Goal: Task Accomplishment & Management: Use online tool/utility

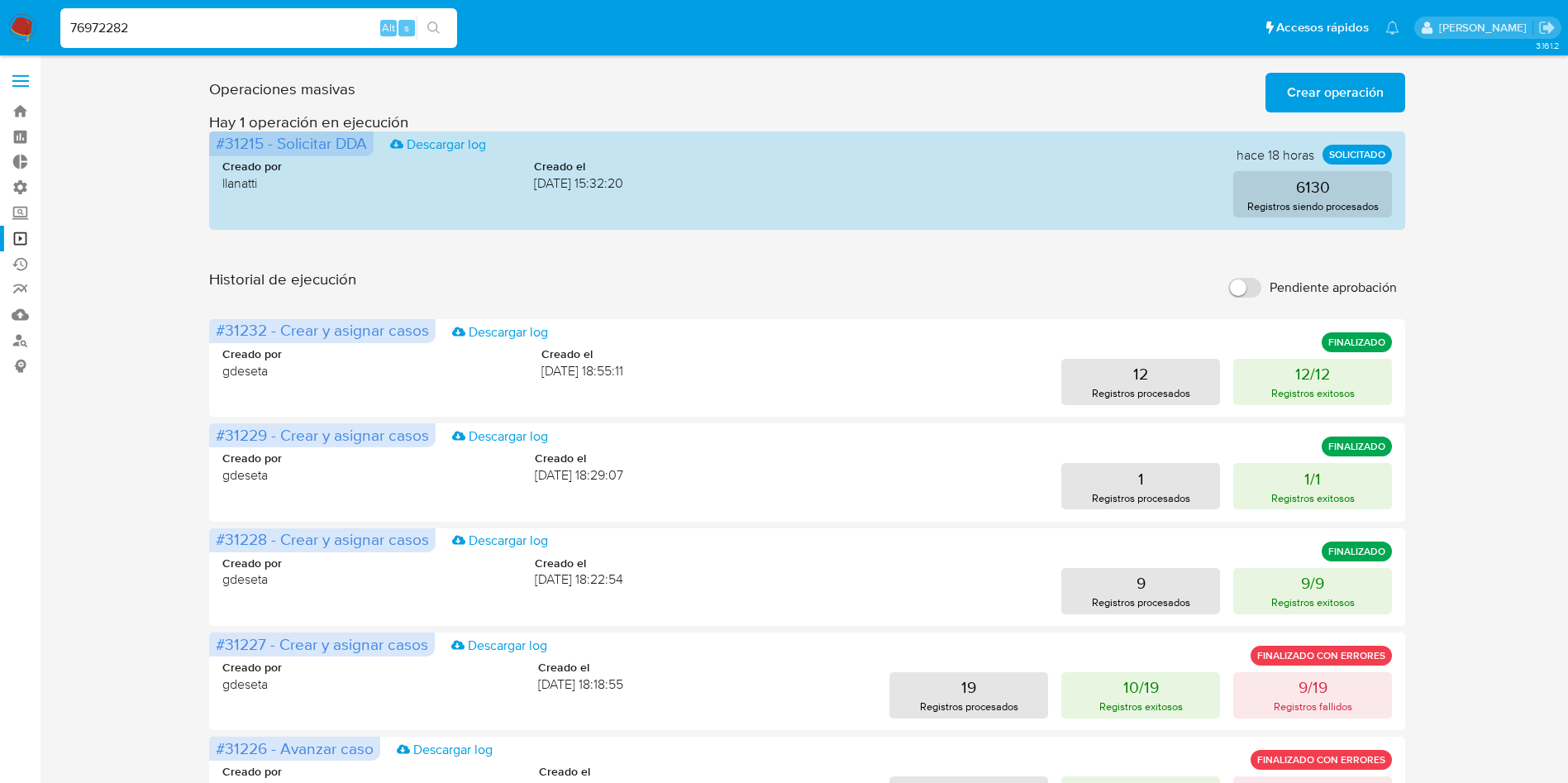
type input "76972282"
click at [443, 27] on button "search-icon" at bounding box center [433, 28] width 34 height 23
click at [442, 30] on button "search-icon" at bounding box center [433, 28] width 34 height 23
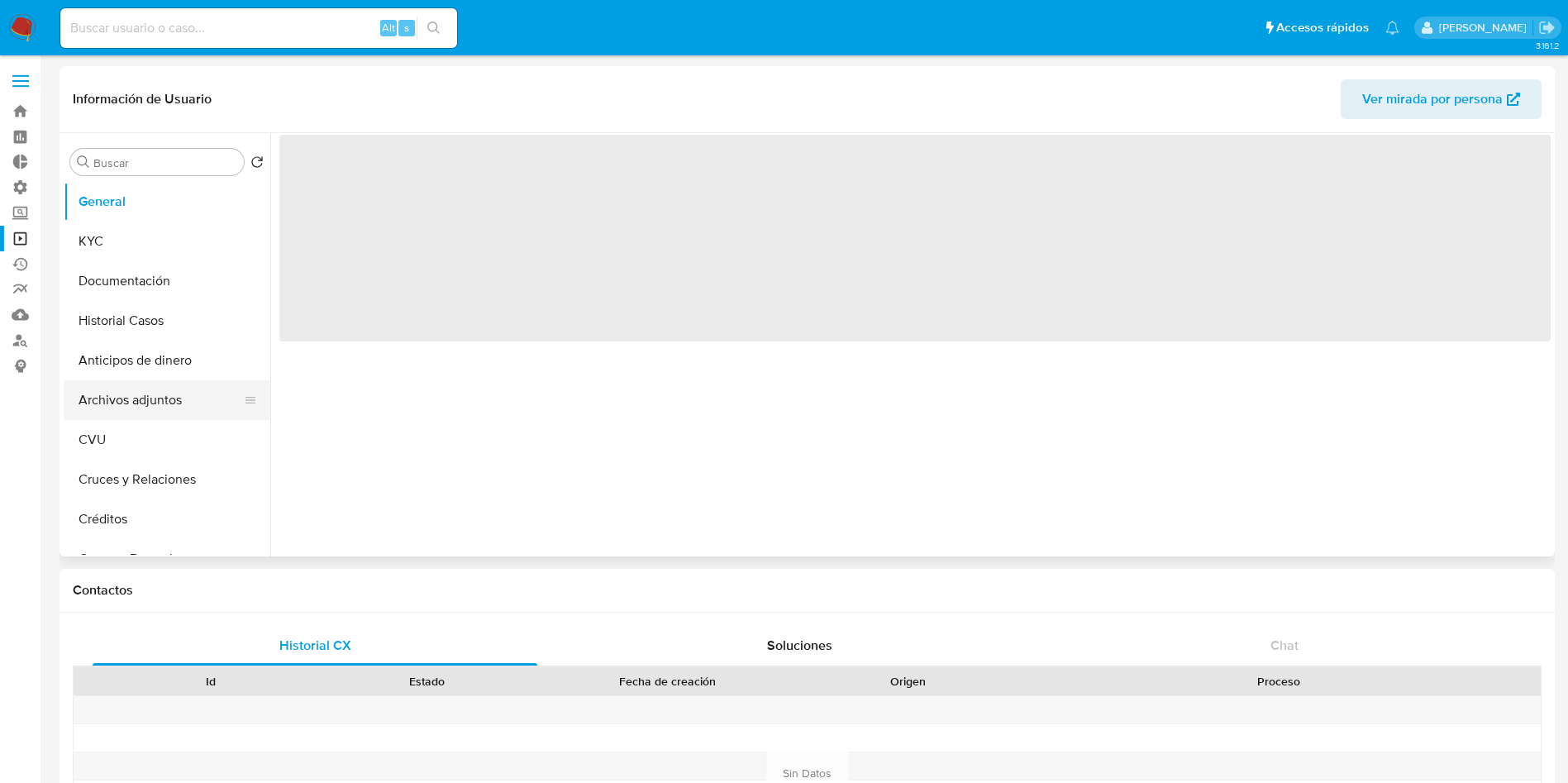
select select "10"
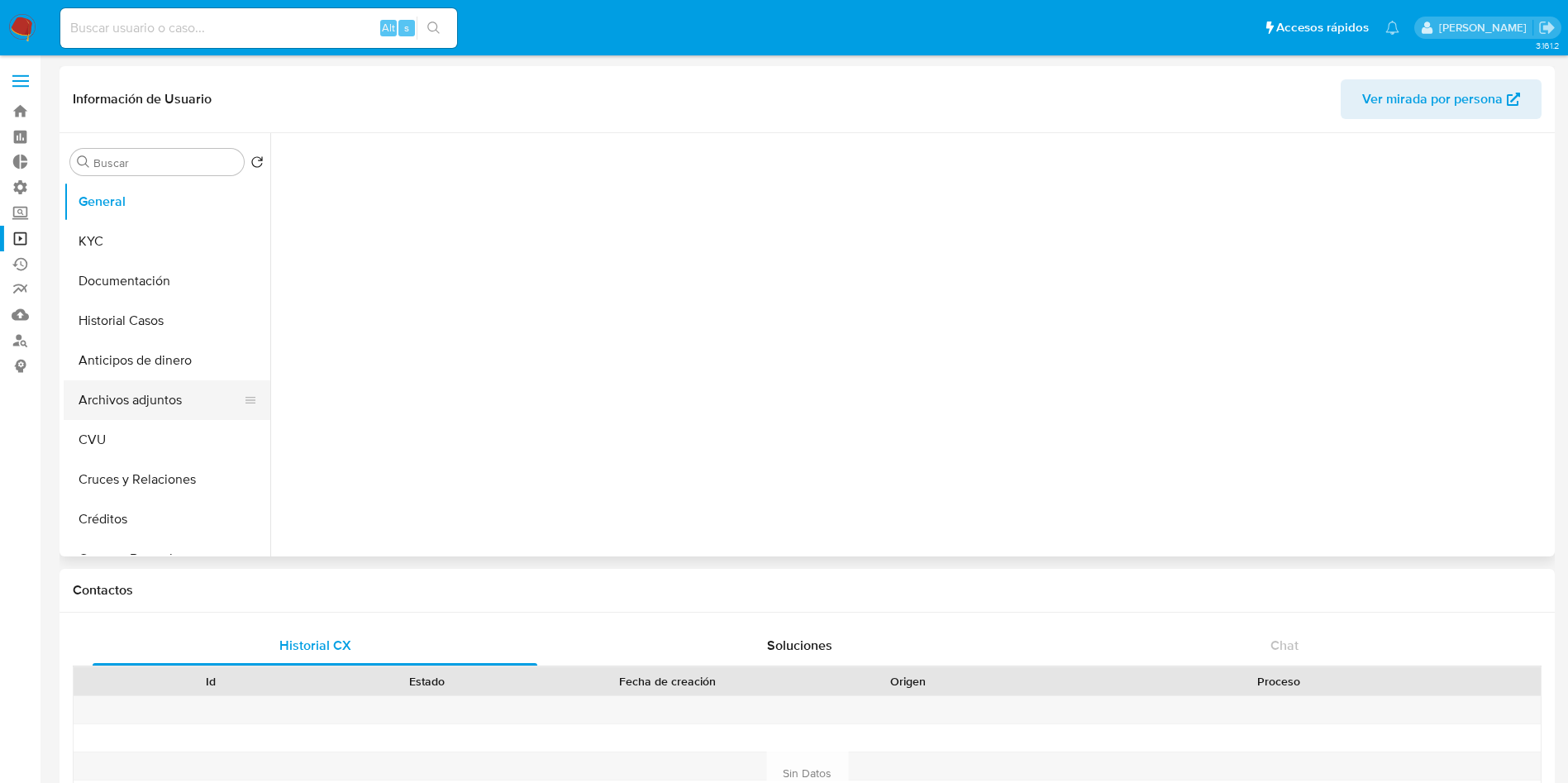
click at [106, 408] on button "Archivos adjuntos" at bounding box center [161, 400] width 194 height 40
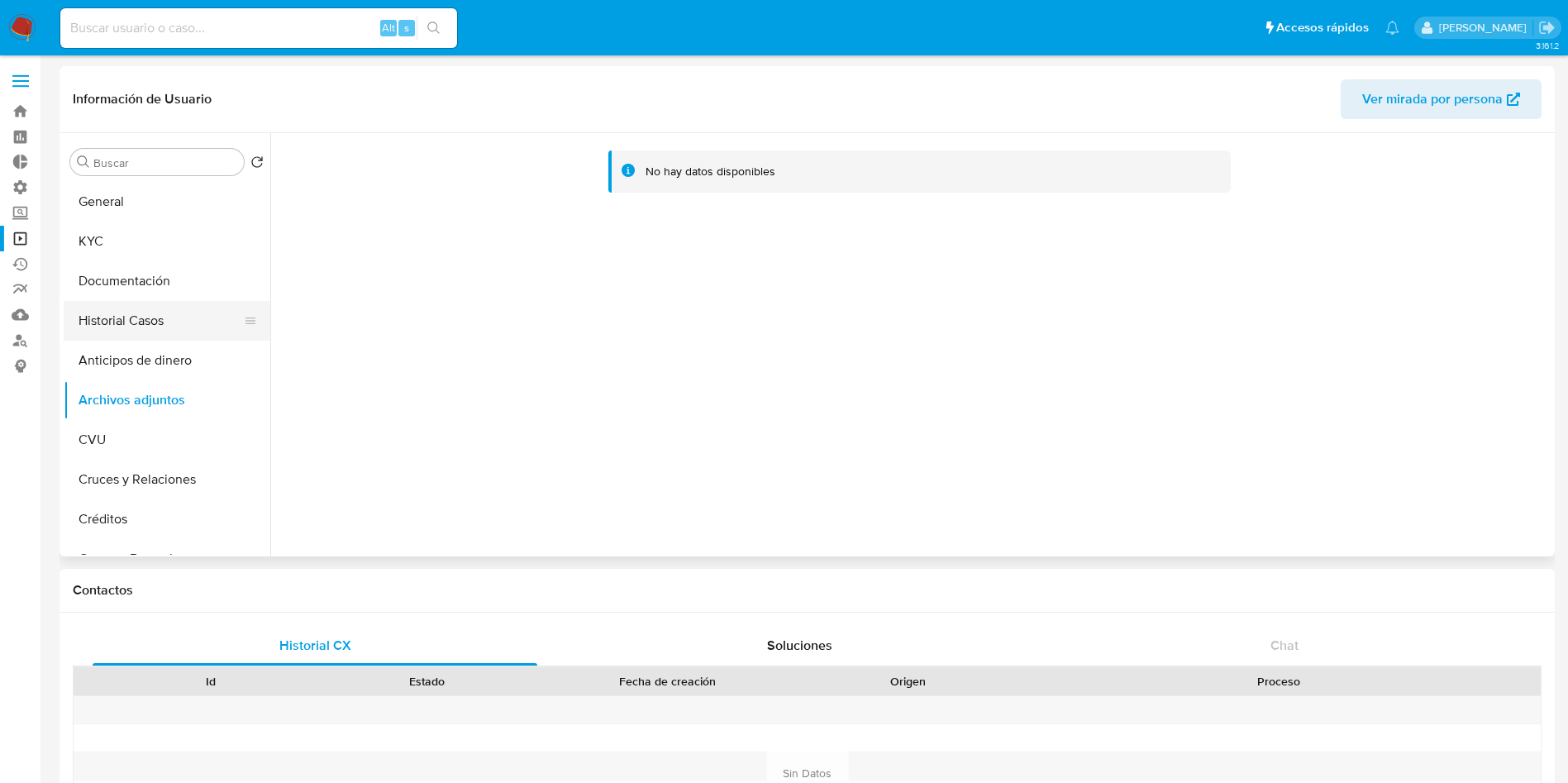
click at [147, 323] on button "Historial Casos" at bounding box center [161, 321] width 194 height 40
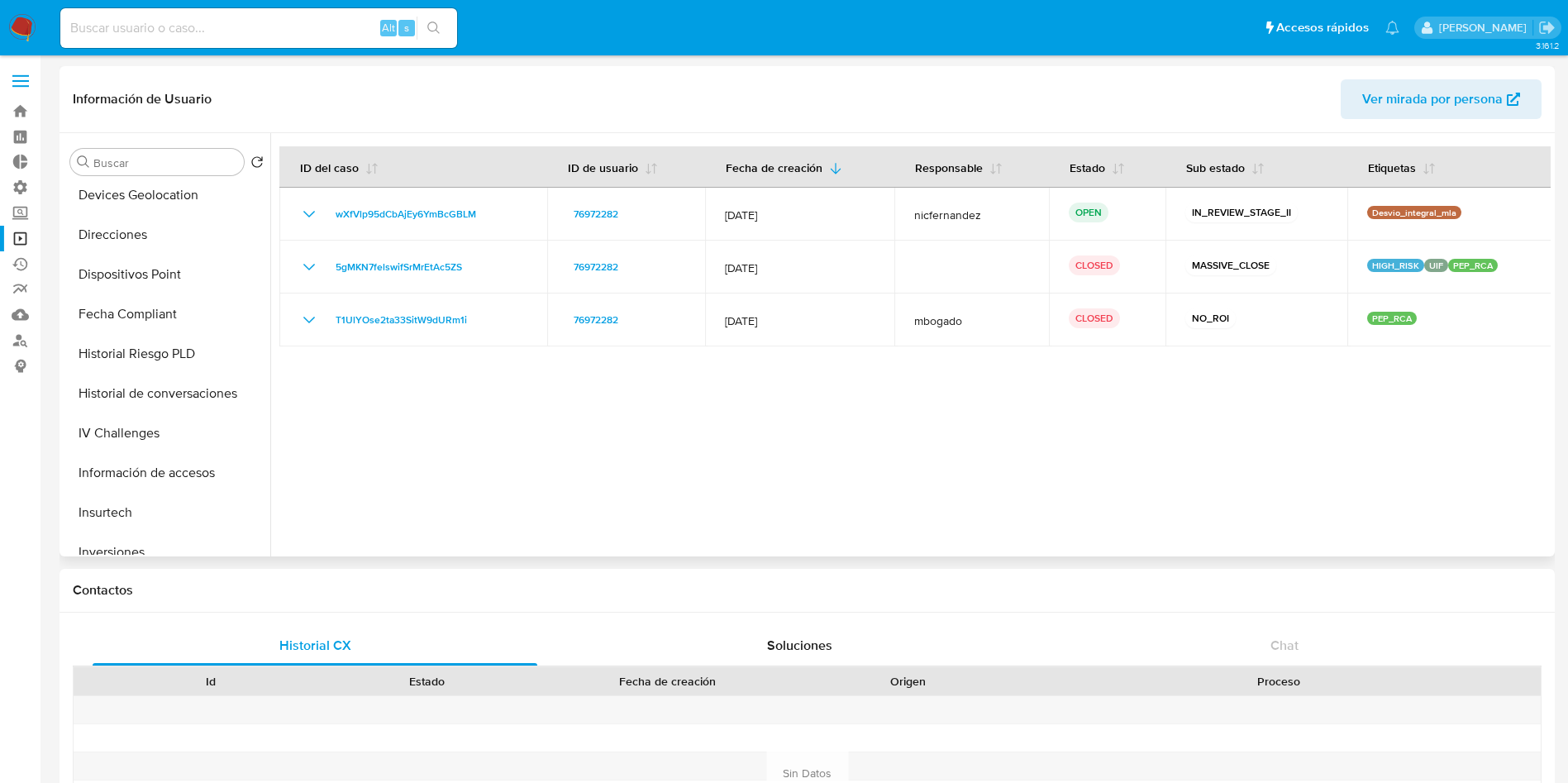
scroll to position [744, 0]
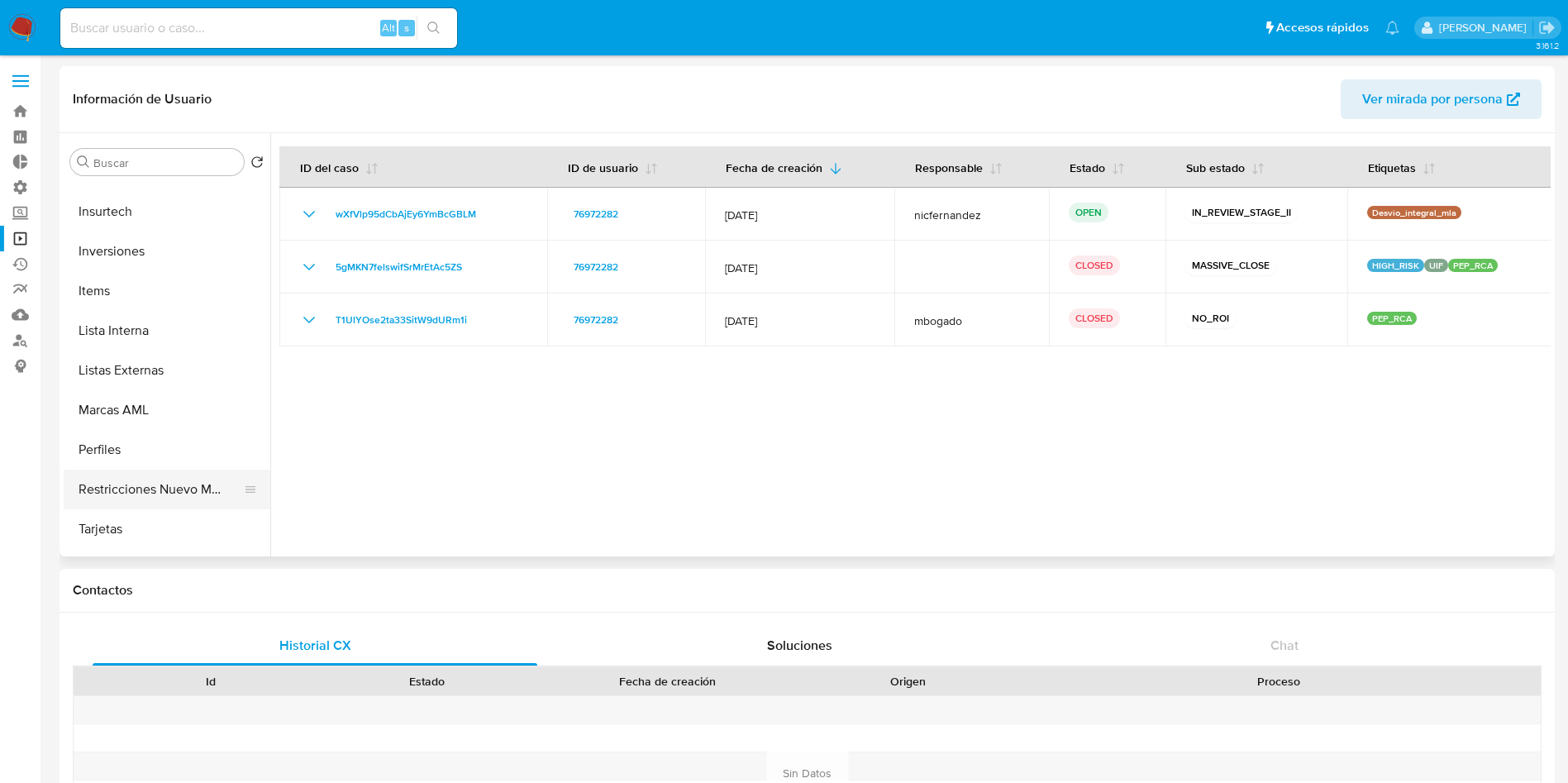
click at [172, 485] on button "Restricciones Nuevo Mundo" at bounding box center [161, 489] width 194 height 40
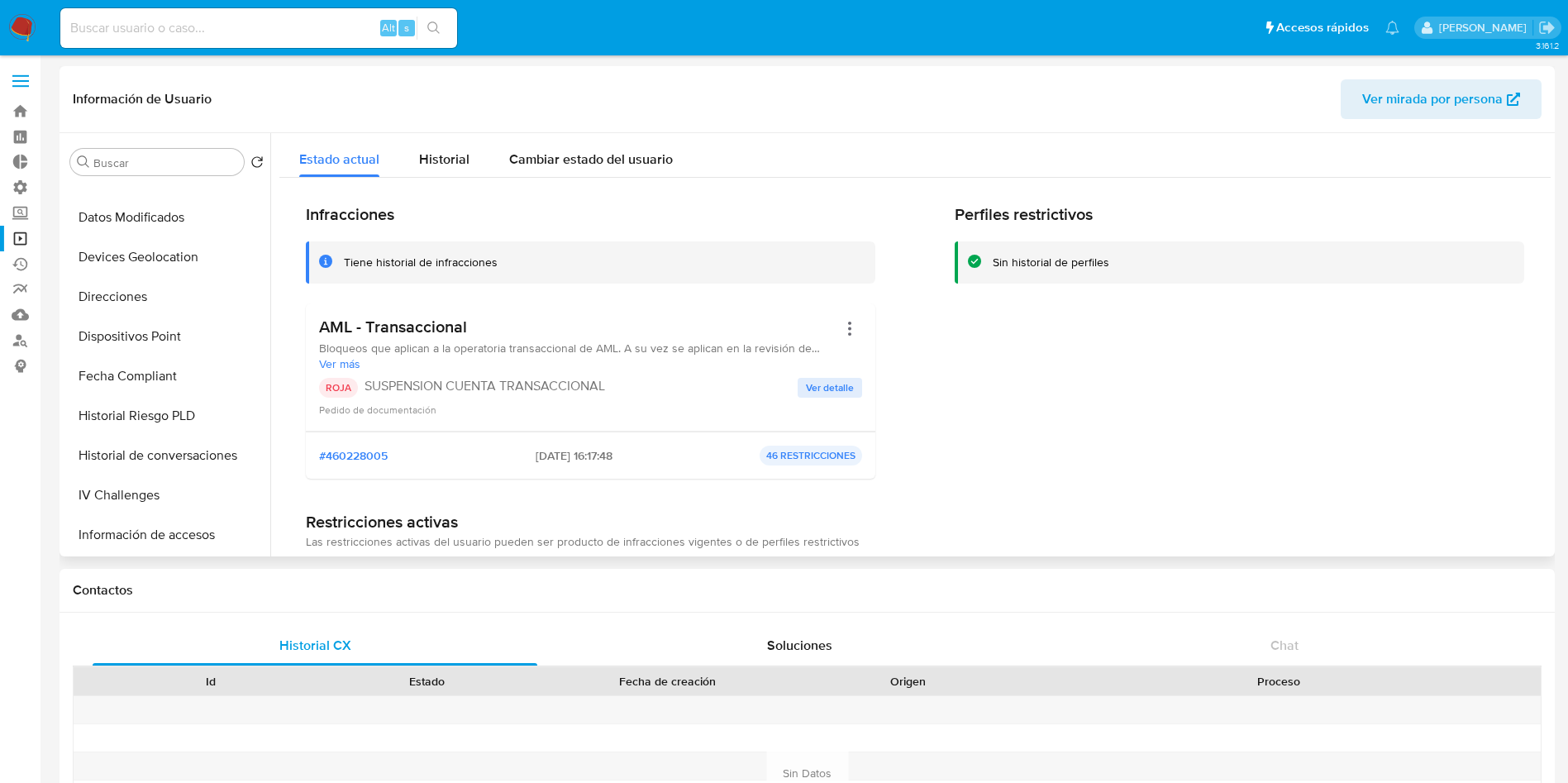
scroll to position [0, 0]
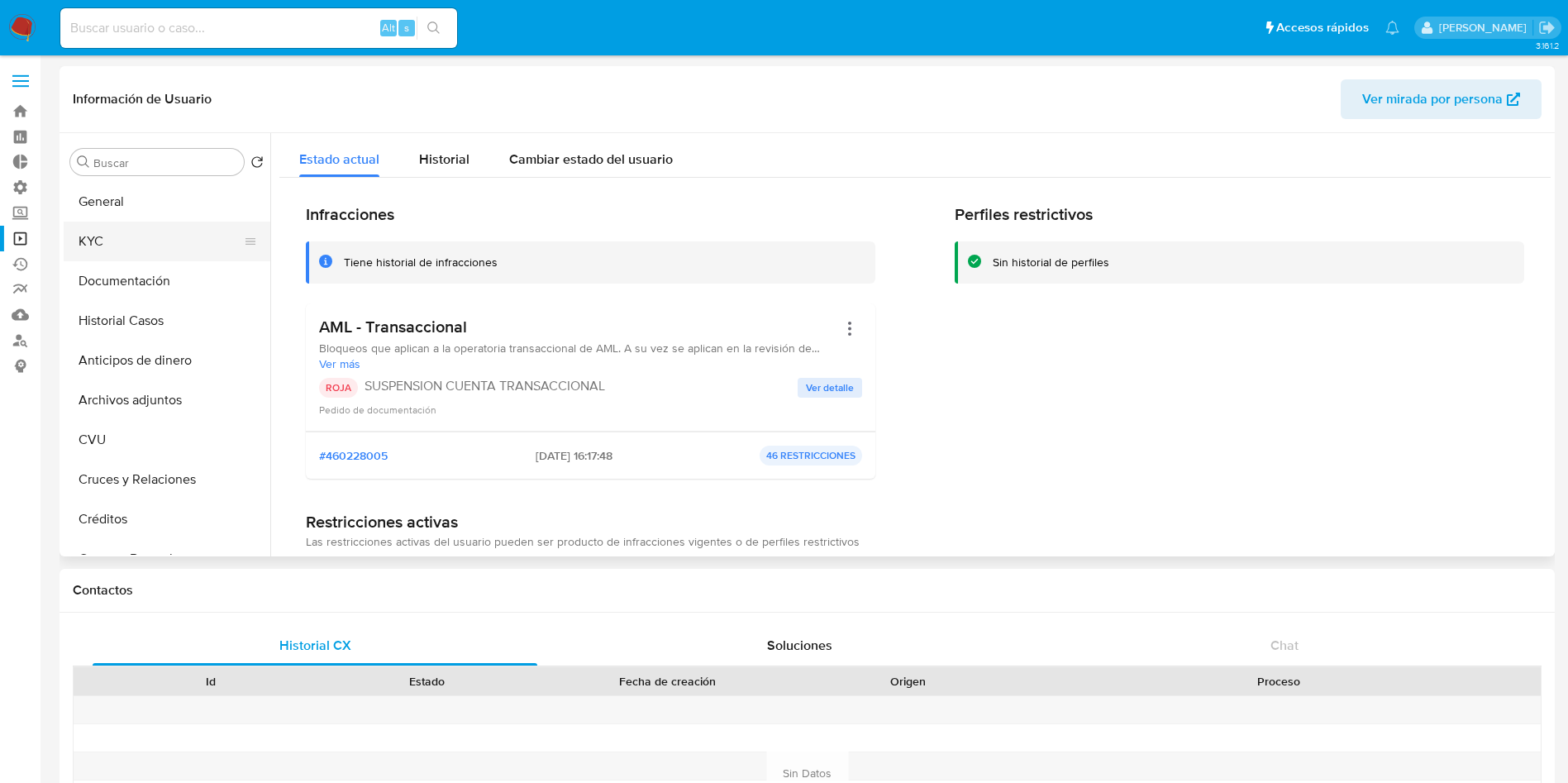
click at [132, 254] on button "KYC" at bounding box center [161, 241] width 194 height 40
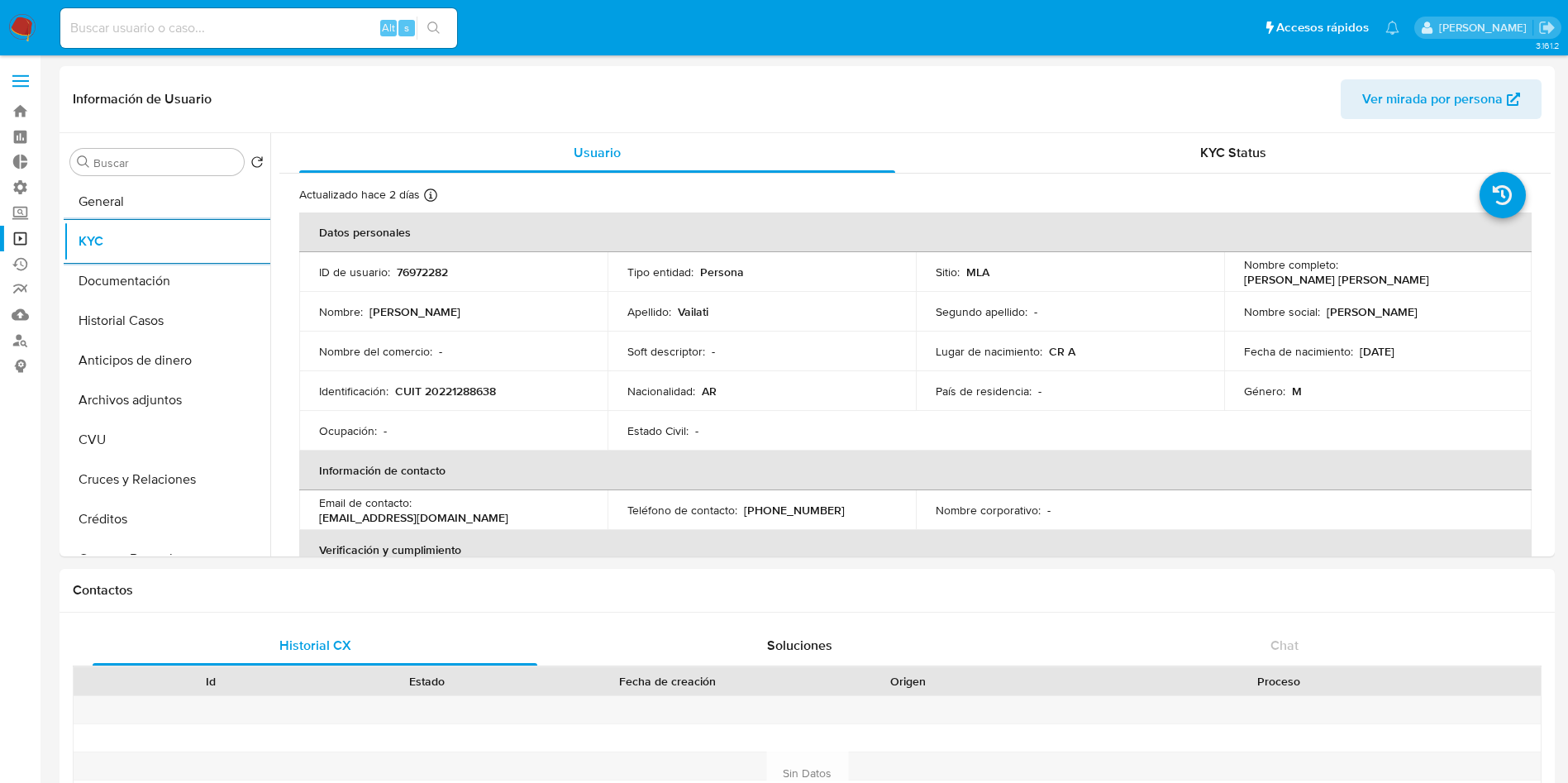
click at [180, 23] on input at bounding box center [259, 28] width 397 height 21
paste input "xCsjkoNkmhBS6595rCVH7RGO"
type input "xCsjkoNkmhBS6595rCVH7RGO"
click at [432, 21] on icon "search-icon" at bounding box center [434, 28] width 14 height 14
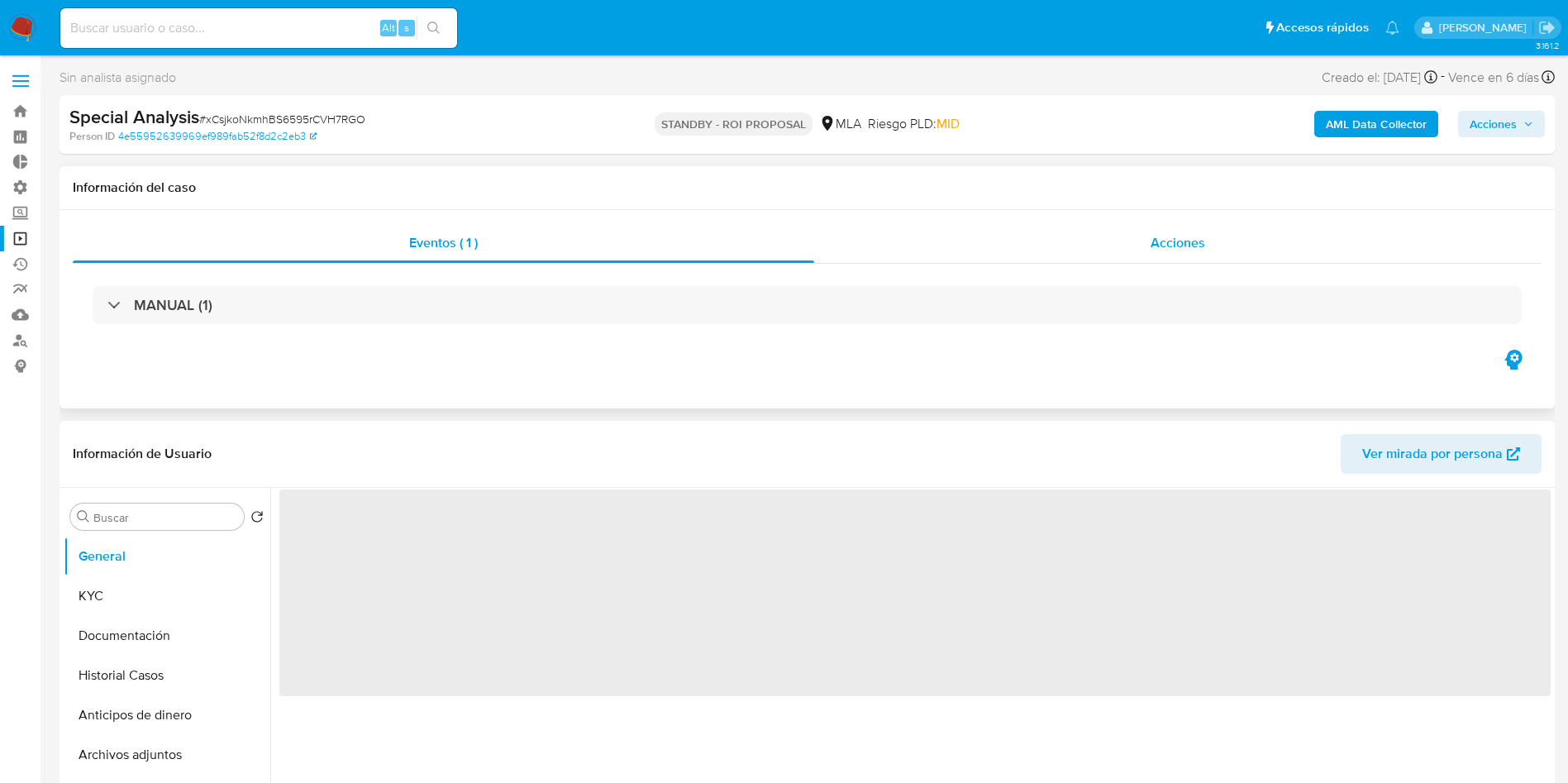
click at [1179, 243] on span "Acciones" at bounding box center [1178, 243] width 54 height 19
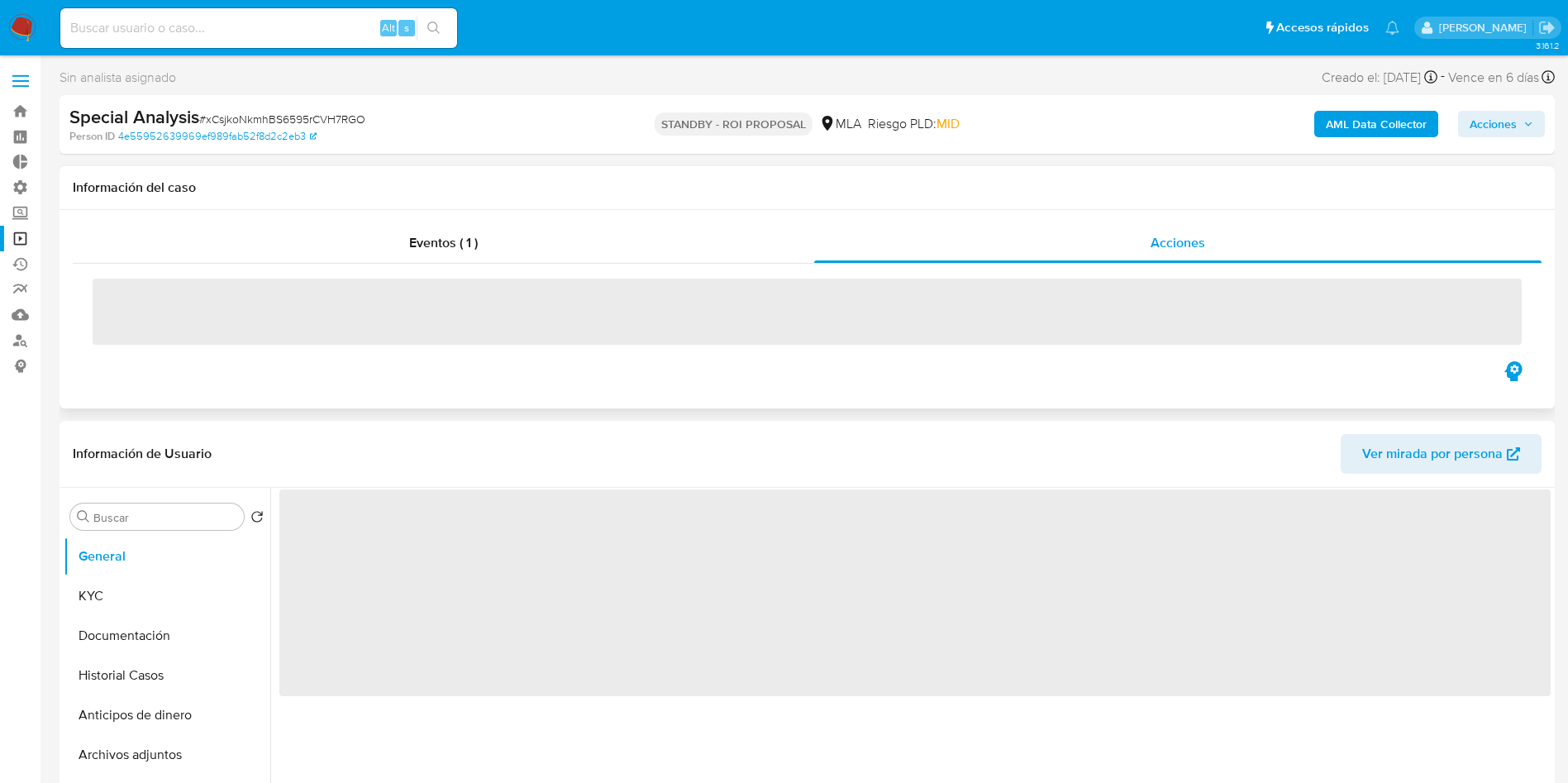
select select "10"
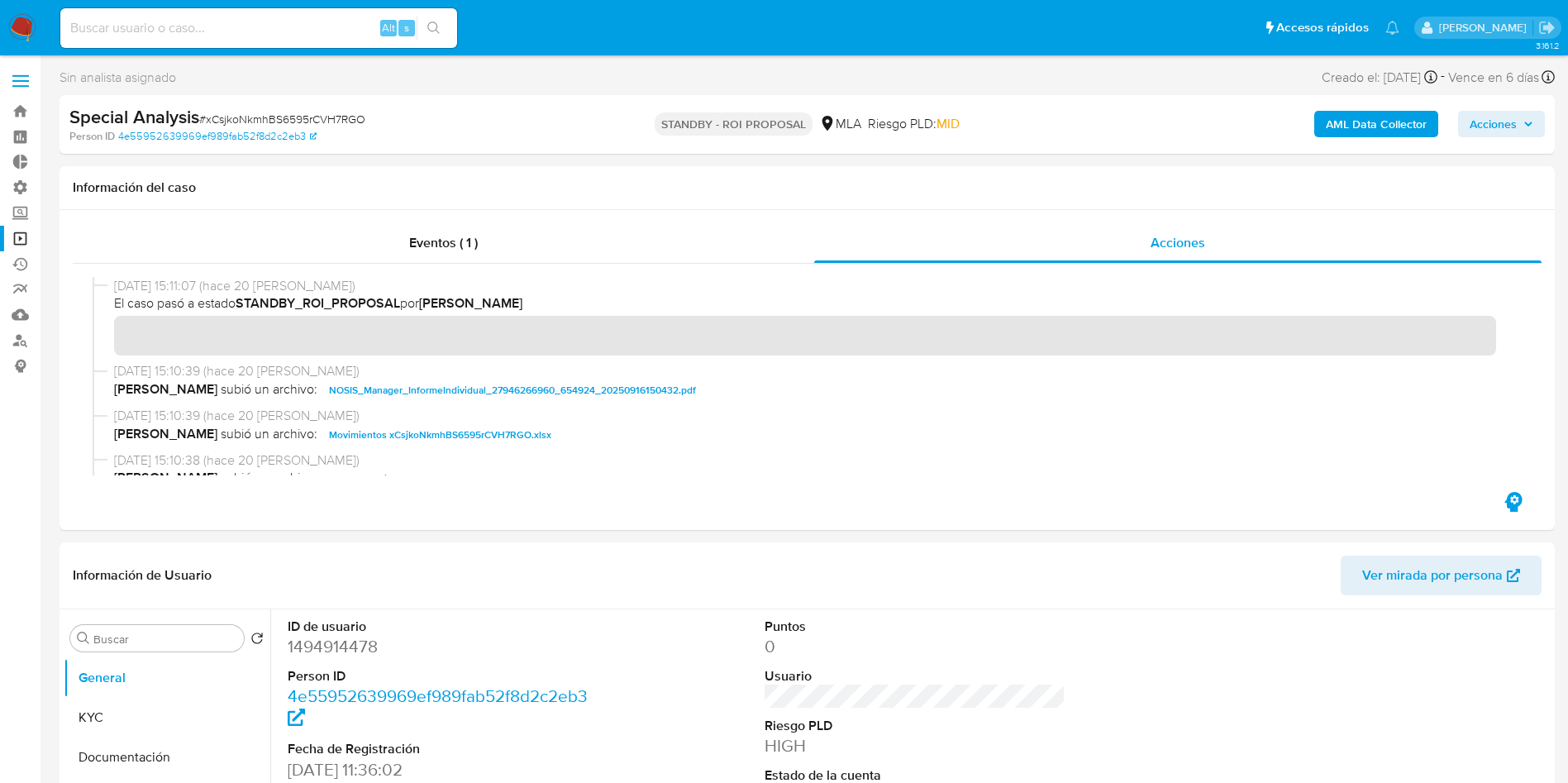
scroll to position [124, 0]
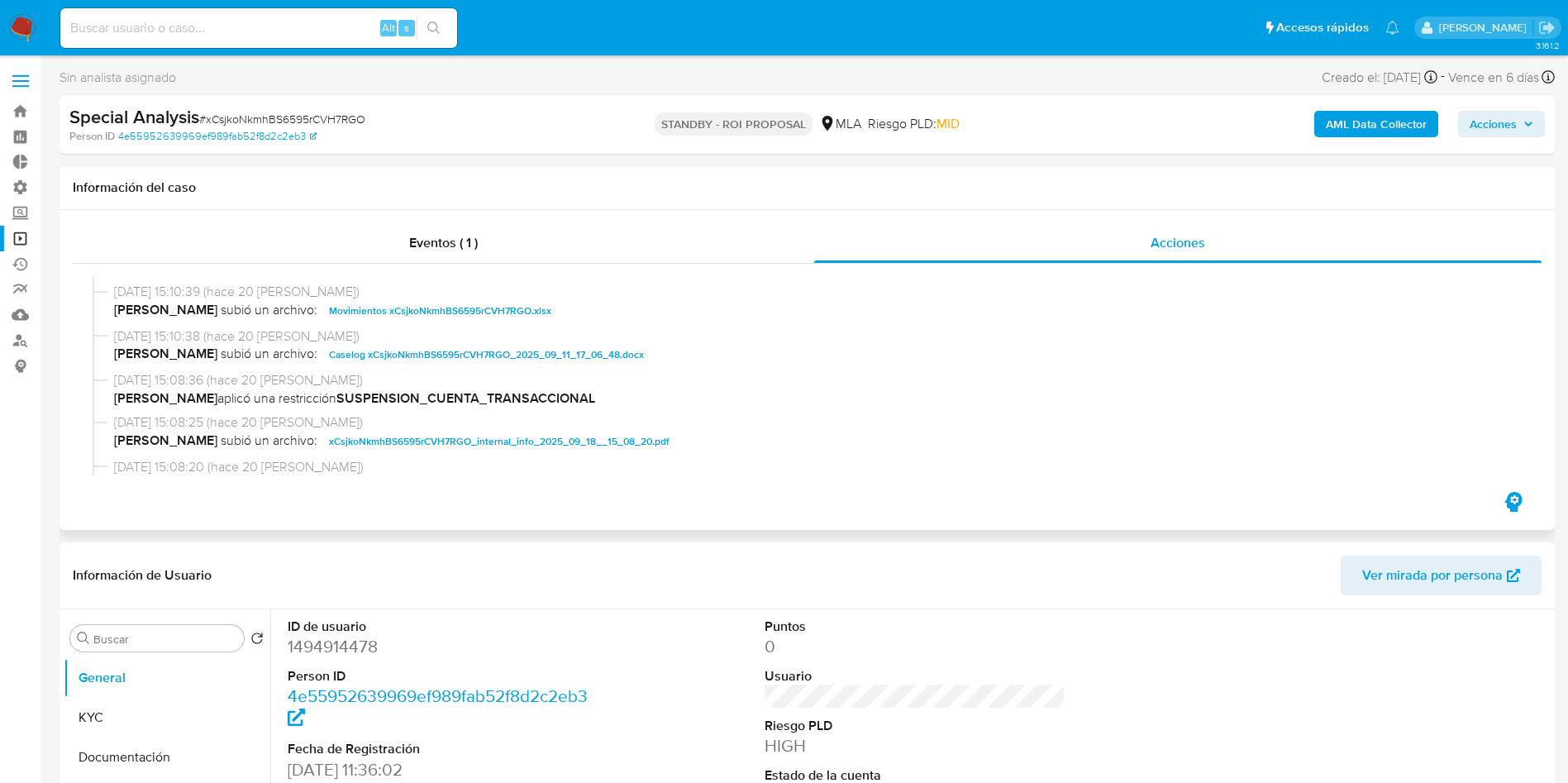
click at [491, 357] on span "Caselog xCsjkoNkmhBS6595rCVH7RGO_2025_09_11_17_06_48.docx" at bounding box center [486, 355] width 315 height 19
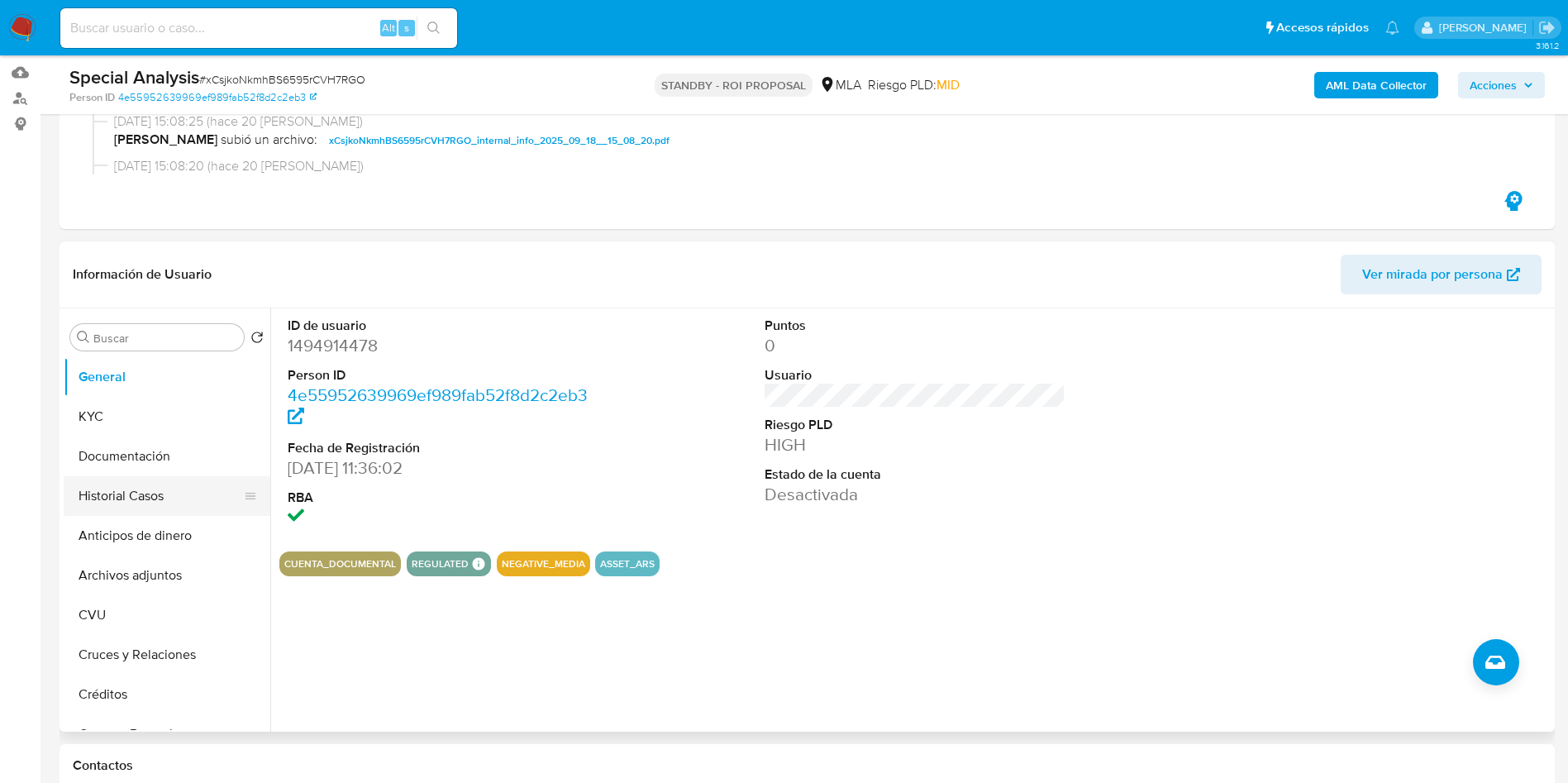
scroll to position [248, 0]
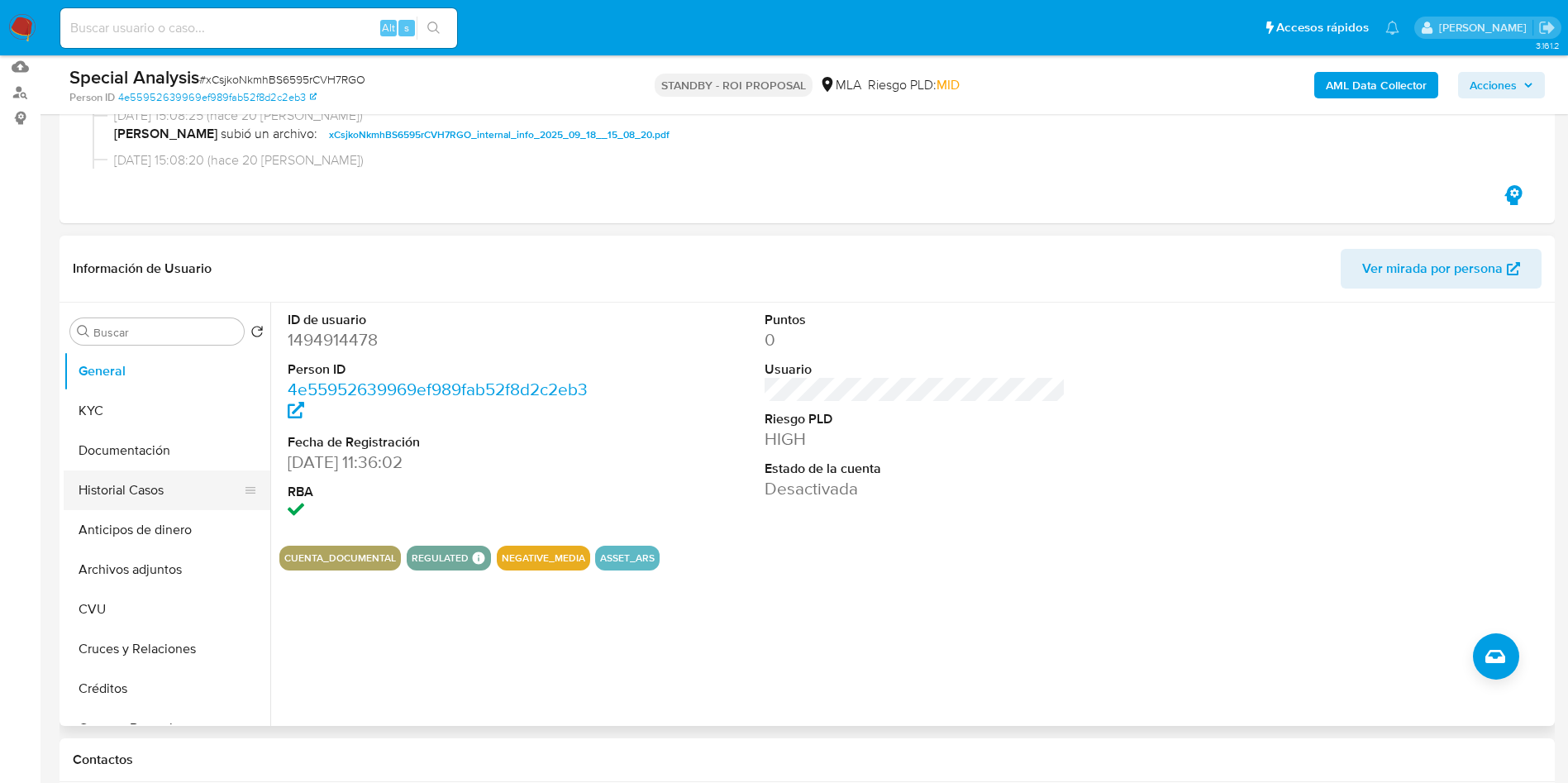
click at [151, 479] on button "Historial Casos" at bounding box center [161, 490] width 194 height 40
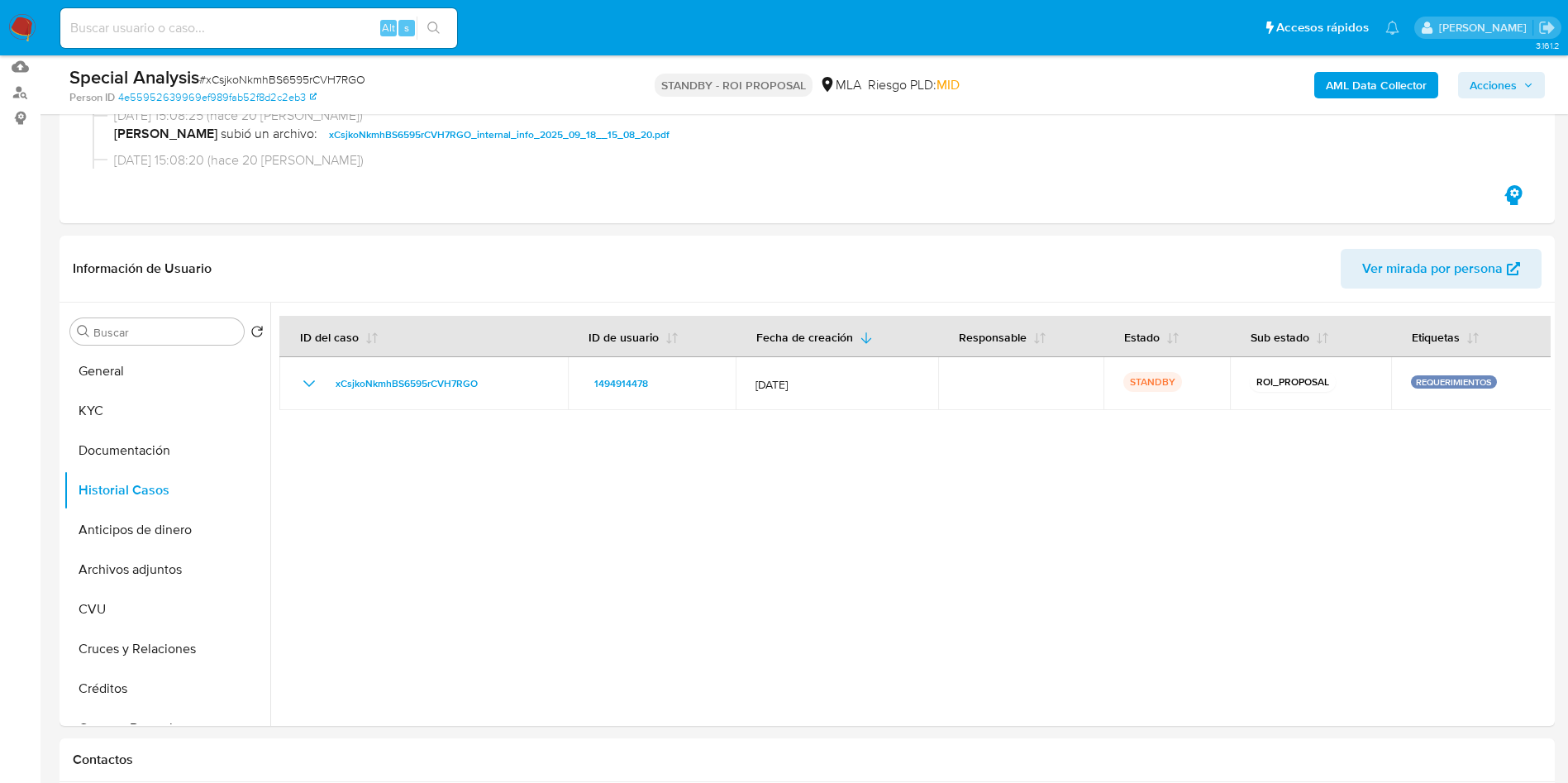
click at [242, 32] on input at bounding box center [259, 28] width 397 height 21
paste input "YiCUFYI3Q7yjk3xrEtmWRNLp"
type input "YiCUFYI3Q7yjk3xrEtmWRNLp"
click at [444, 32] on button "search-icon" at bounding box center [433, 28] width 34 height 23
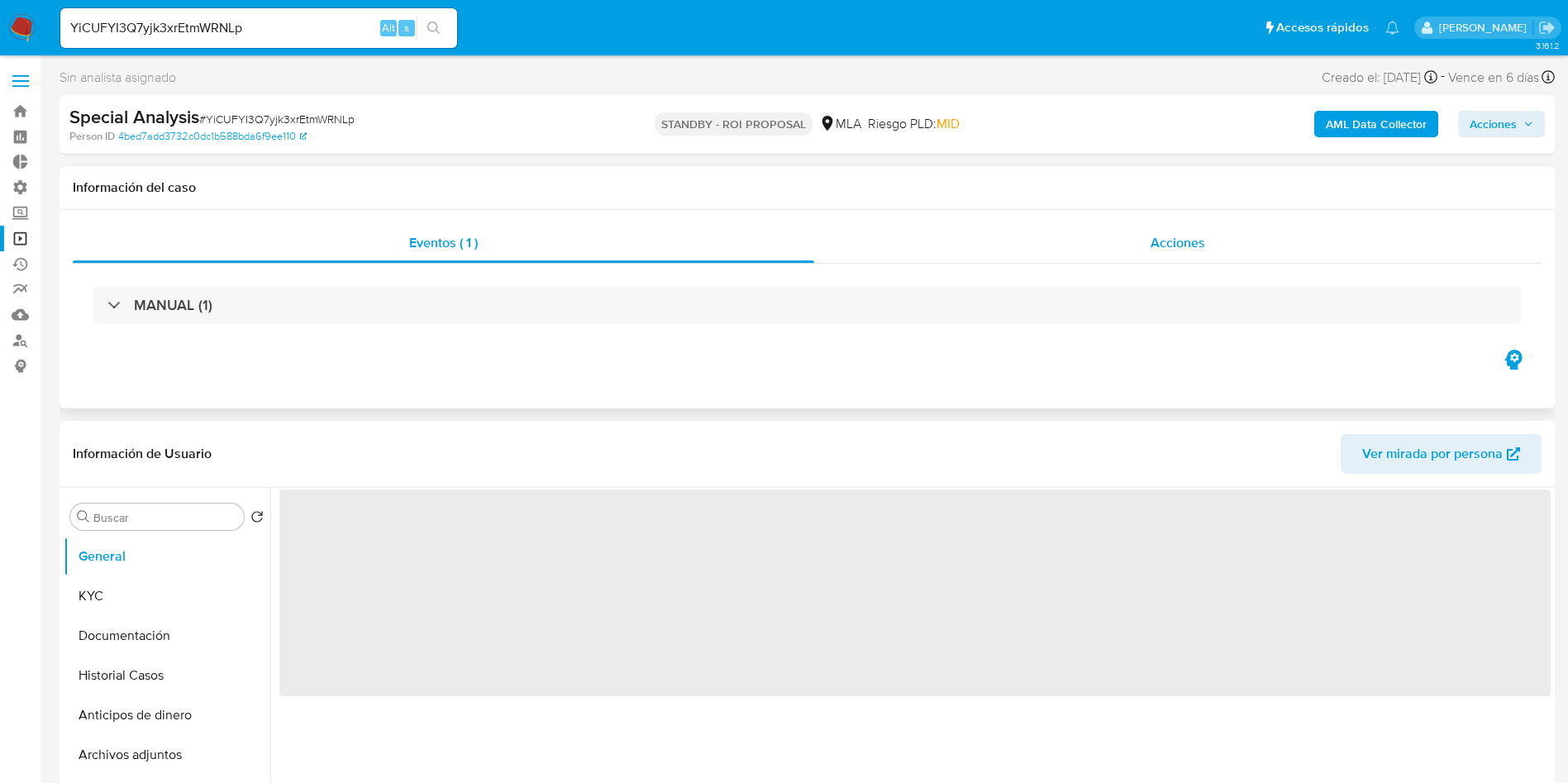
click at [1177, 261] on div "Acciones" at bounding box center [1178, 242] width 727 height 40
select select "10"
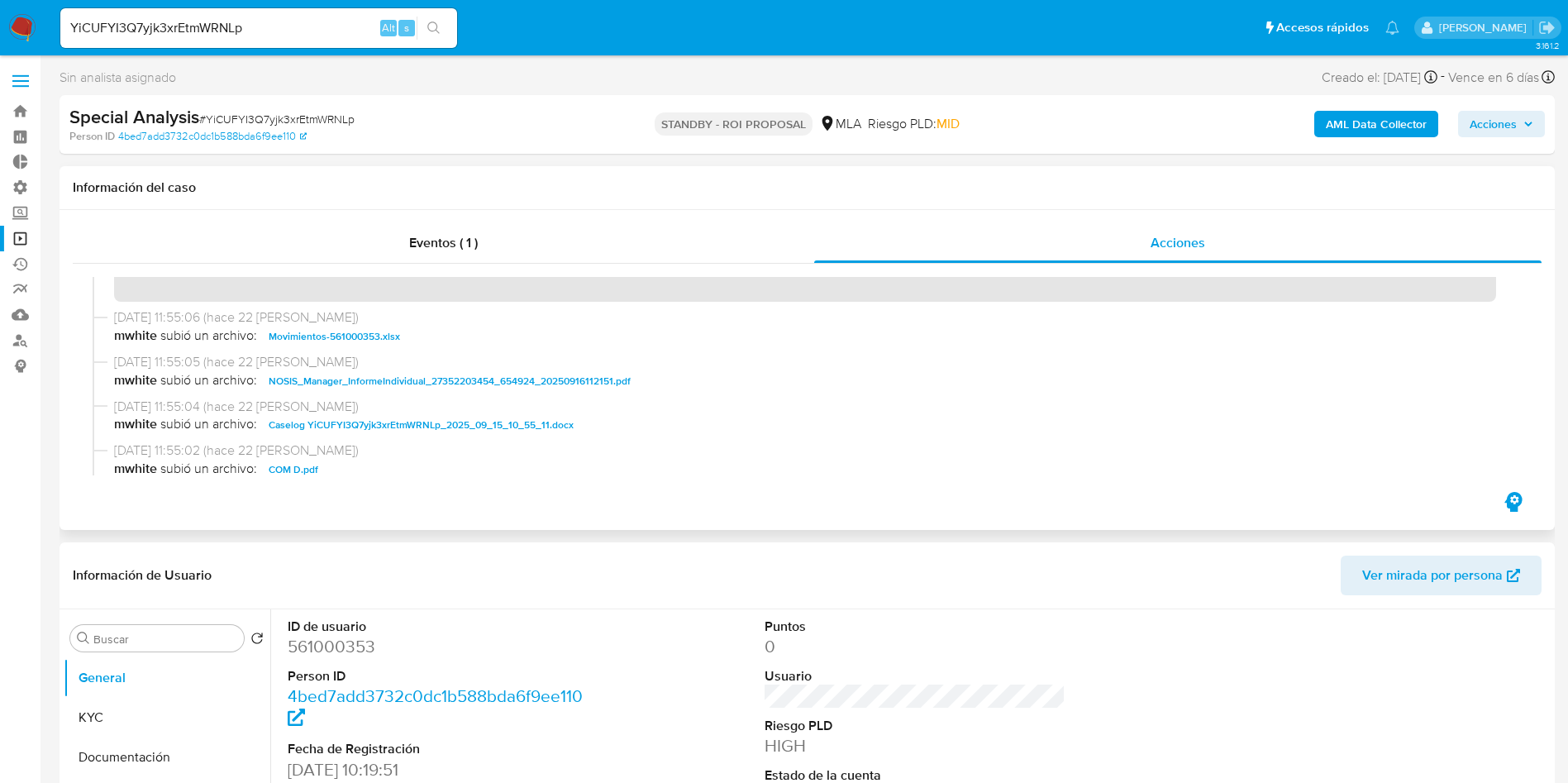
scroll to position [124, 0]
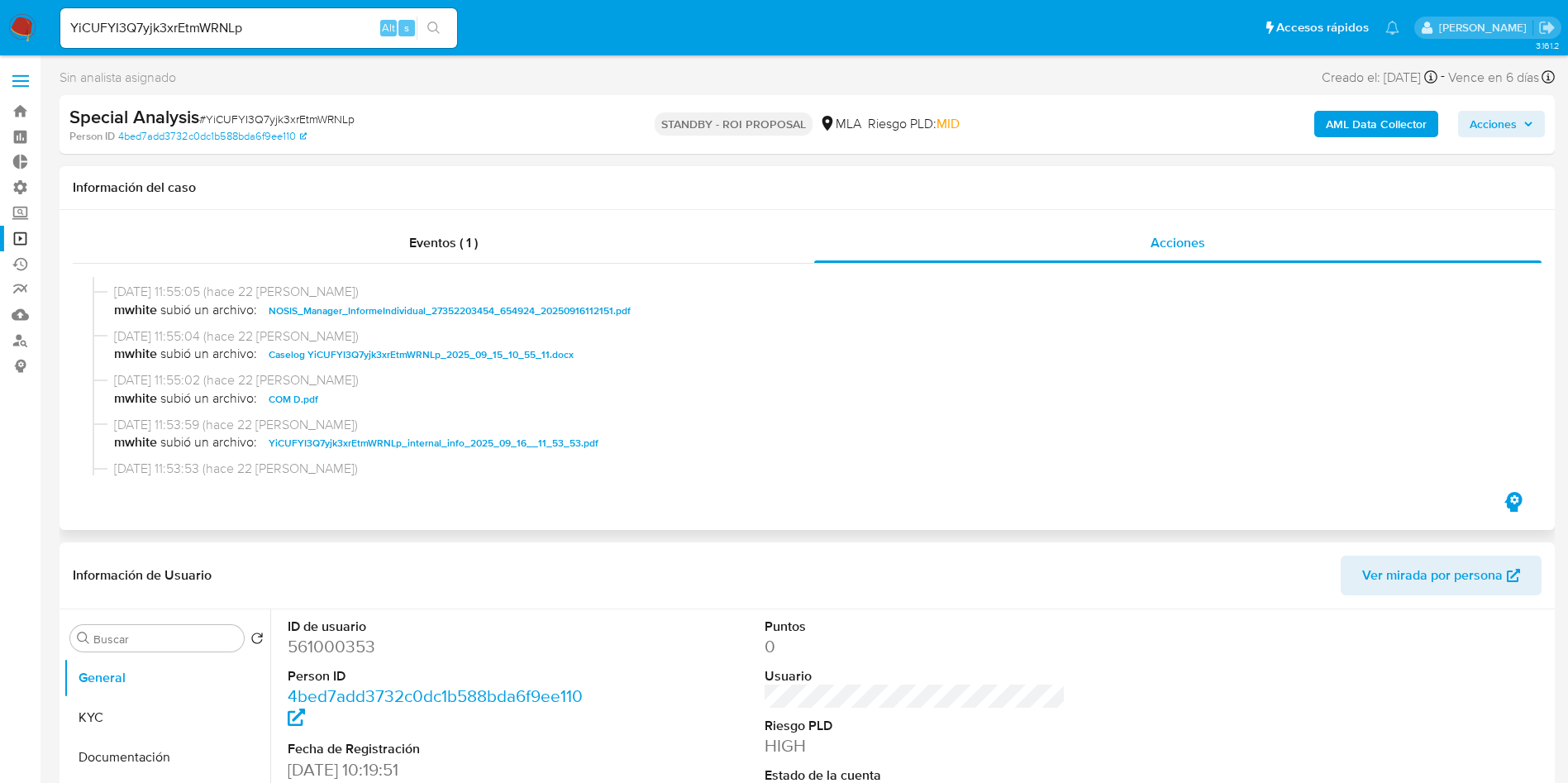
click at [451, 349] on span "Caselog YiCUFYI3Q7yjk3xrEtmWRNLp_2025_09_15_10_55_11.docx" at bounding box center [420, 355] width 305 height 19
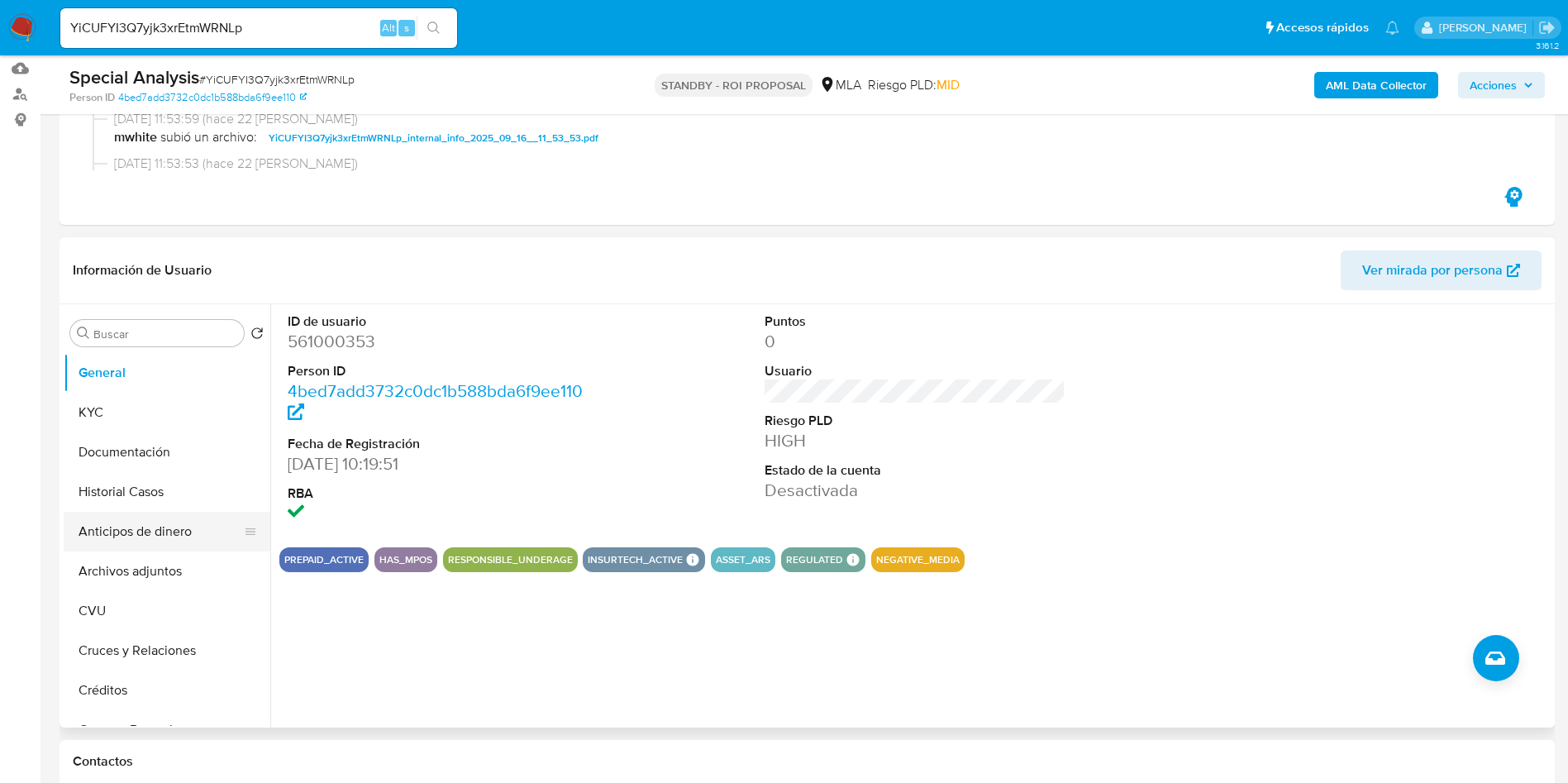
scroll to position [248, 0]
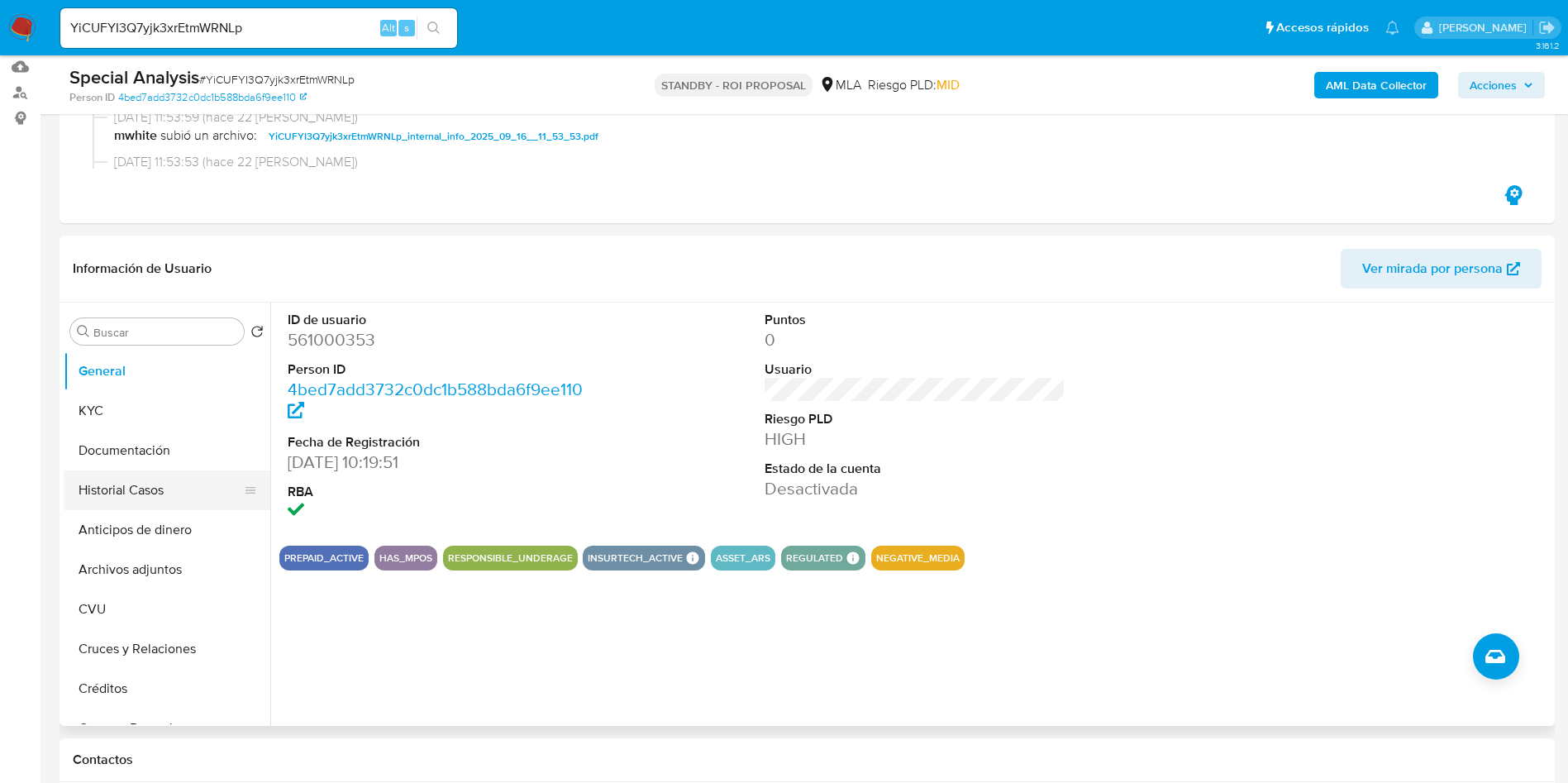
click at [145, 489] on button "Historial Casos" at bounding box center [161, 490] width 194 height 40
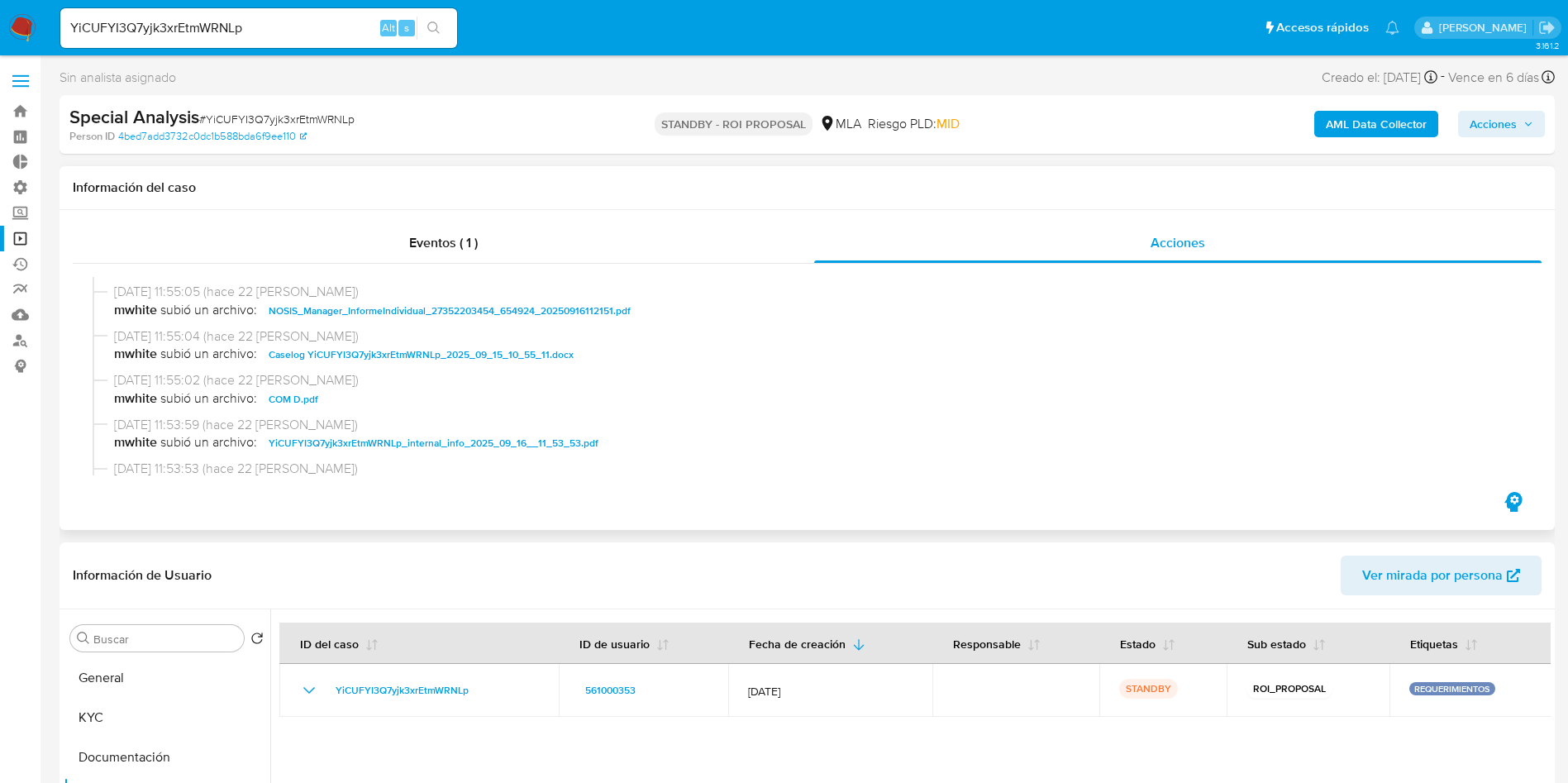
scroll to position [0, 0]
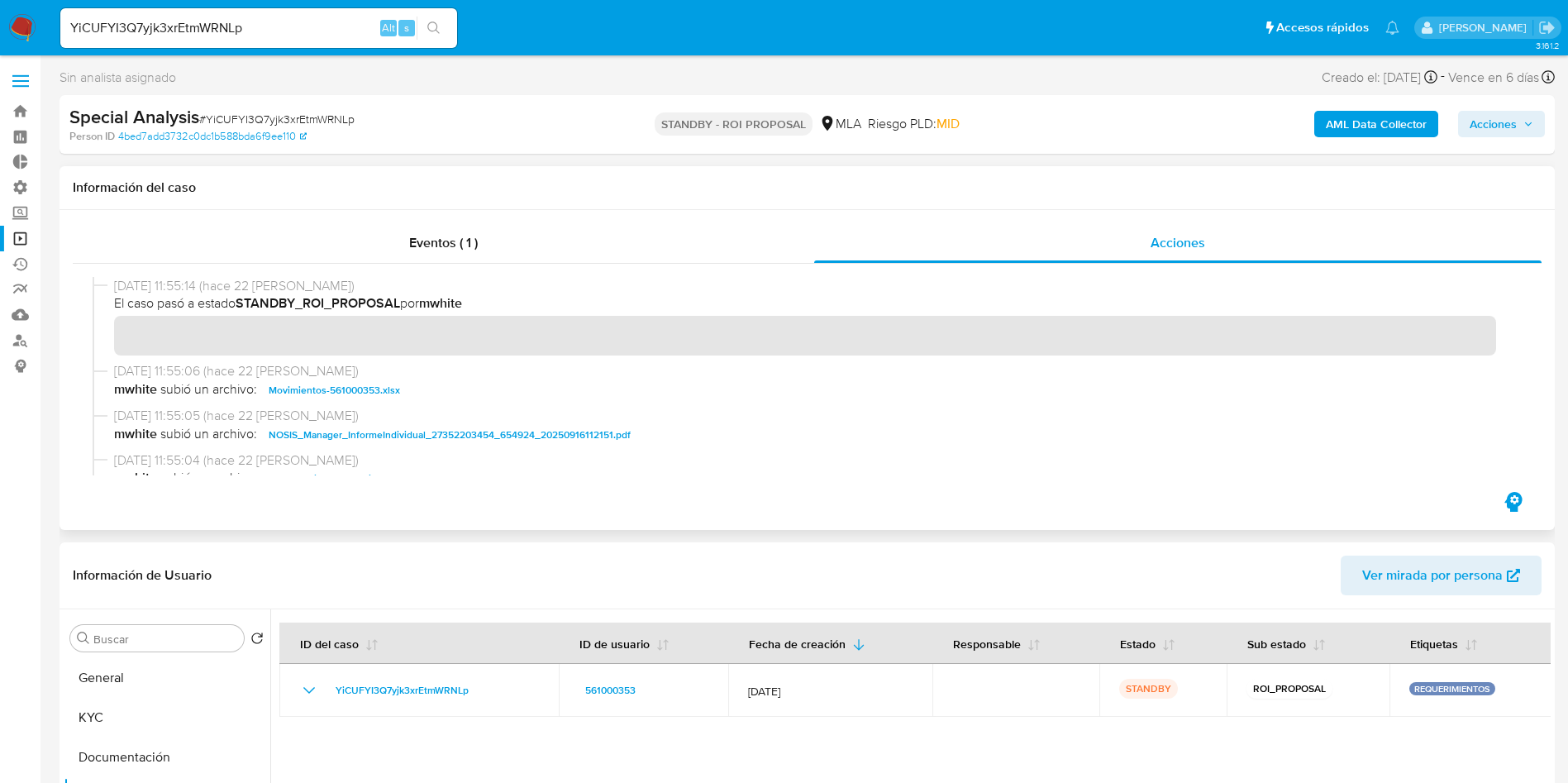
click at [310, 393] on span "Movimientos-561000353.xlsx" at bounding box center [334, 391] width 132 height 19
click at [209, 35] on input "YiCUFYI3Q7yjk3xrEtmWRNLp" at bounding box center [259, 28] width 397 height 21
paste input "DgaEe5w1bNAN9HJxpcuEdqDQ"
type input "DgaEe5w1bNAN9HJxpcuEdqDQ"
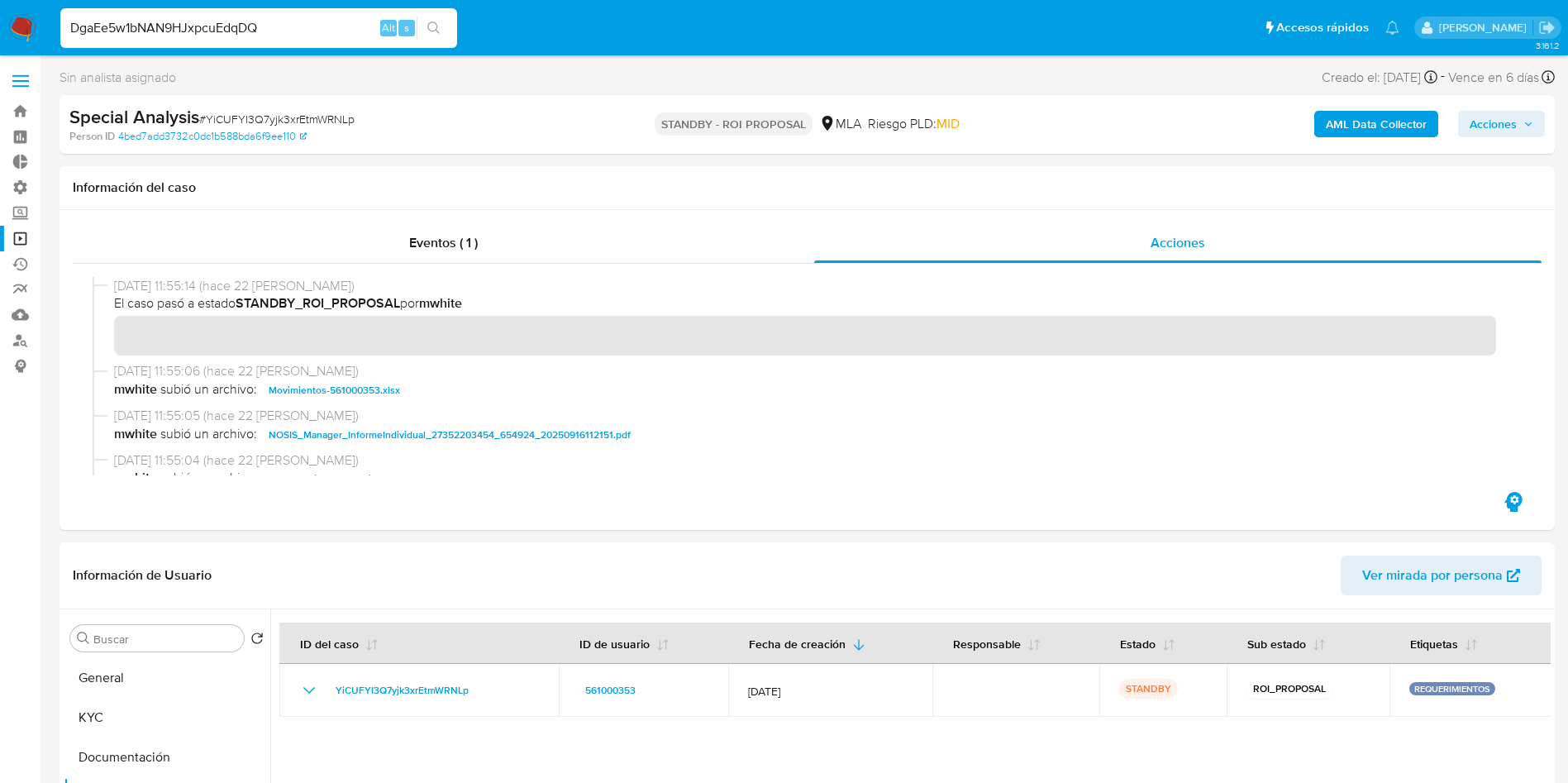
click at [434, 25] on icon "search-icon" at bounding box center [434, 28] width 14 height 14
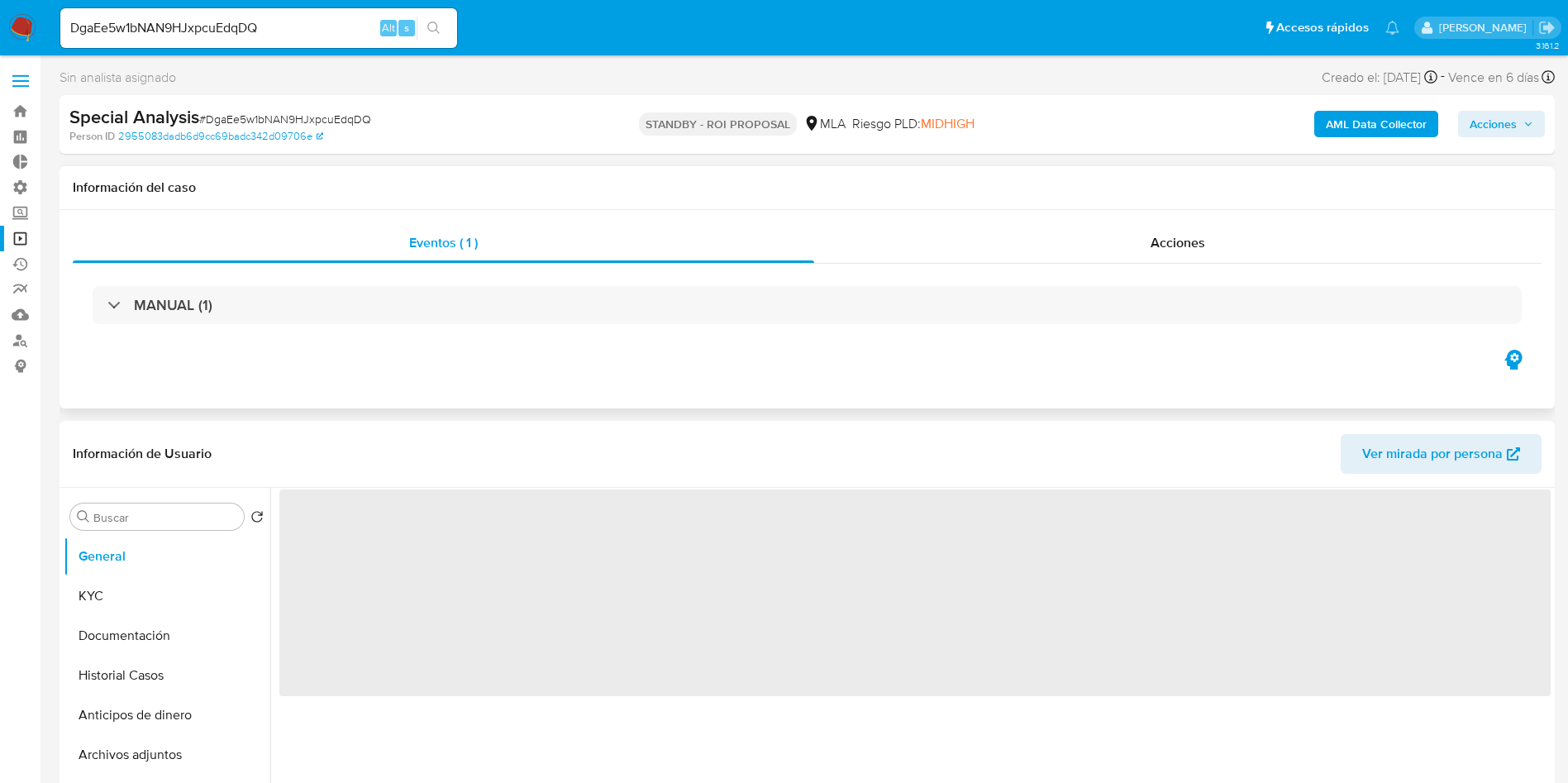
select select "10"
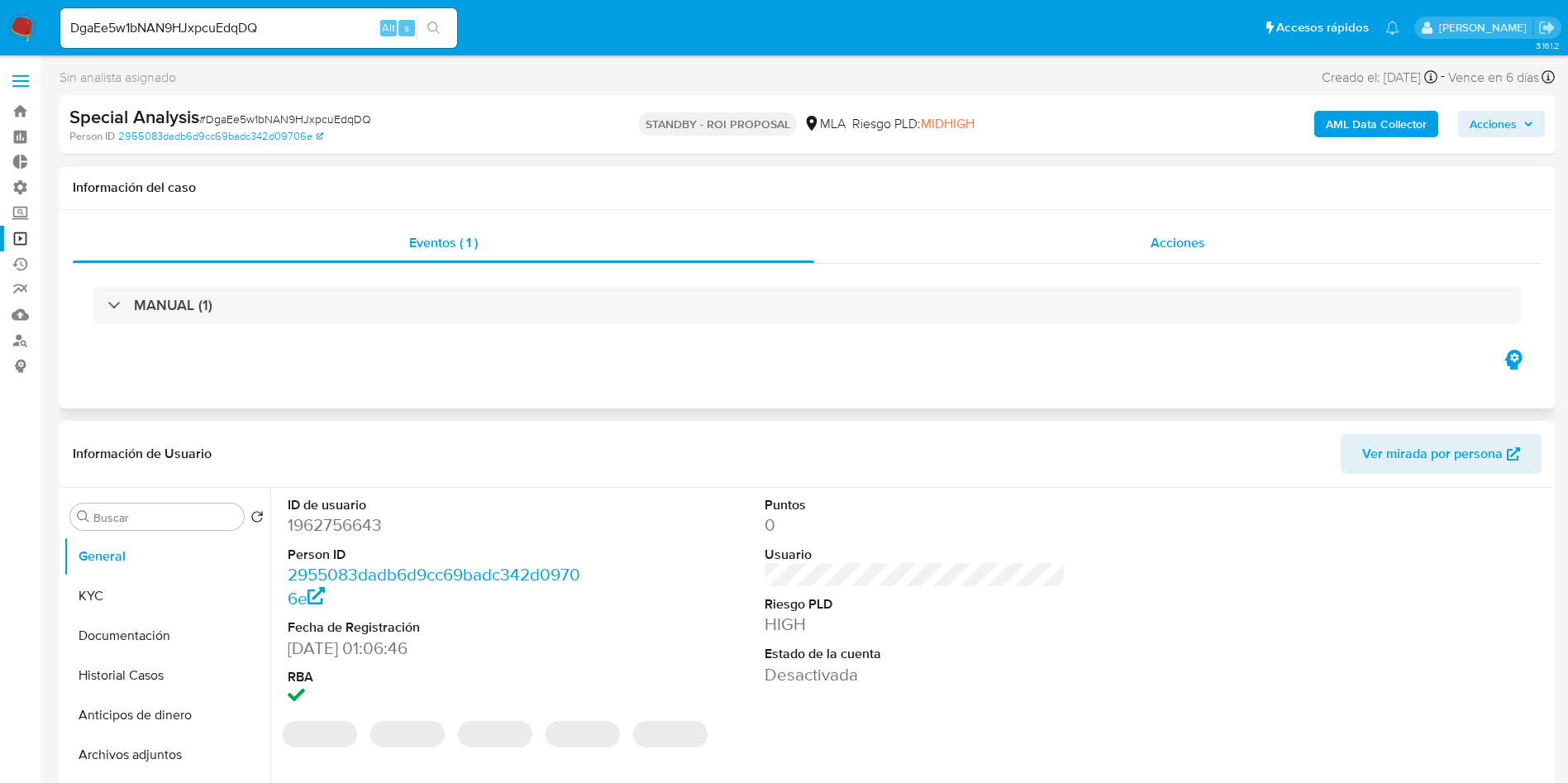
click at [1190, 249] on span "Acciones" at bounding box center [1178, 243] width 54 height 19
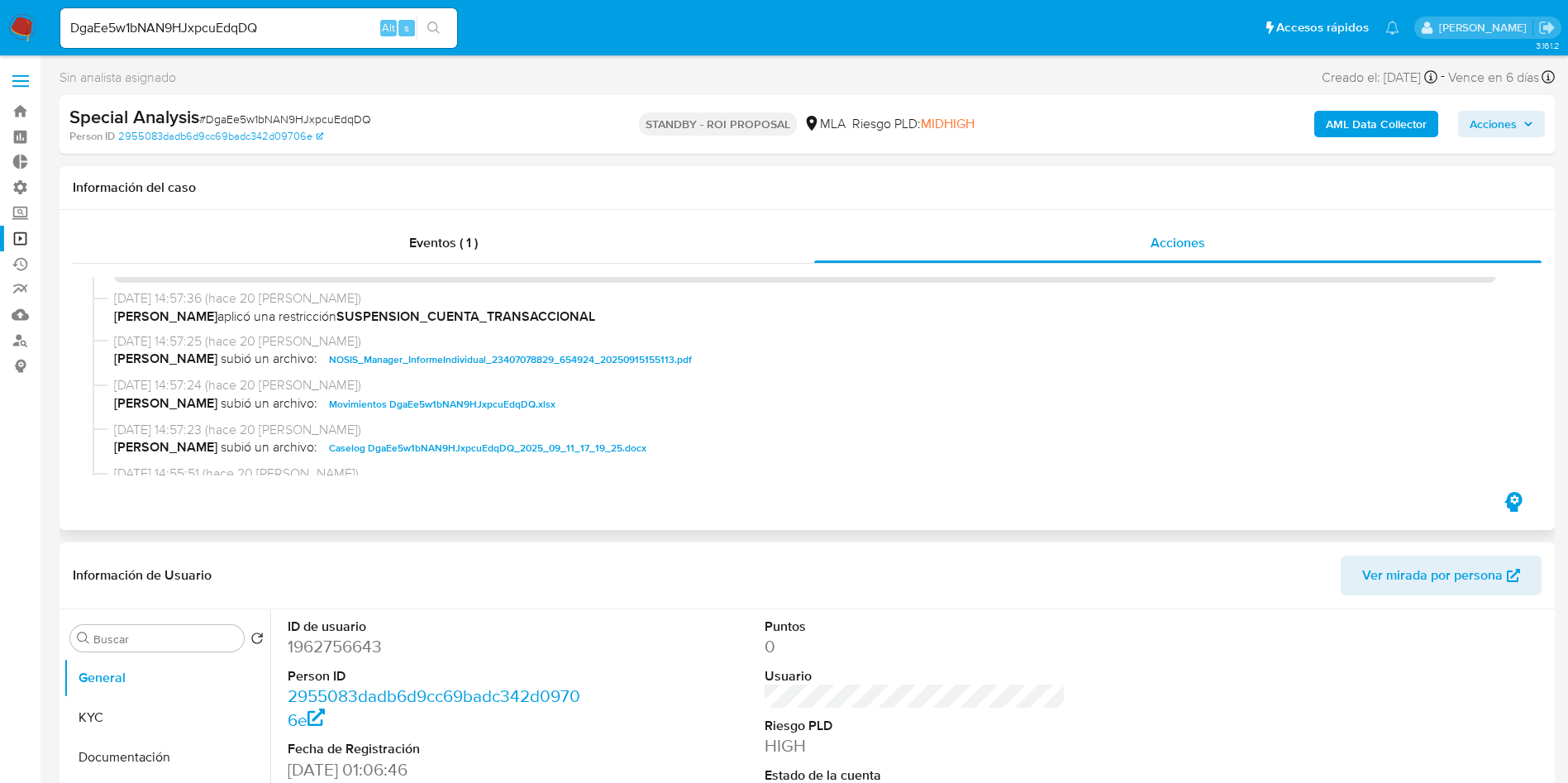
scroll to position [124, 0]
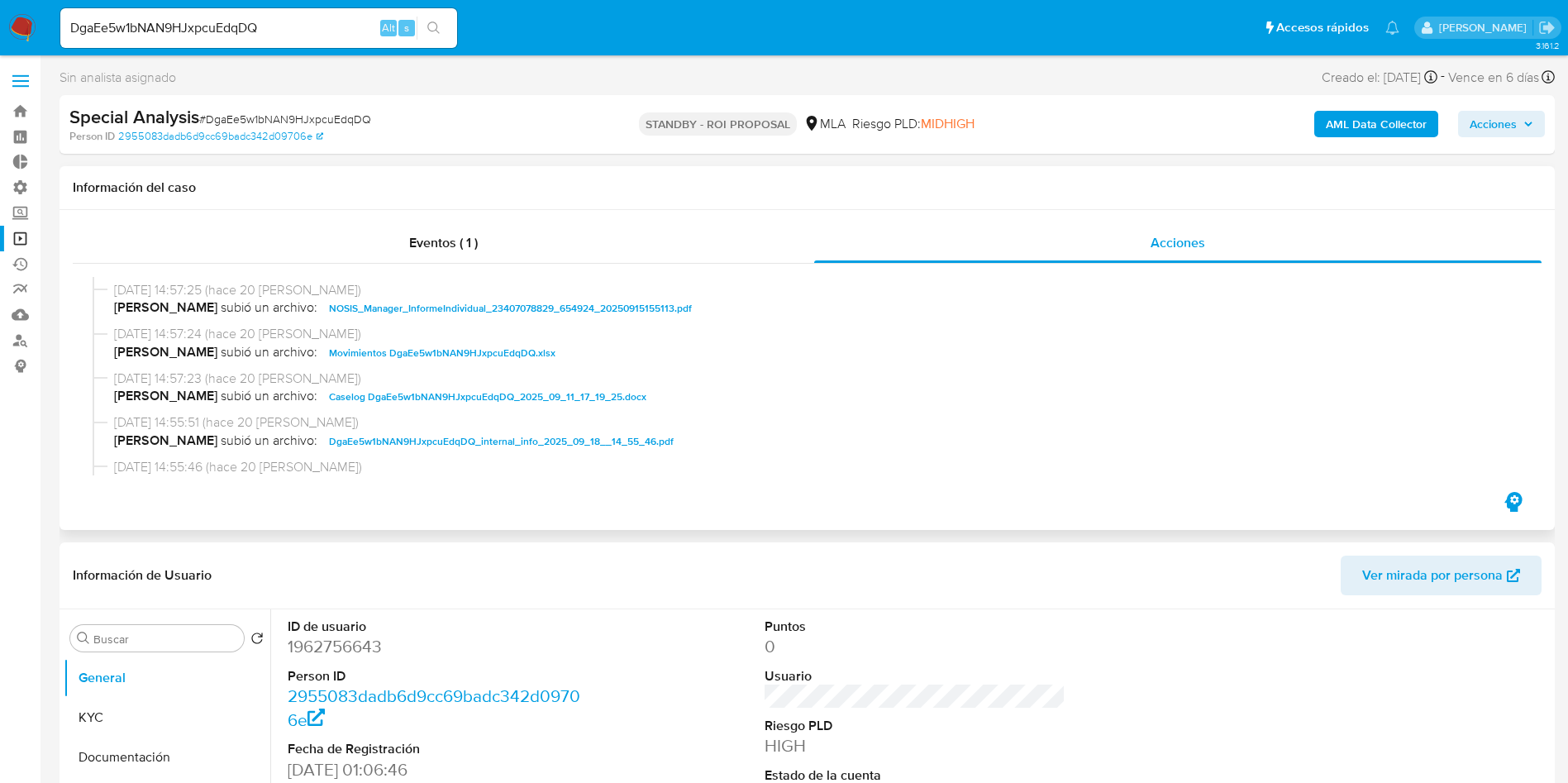
click at [460, 400] on span "Caselog DgaEe5w1bNAN9HJxpcuEdqDQ_2025_09_11_17_19_25.docx" at bounding box center [488, 397] width 318 height 19
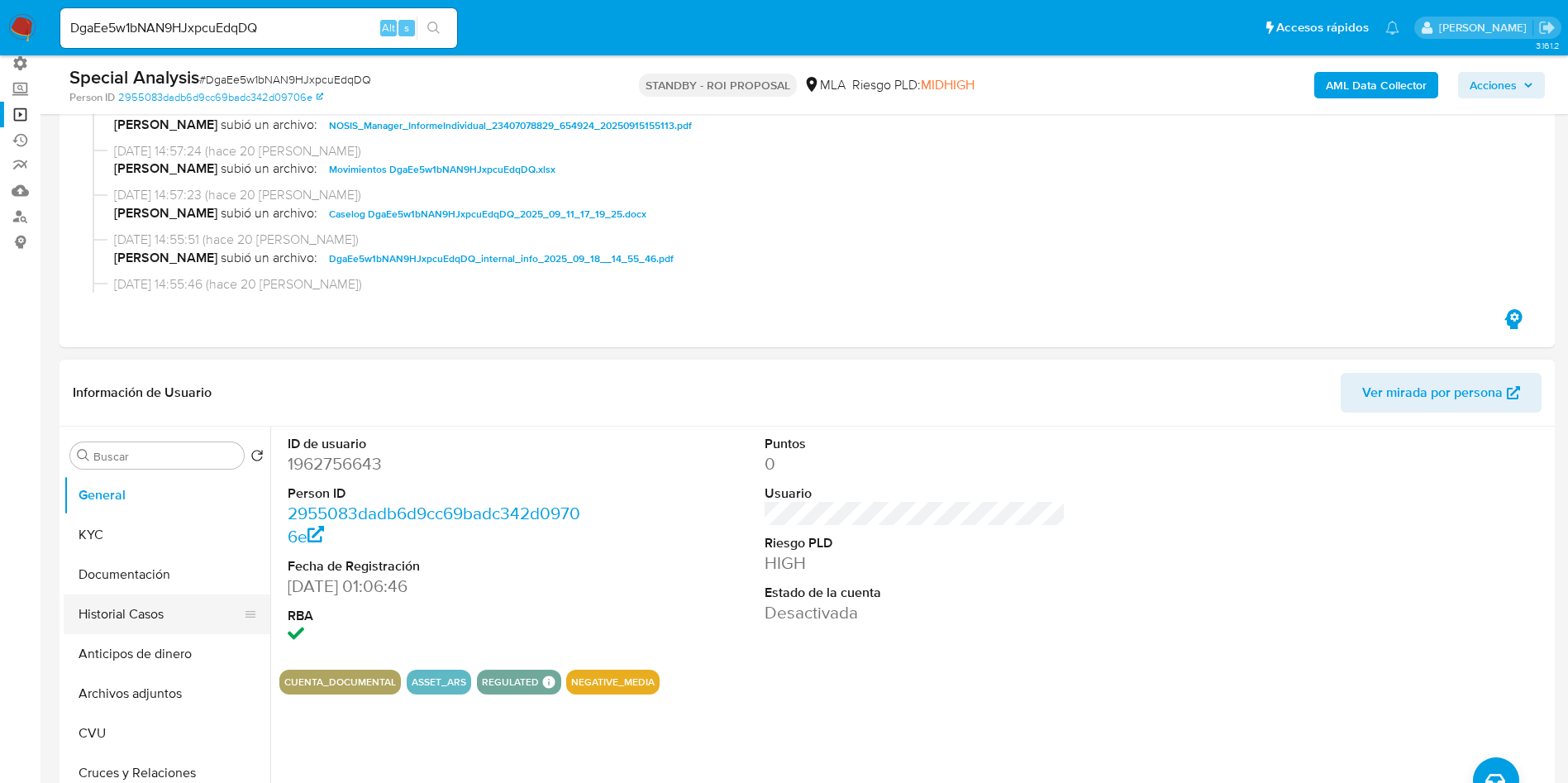
click at [129, 623] on button "Historial Casos" at bounding box center [161, 614] width 194 height 40
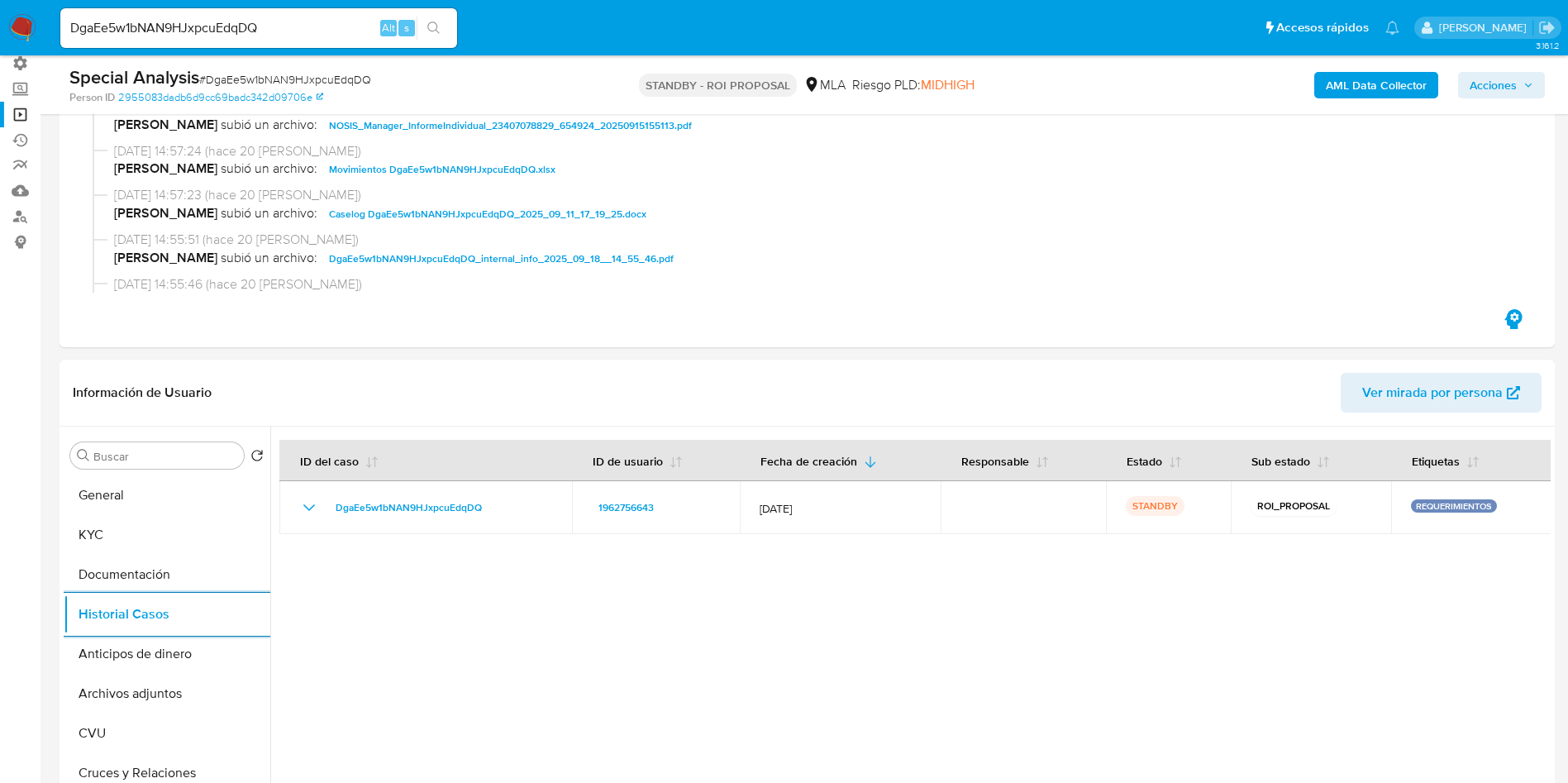
click at [177, 27] on input "DgaEe5w1bNAN9HJxpcuEdqDQ" at bounding box center [259, 28] width 397 height 21
paste input "hj1OEbvkkUgAMCzitqyoOjC1"
type input "hj1OEbvkkUgAMCzitqyoOjC1"
click at [446, 33] on button "search-icon" at bounding box center [433, 28] width 34 height 23
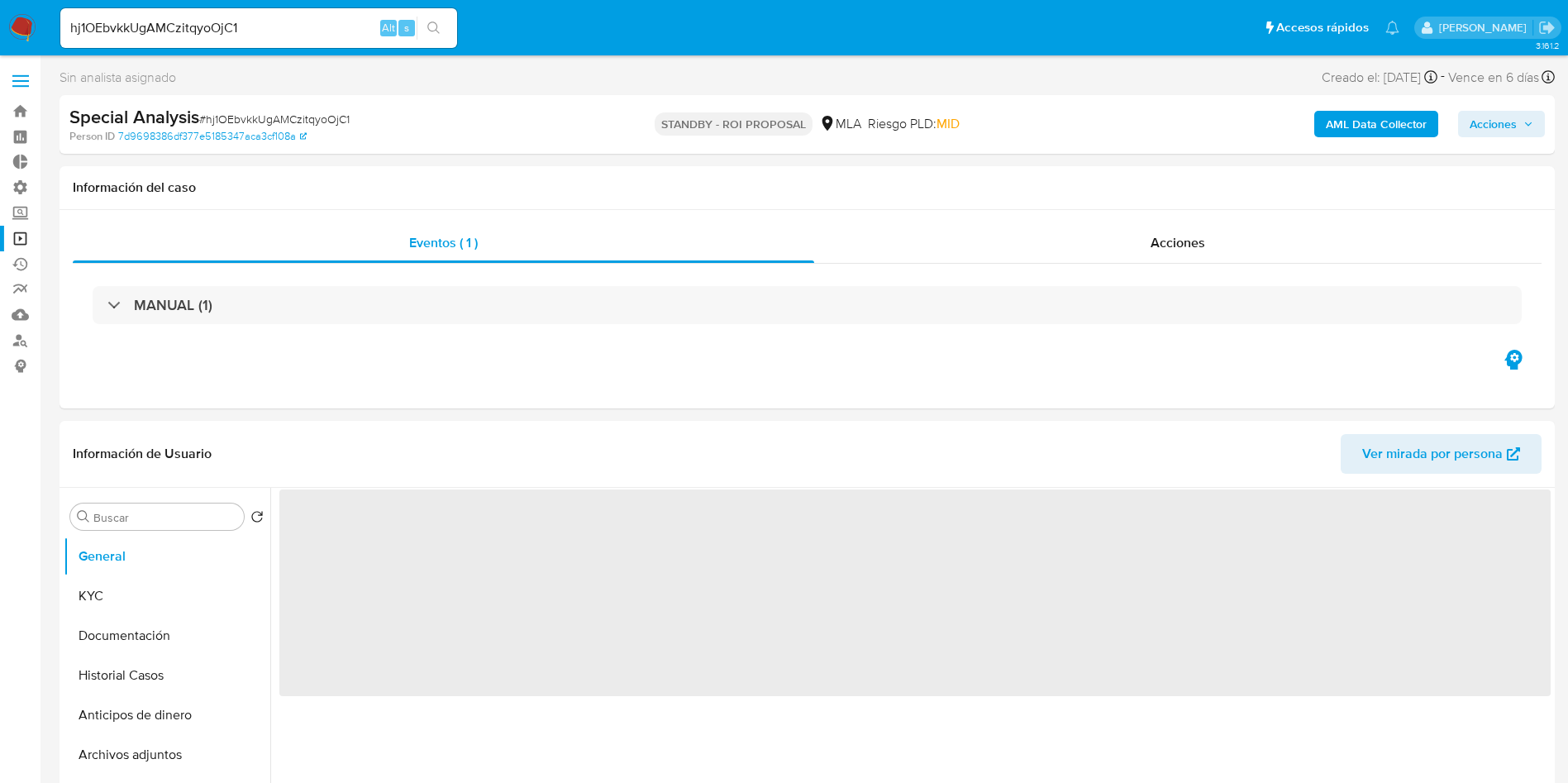
select select "10"
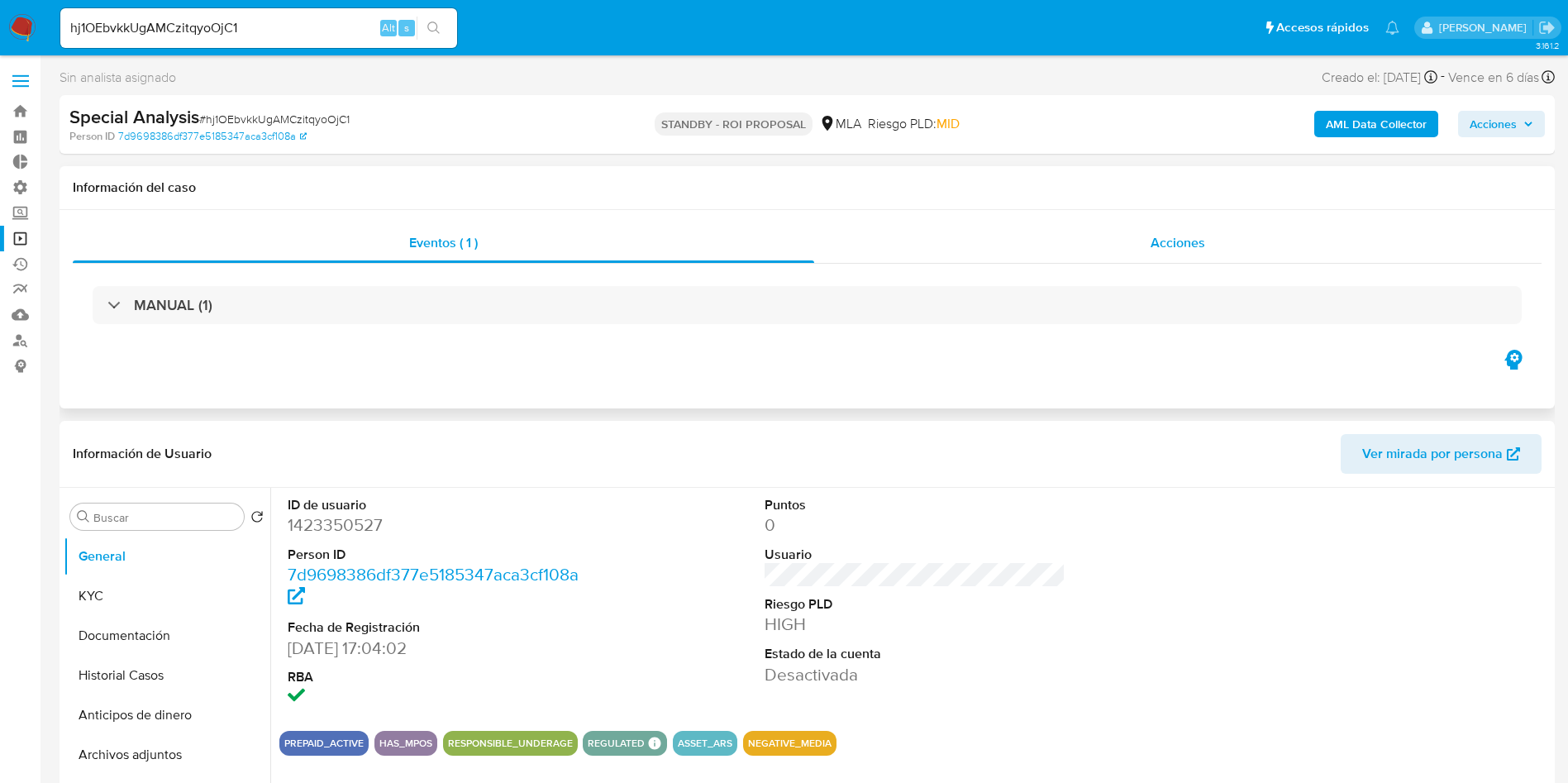
click at [1202, 245] on span "Acciones" at bounding box center [1178, 243] width 54 height 19
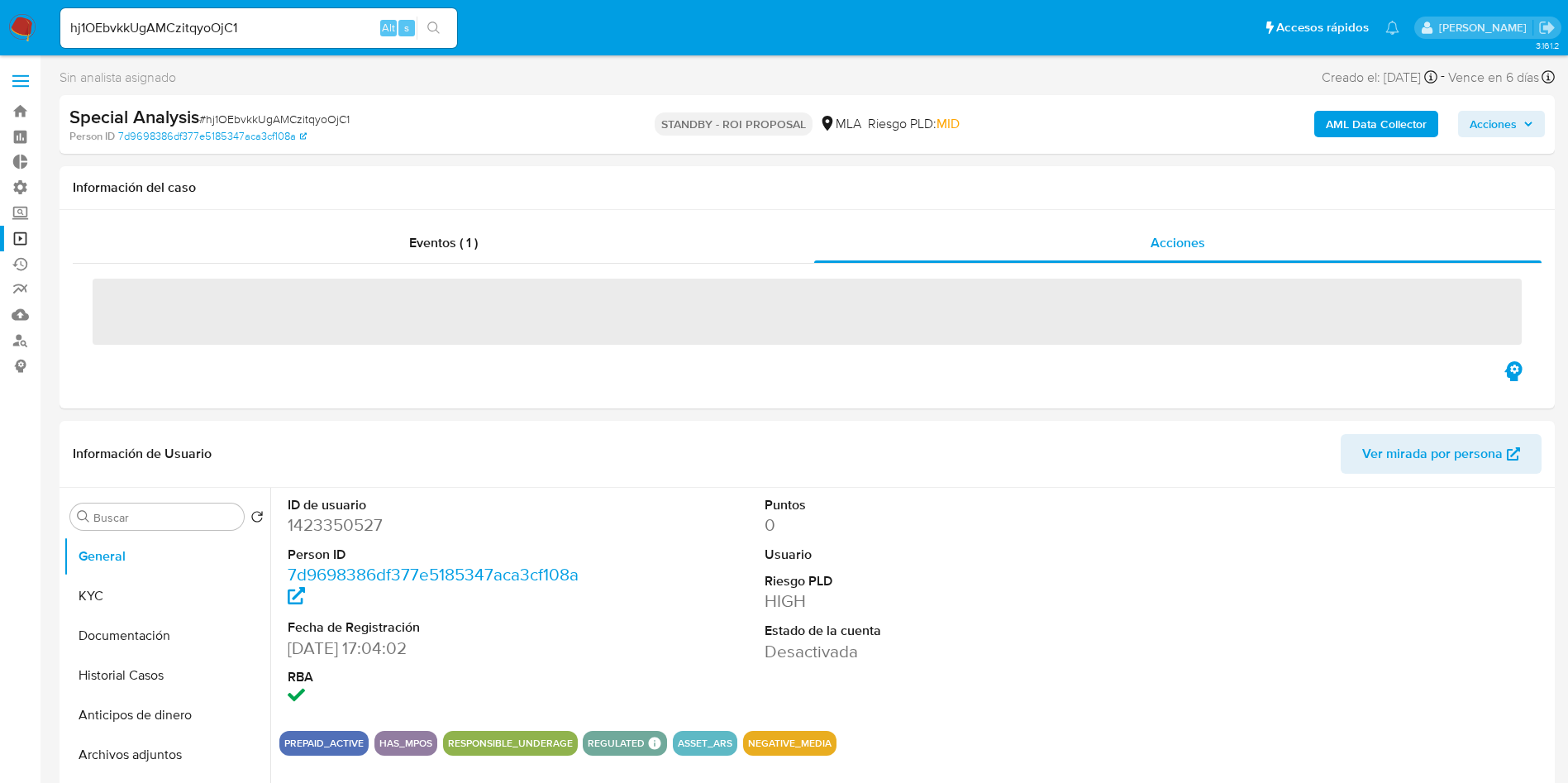
select select "10"
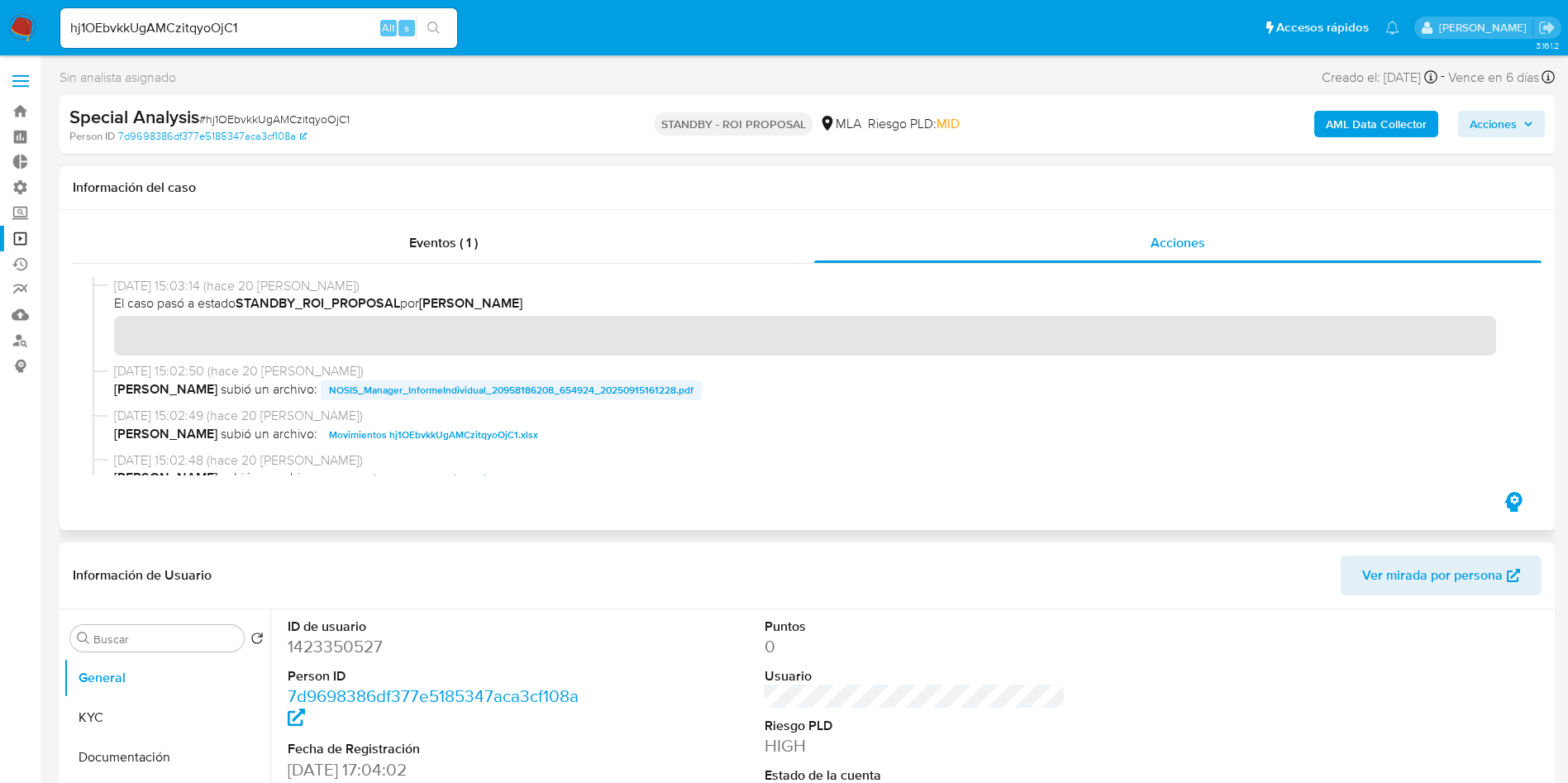
scroll to position [124, 0]
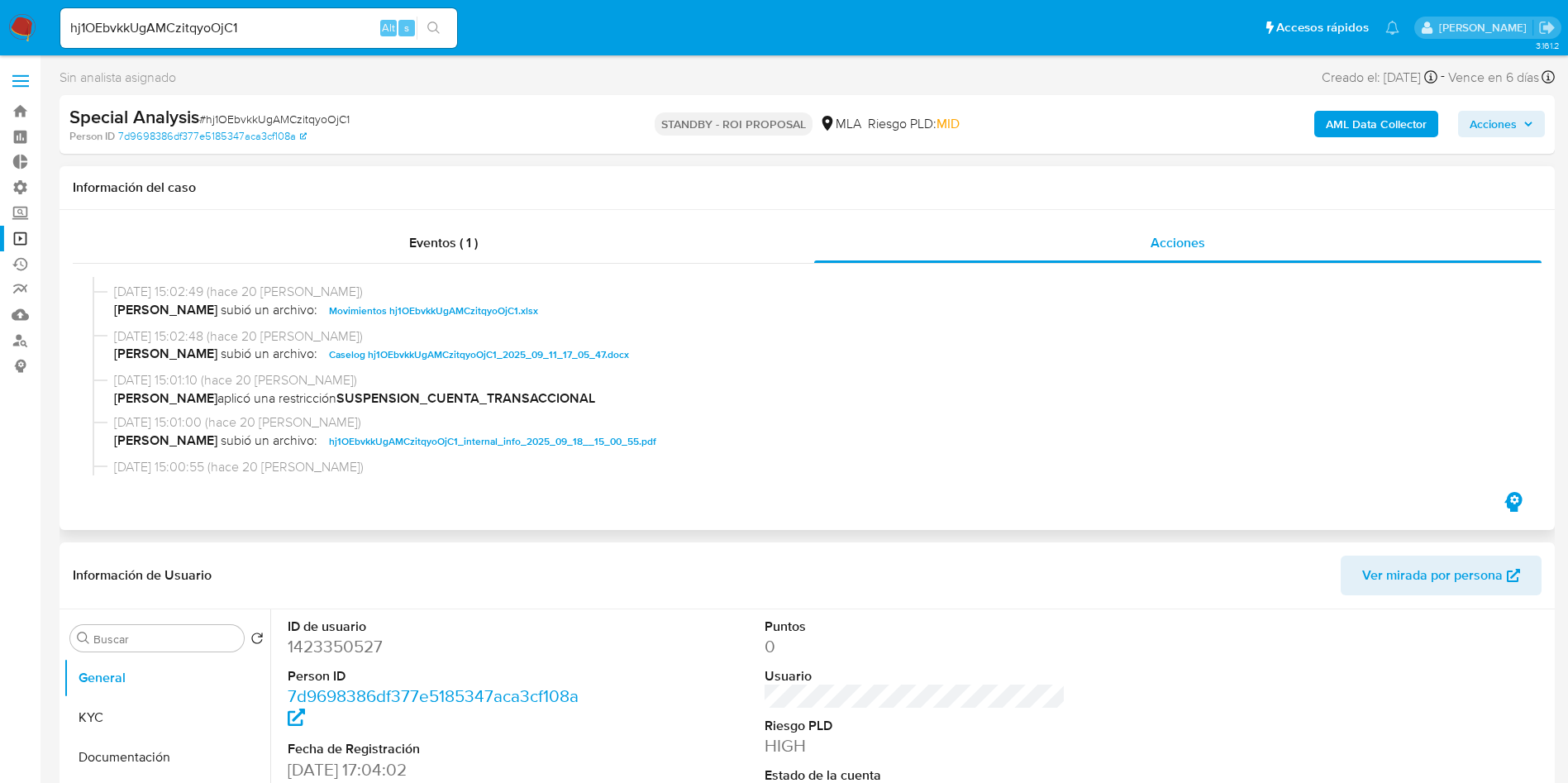
click at [380, 359] on span "Caselog hj1OEbvkkUgAMCzitqyoOjC1_2025_09_11_17_05_47.docx" at bounding box center [479, 355] width 300 height 19
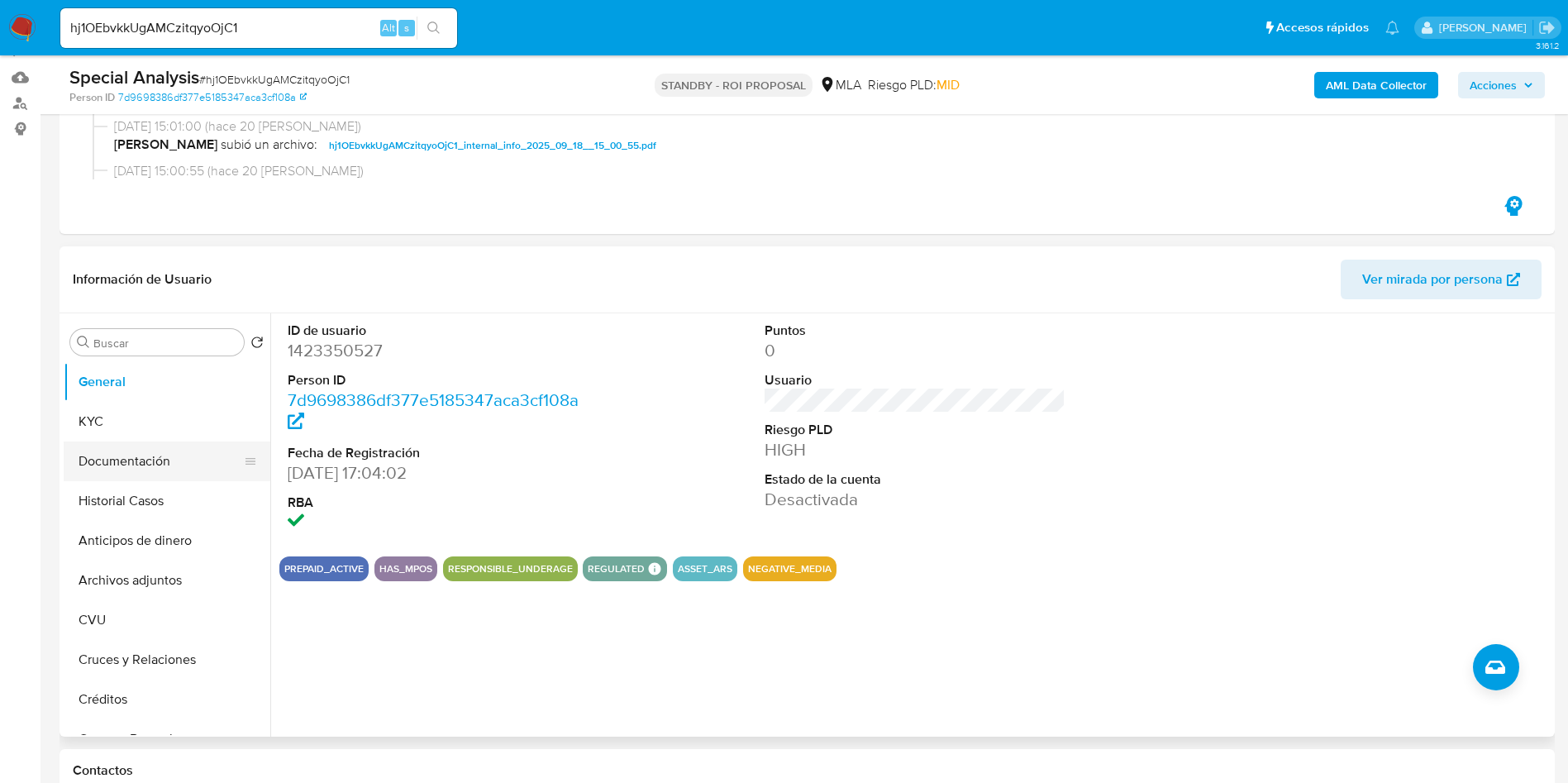
scroll to position [248, 0]
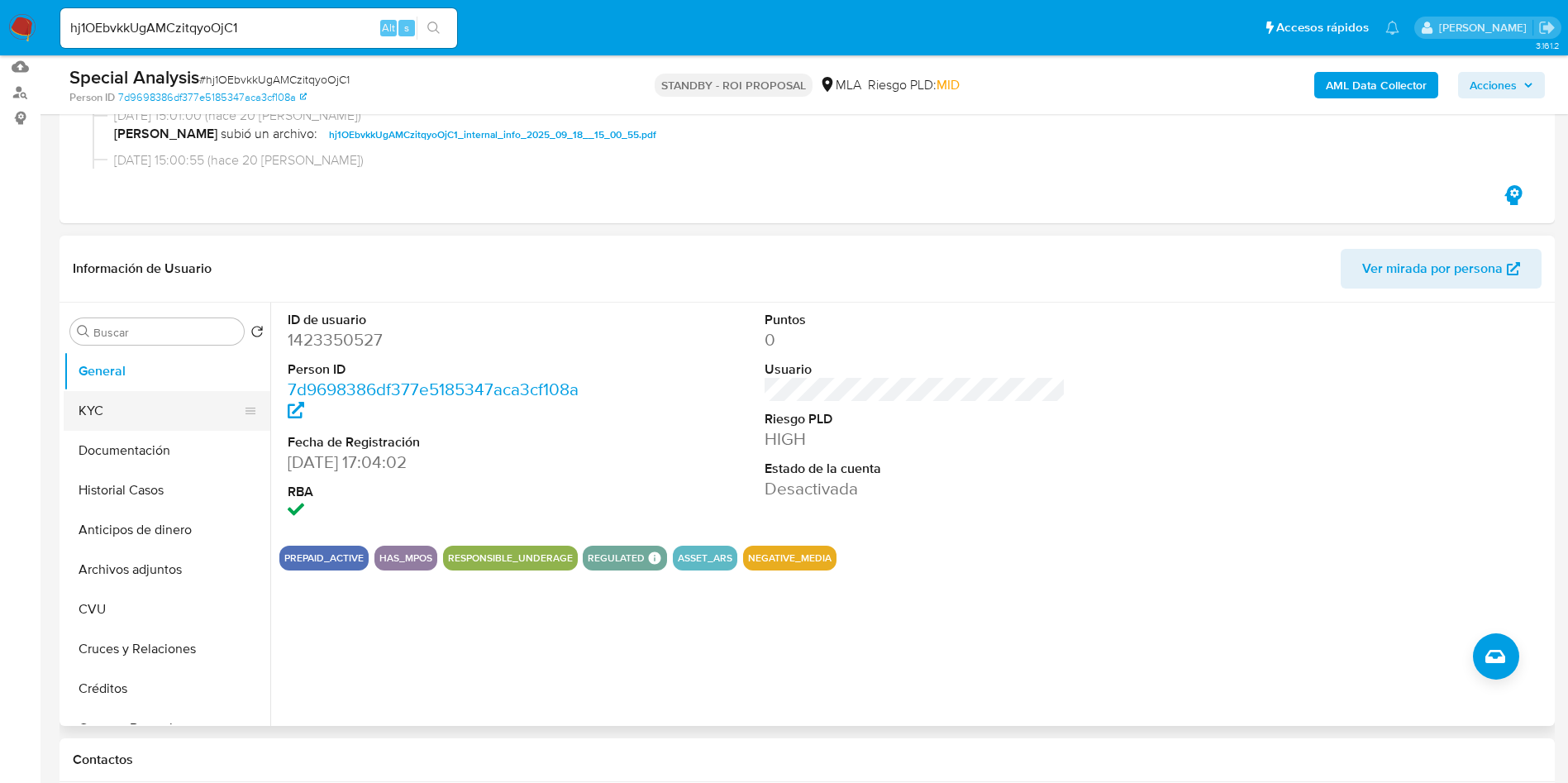
click at [115, 404] on button "KYC" at bounding box center [161, 411] width 194 height 40
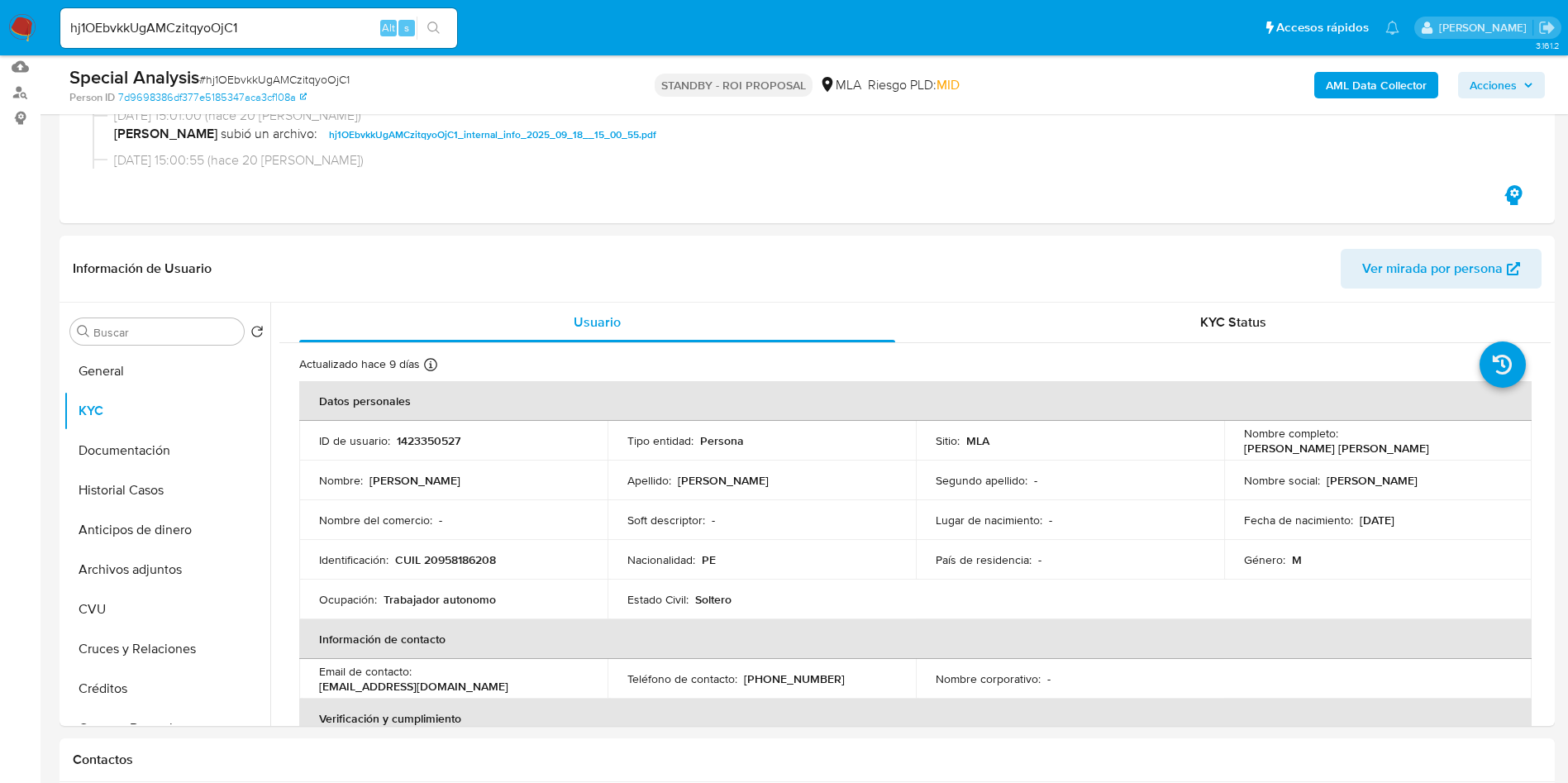
click at [156, 31] on input "hj1OEbvkkUgAMCzitqyoOjC1" at bounding box center [259, 28] width 397 height 21
paste input "RKN2X6AquKxr1P43J7KVQUWw"
type input "RKN2X6AquKxr1P43J7KVQUWw"
click at [439, 31] on icon "search-icon" at bounding box center [434, 28] width 14 height 14
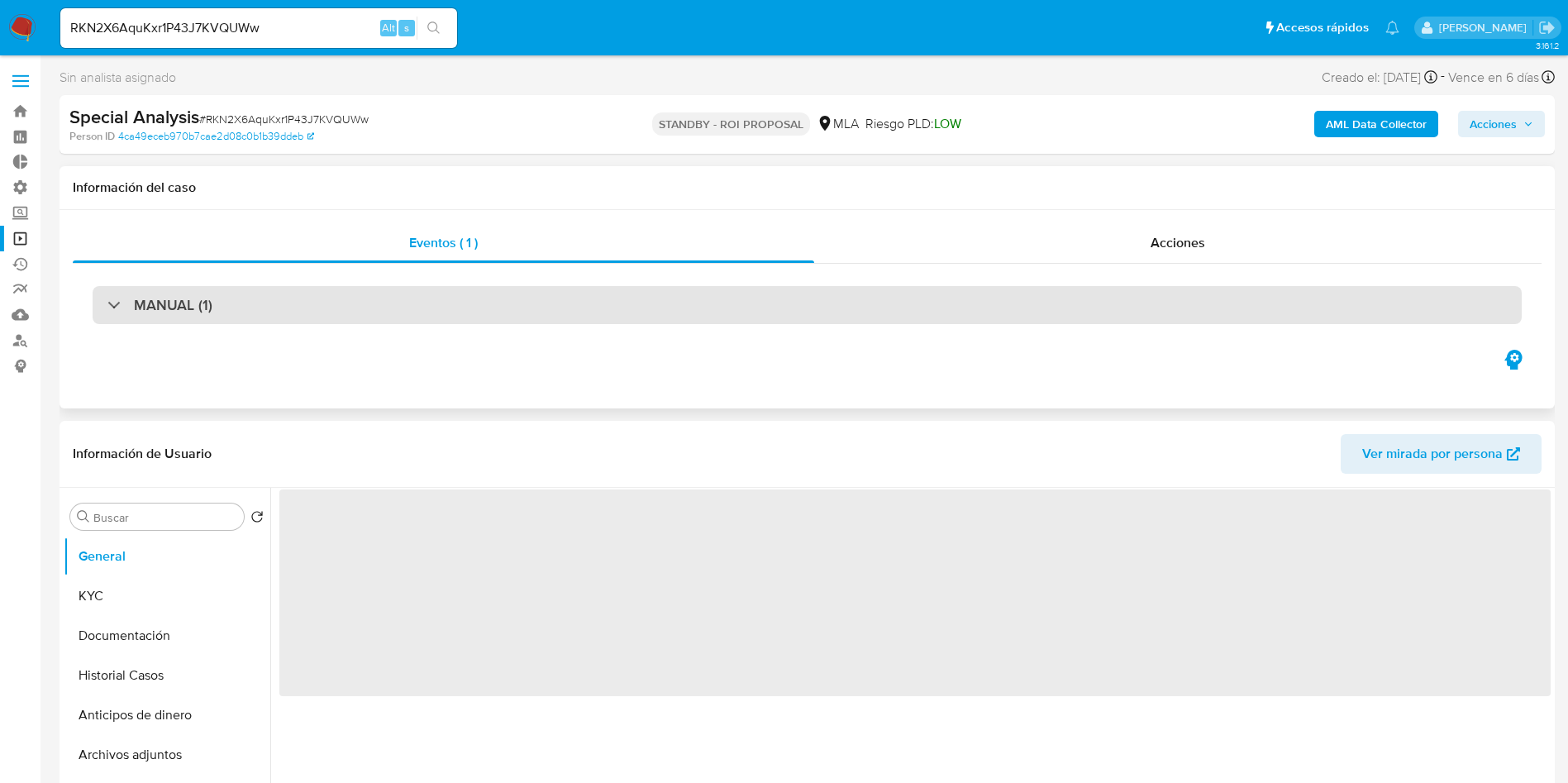
select select "10"
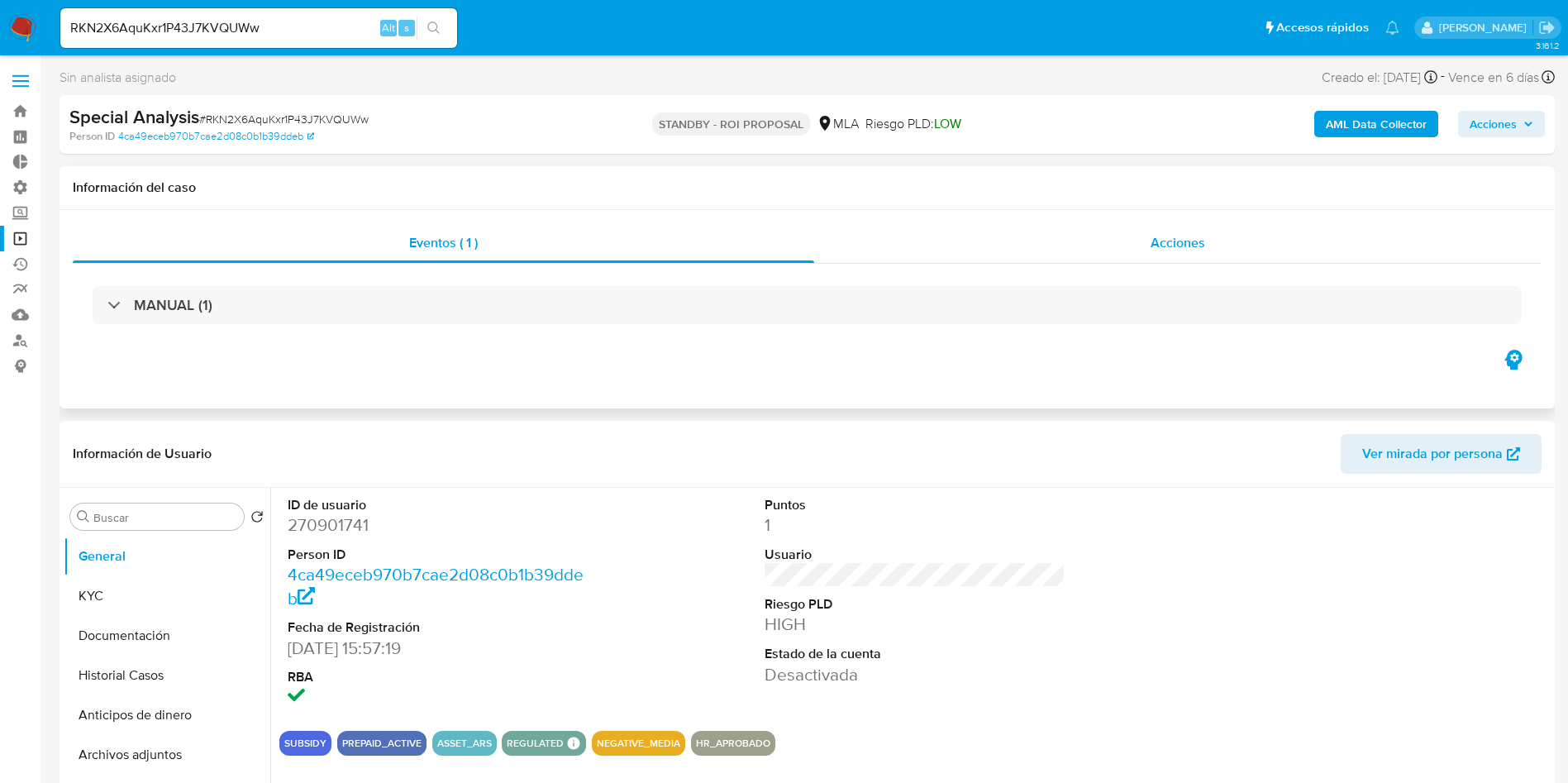
click at [1186, 246] on span "Acciones" at bounding box center [1178, 243] width 54 height 19
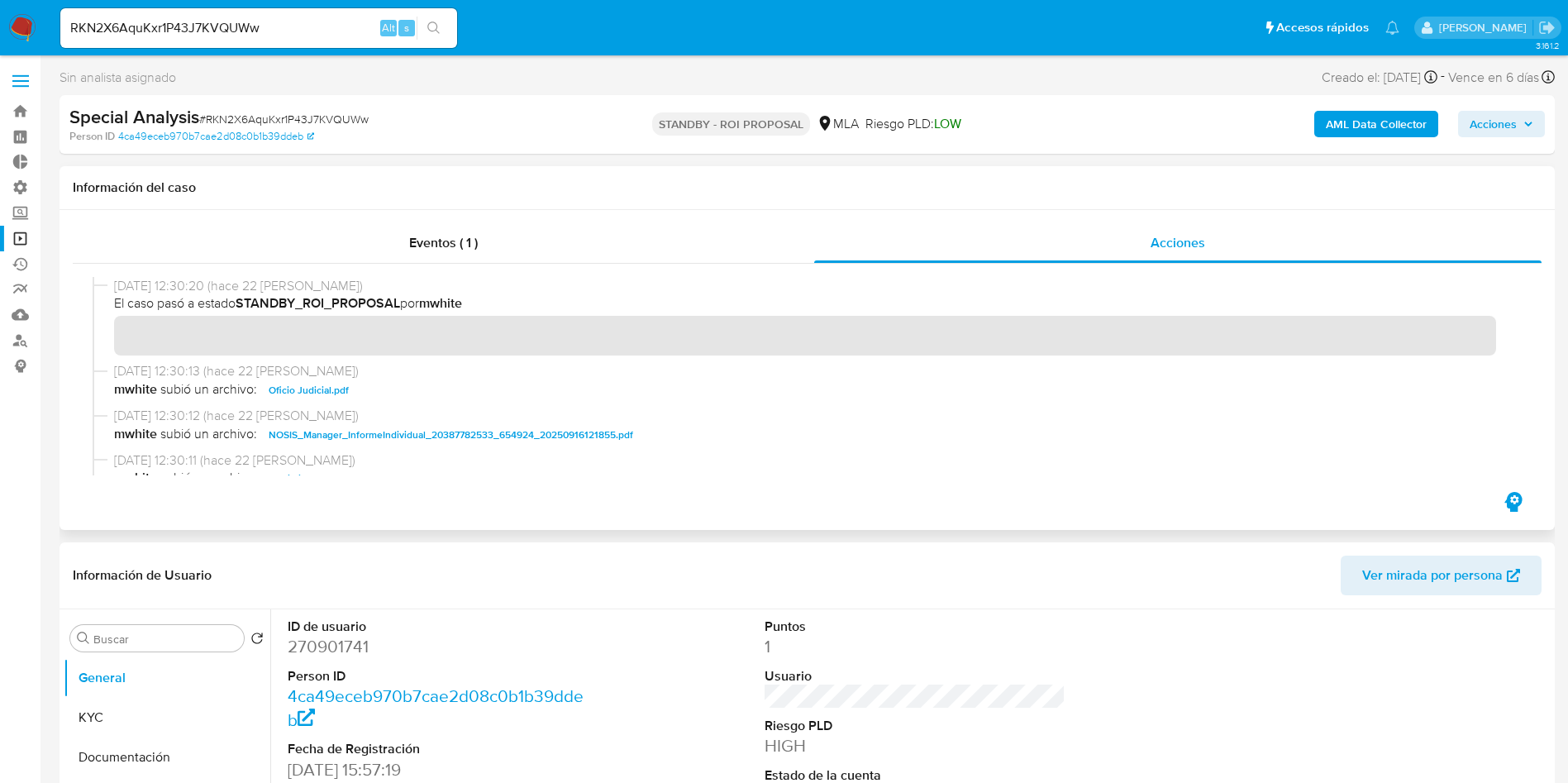
scroll to position [124, 0]
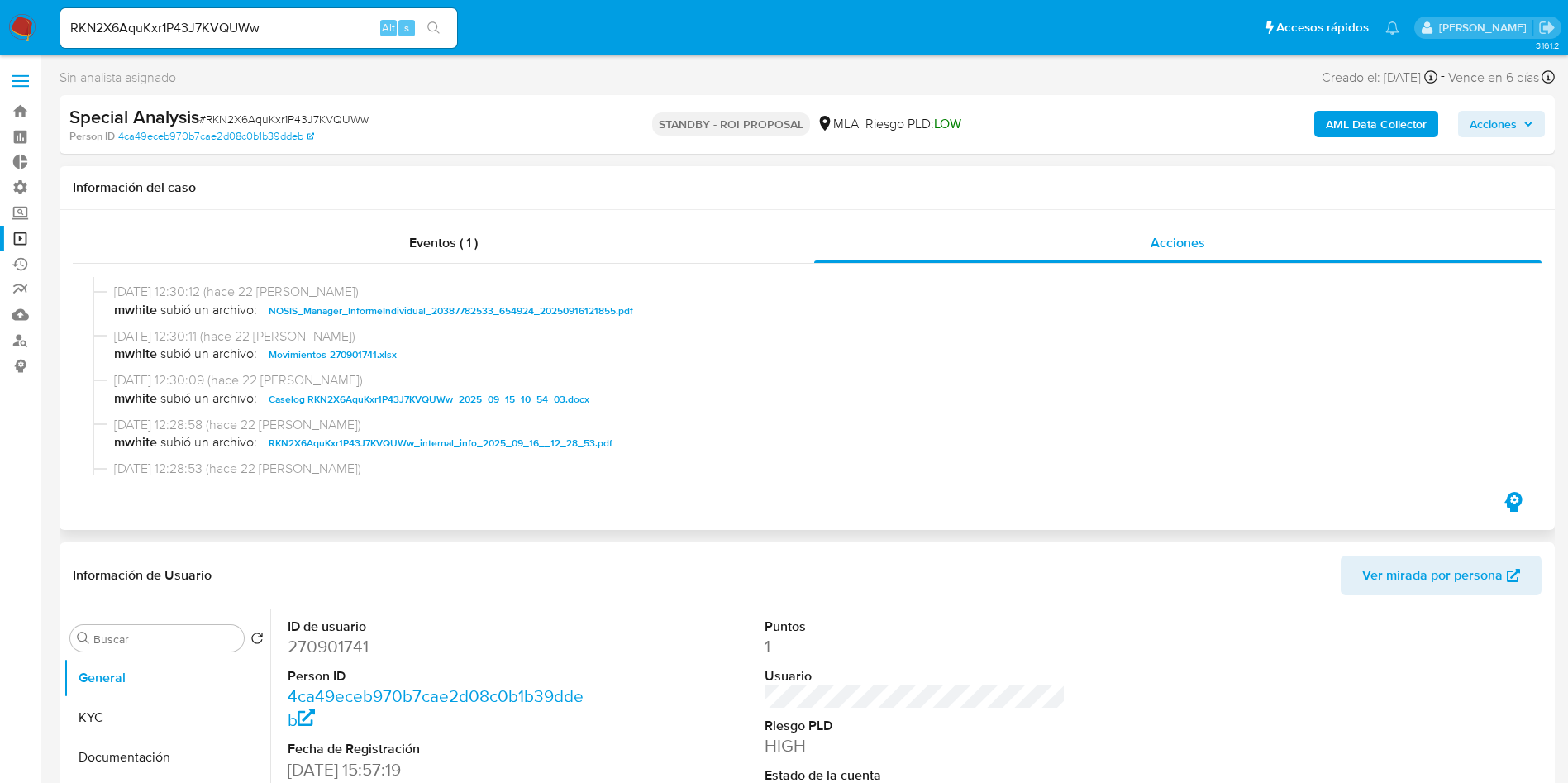
click at [368, 398] on span "Caselog RKN2X6AquKxr1P43J7KVQUWw_2025_09_15_10_54_03.docx" at bounding box center [428, 399] width 321 height 19
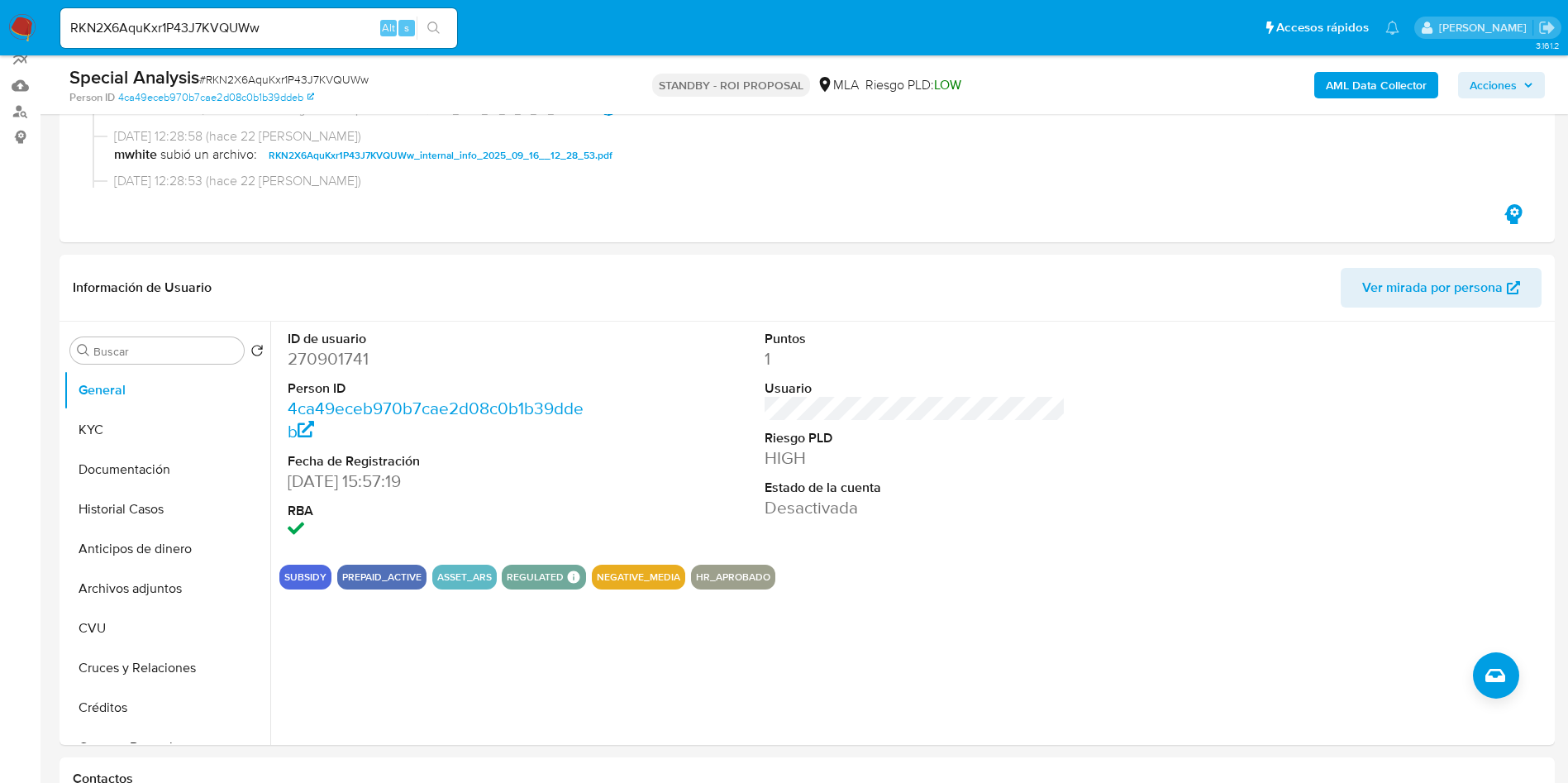
scroll to position [248, 0]
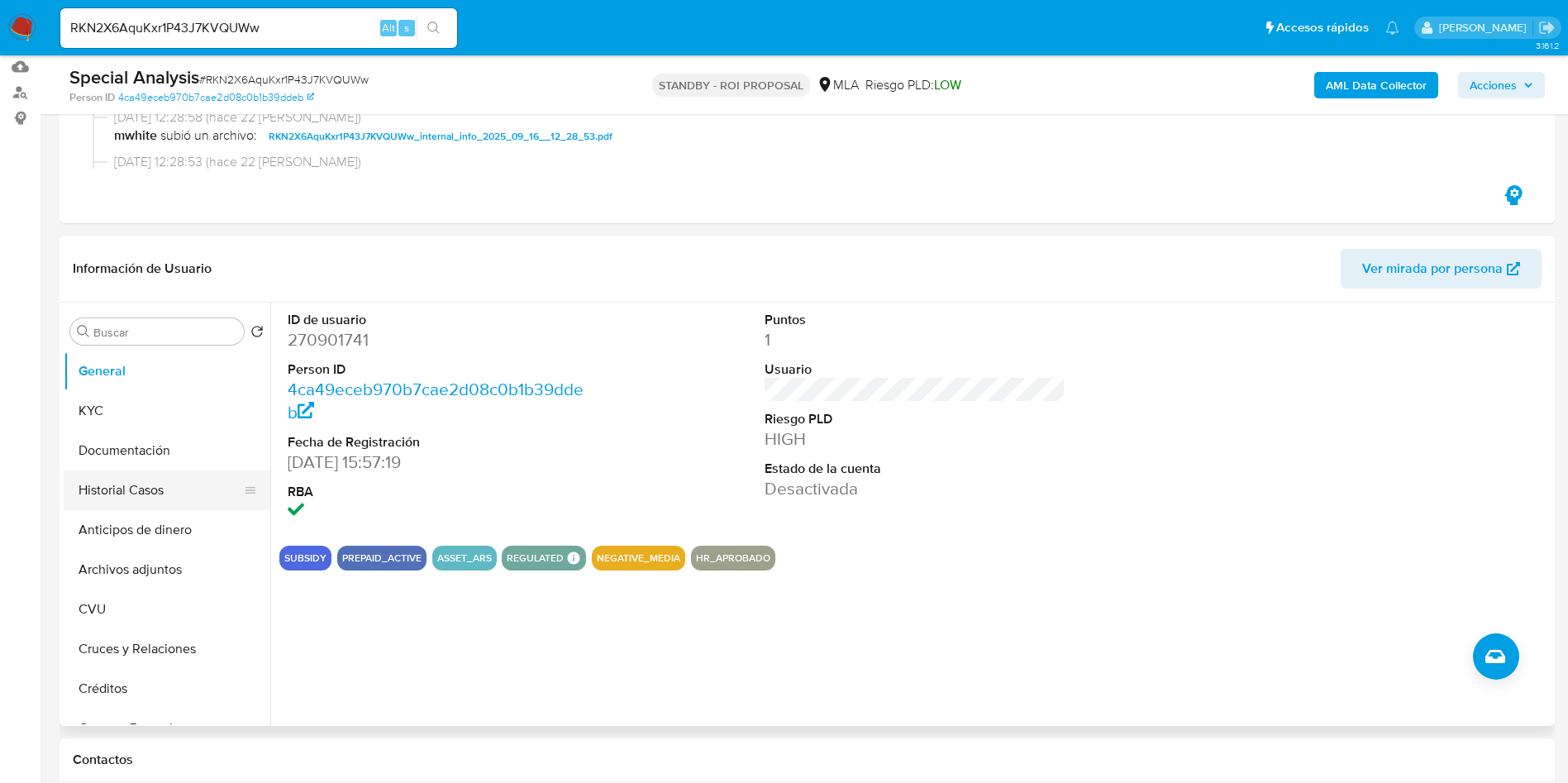
click at [176, 493] on button "Historial Casos" at bounding box center [161, 490] width 194 height 40
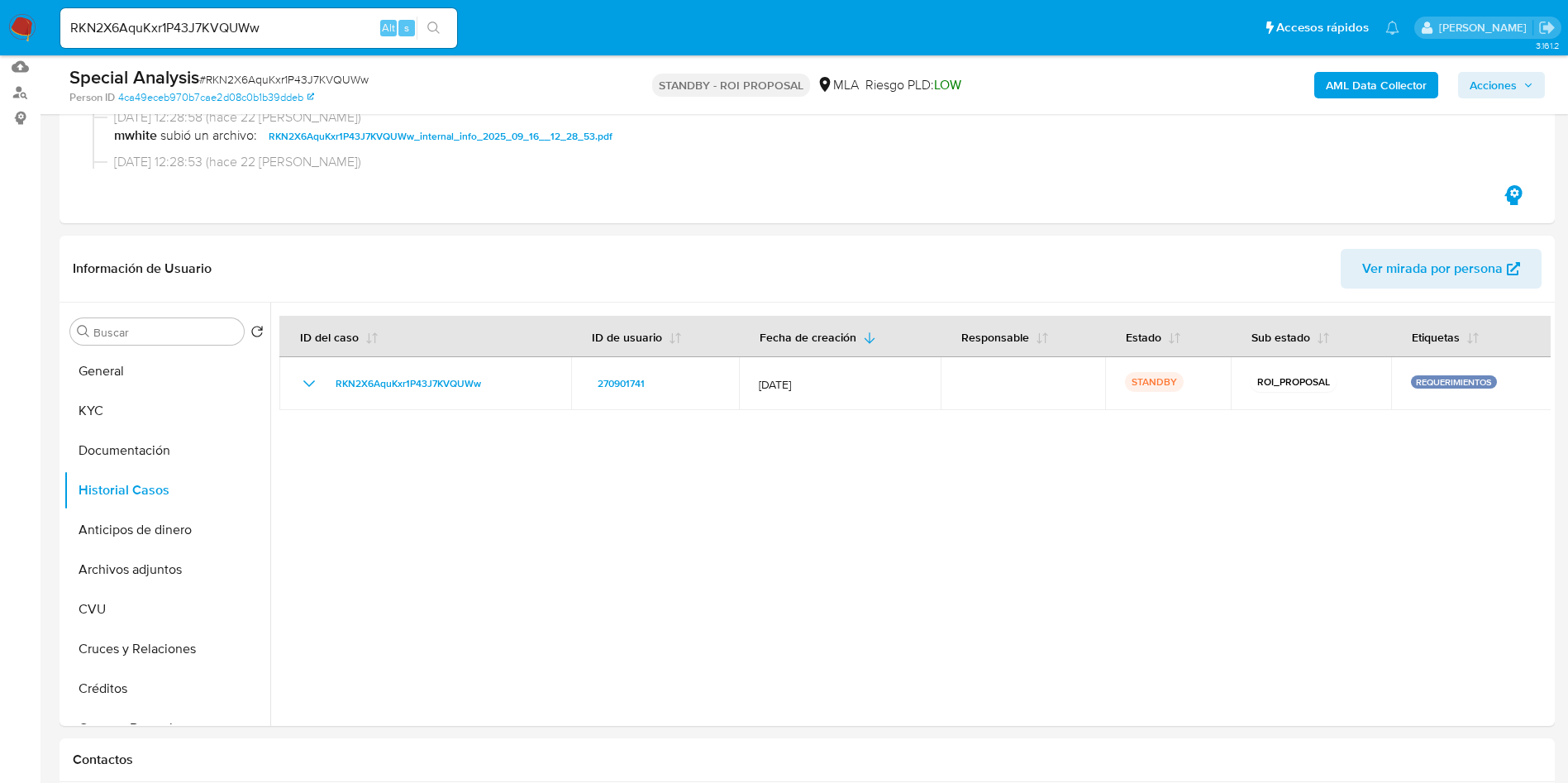
click at [185, 46] on div "RKN2X6AquKxr1P43J7KVQUWw Alt s" at bounding box center [259, 28] width 397 height 40
click at [181, 32] on input "RKN2X6AquKxr1P43J7KVQUWw" at bounding box center [259, 28] width 397 height 21
paste input "XyCqAlaK0fI4WjR0exNmTT35"
type input "XyCqAlaK0fI4WjR0exNmTT35"
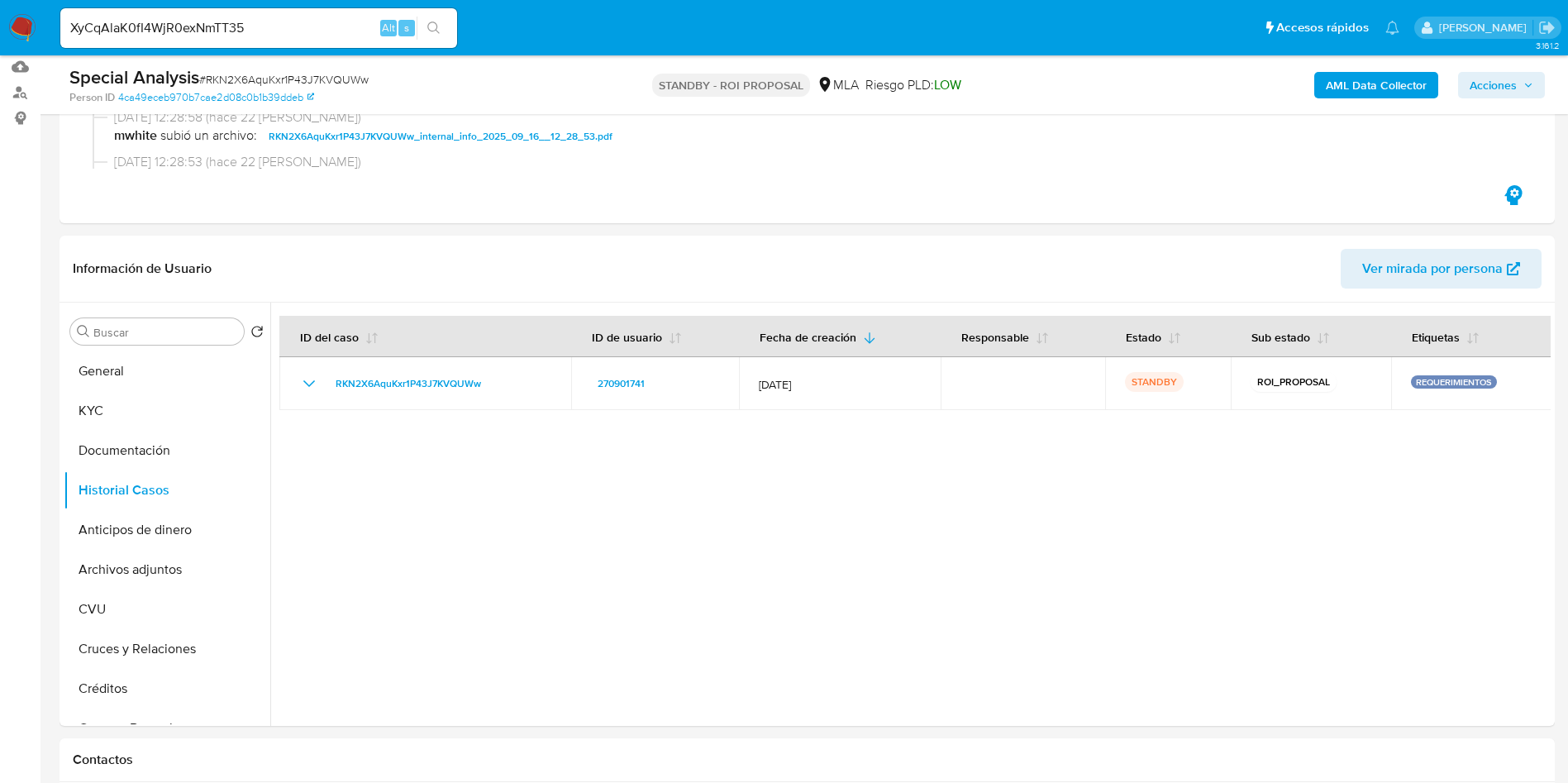
click at [433, 28] on icon "search-icon" at bounding box center [434, 28] width 14 height 14
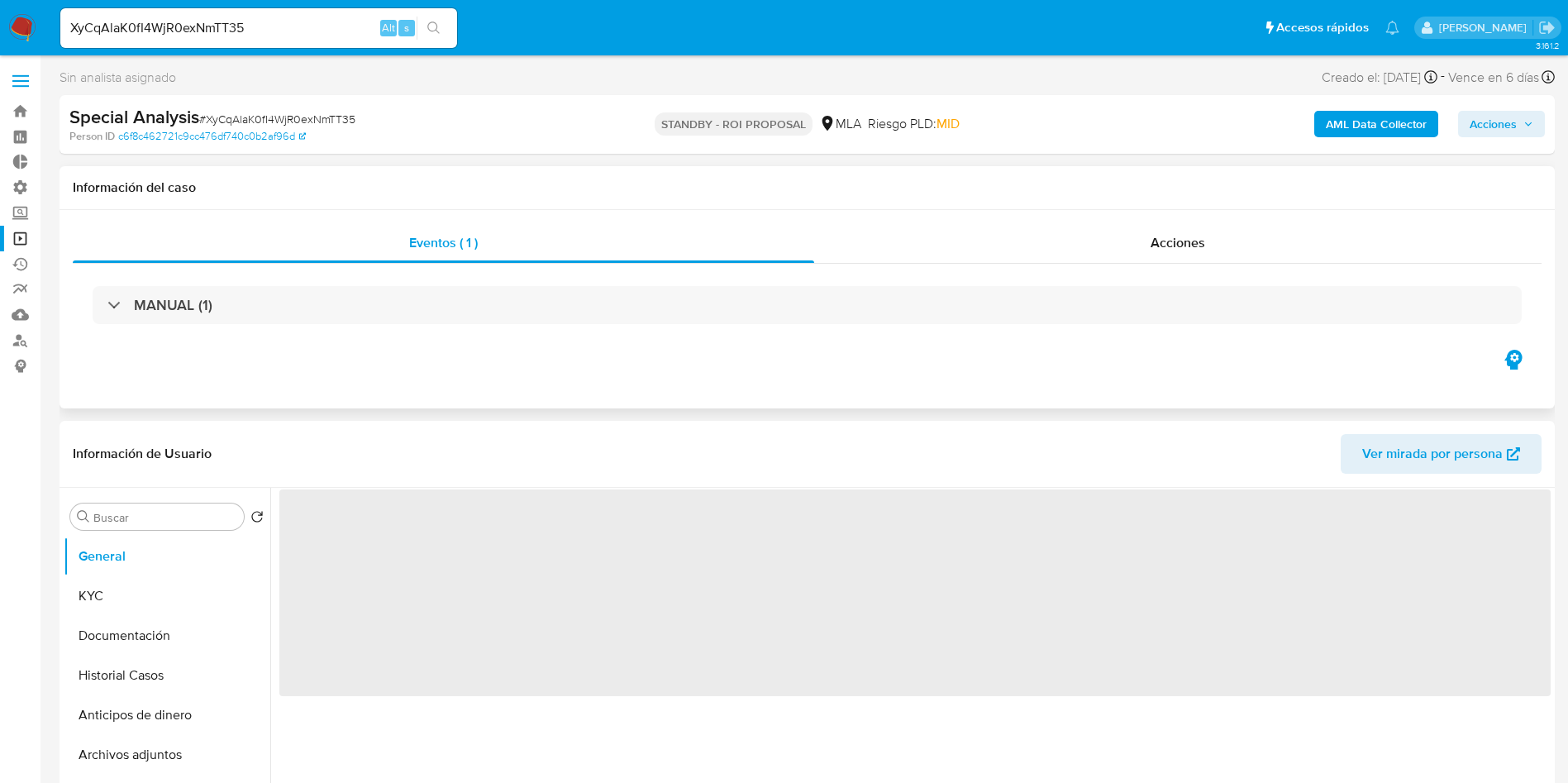
select select "10"
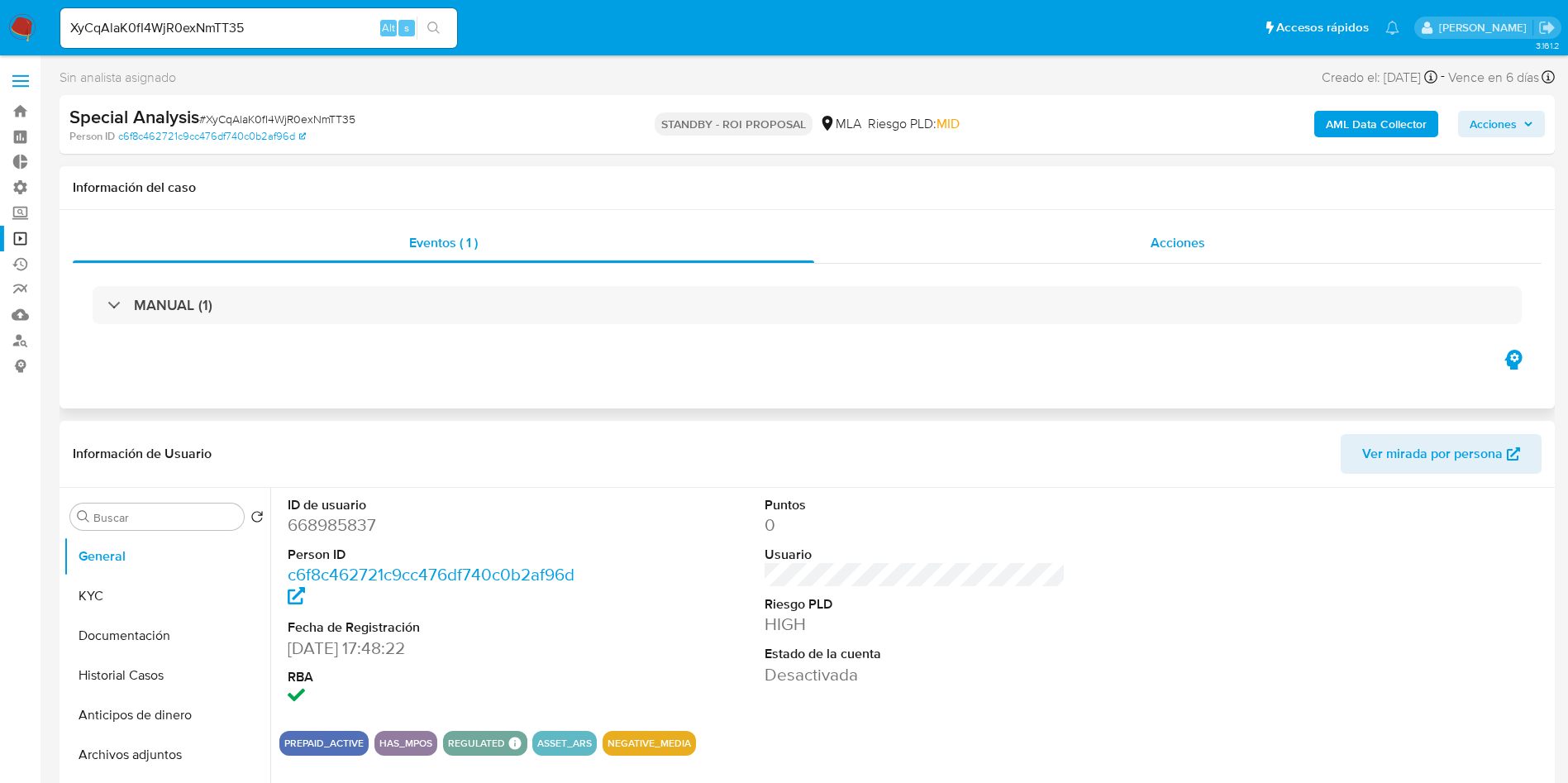
click at [1200, 248] on span "Acciones" at bounding box center [1178, 243] width 54 height 19
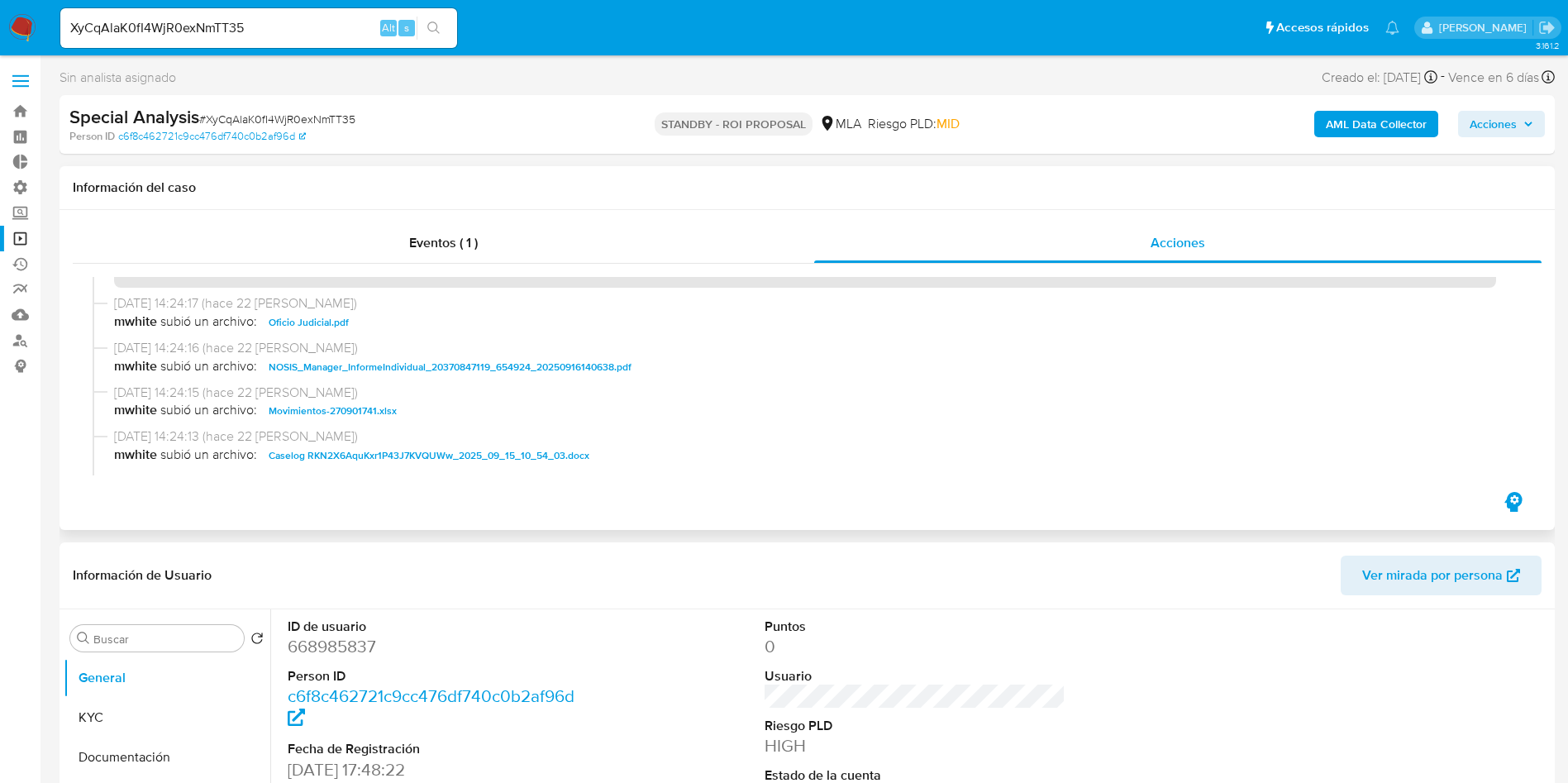
scroll to position [124, 0]
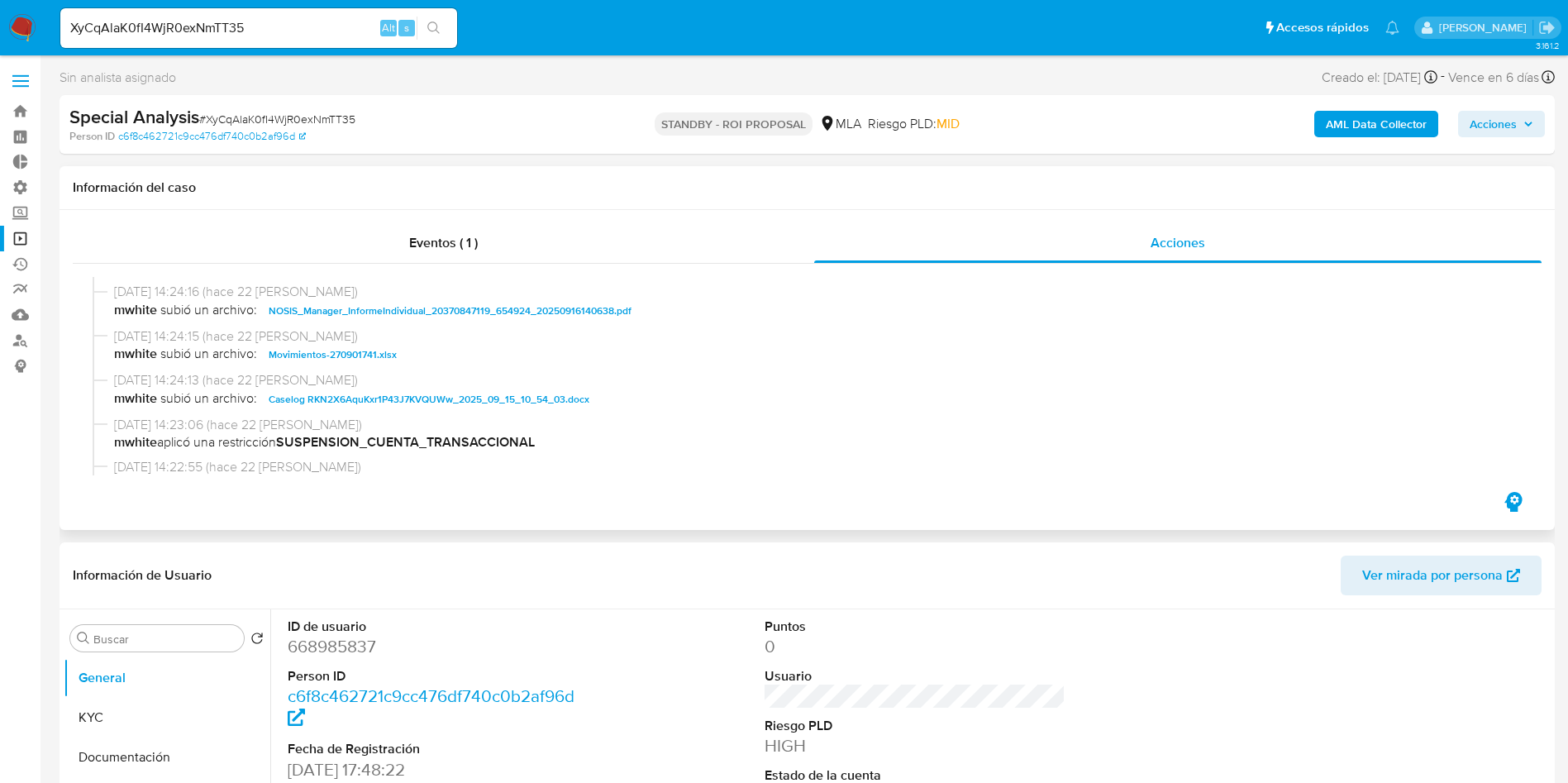
click at [347, 404] on span "Caselog RKN2X6AquKxr1P43J7KVQUWw_2025_09_15_10_54_03.docx" at bounding box center [428, 399] width 321 height 19
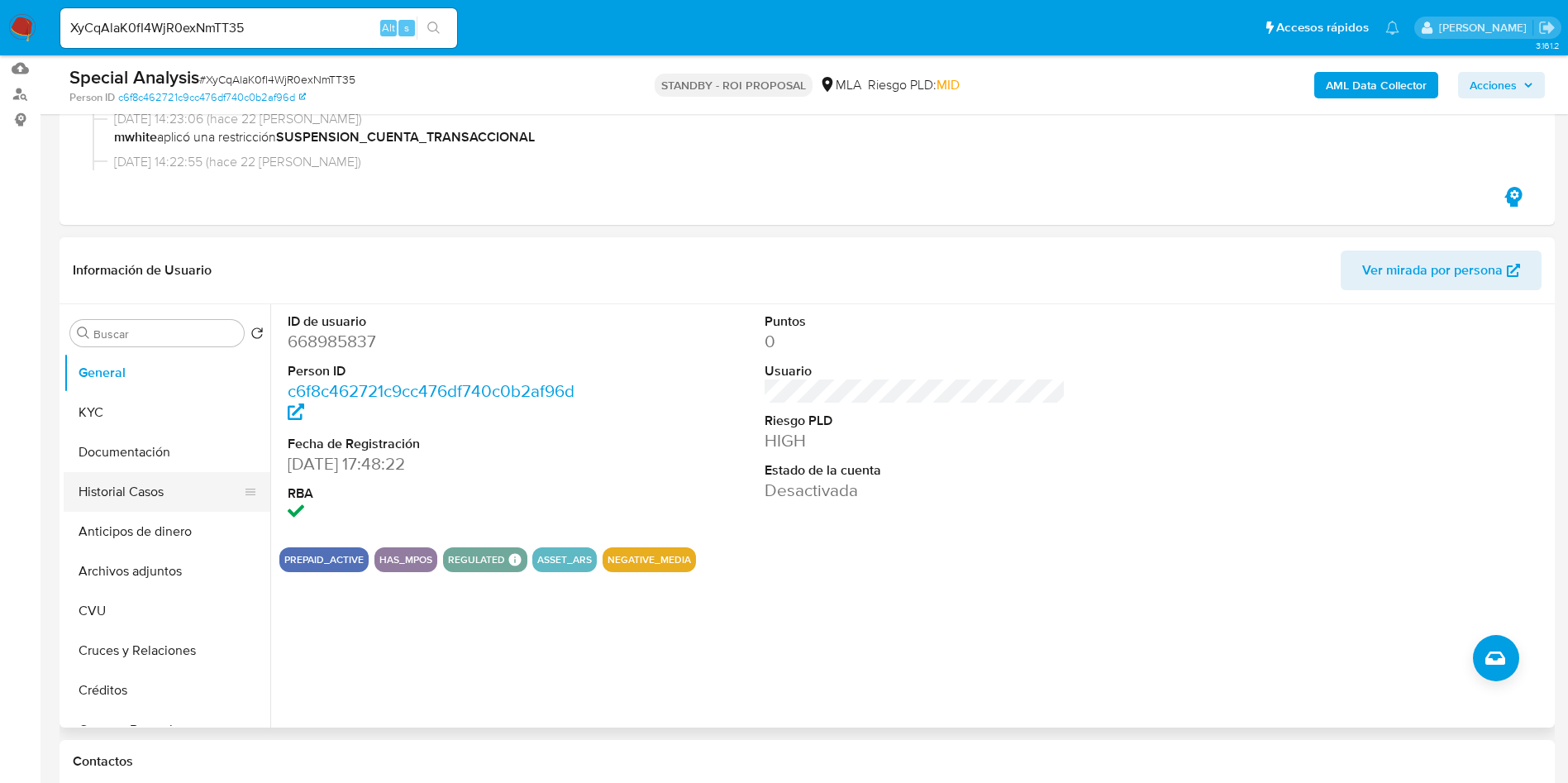
scroll to position [248, 0]
click at [138, 485] on button "Historial Casos" at bounding box center [161, 490] width 194 height 40
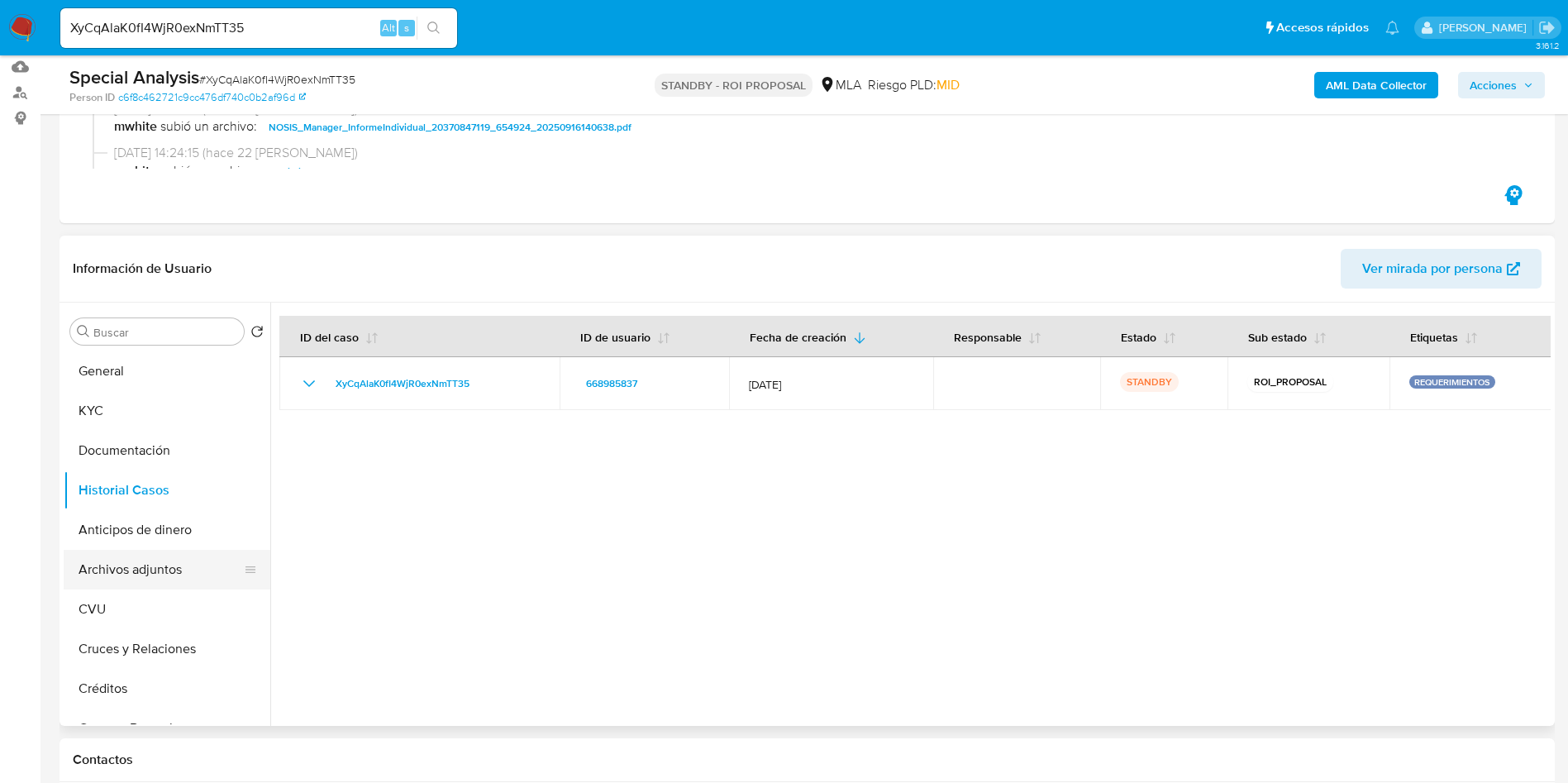
click at [129, 568] on button "Archivos adjuntos" at bounding box center [161, 570] width 194 height 40
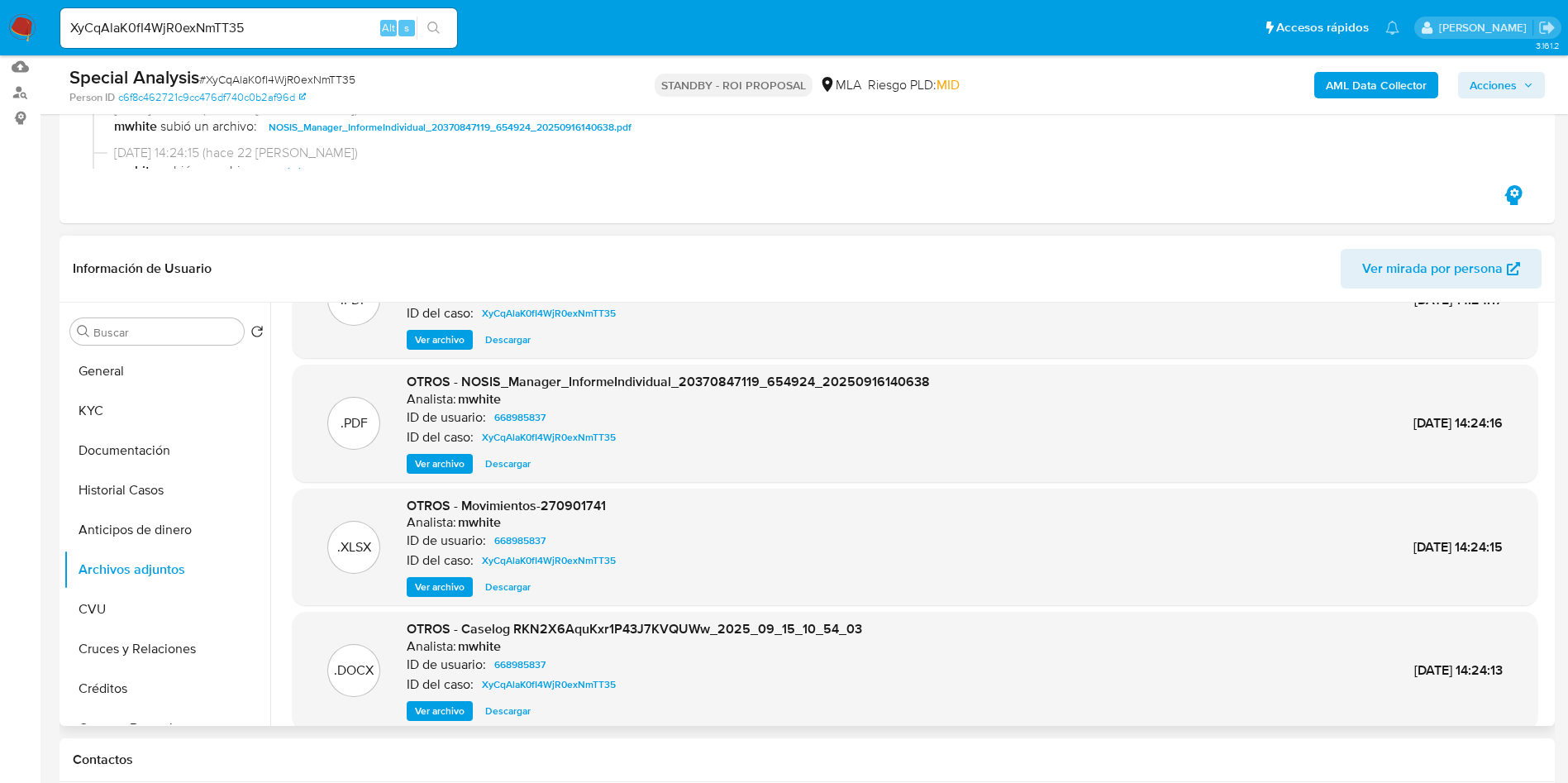
scroll to position [124, 0]
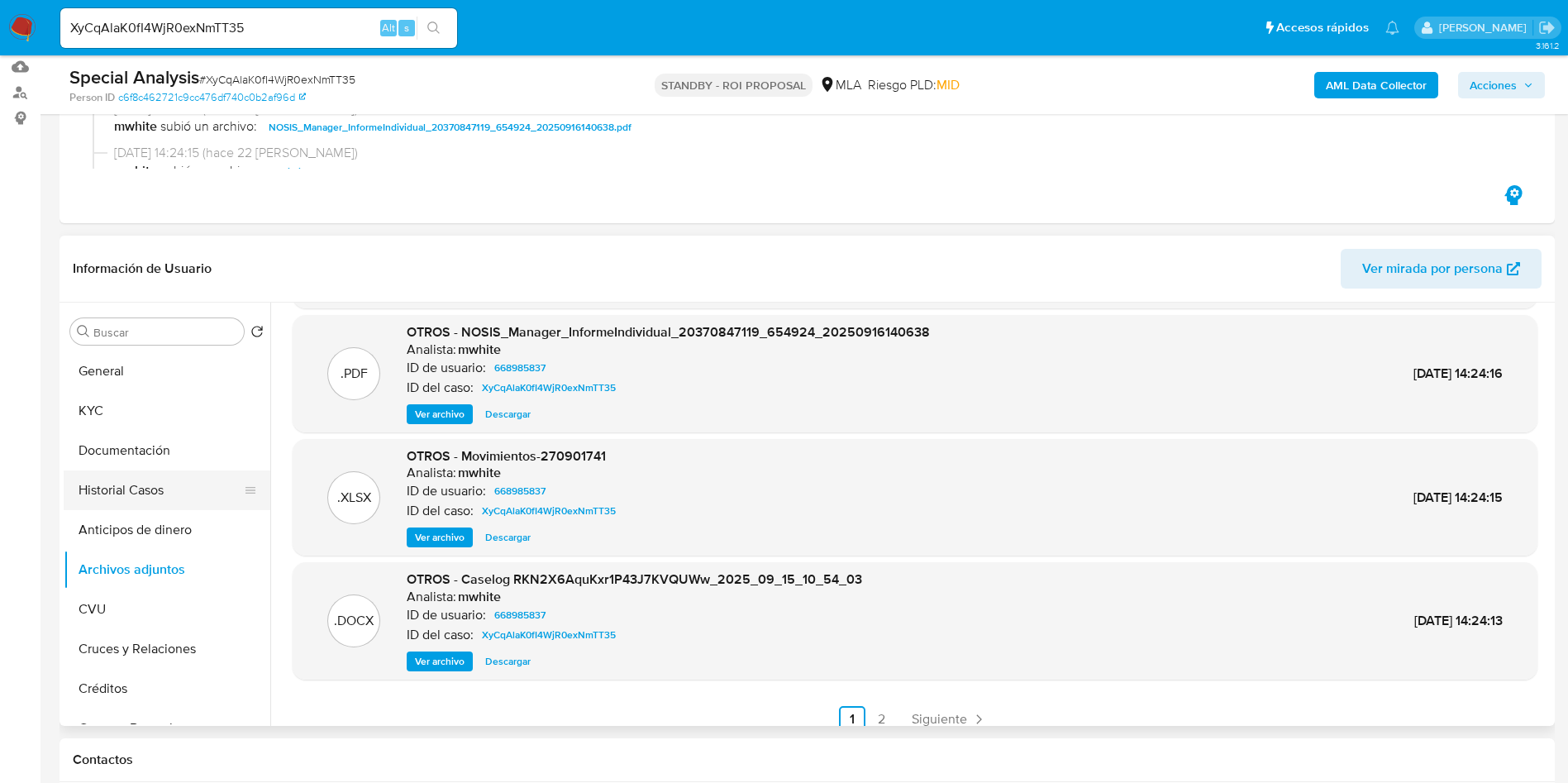
click at [155, 495] on button "Historial Casos" at bounding box center [161, 490] width 194 height 40
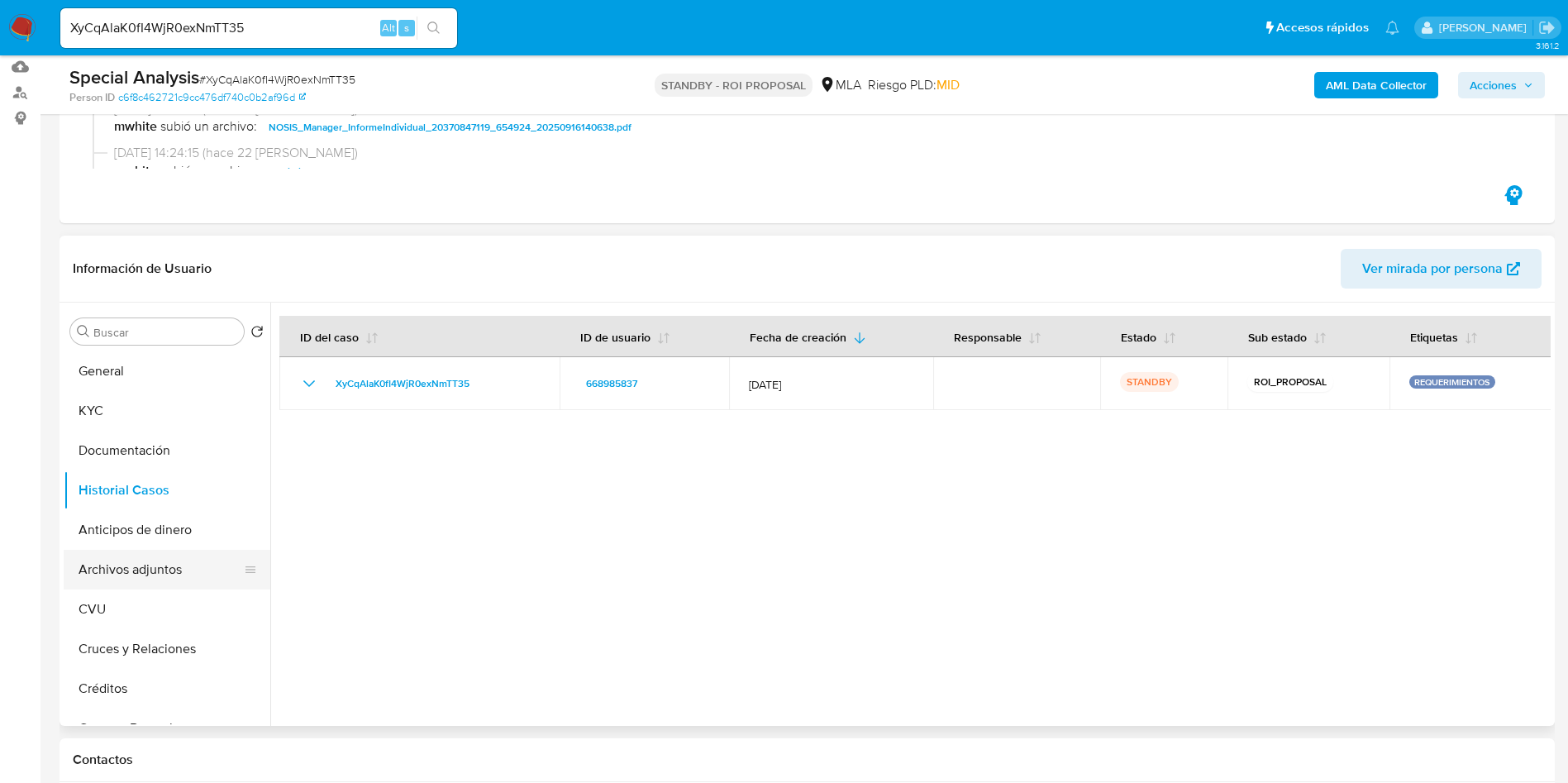
click at [153, 575] on button "Archivos adjuntos" at bounding box center [161, 570] width 194 height 40
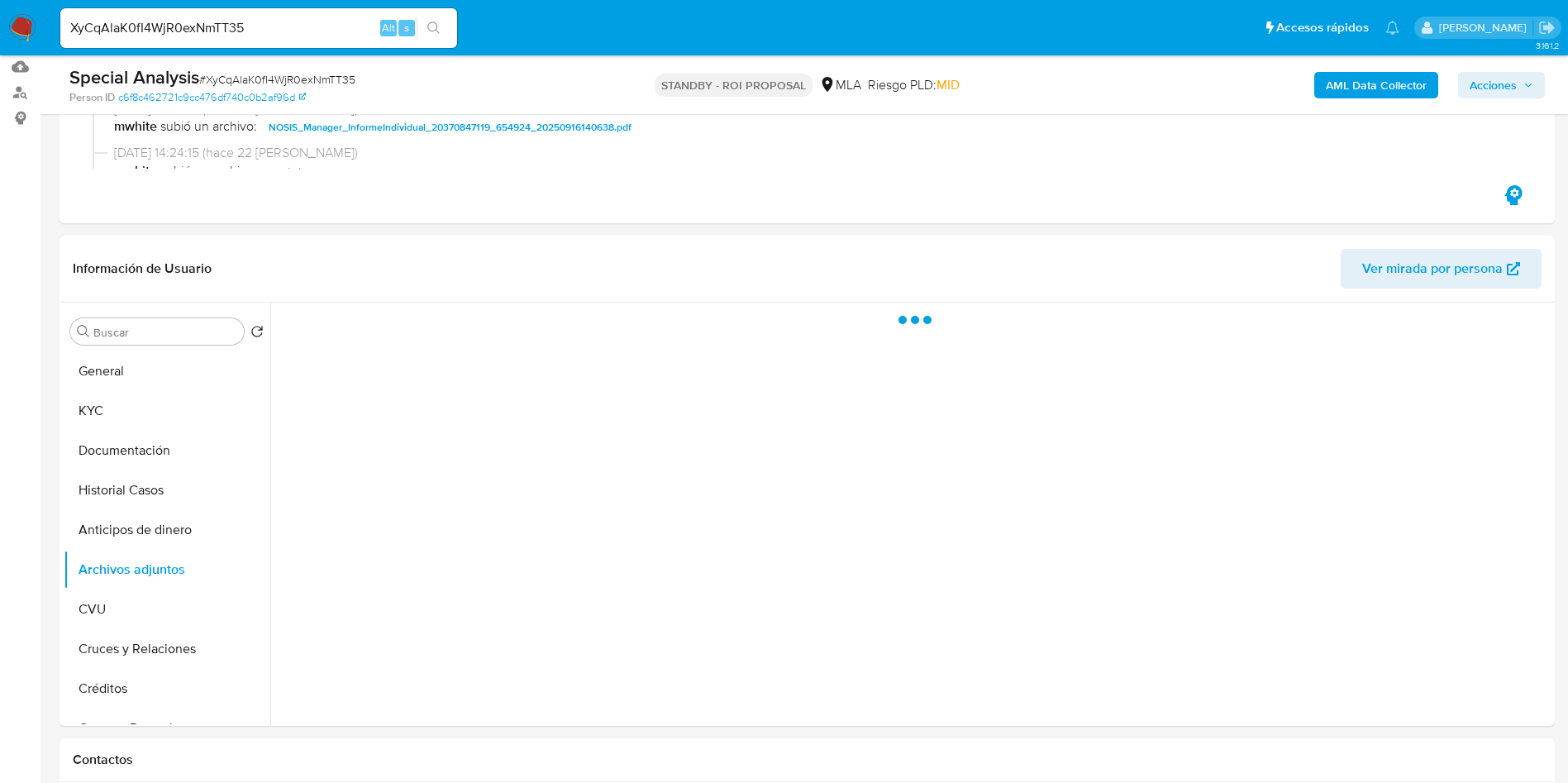
click at [333, 82] on span "# XyCqAlaK0fI4WjR0exNmTT35" at bounding box center [277, 78] width 156 height 16
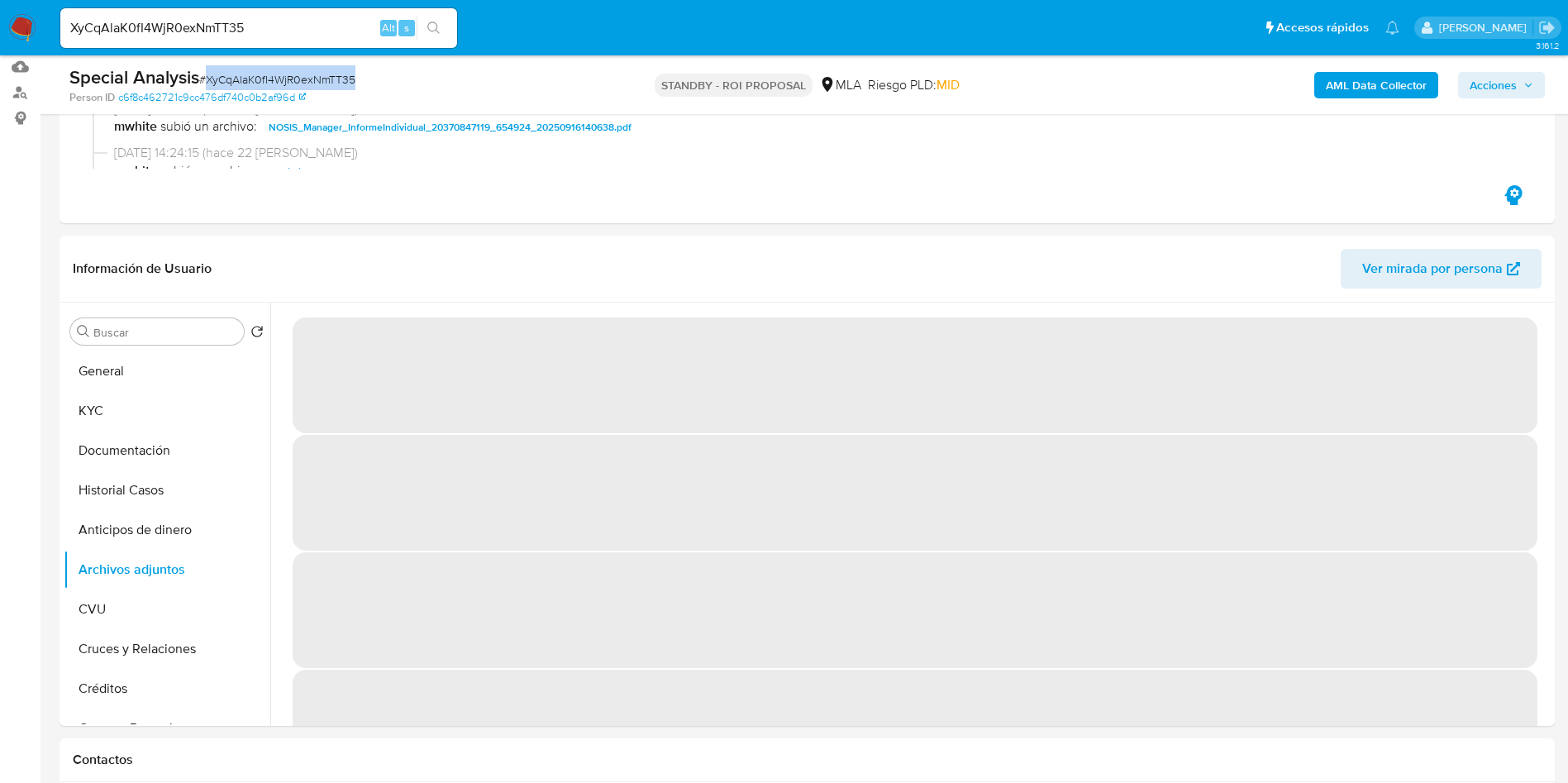
copy span "XyCqAlaK0fI4WjR0exNmTT35"
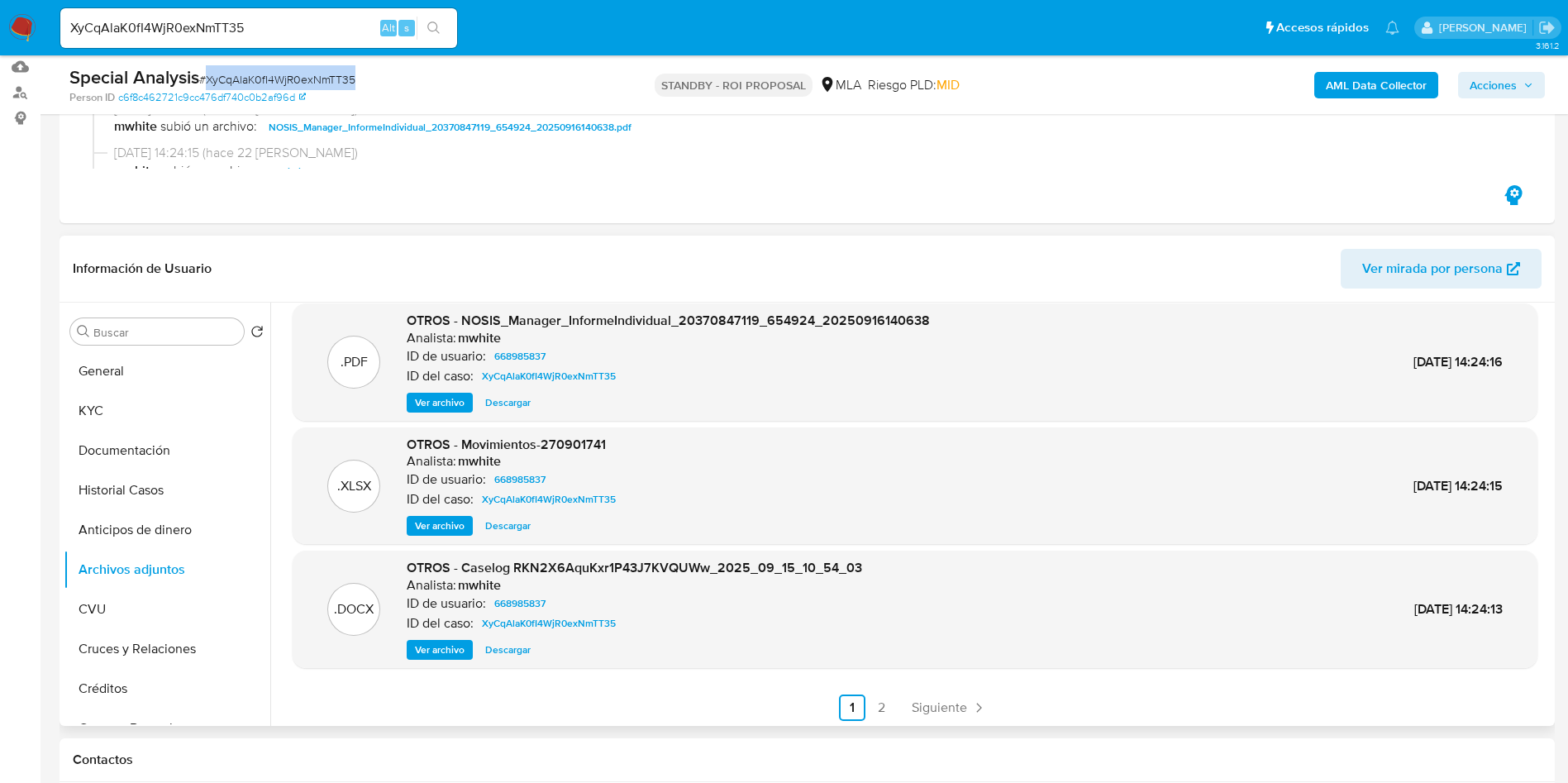
scroll to position [139, 0]
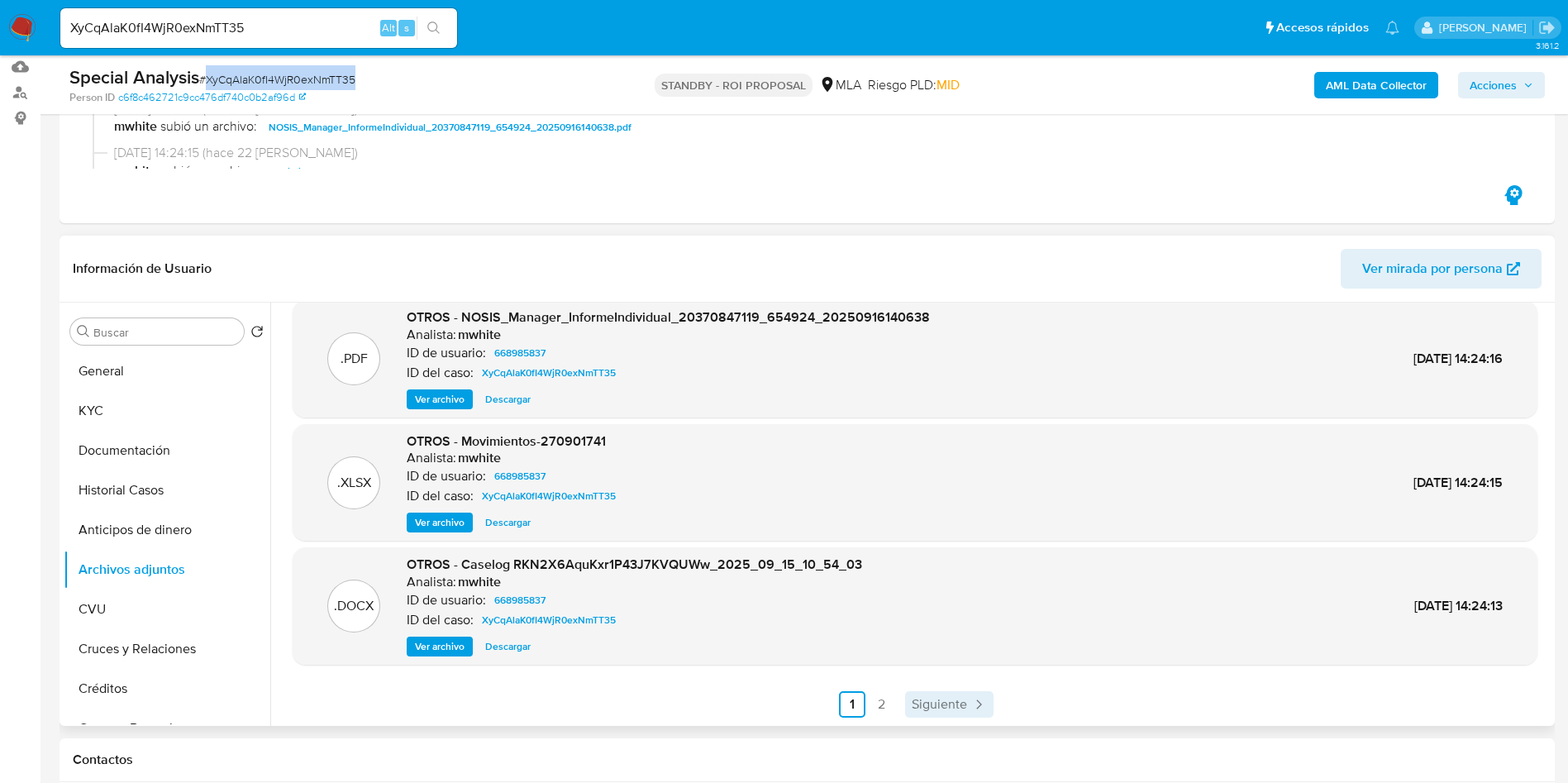
click at [946, 707] on span "Siguiente" at bounding box center [939, 705] width 55 height 14
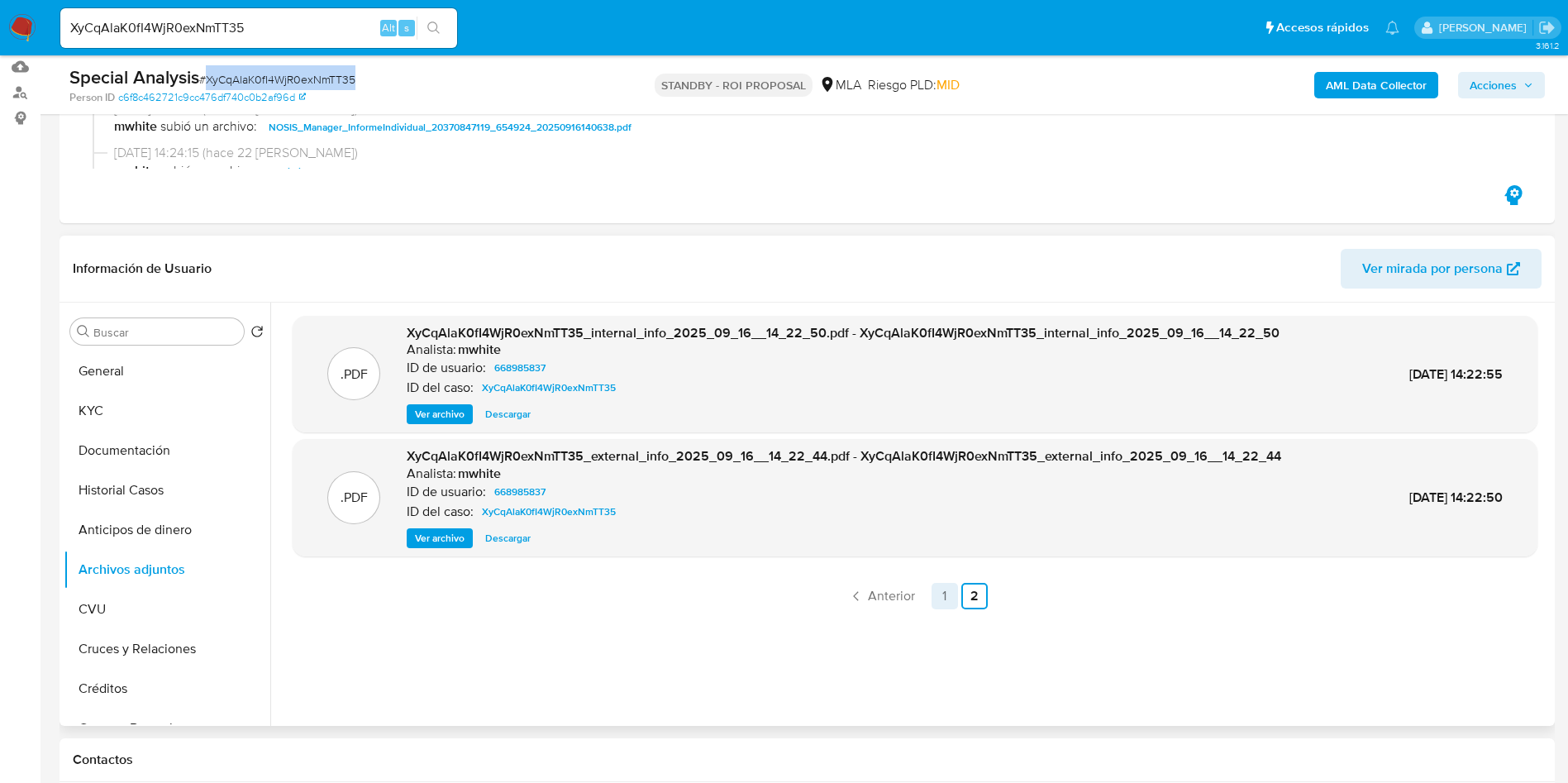
click at [938, 601] on link "1" at bounding box center [944, 596] width 26 height 26
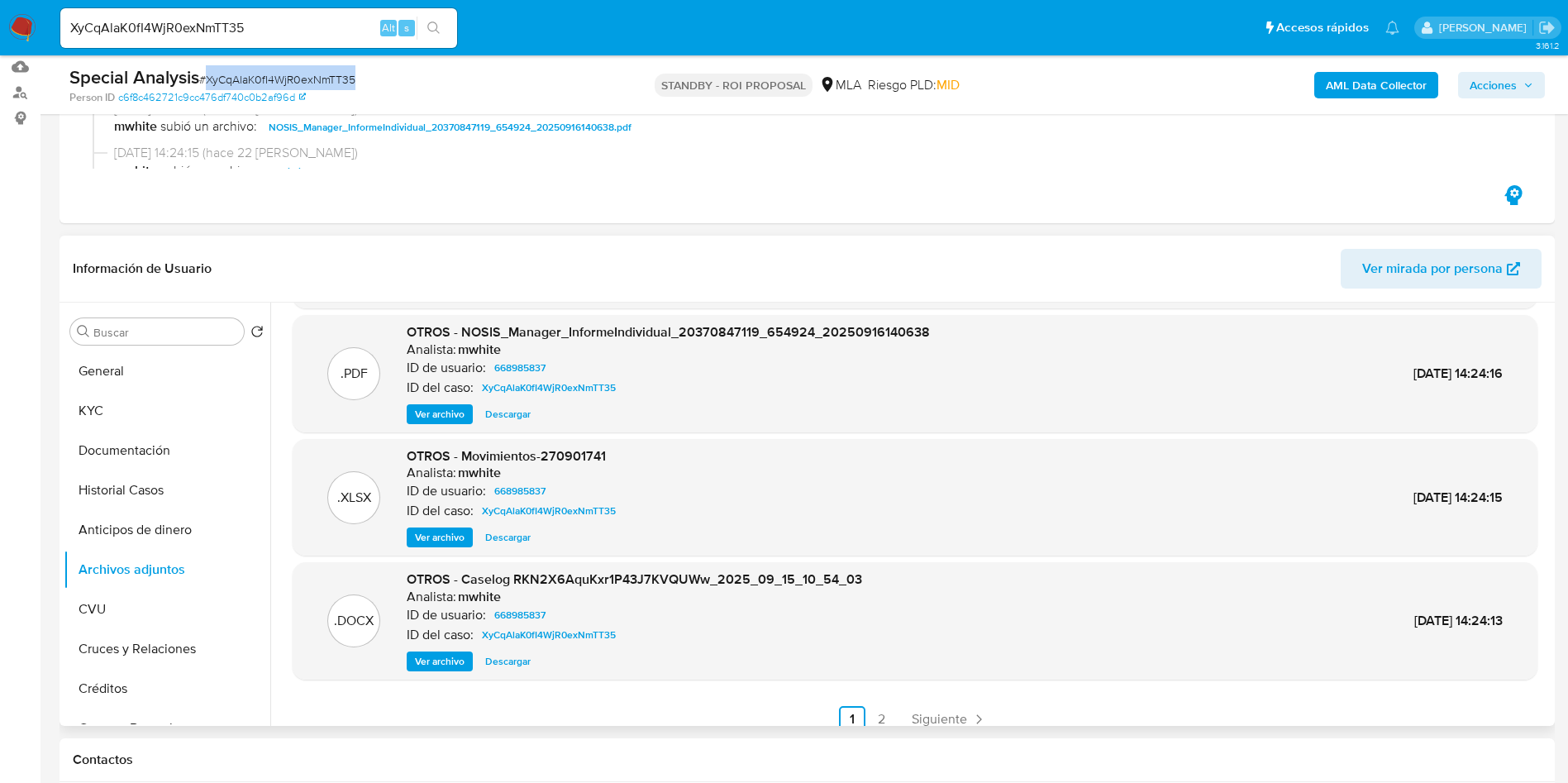
scroll to position [139, 0]
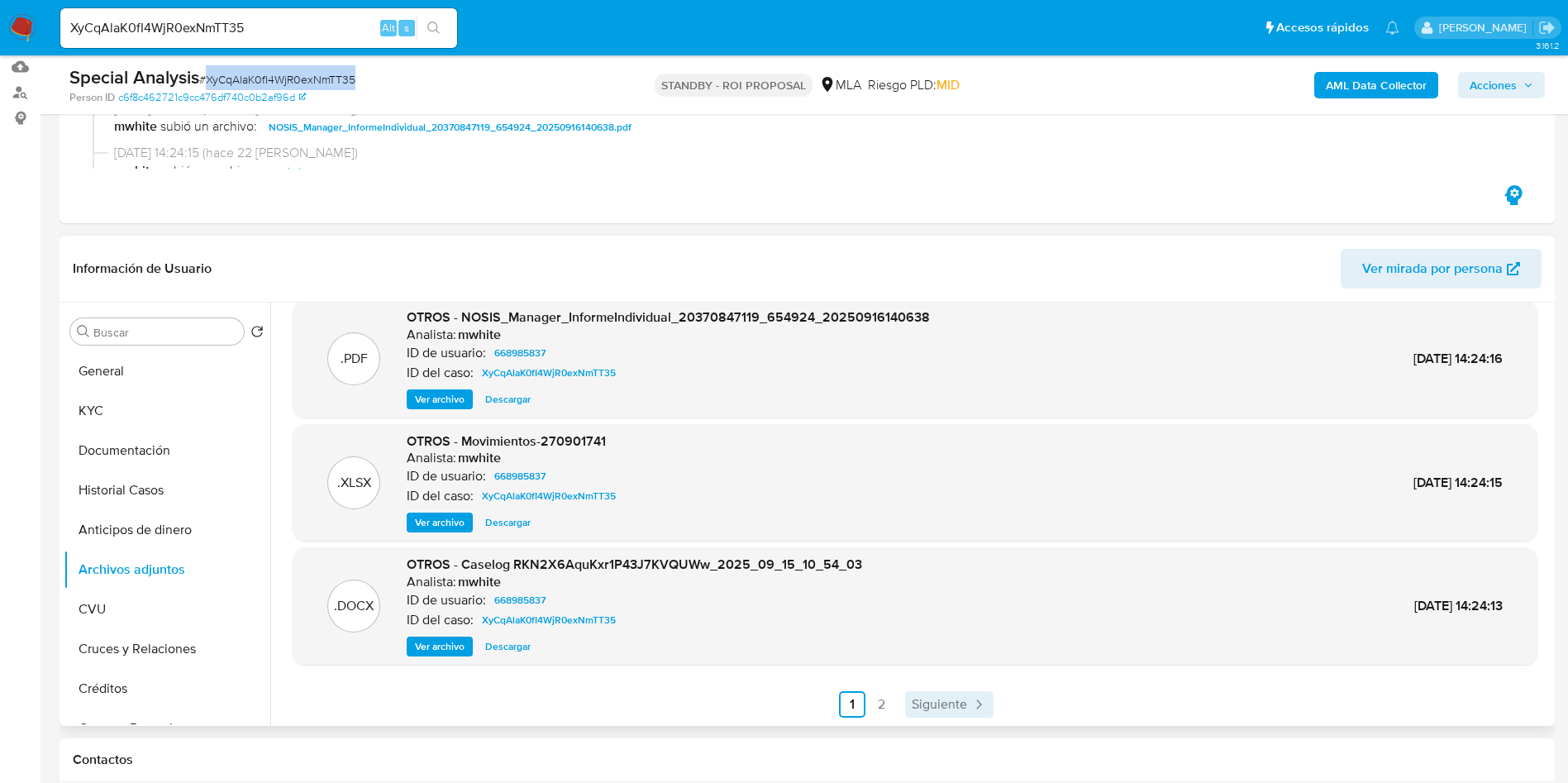
click at [986, 715] on link "Siguiente" at bounding box center [949, 705] width 88 height 26
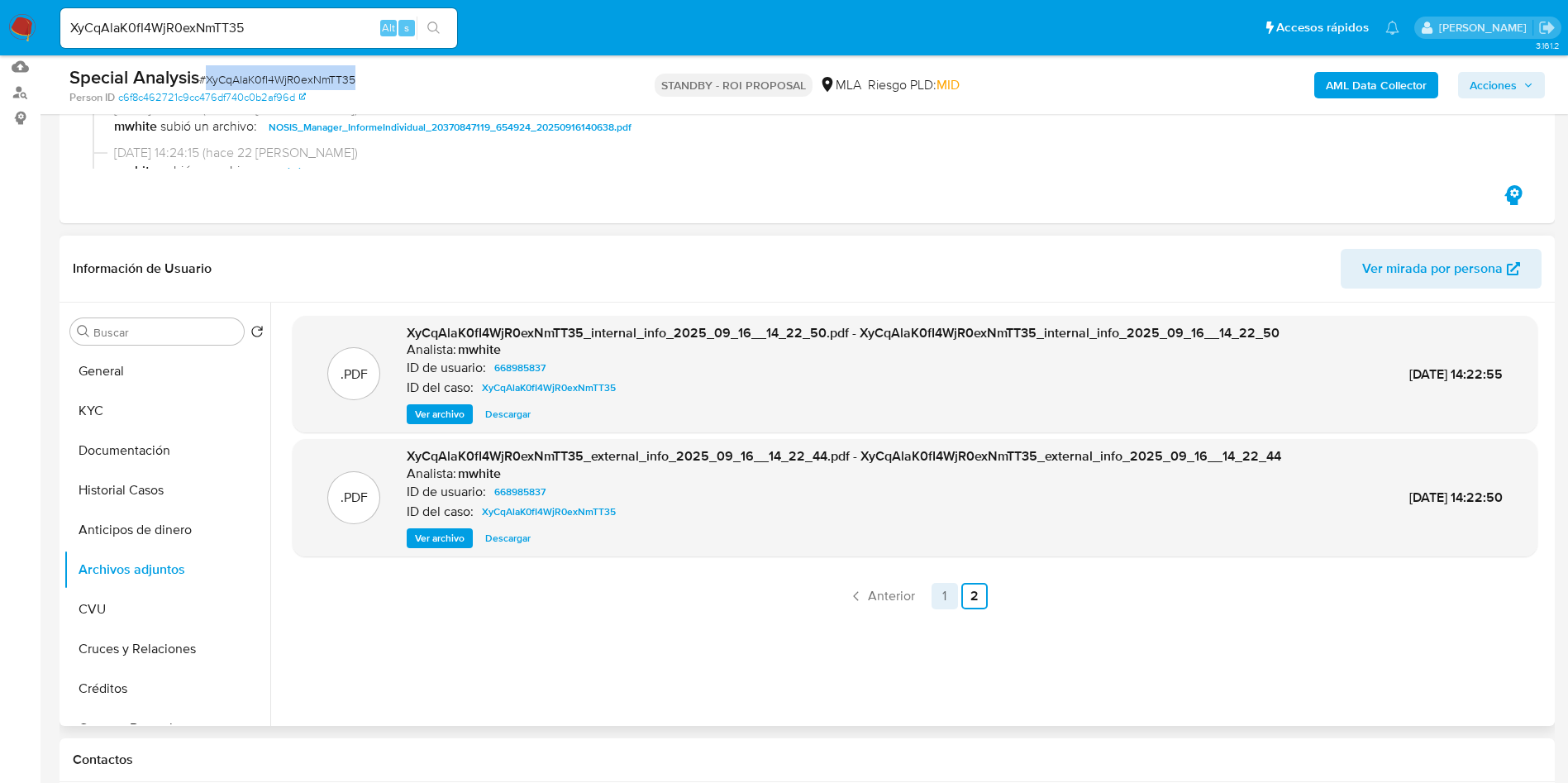
click at [952, 599] on link "1" at bounding box center [944, 596] width 26 height 26
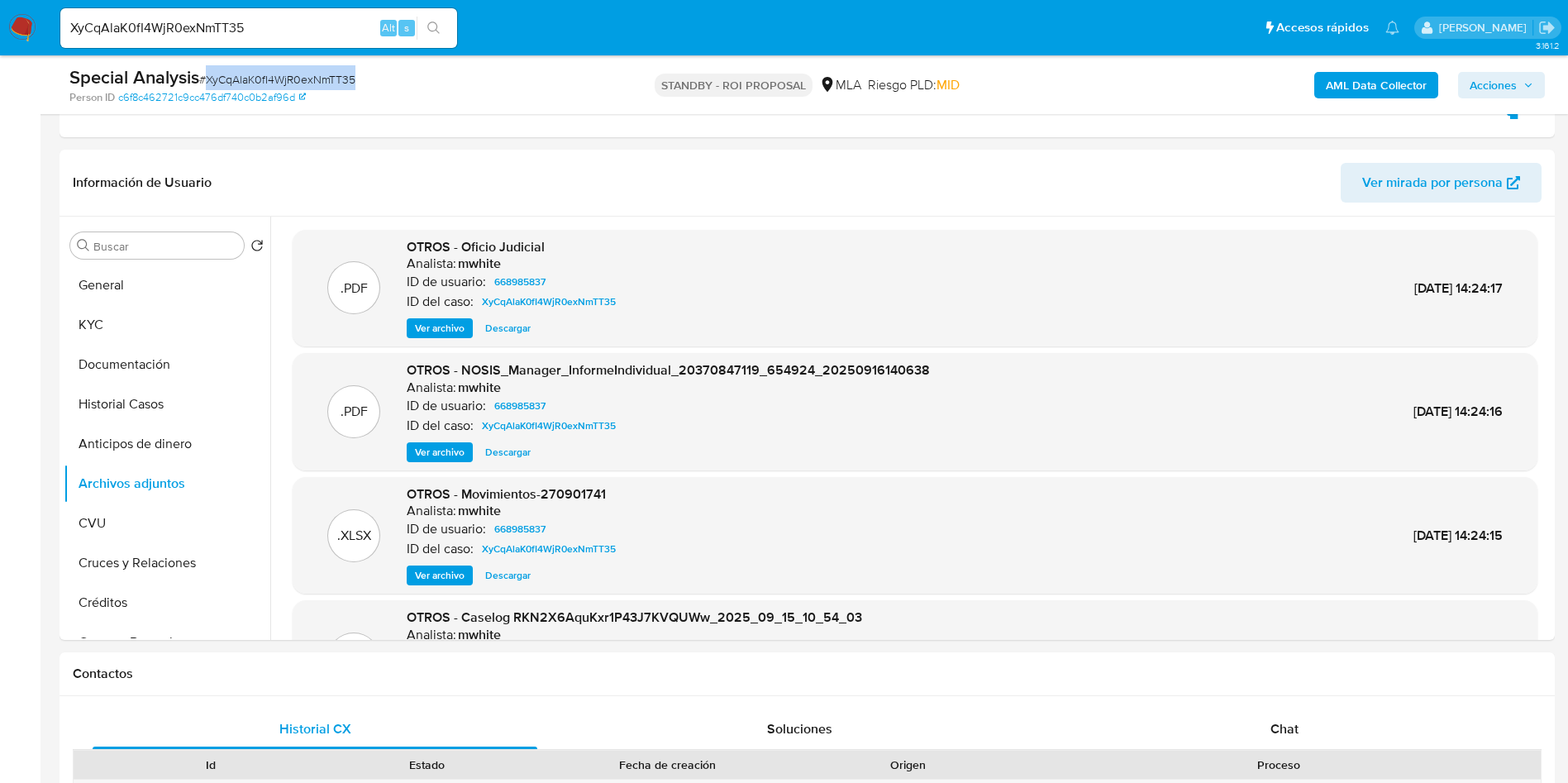
scroll to position [372, 0]
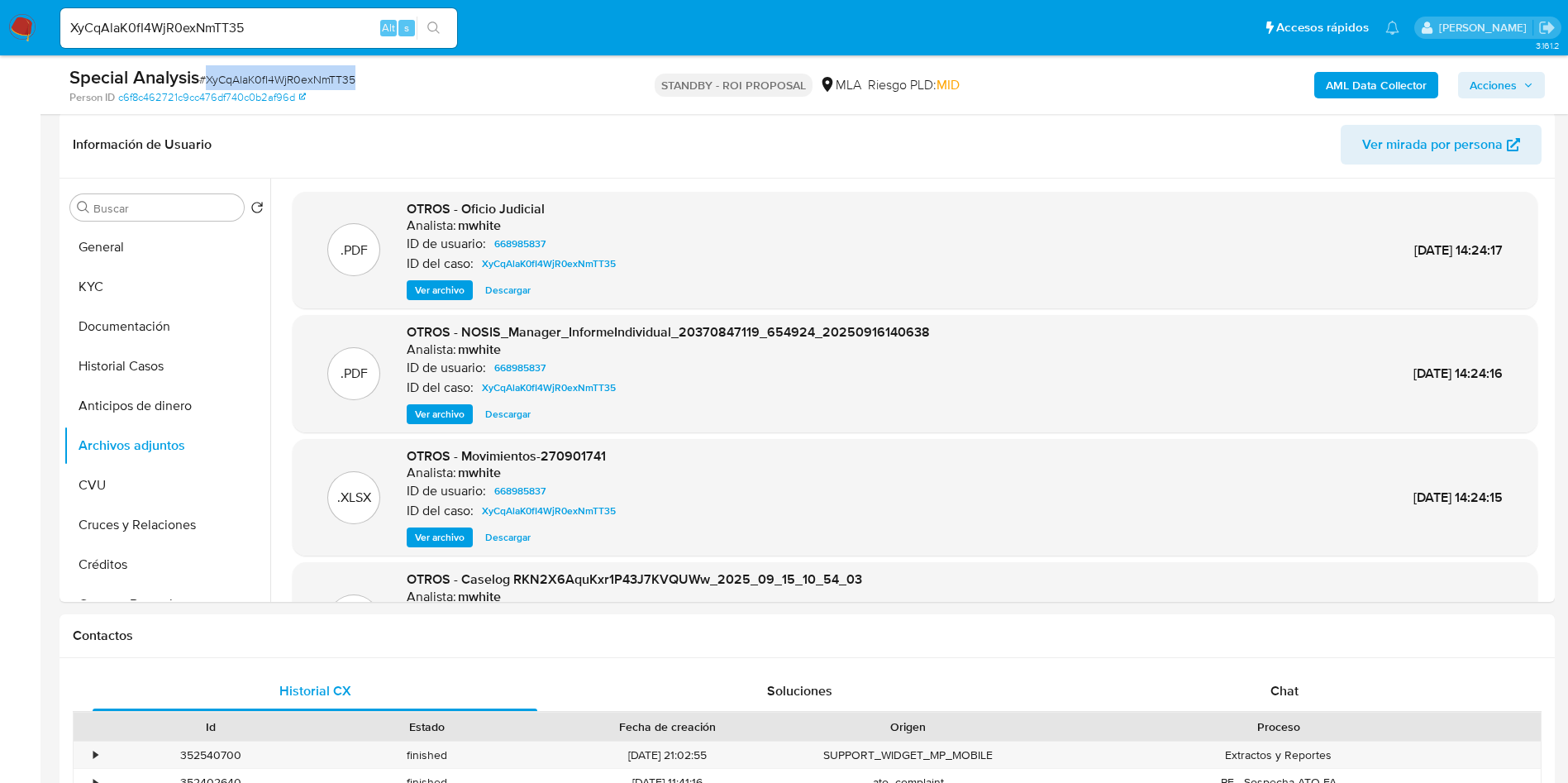
click at [299, 77] on span "# XyCqAlaK0fI4WjR0exNmTT35" at bounding box center [277, 78] width 156 height 16
click at [223, 40] on div "XyCqAlaK0fI4WjR0exNmTT35 Alt s" at bounding box center [259, 28] width 397 height 40
click at [208, 32] on input "XyCqAlaK0fI4WjR0exNmTT35" at bounding box center [259, 28] width 397 height 21
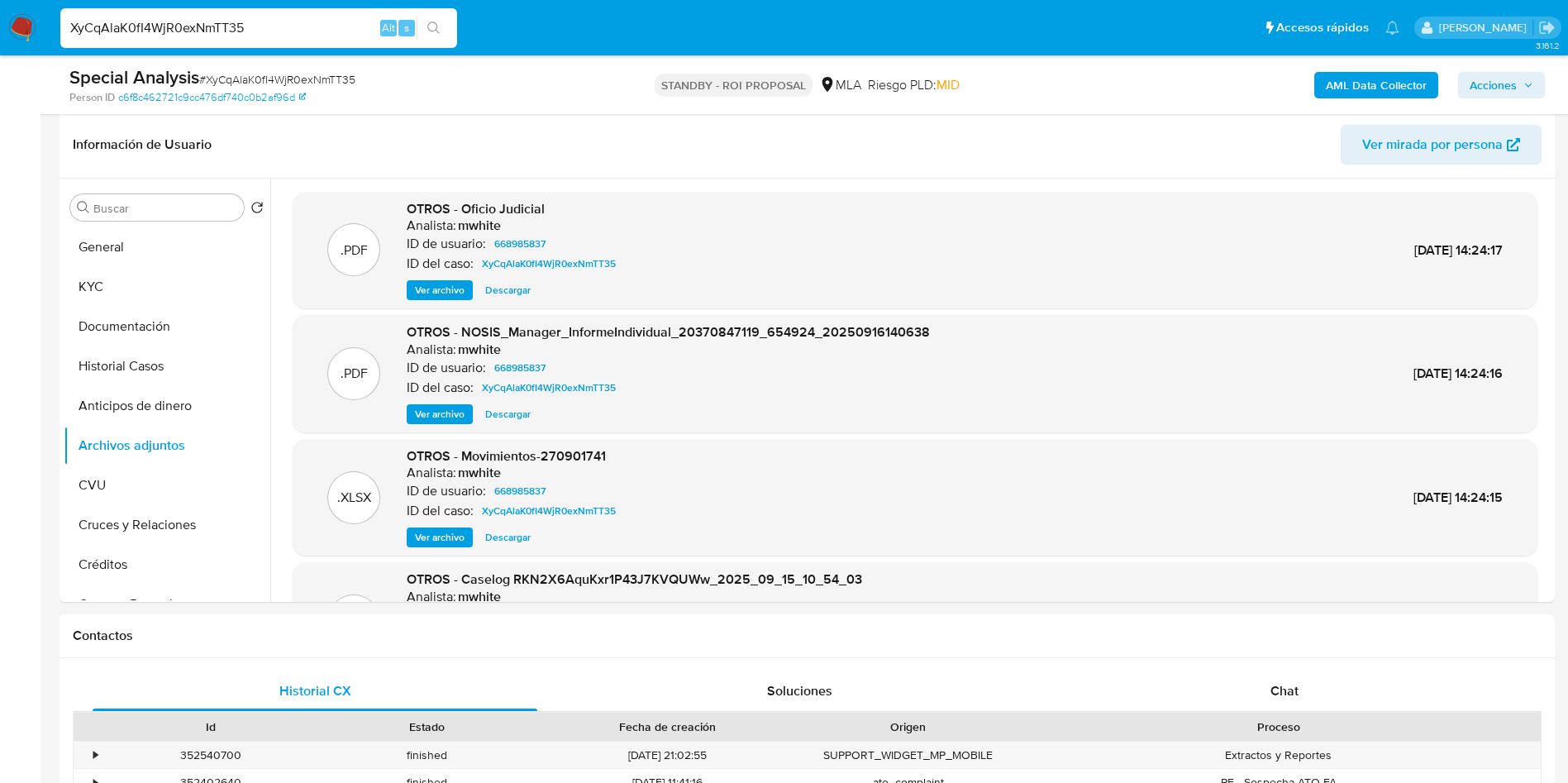
paste input "kXIqBQdZ1wKRq7sRmzDYDDkw"
type input "kXIqBQdZ1wKRq7sRmzDYDDkw"
click at [421, 28] on button "search-icon" at bounding box center [433, 28] width 34 height 23
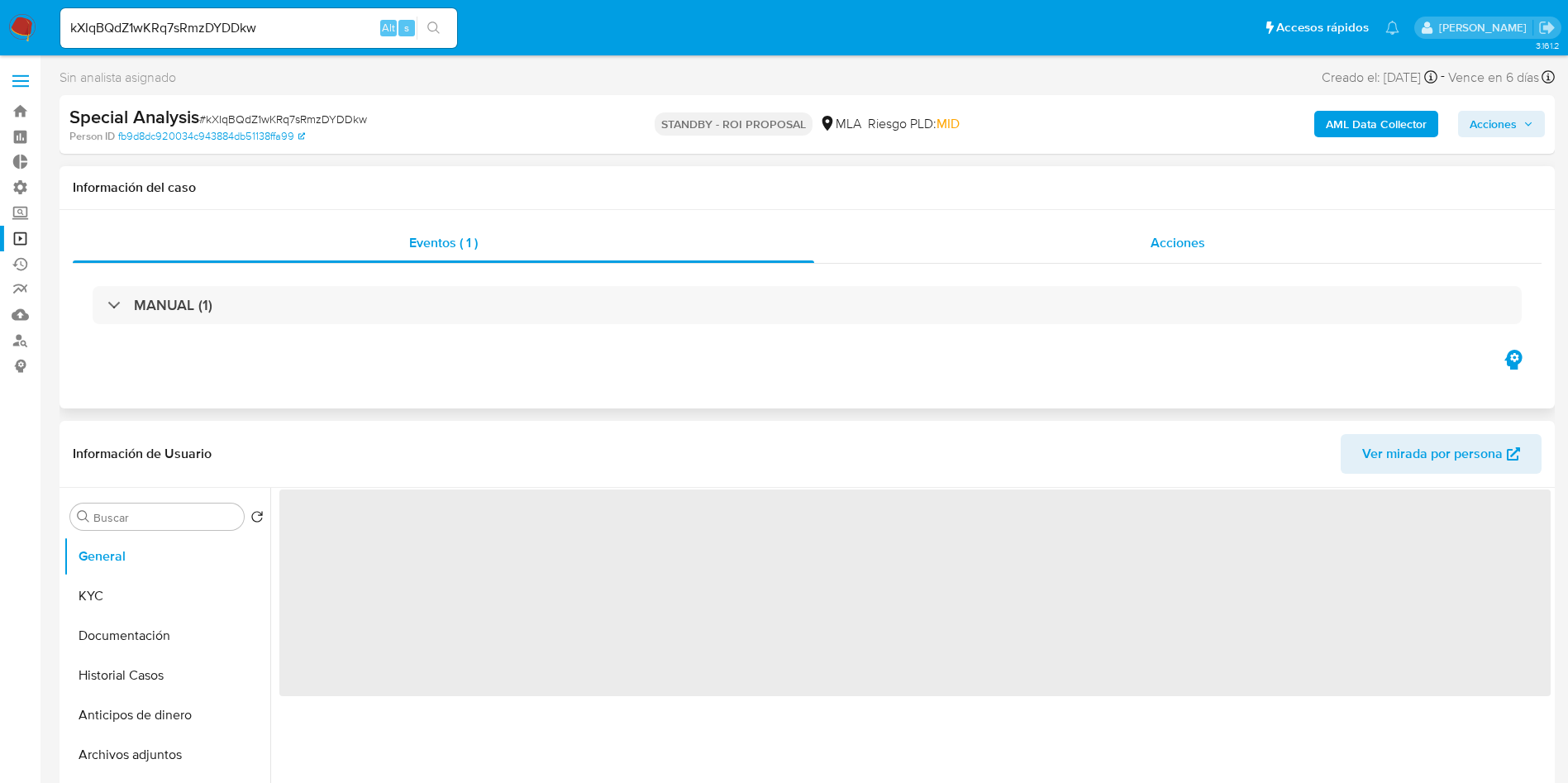
click at [1179, 249] on span "Acciones" at bounding box center [1178, 243] width 54 height 19
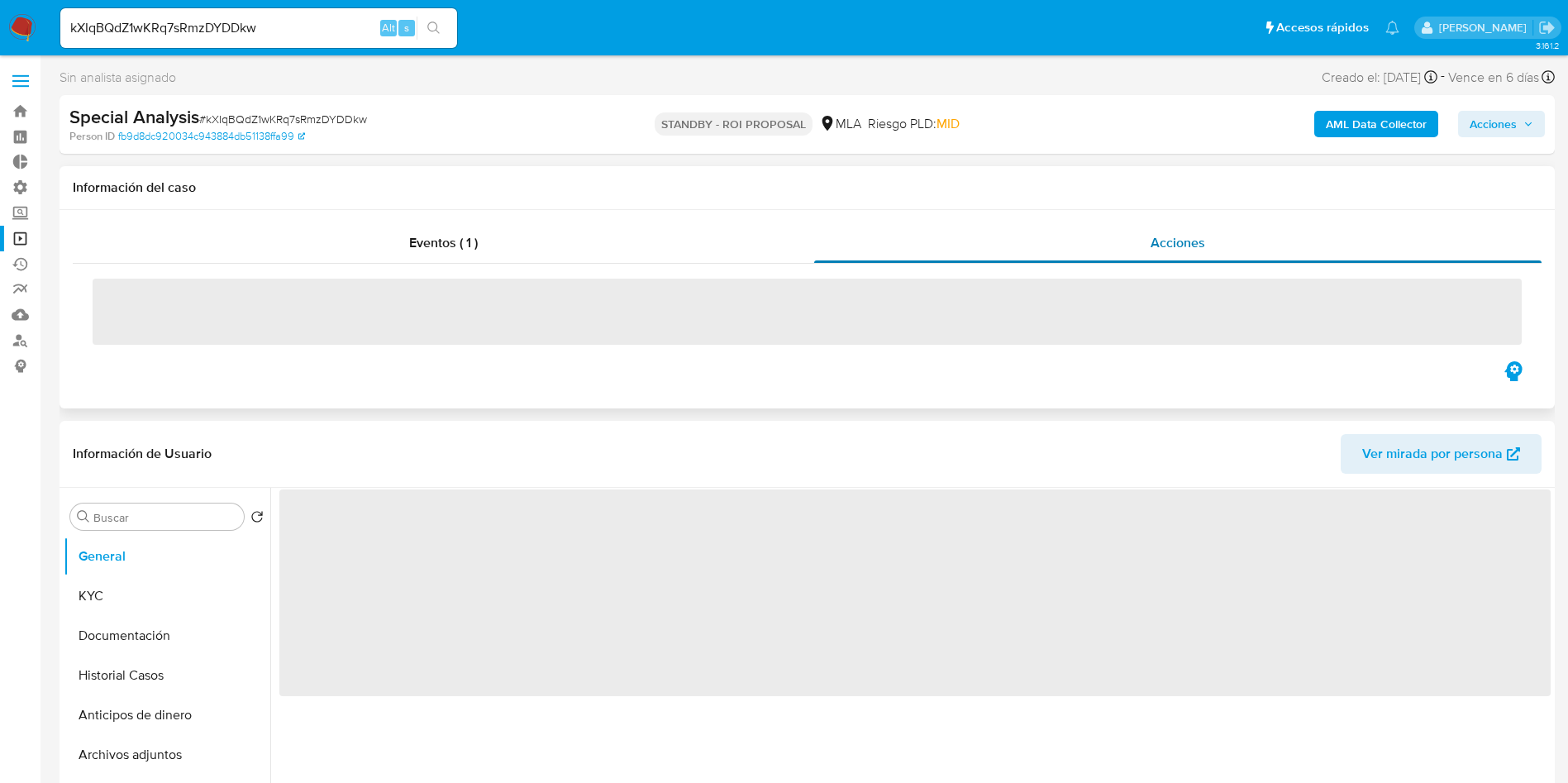
select select "10"
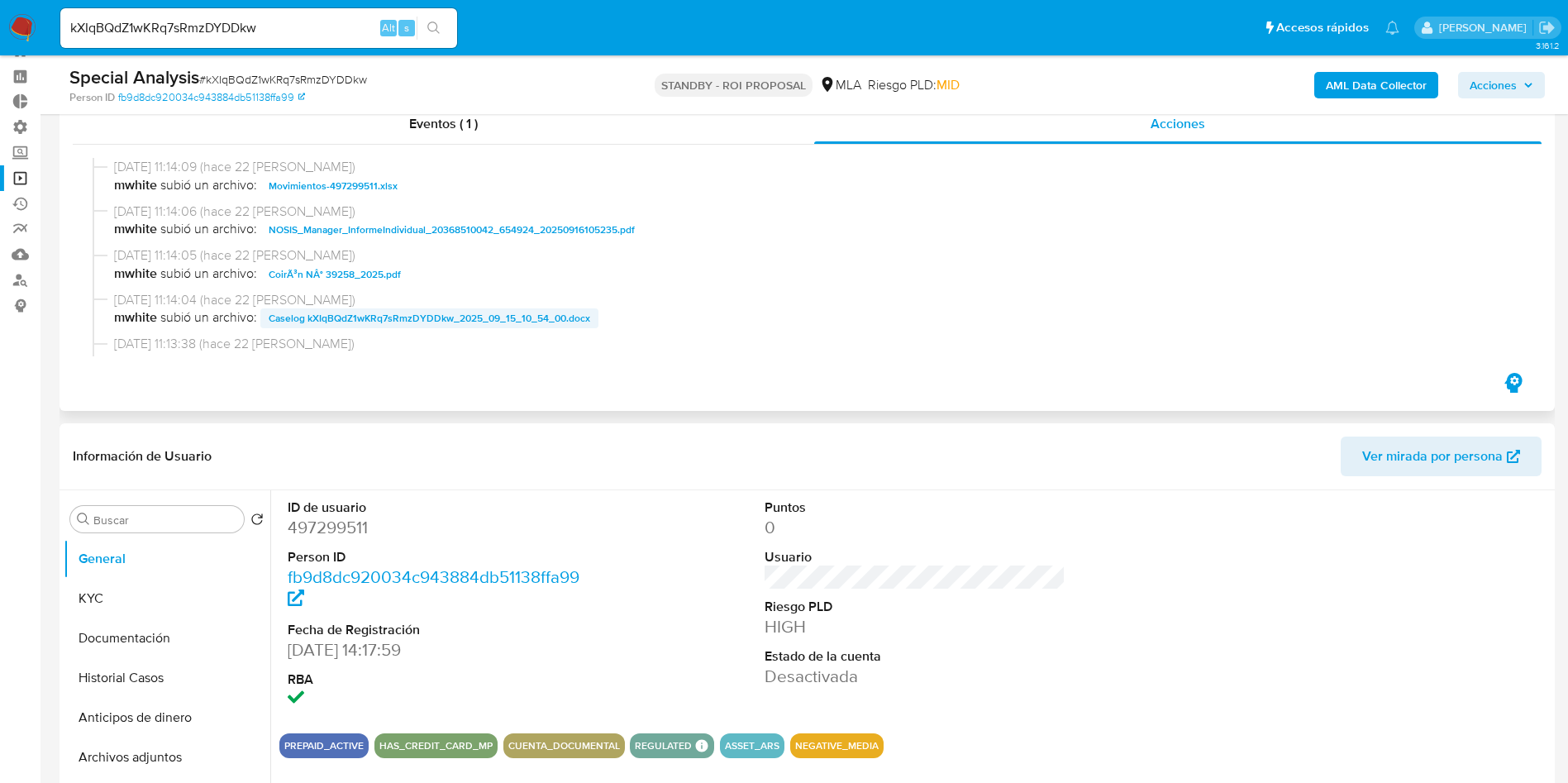
scroll to position [124, 0]
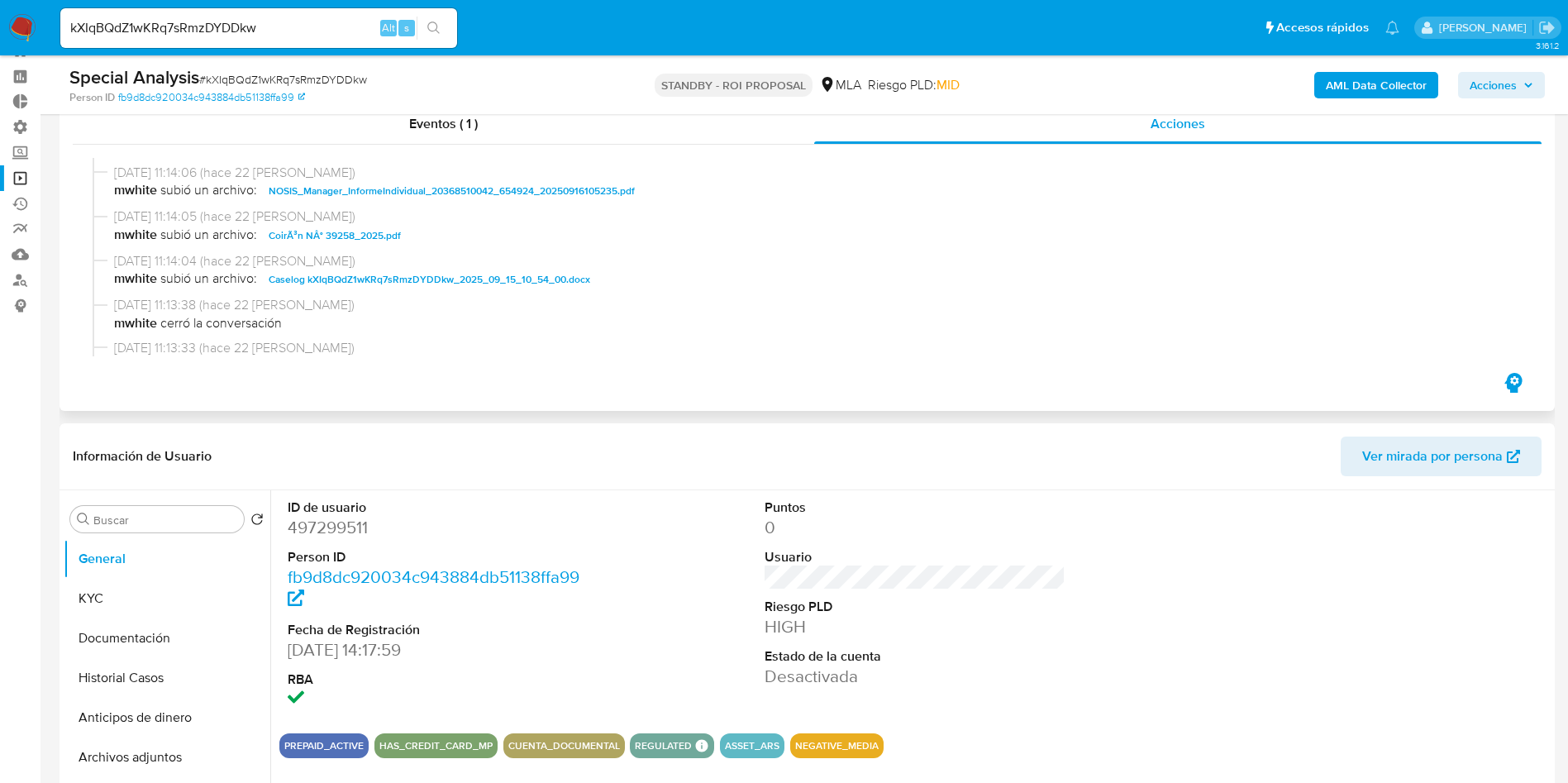
click at [467, 270] on span "Caselog kXIqBQdZ1wKRq7sRmzDYDDkw_2025_09_15_10_54_00.docx" at bounding box center [429, 279] width 322 height 19
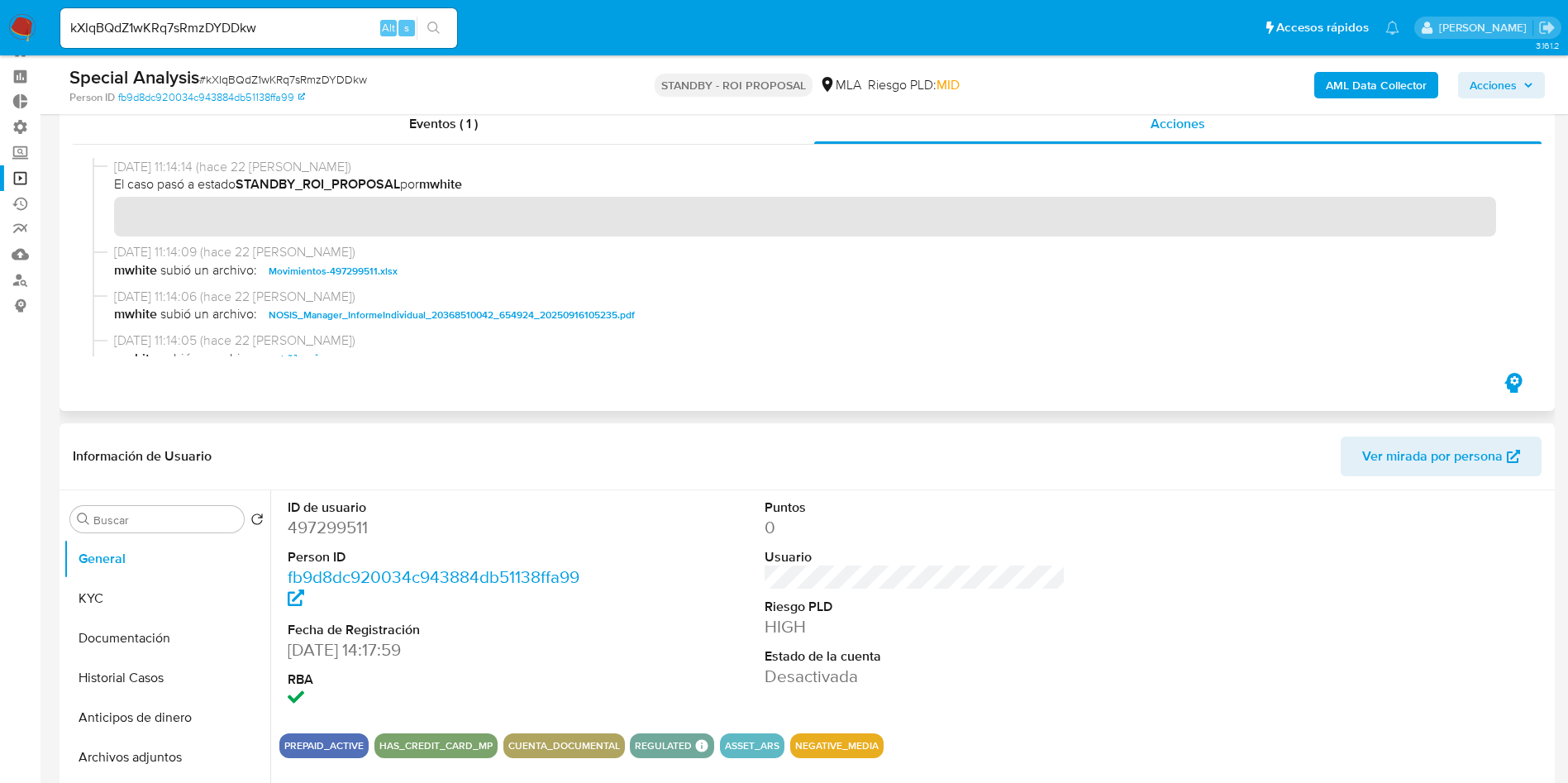
click at [343, 266] on span "Movimientos-497299511.xlsx" at bounding box center [332, 271] width 129 height 19
click at [133, 607] on button "KYC" at bounding box center [161, 599] width 194 height 40
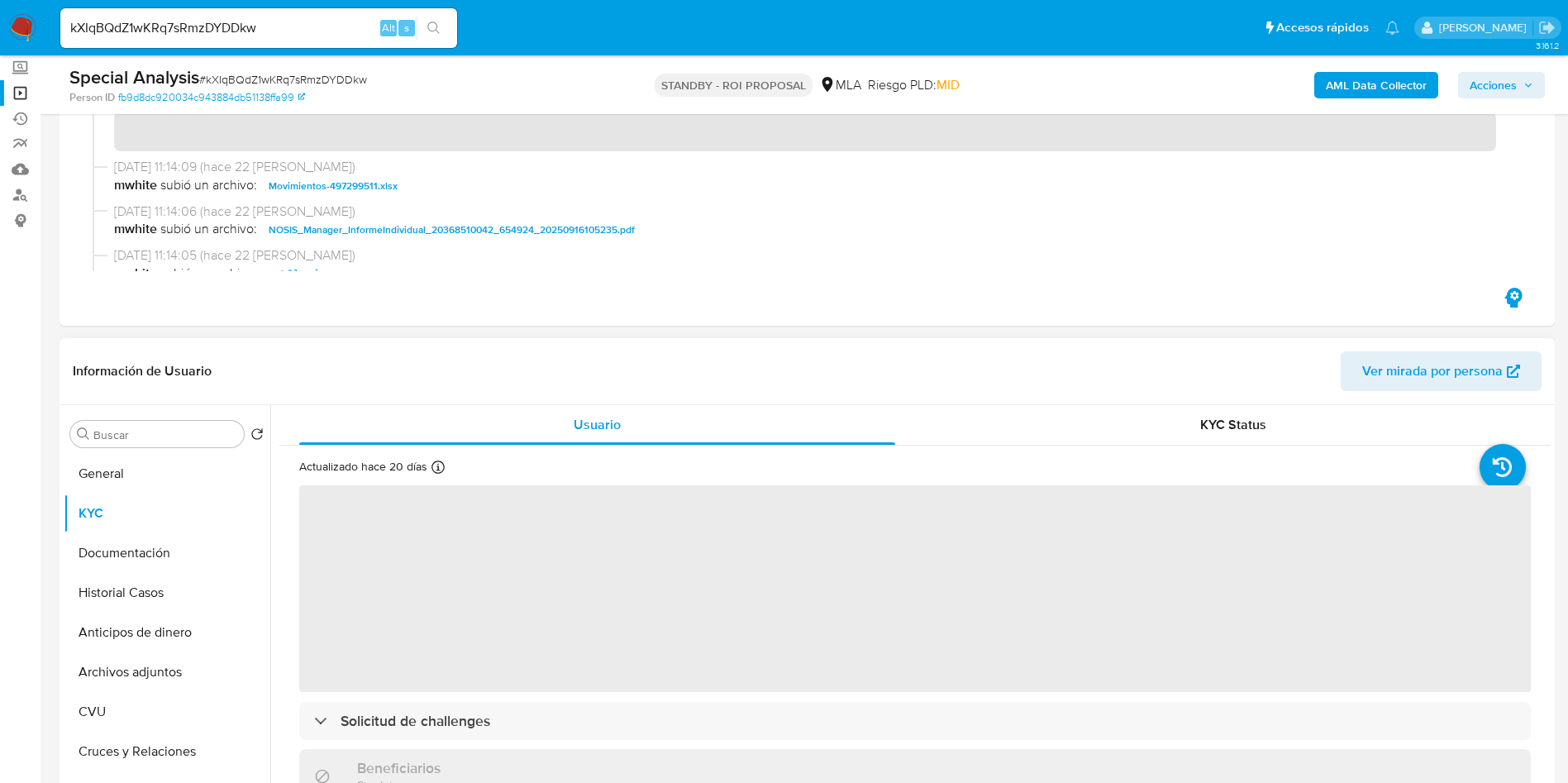
scroll to position [184, 0]
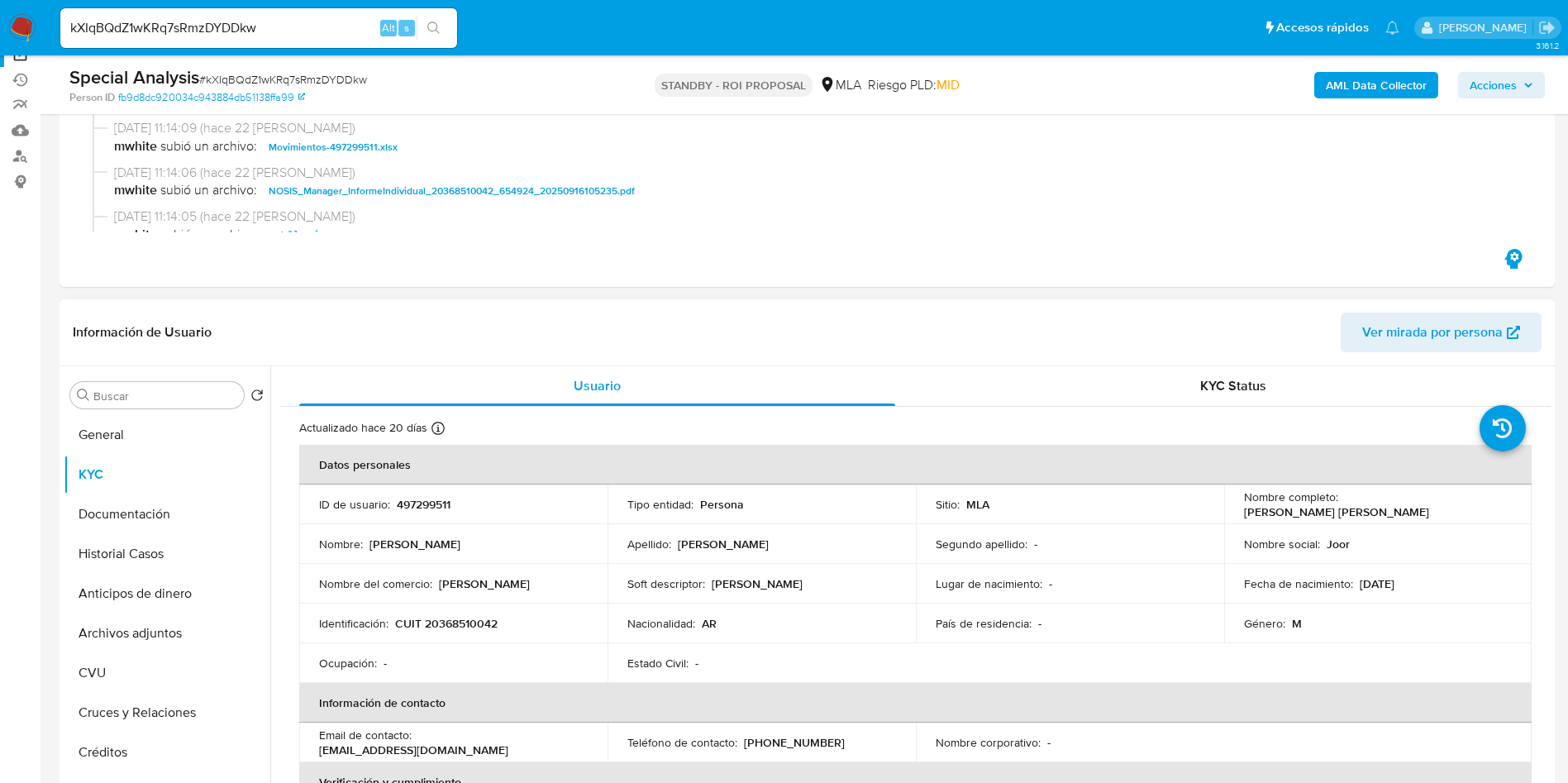
click at [473, 619] on p "CUIT 20368510042" at bounding box center [446, 623] width 103 height 15
copy p "20368510042"
click at [230, 28] on input "kXIqBQdZ1wKRq7sRmzDYDDkw" at bounding box center [259, 28] width 397 height 21
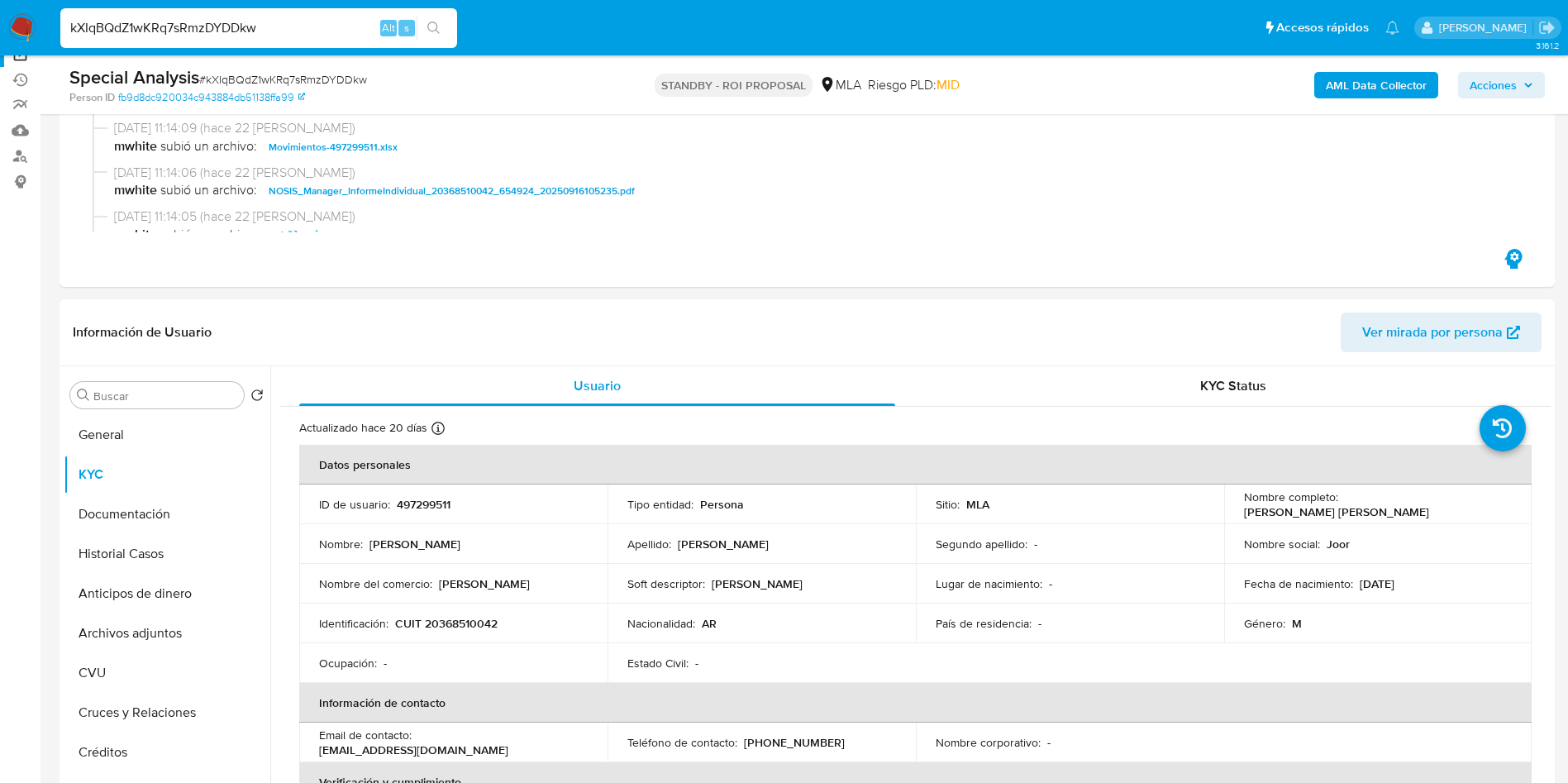
paste input "zn5bueZPyhU2jBVPp7g502Rs"
type input "zn5bueZPyhU2jBVPp7g502Rs"
click at [437, 33] on icon "search-icon" at bounding box center [434, 28] width 14 height 14
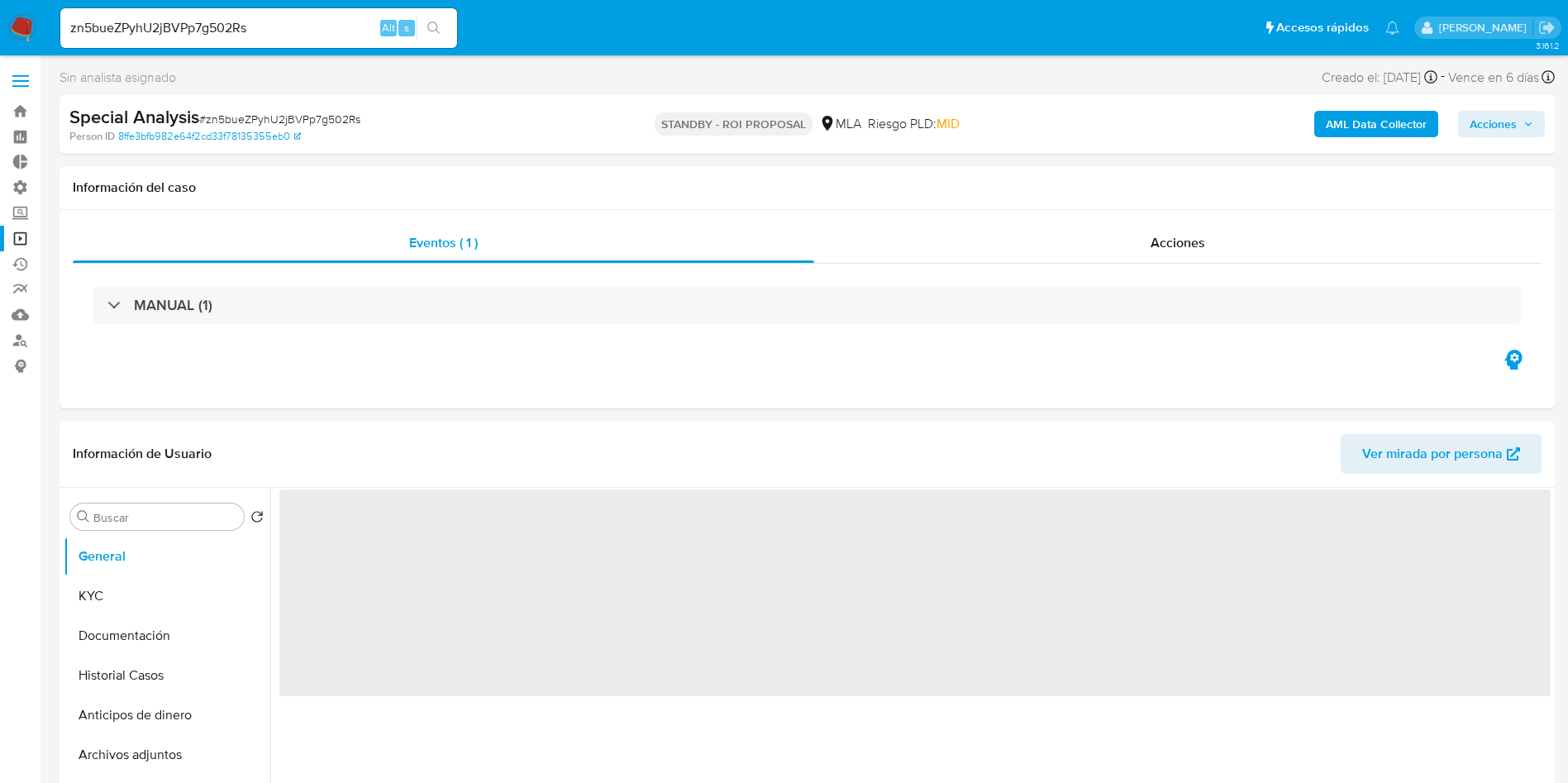
select select "10"
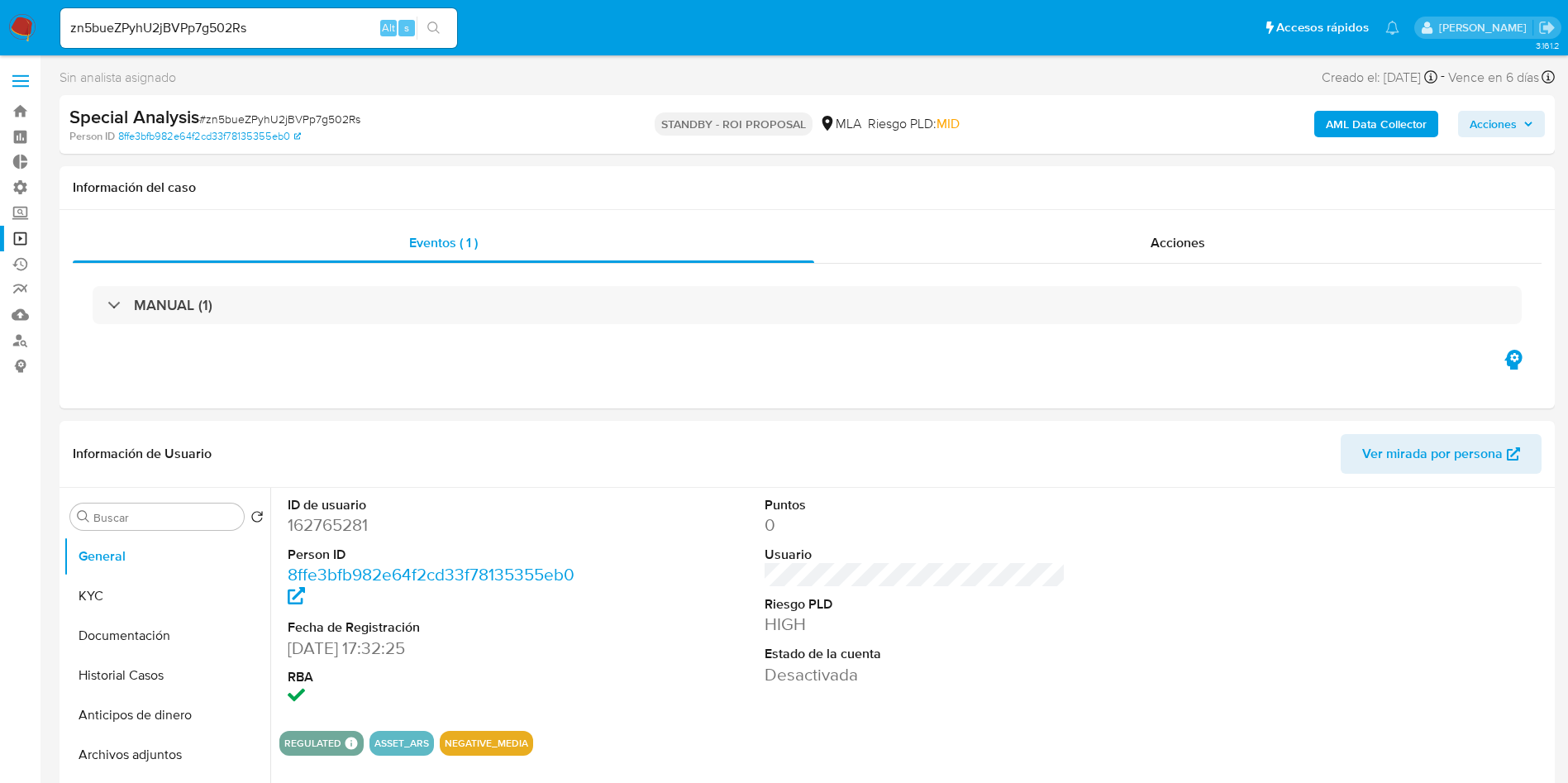
click at [205, 24] on input "zn5bueZPyhU2jBVPp7g502Rs" at bounding box center [259, 28] width 397 height 21
click at [443, 35] on button "search-icon" at bounding box center [433, 28] width 34 height 23
click at [1178, 232] on div "Acciones" at bounding box center [1178, 242] width 727 height 40
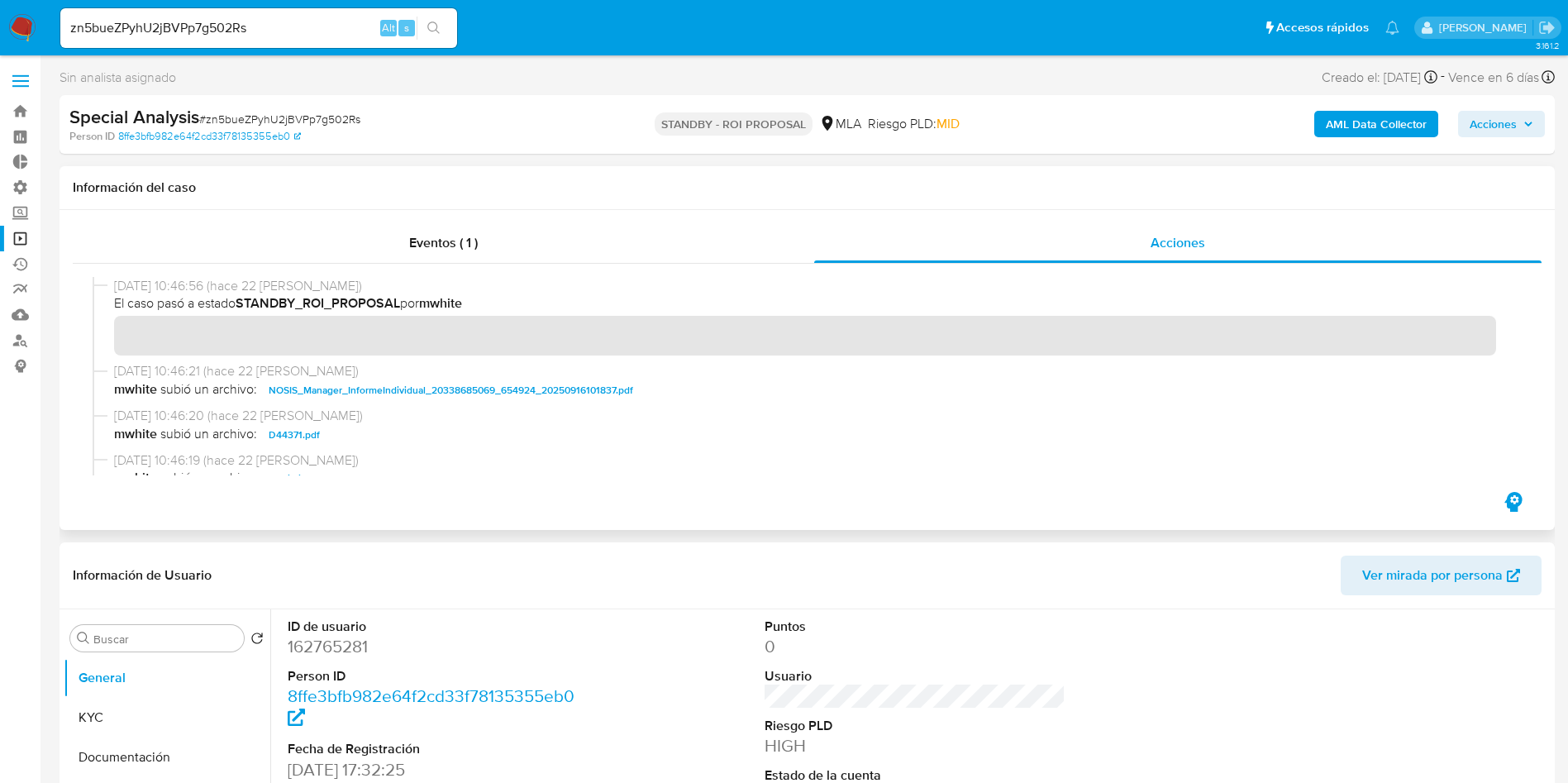
scroll to position [124, 0]
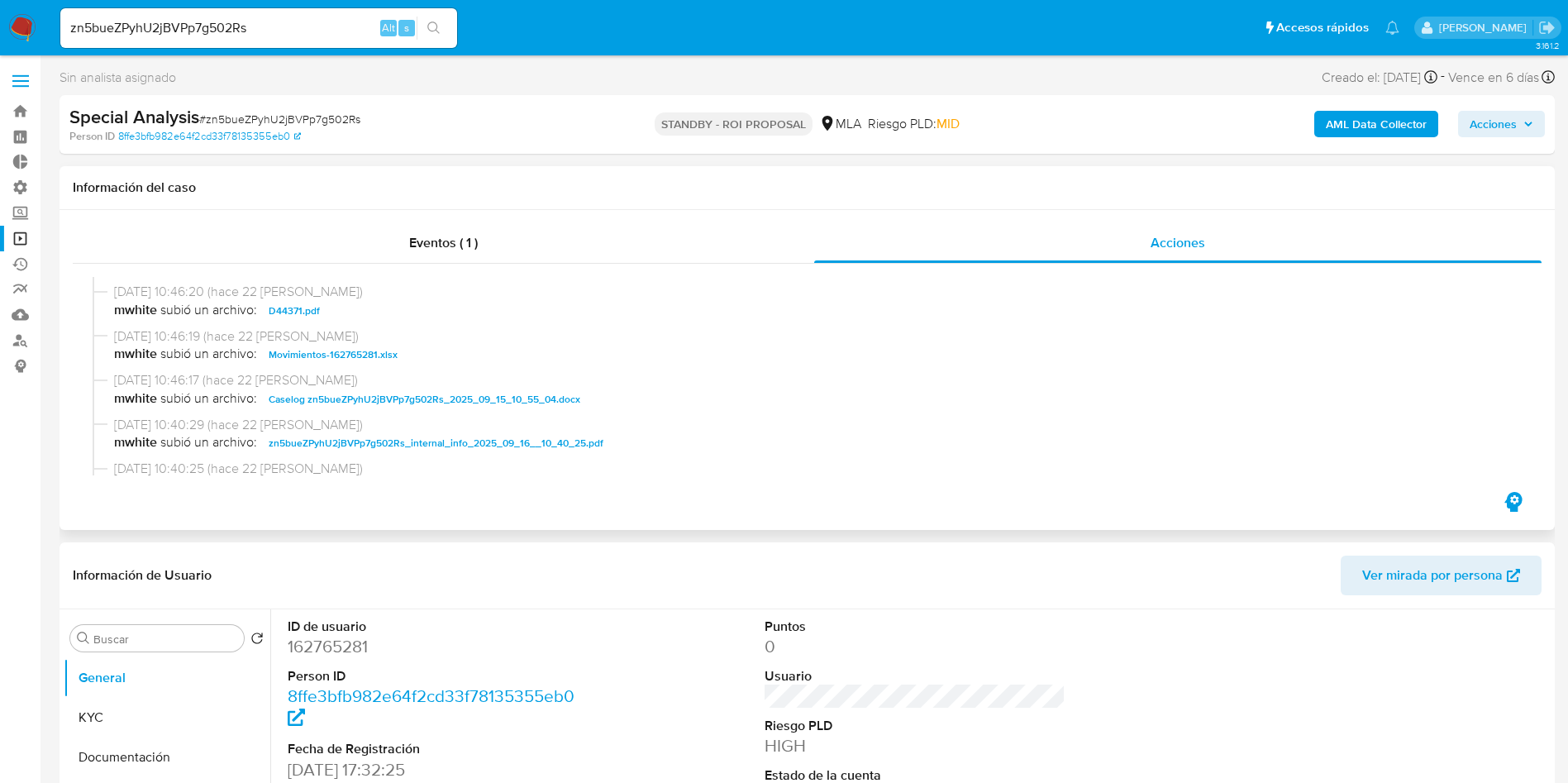
click at [477, 407] on span "Caselog zn5bueZPyhU2jBVPp7g502Rs_2025_09_15_10_55_04.docx" at bounding box center [424, 399] width 312 height 19
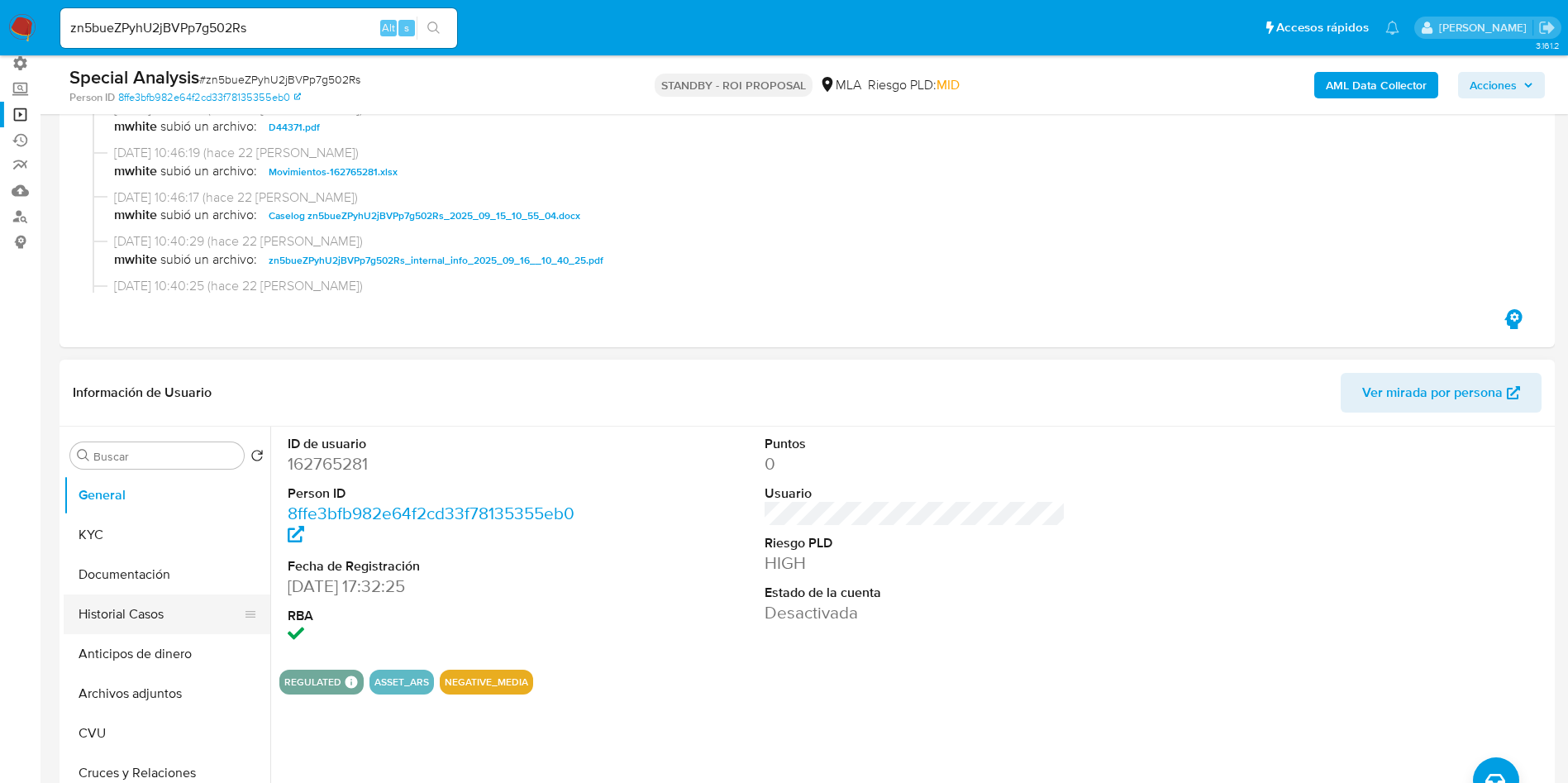
click at [89, 624] on button "Historial Casos" at bounding box center [161, 614] width 194 height 40
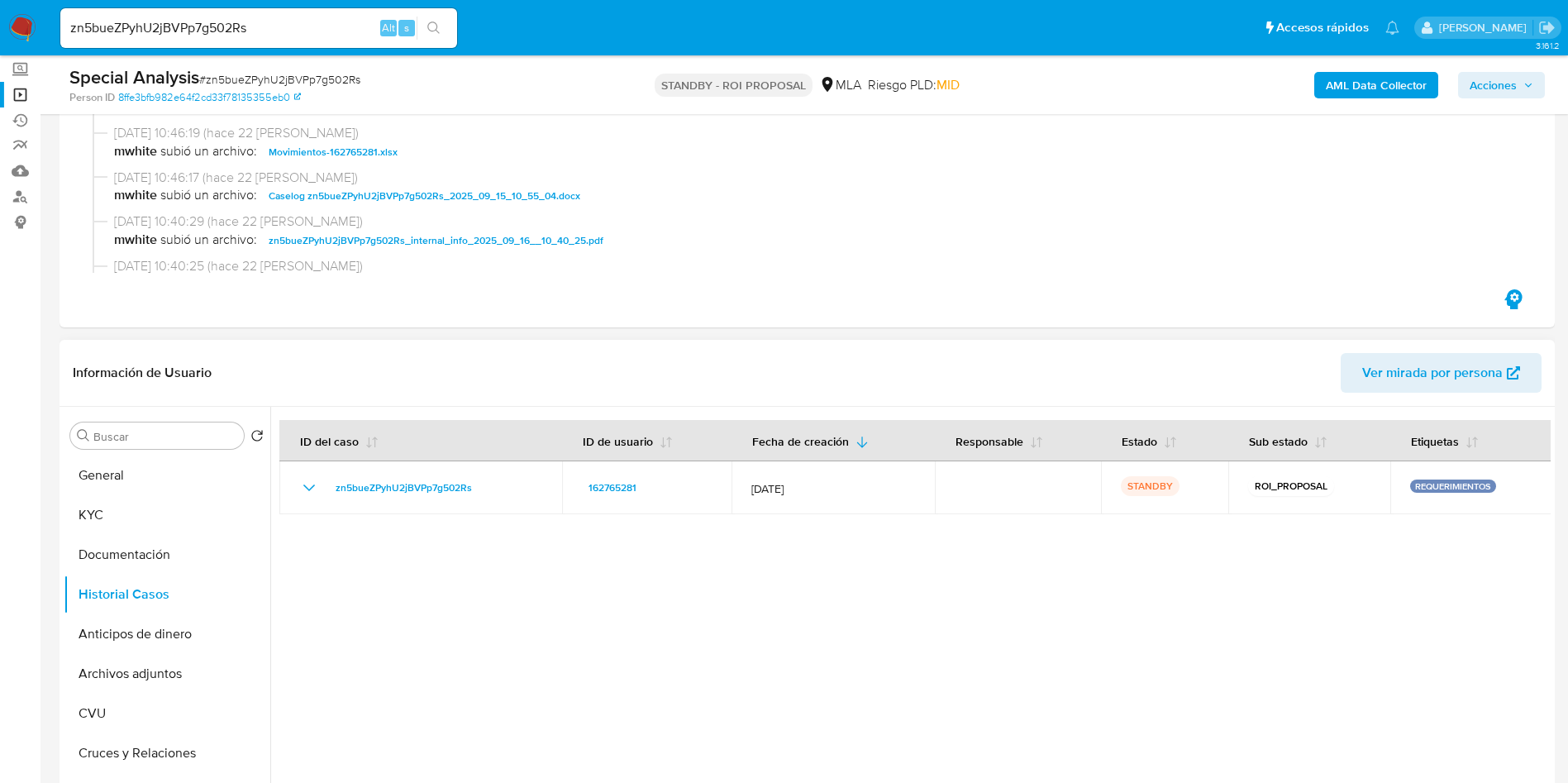
scroll to position [0, 0]
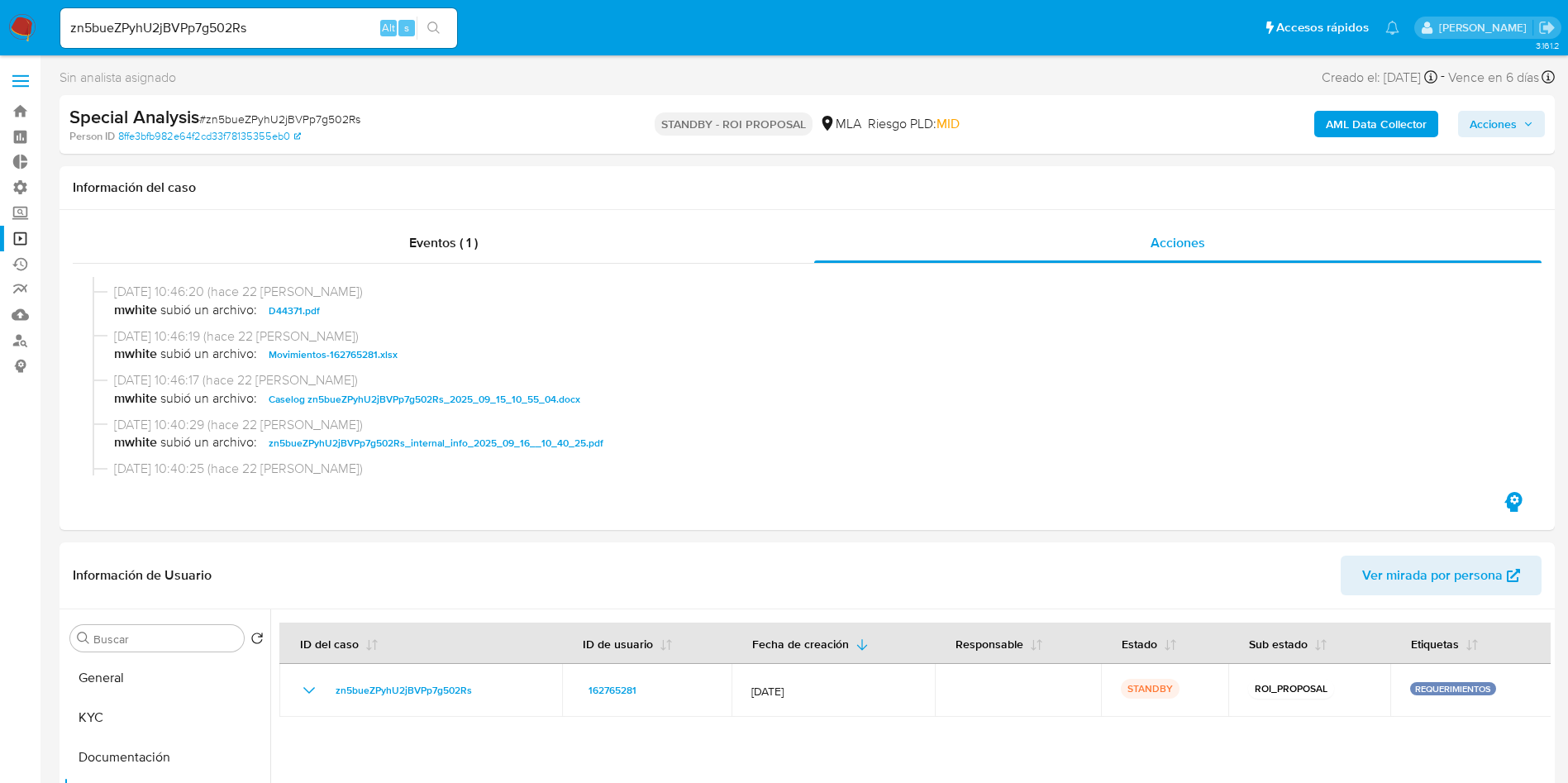
click at [326, 36] on input "zn5bueZPyhU2jBVPp7g502Rs" at bounding box center [259, 28] width 397 height 21
click at [155, 27] on input "zn5bueZPyhU2jBVPp7g502Rs" at bounding box center [259, 28] width 397 height 21
paste input "HulAb2BIqJUEuYVfwYqCcGn"
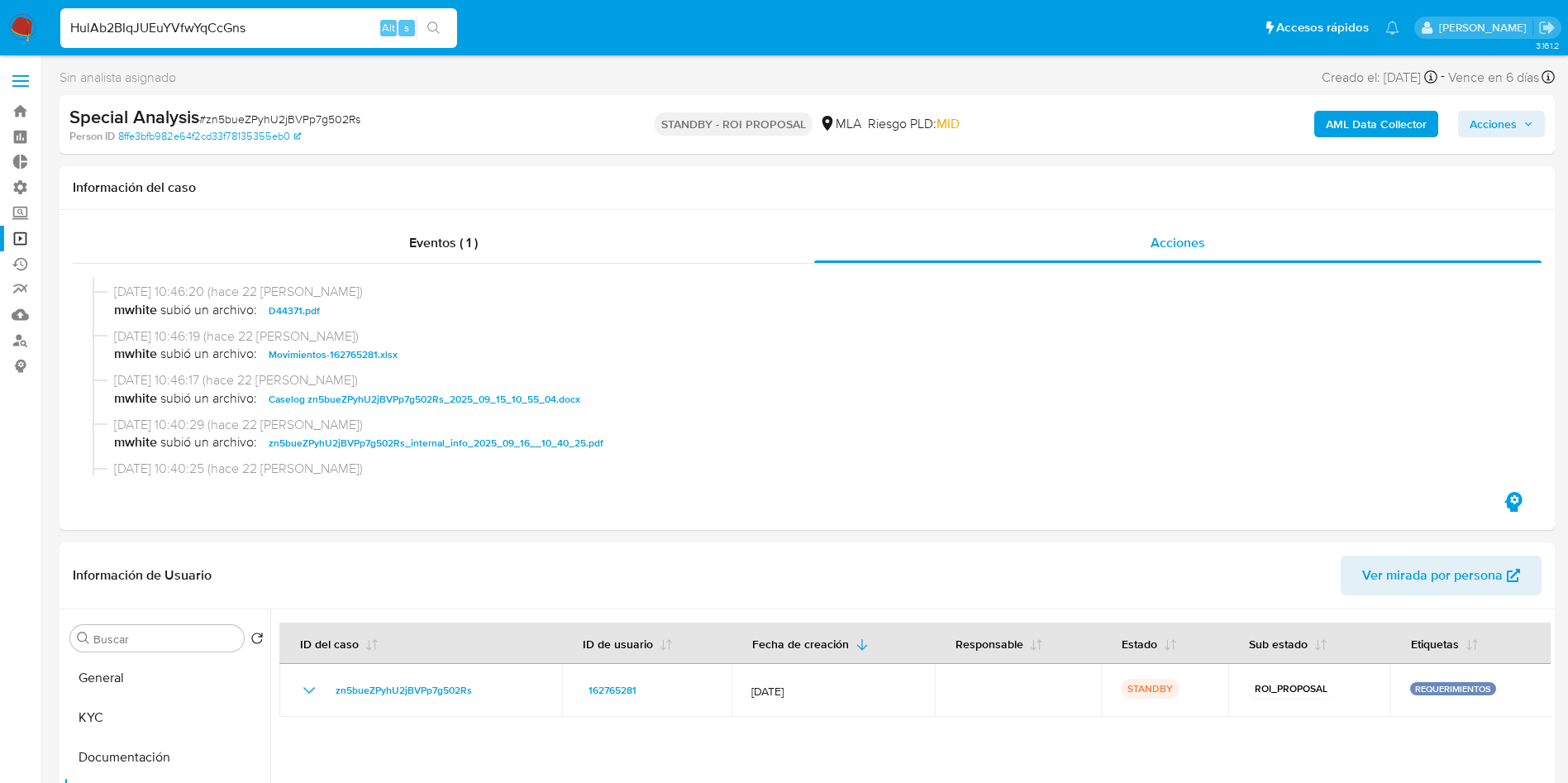
type input "HulAb2BIqJUEuYVfwYqCcGns"
click at [442, 34] on button "search-icon" at bounding box center [433, 28] width 34 height 23
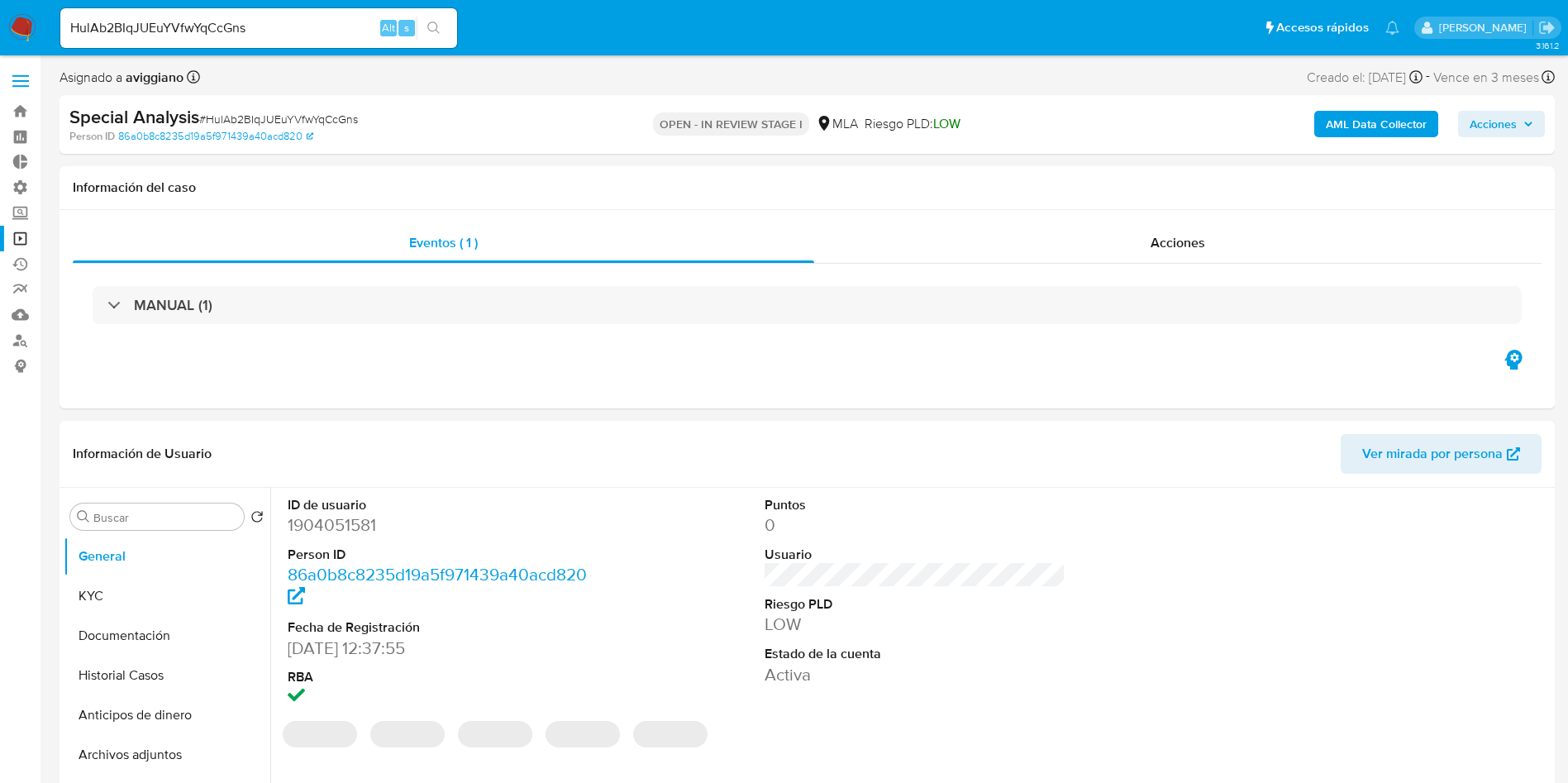
select select "10"
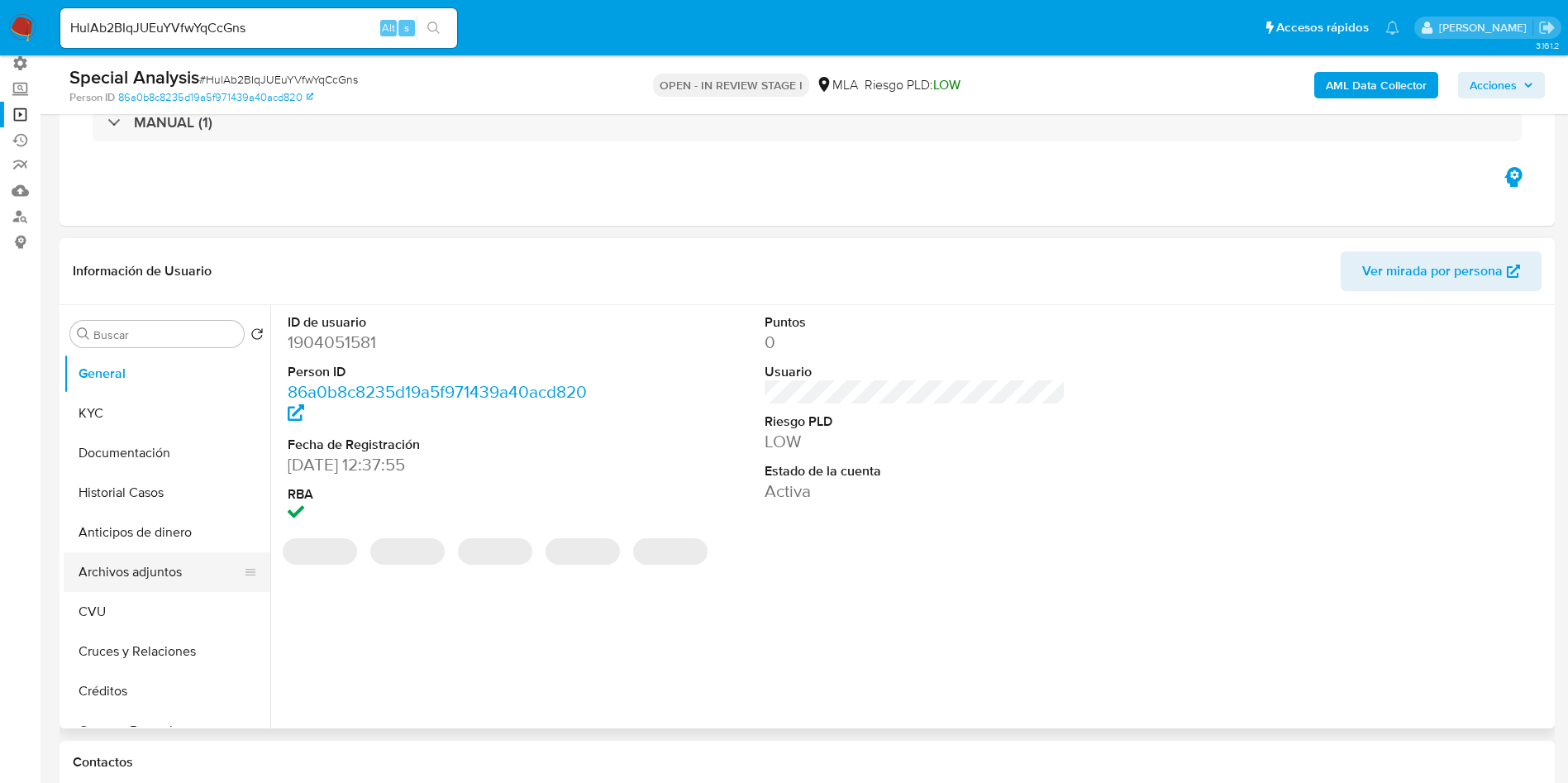
click at [144, 572] on button "Archivos adjuntos" at bounding box center [161, 572] width 194 height 40
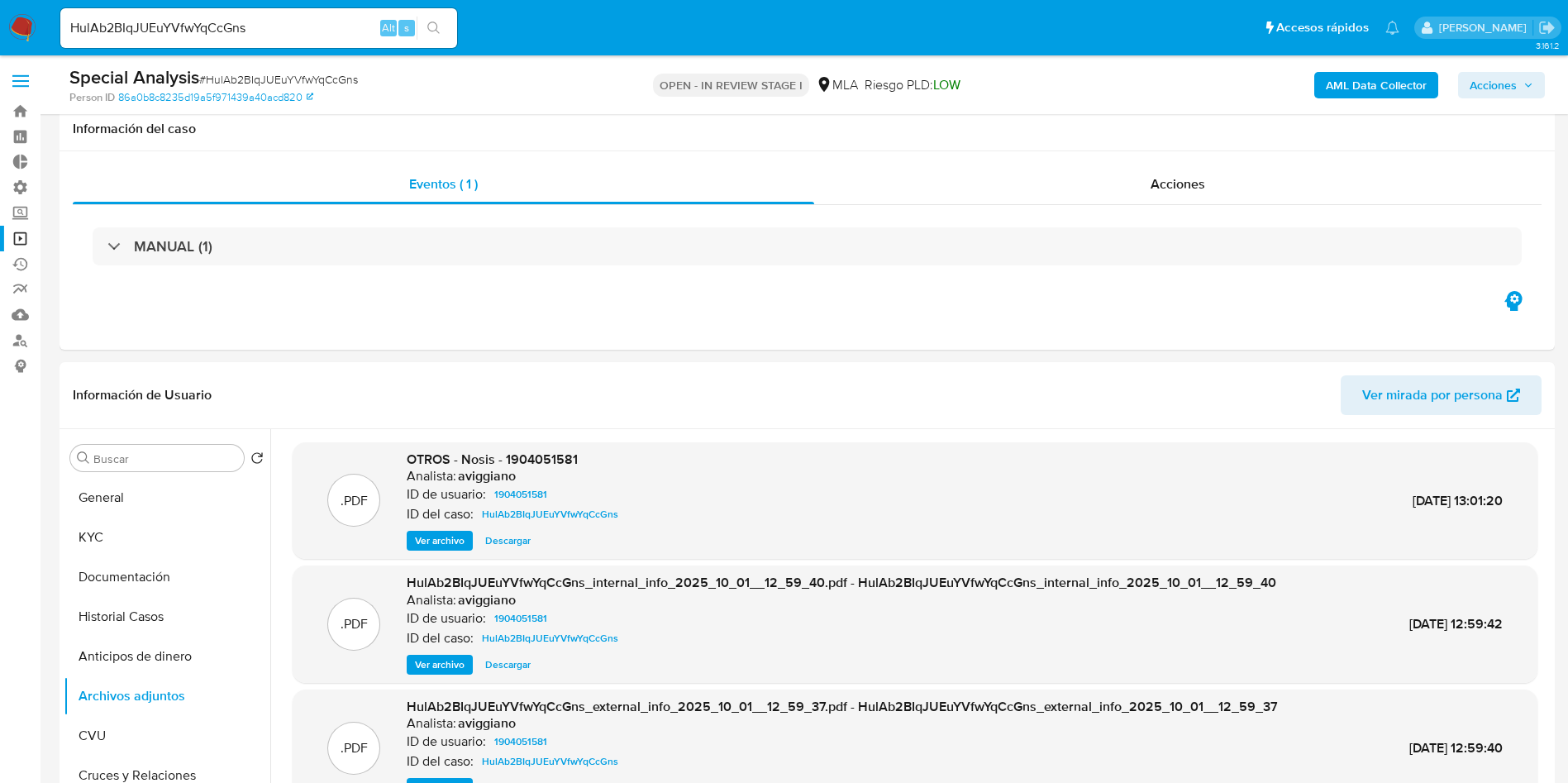
select select "10"
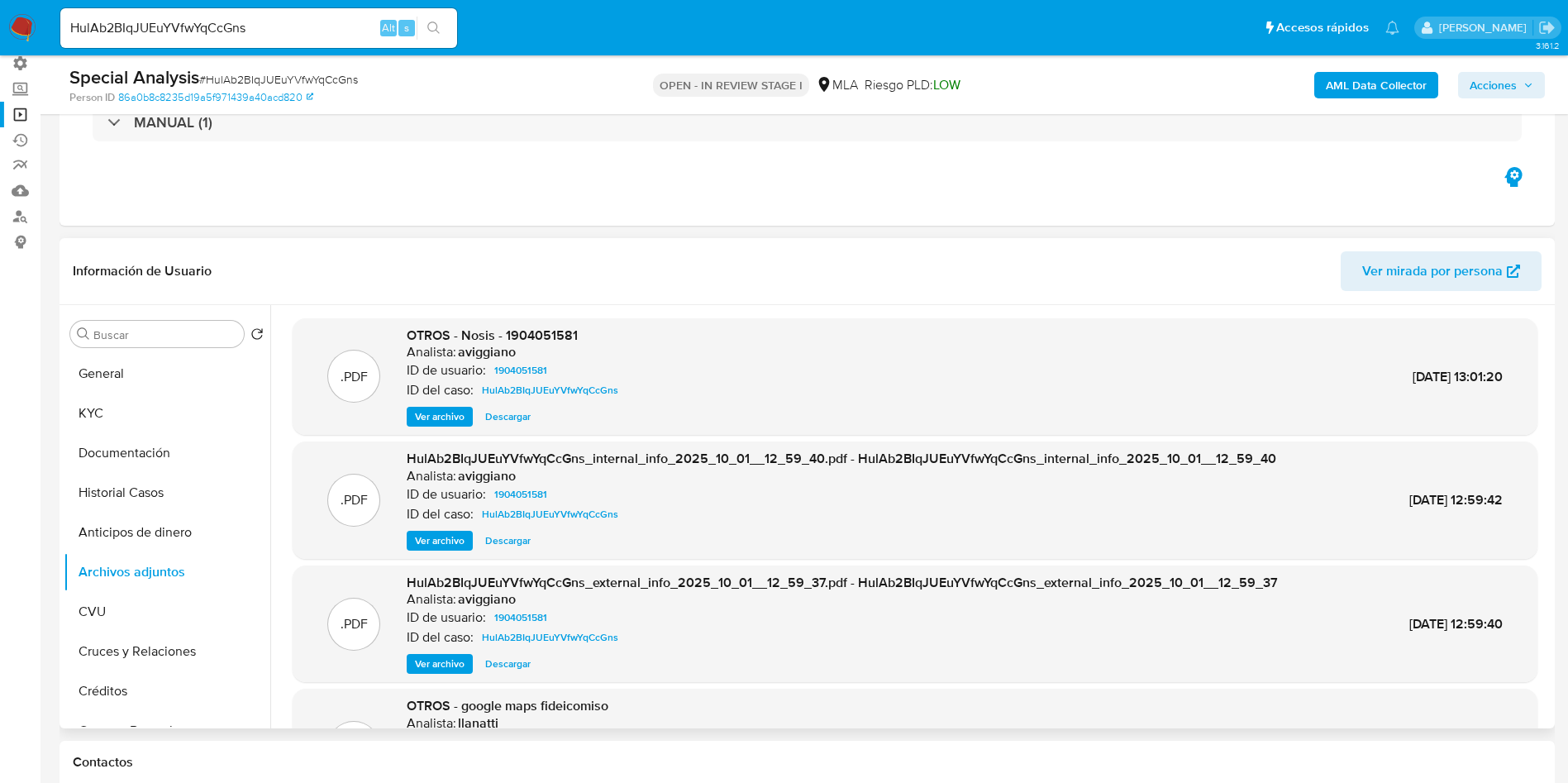
scroll to position [124, 0]
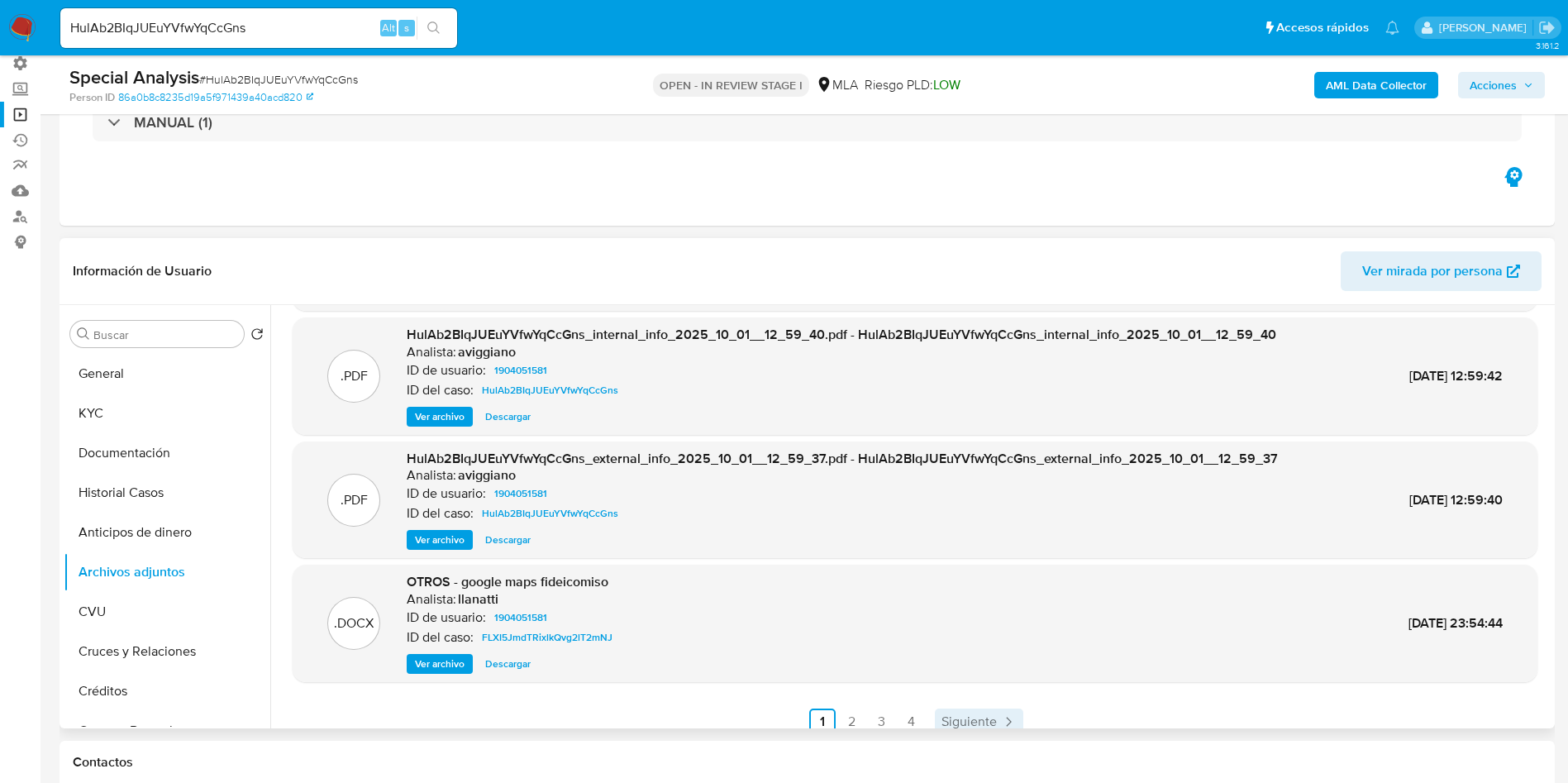
click at [960, 725] on span "Siguiente" at bounding box center [968, 722] width 55 height 14
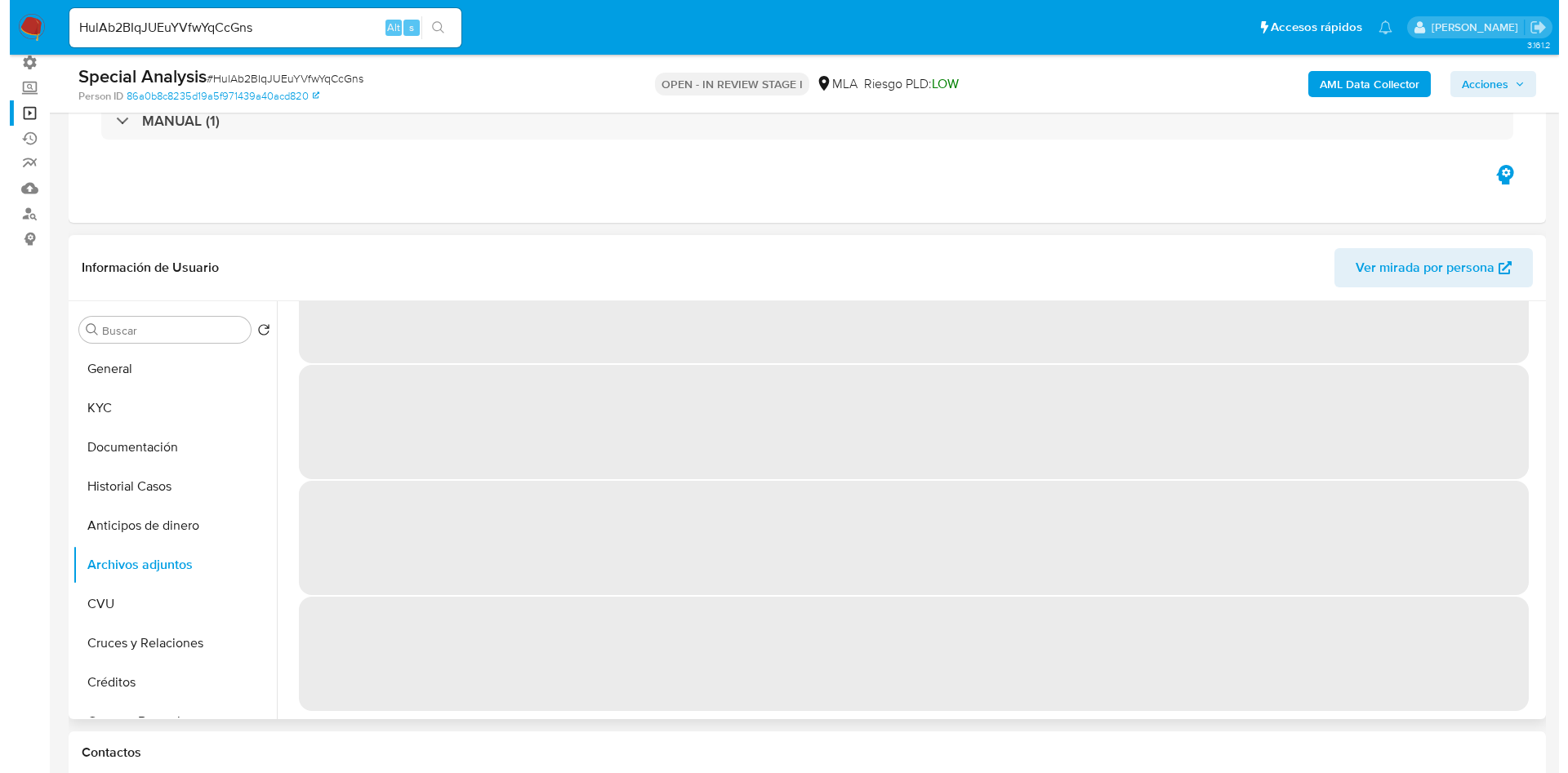
scroll to position [0, 0]
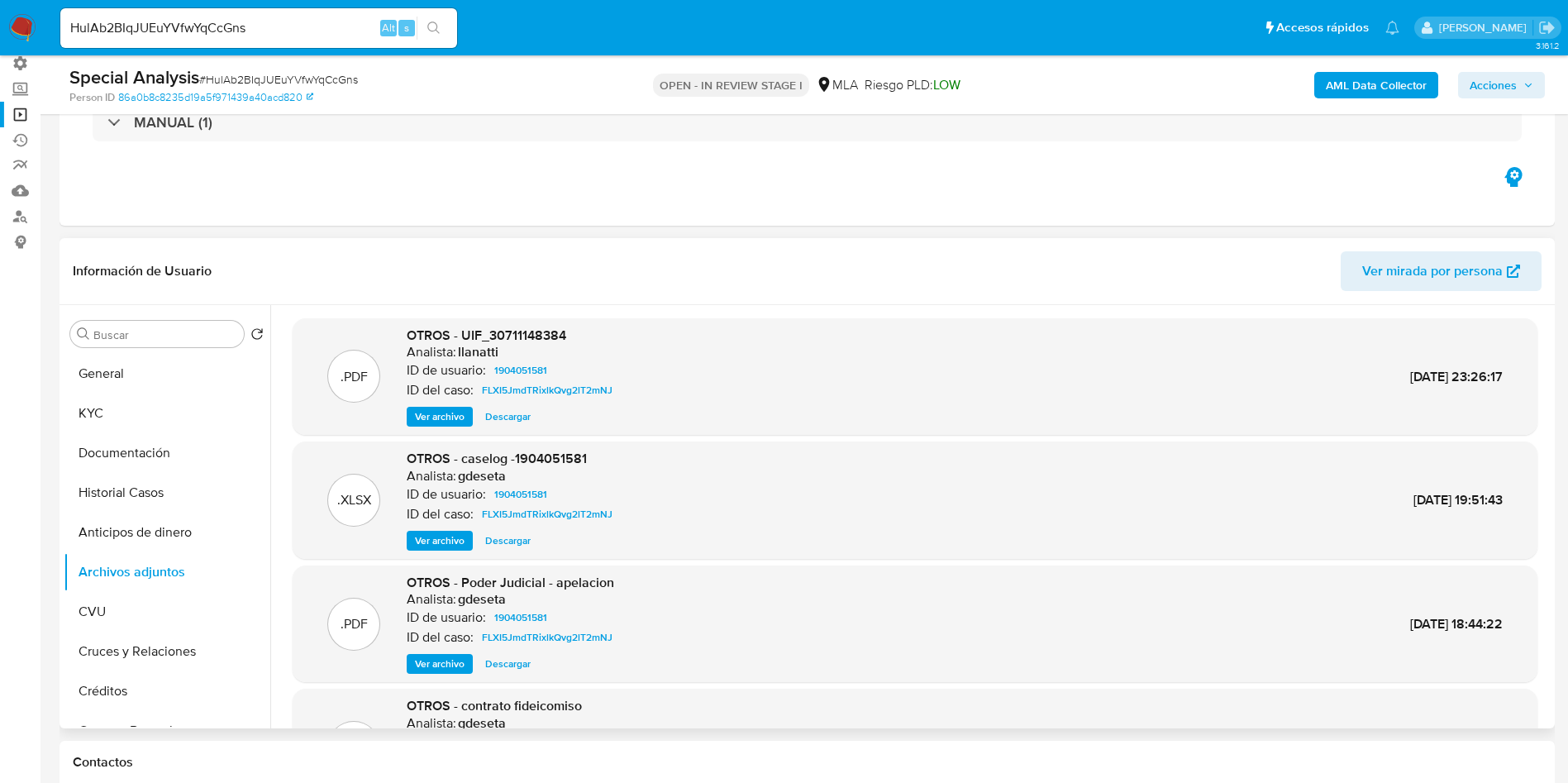
click at [456, 546] on span "Ver archivo" at bounding box center [440, 541] width 49 height 16
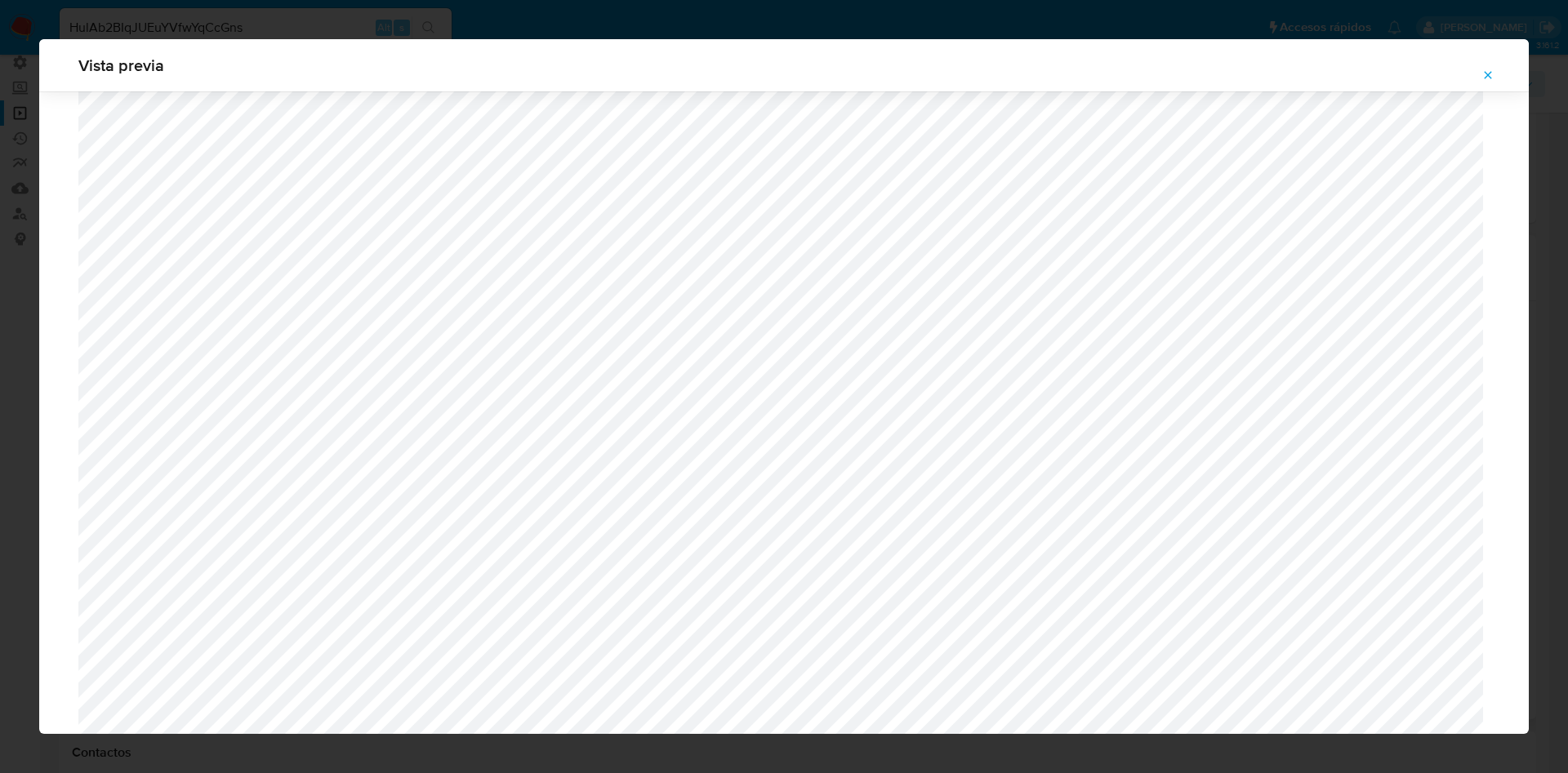
scroll to position [212, 0]
click at [1486, 77] on icon "Attachment preview" at bounding box center [1489, 76] width 13 height 13
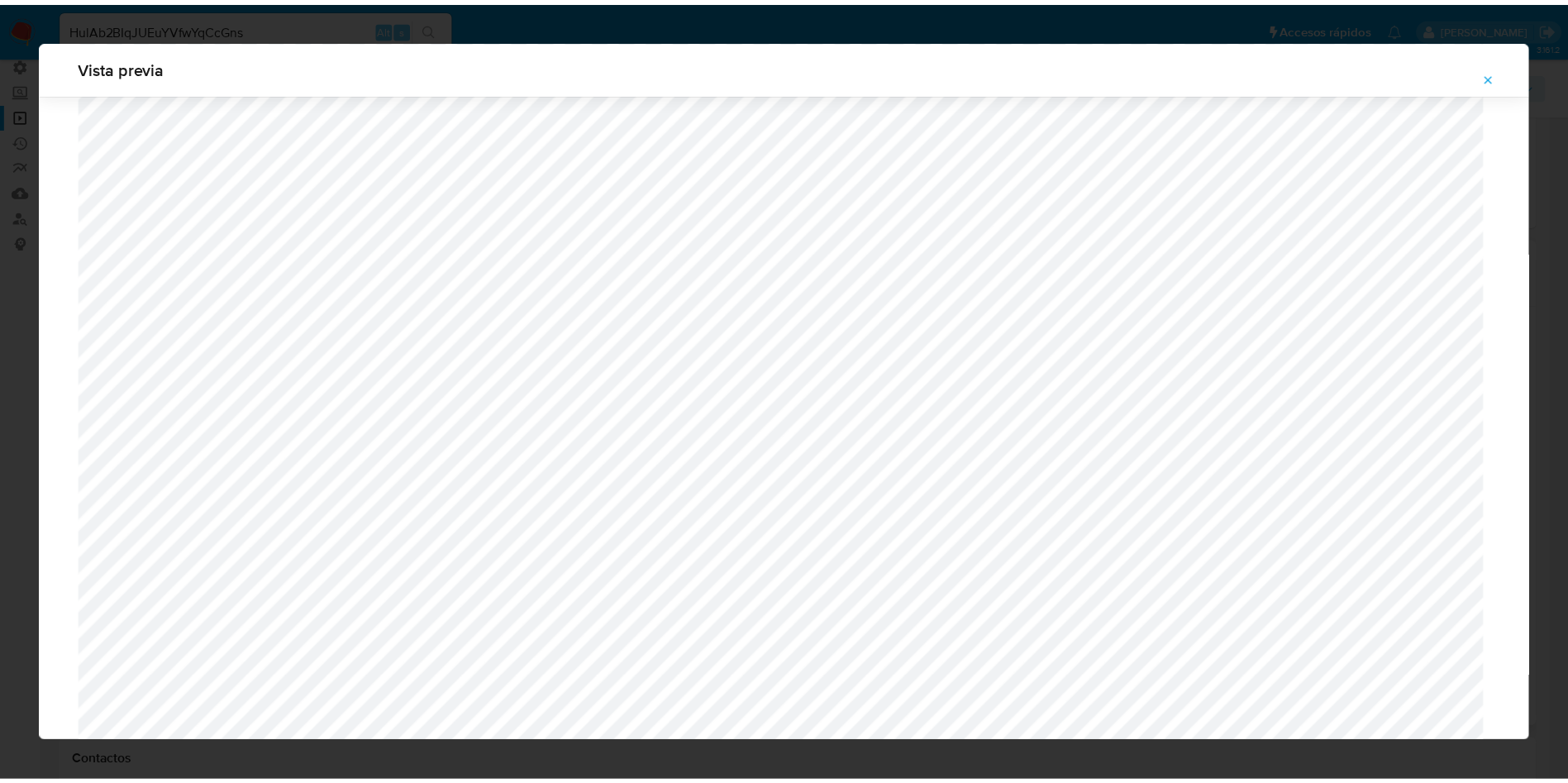
scroll to position [0, 0]
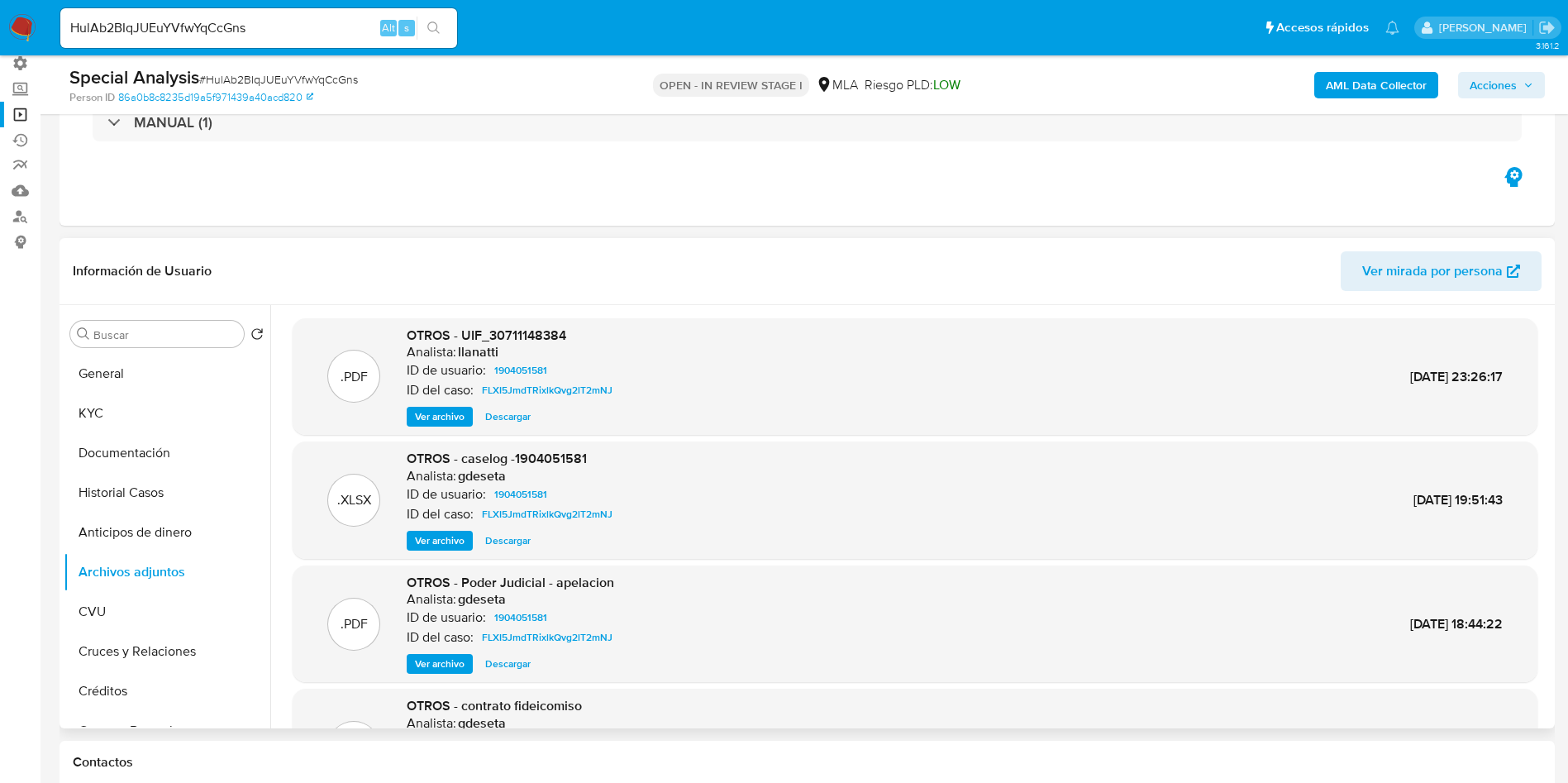
click at [521, 541] on span "Descargar" at bounding box center [507, 541] width 46 height 16
click at [21, 25] on img at bounding box center [22, 28] width 28 height 28
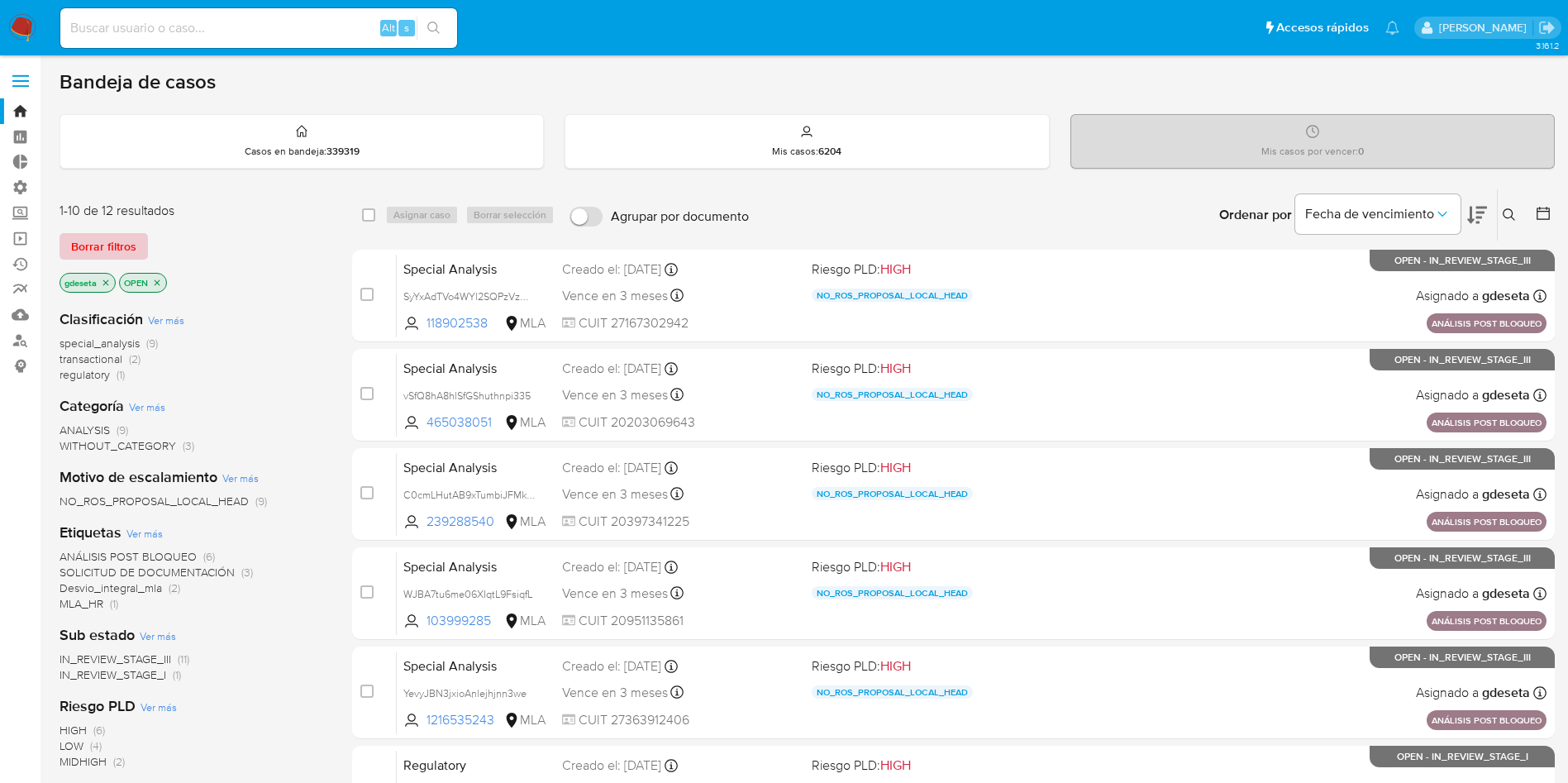
click at [110, 235] on span "Borrar filtros" at bounding box center [103, 246] width 65 height 23
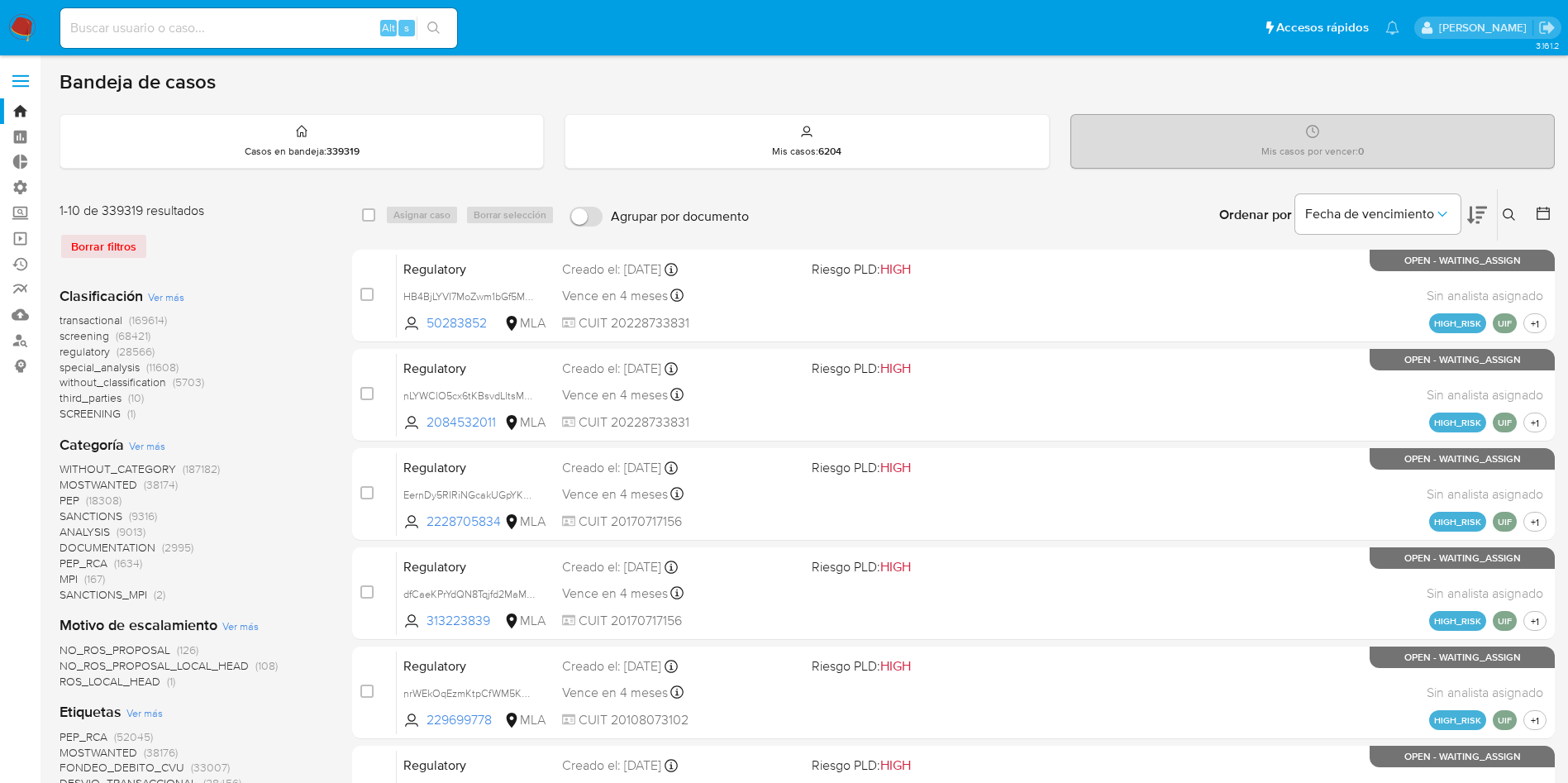
click at [1510, 218] on icon at bounding box center [1510, 215] width 14 height 14
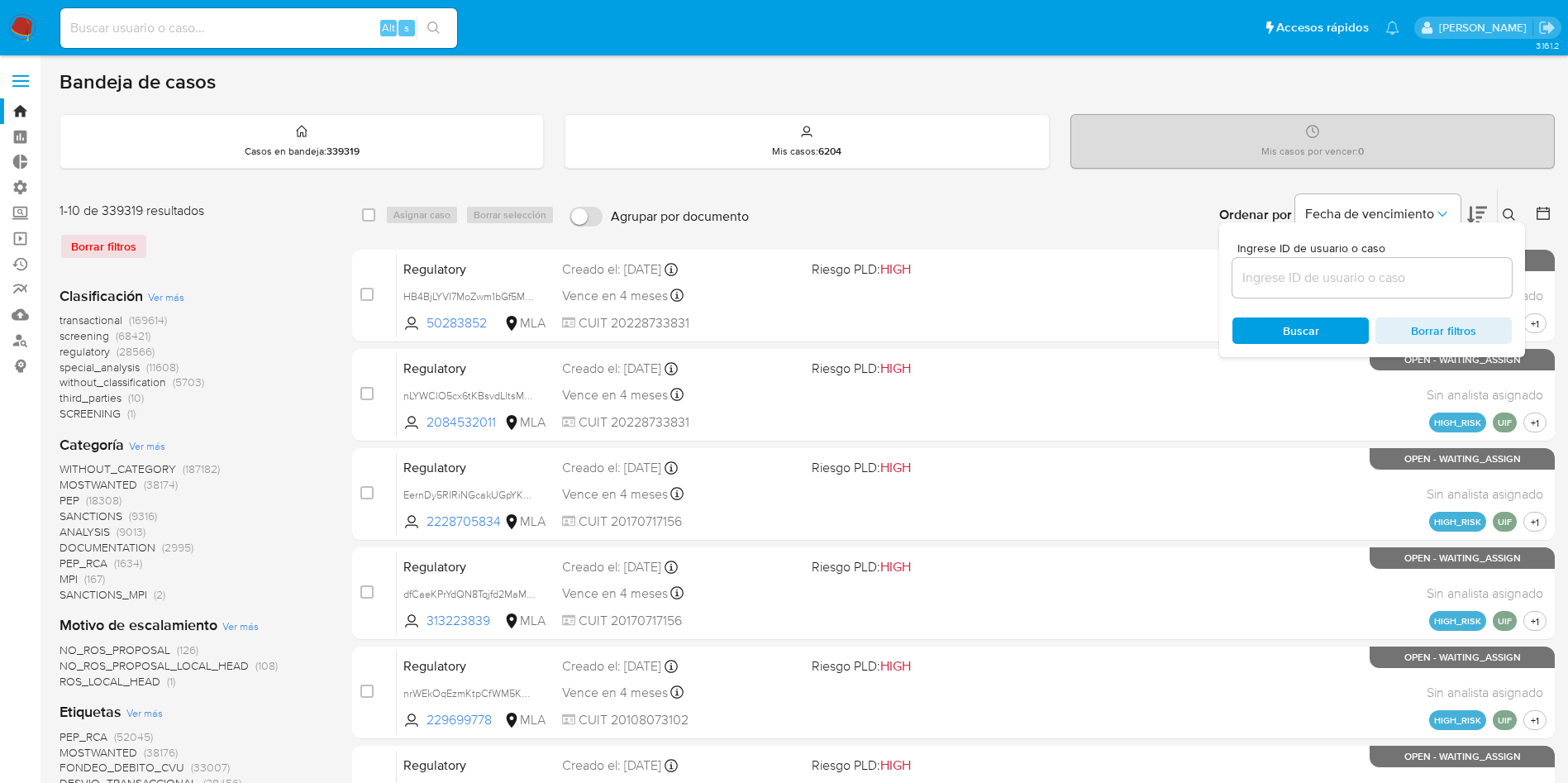
click at [1301, 268] on input at bounding box center [1372, 278] width 280 height 21
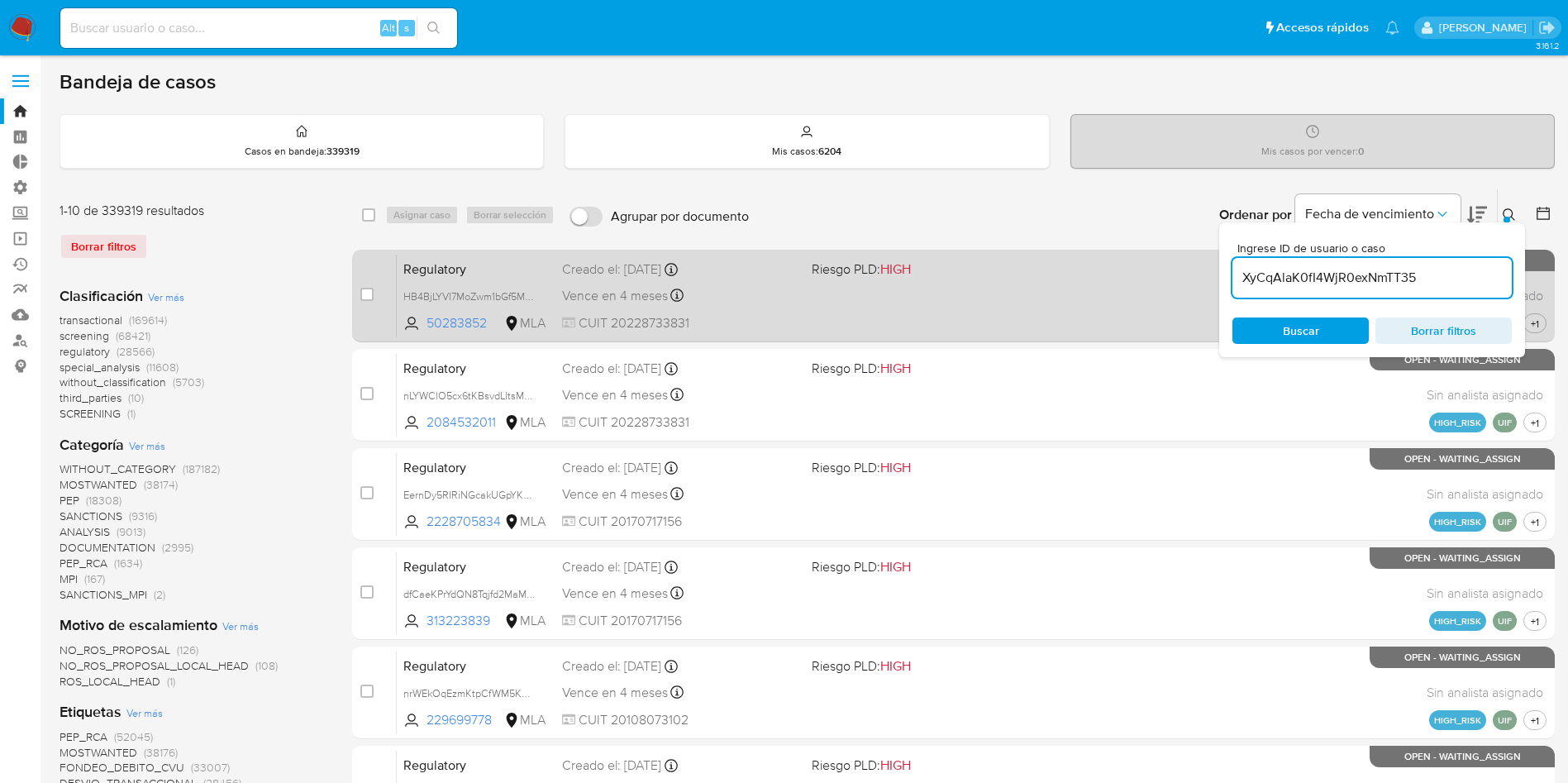
type input "XyCqAlaK0fI4WjR0exNmTT35"
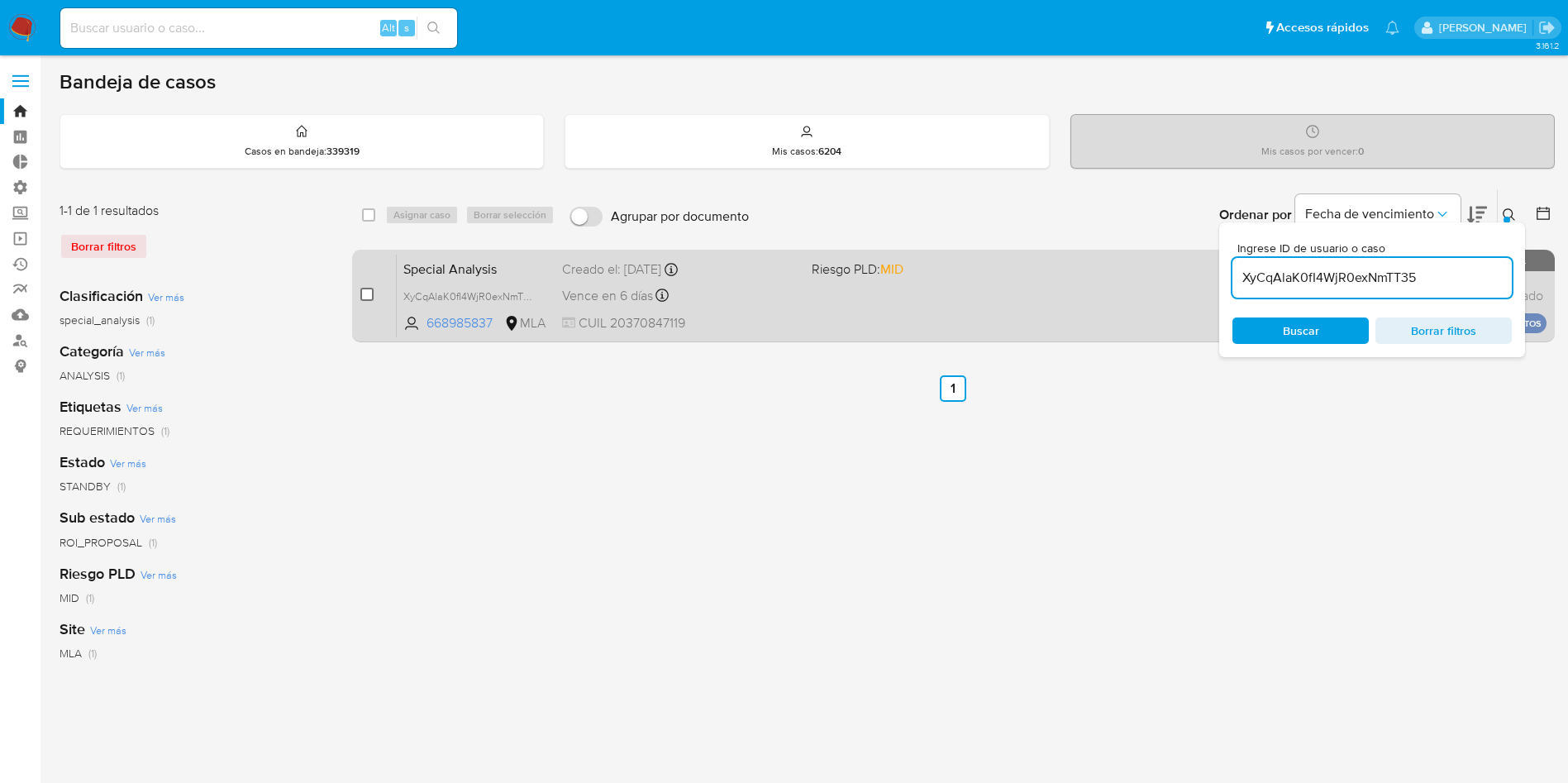
click at [367, 294] on input "checkbox" at bounding box center [367, 295] width 14 height 14
checkbox input "true"
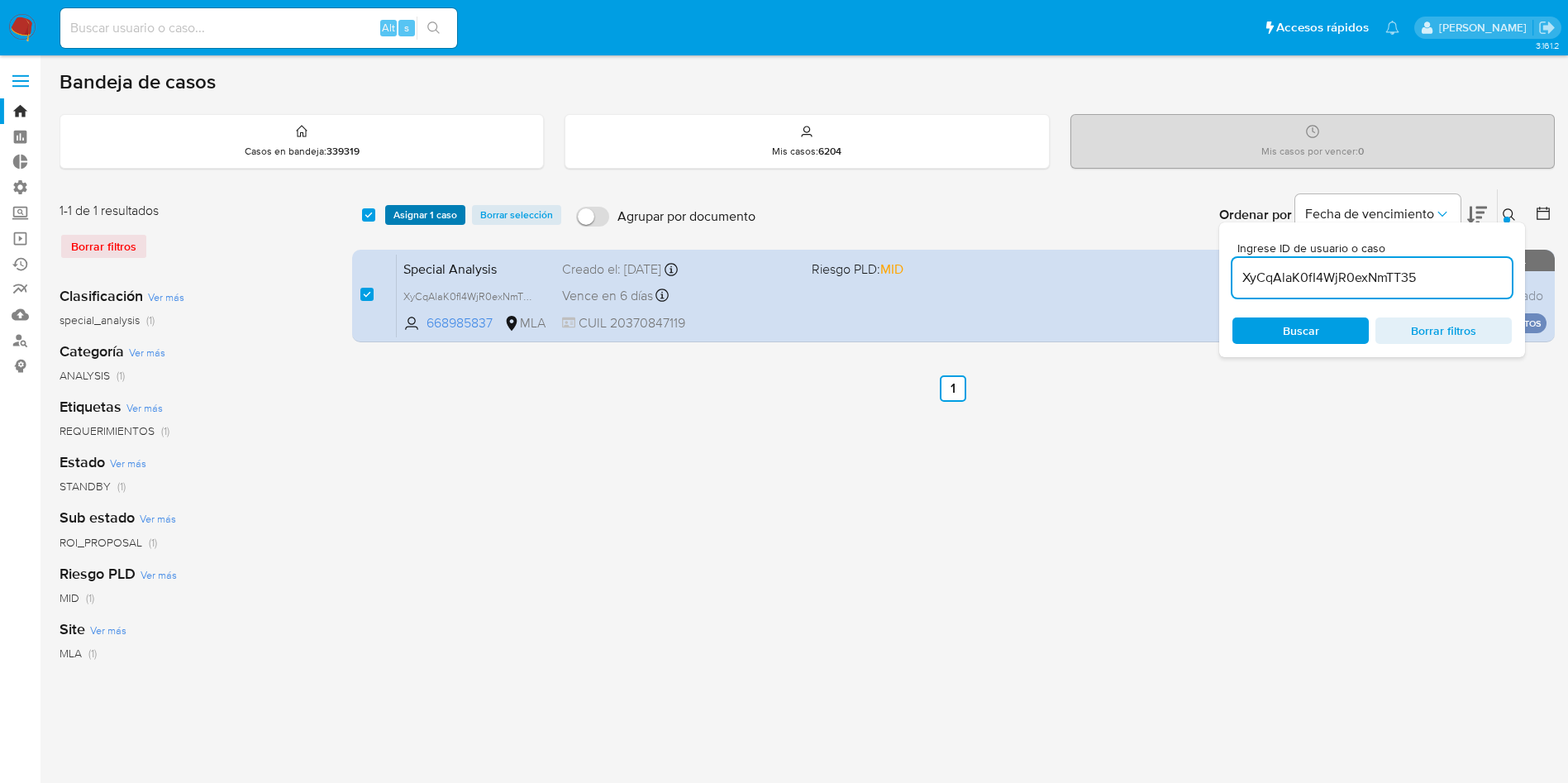
click at [429, 221] on span "Asignar 1 caso" at bounding box center [425, 214] width 64 height 16
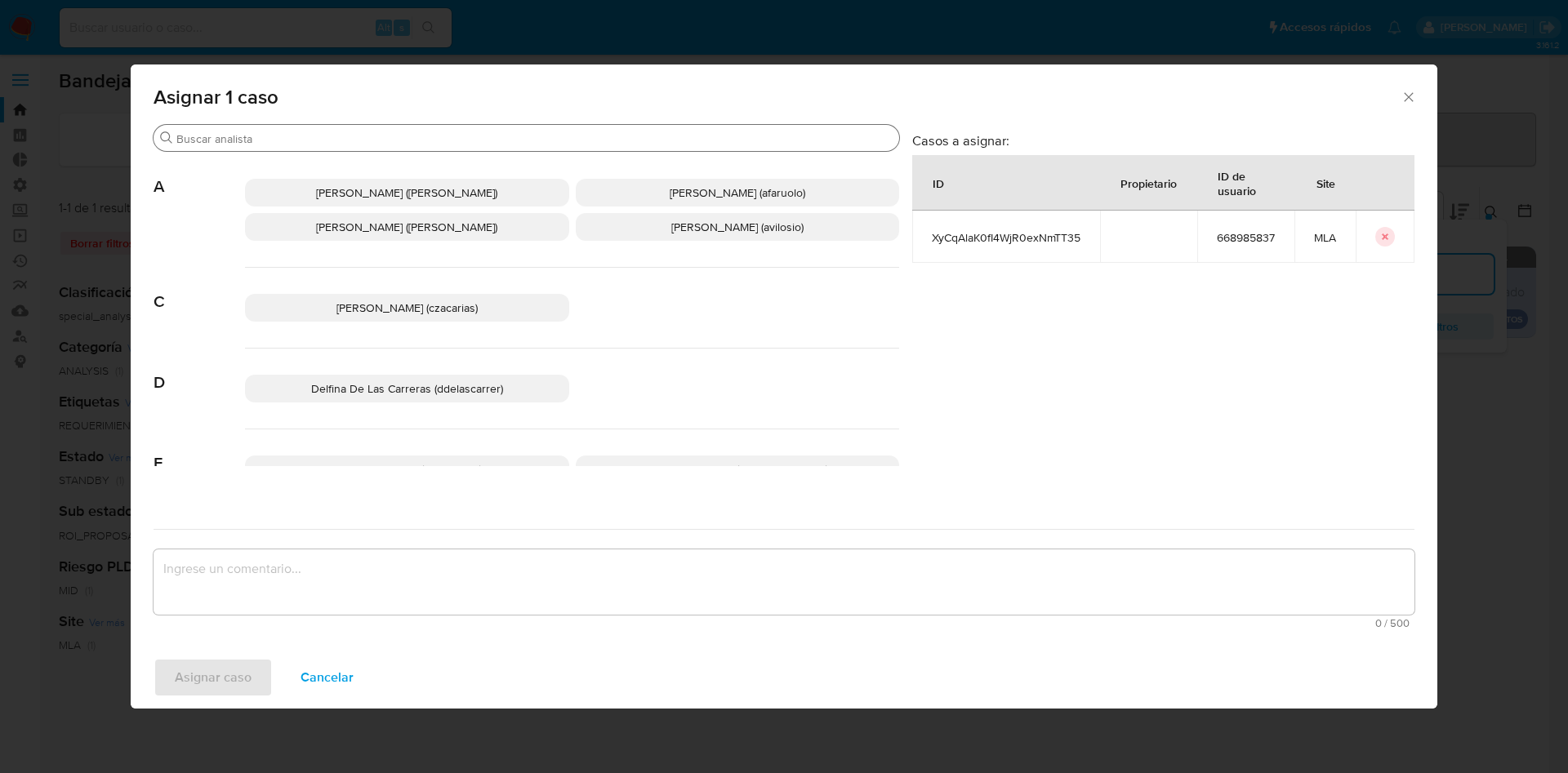
click at [383, 137] on input "Buscar" at bounding box center [534, 138] width 717 height 14
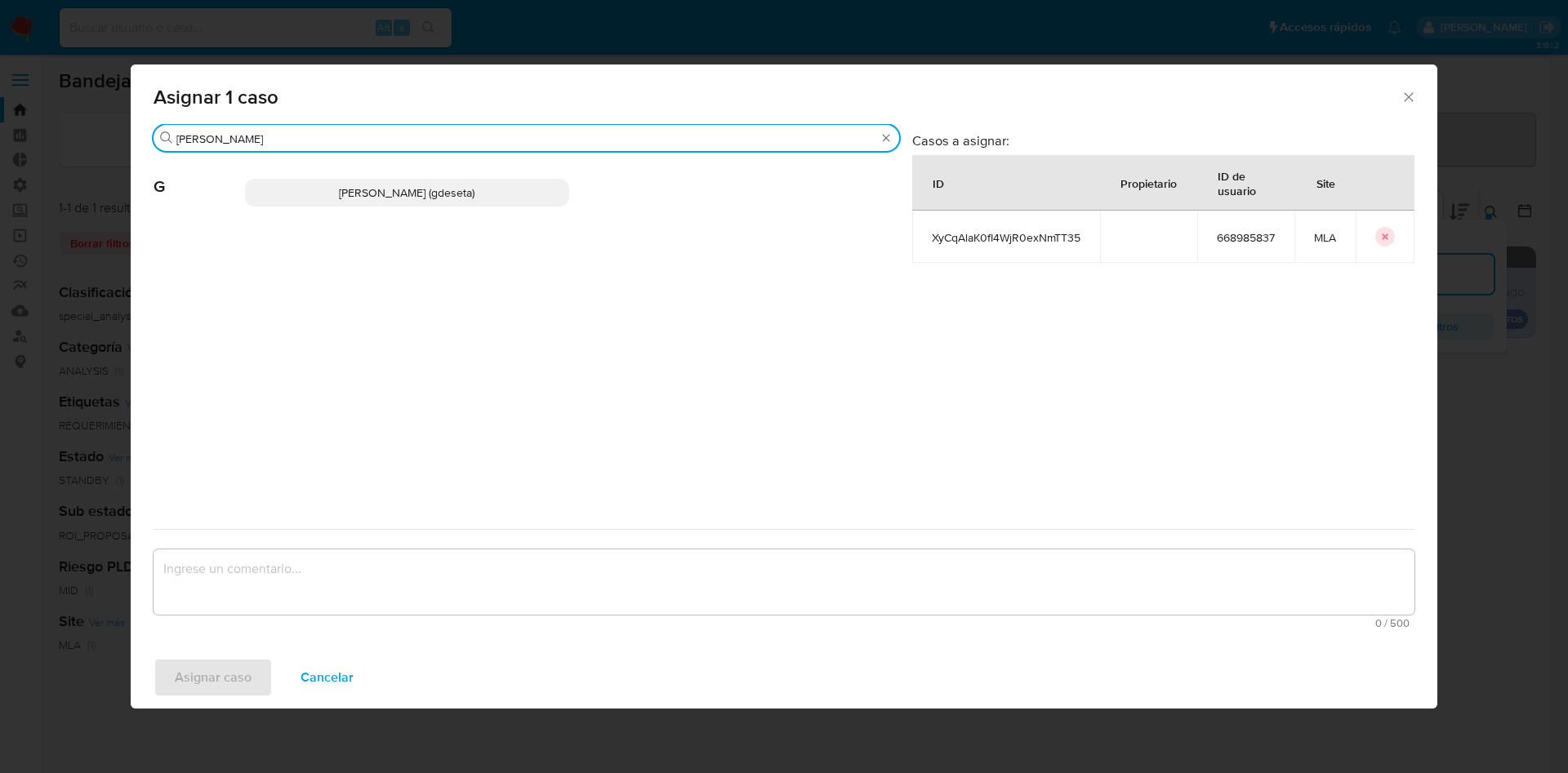
type input "gus"
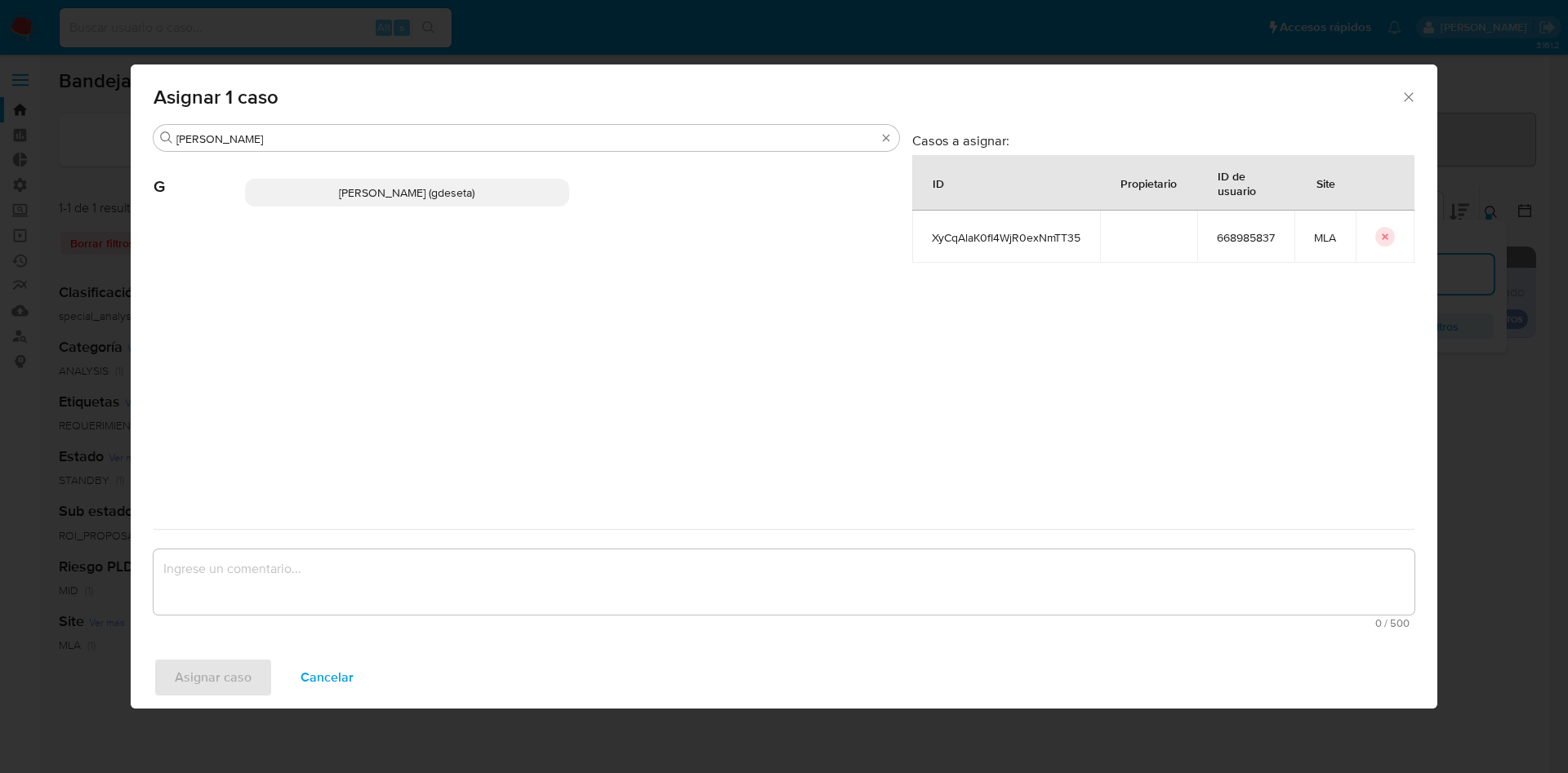
drag, startPoint x: 408, startPoint y: 197, endPoint x: 400, endPoint y: 275, distance: 78.4
click at [407, 197] on span "Gustavo Andres De Seta (gdeseta)" at bounding box center [407, 192] width 136 height 16
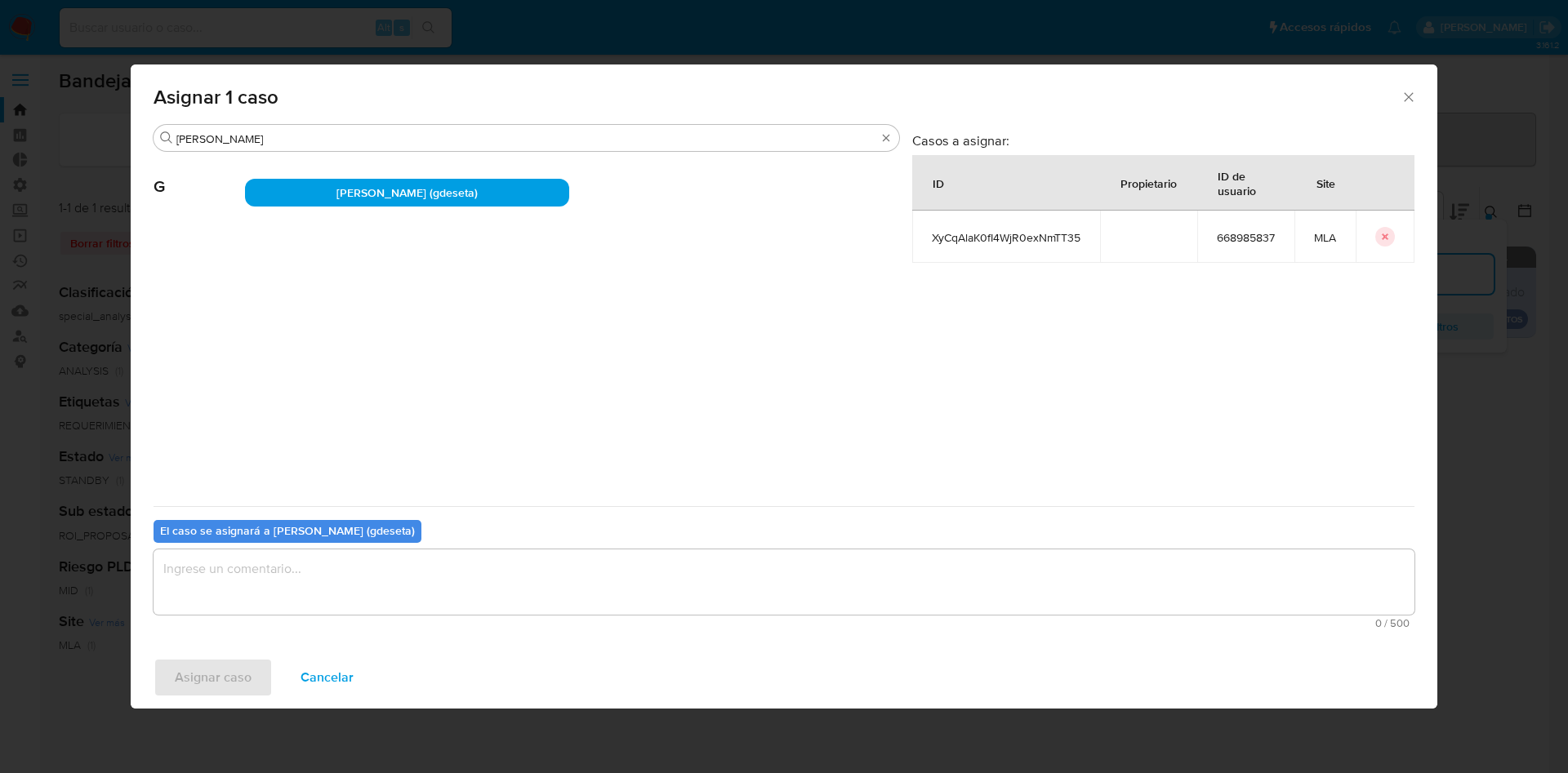
click at [315, 577] on textarea "assign-modal" at bounding box center [784, 583] width 1261 height 65
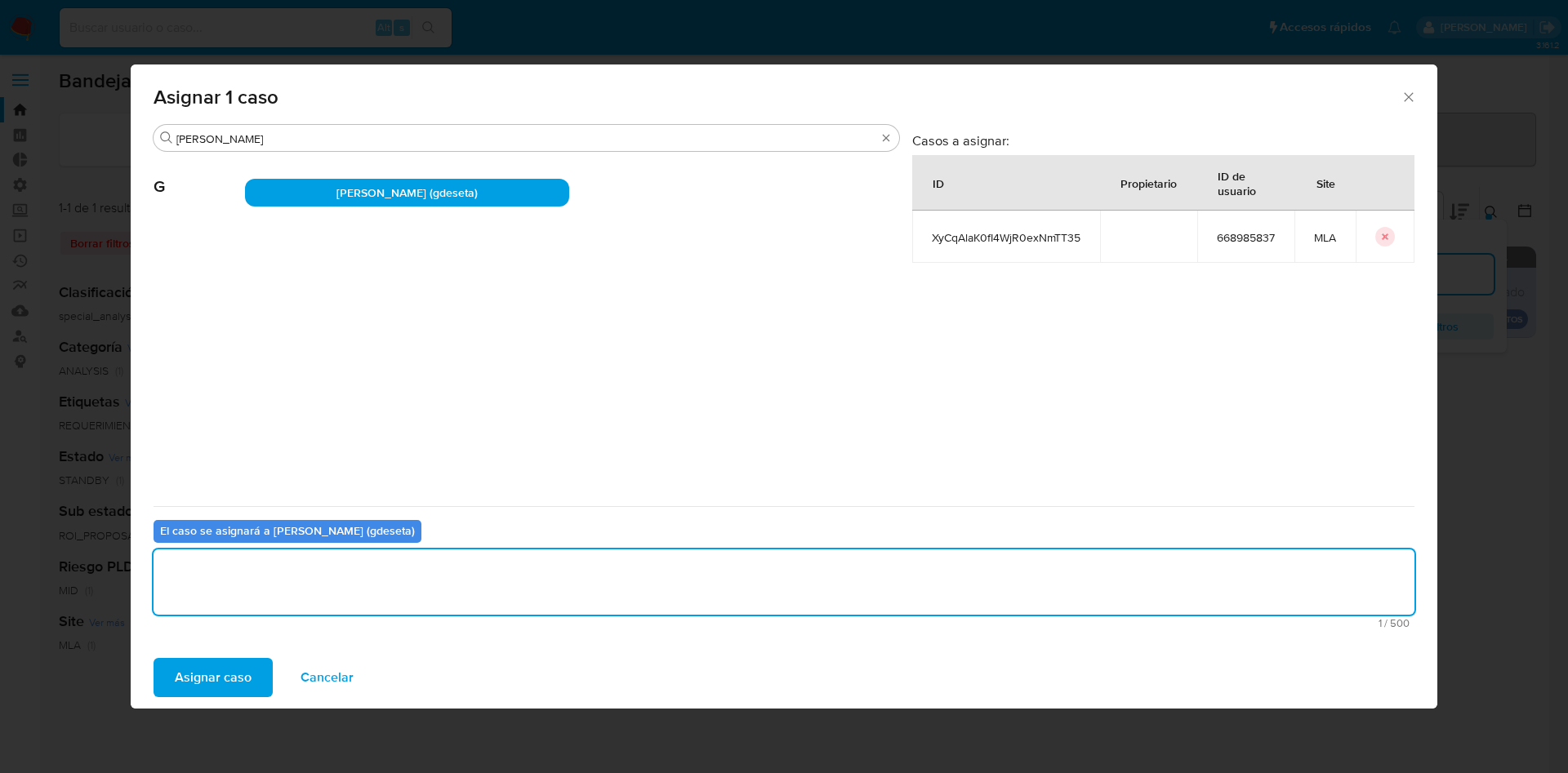
click at [204, 674] on span "Asignar caso" at bounding box center [213, 678] width 77 height 36
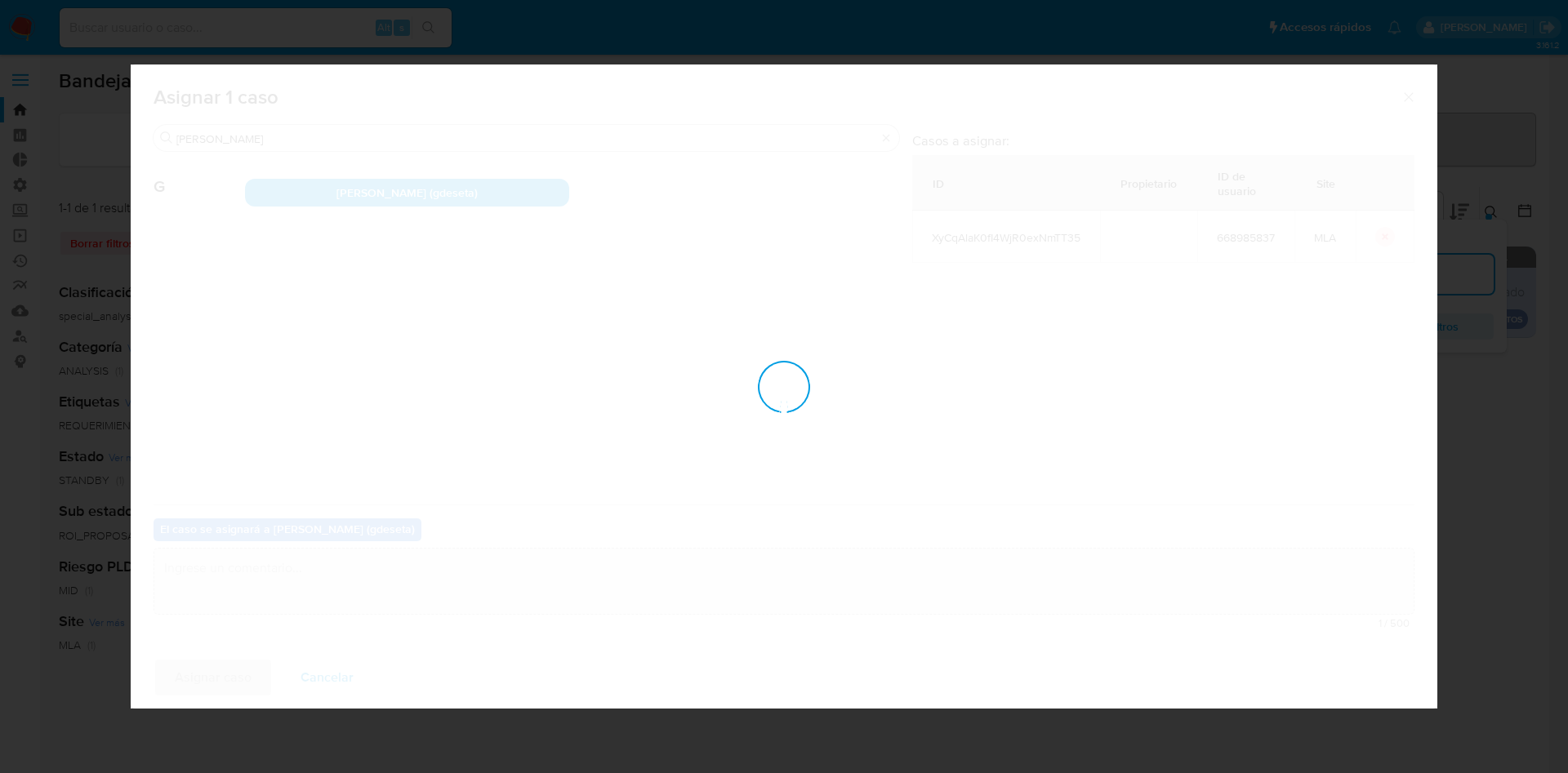
checkbox input "false"
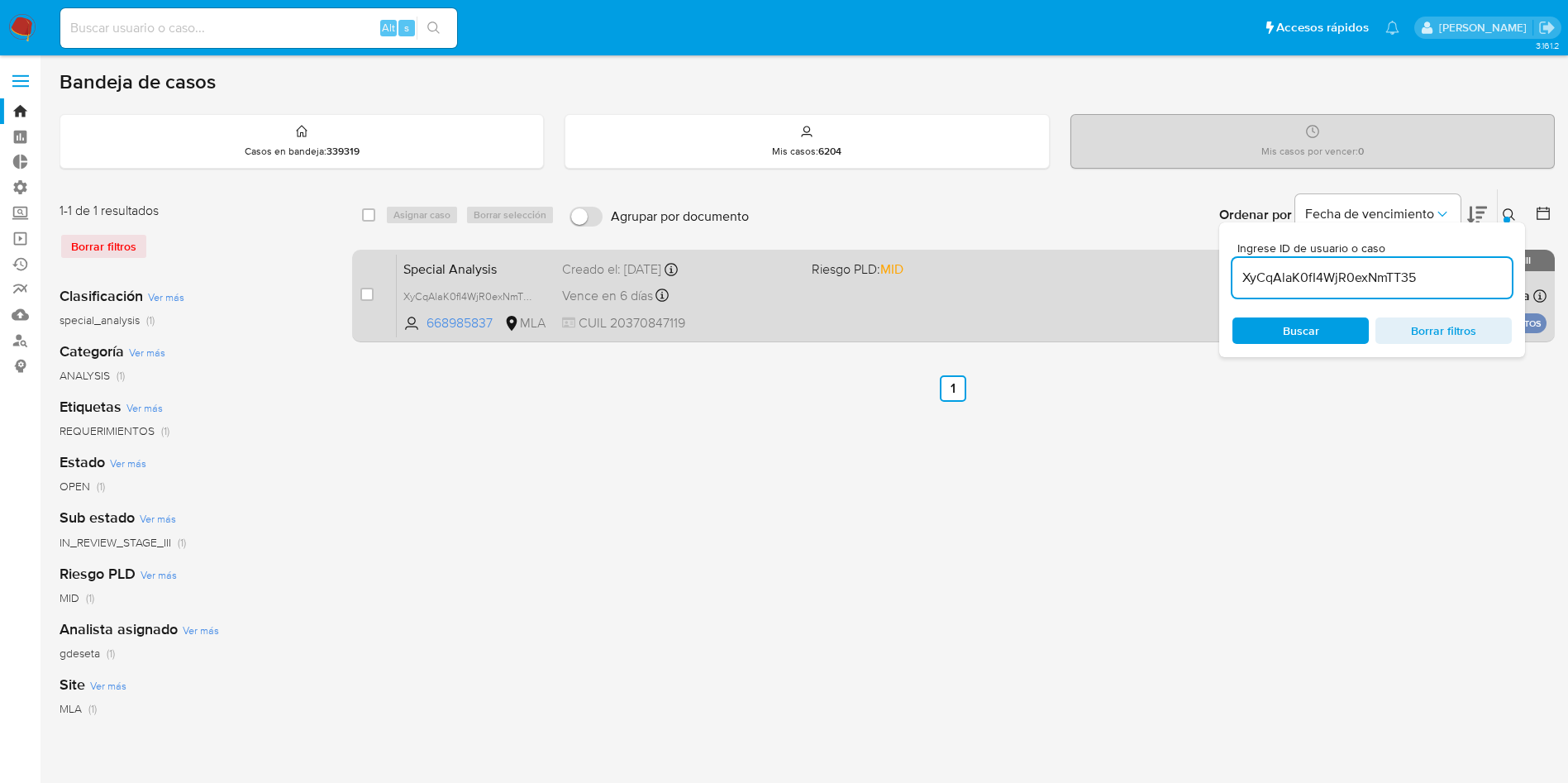
click at [428, 268] on span "Special Analysis" at bounding box center [477, 267] width 145 height 21
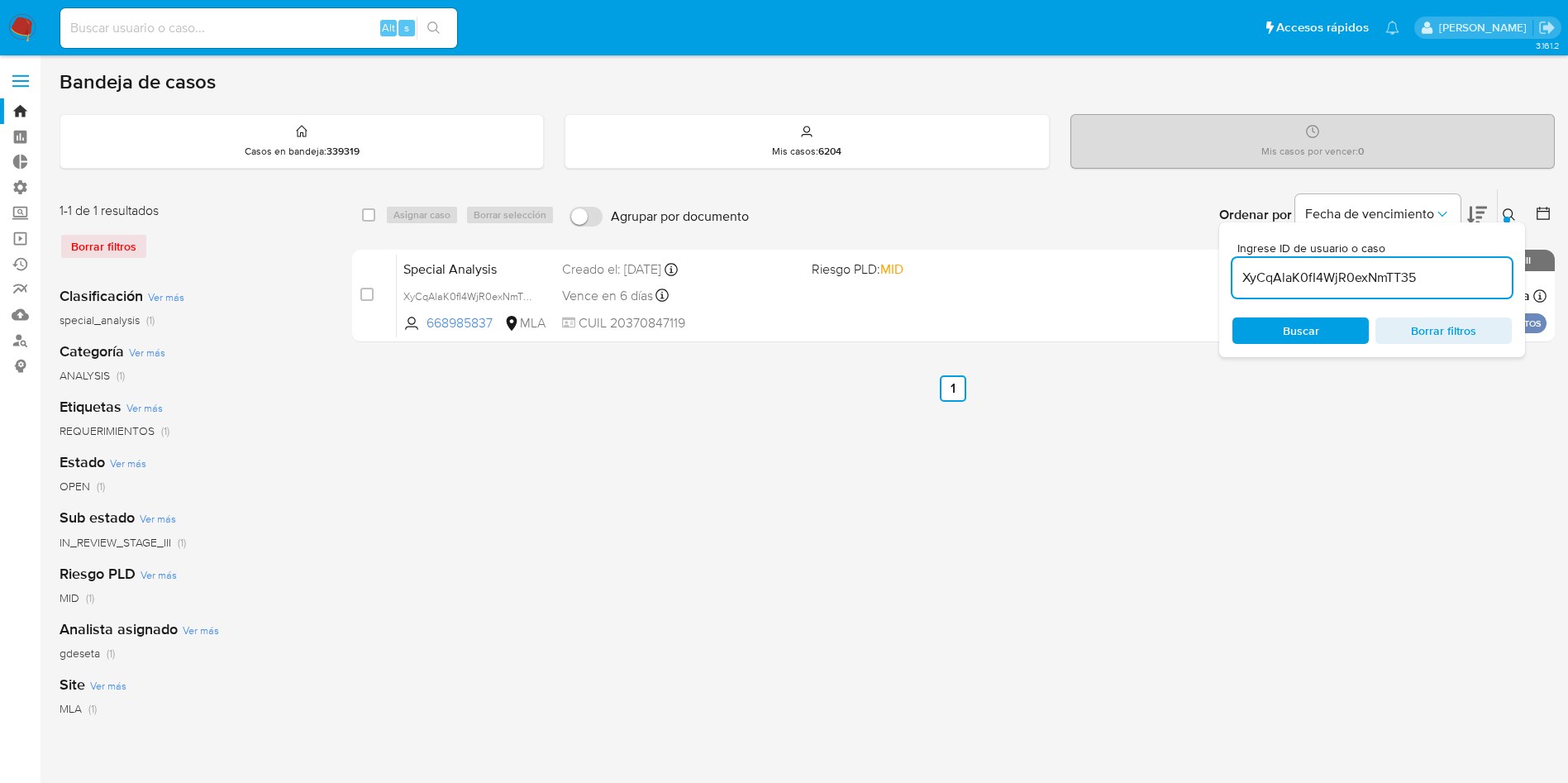
click at [1346, 275] on input "XyCqAlaK0fI4WjR0exNmTT35" at bounding box center [1372, 278] width 280 height 21
click at [1319, 326] on span "Buscar" at bounding box center [1301, 331] width 113 height 23
click at [365, 297] on input "checkbox" at bounding box center [367, 295] width 14 height 14
checkbox input "true"
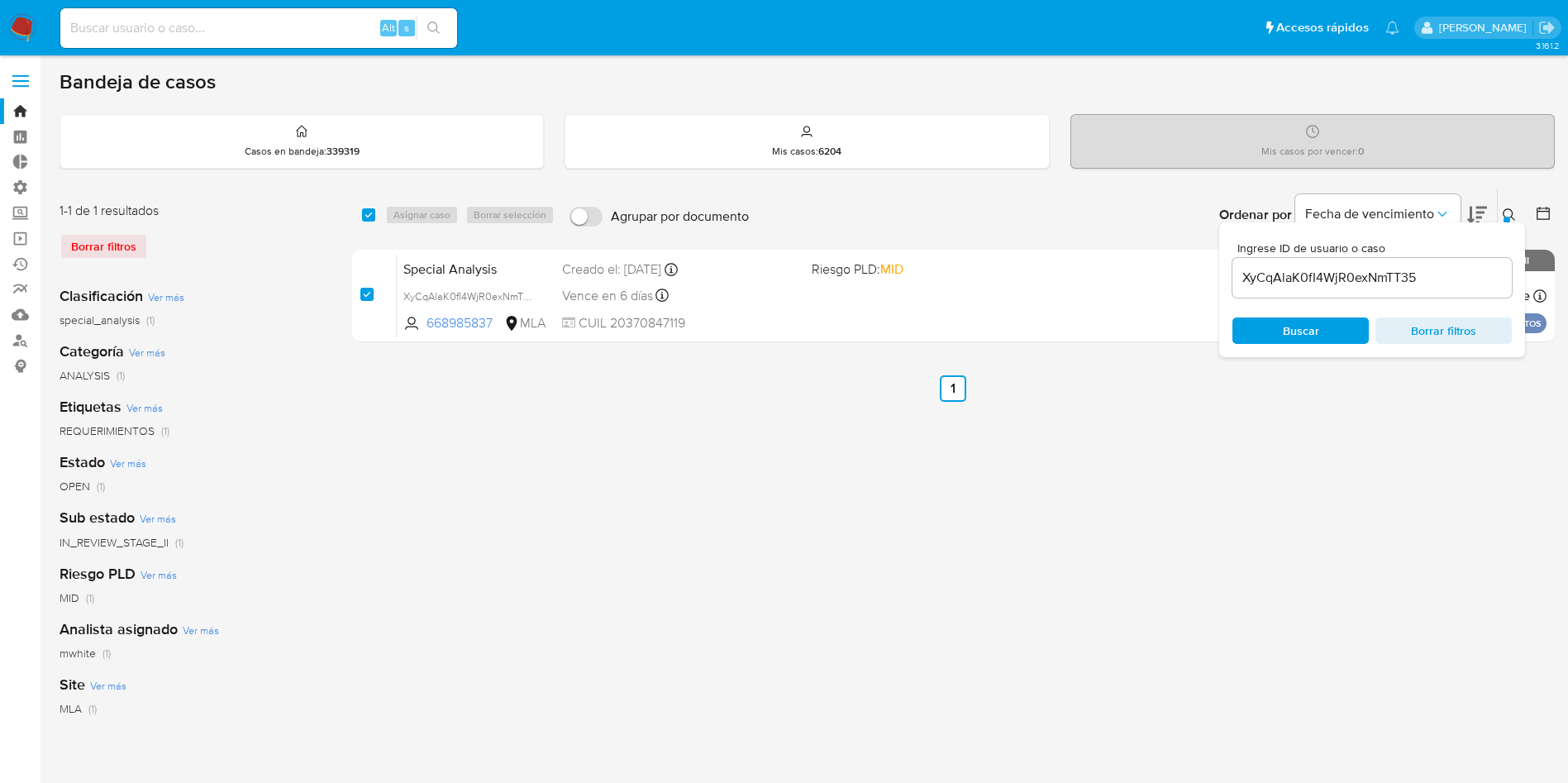
checkbox input "true"
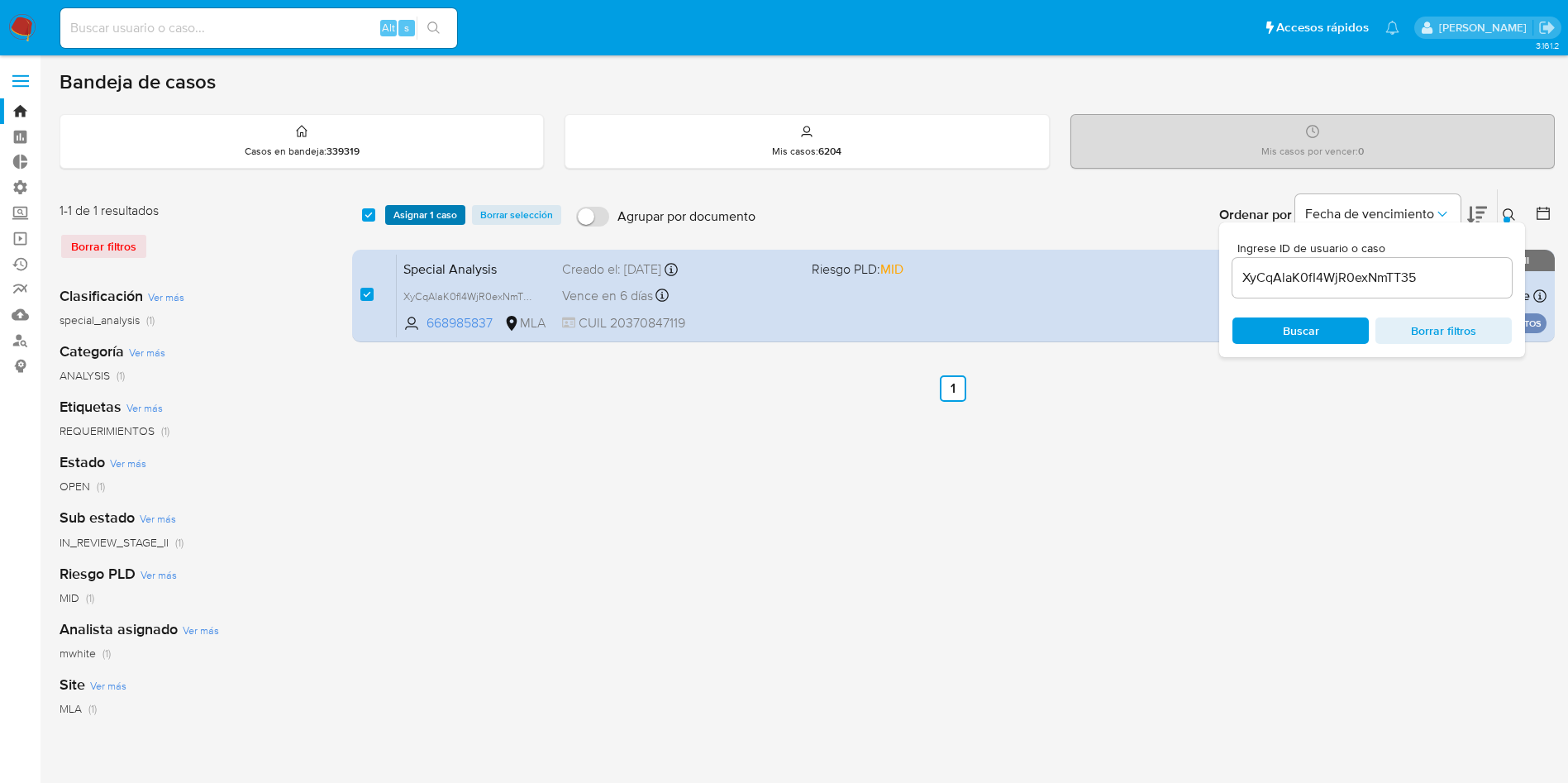
click at [432, 219] on span "Asignar 1 caso" at bounding box center [425, 214] width 64 height 16
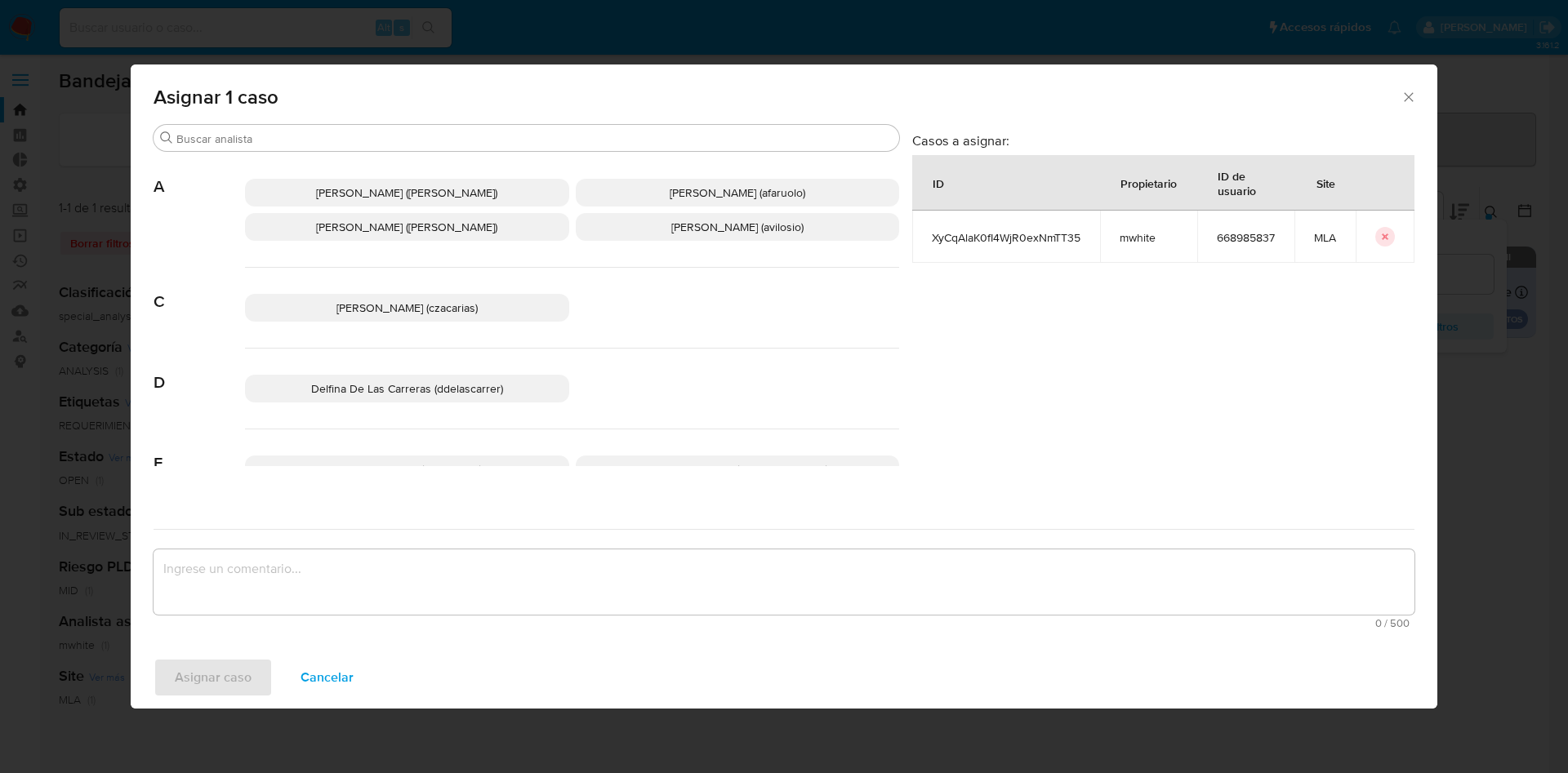
click at [383, 195] on span "[PERSON_NAME] ([PERSON_NAME])" at bounding box center [407, 192] width 182 height 16
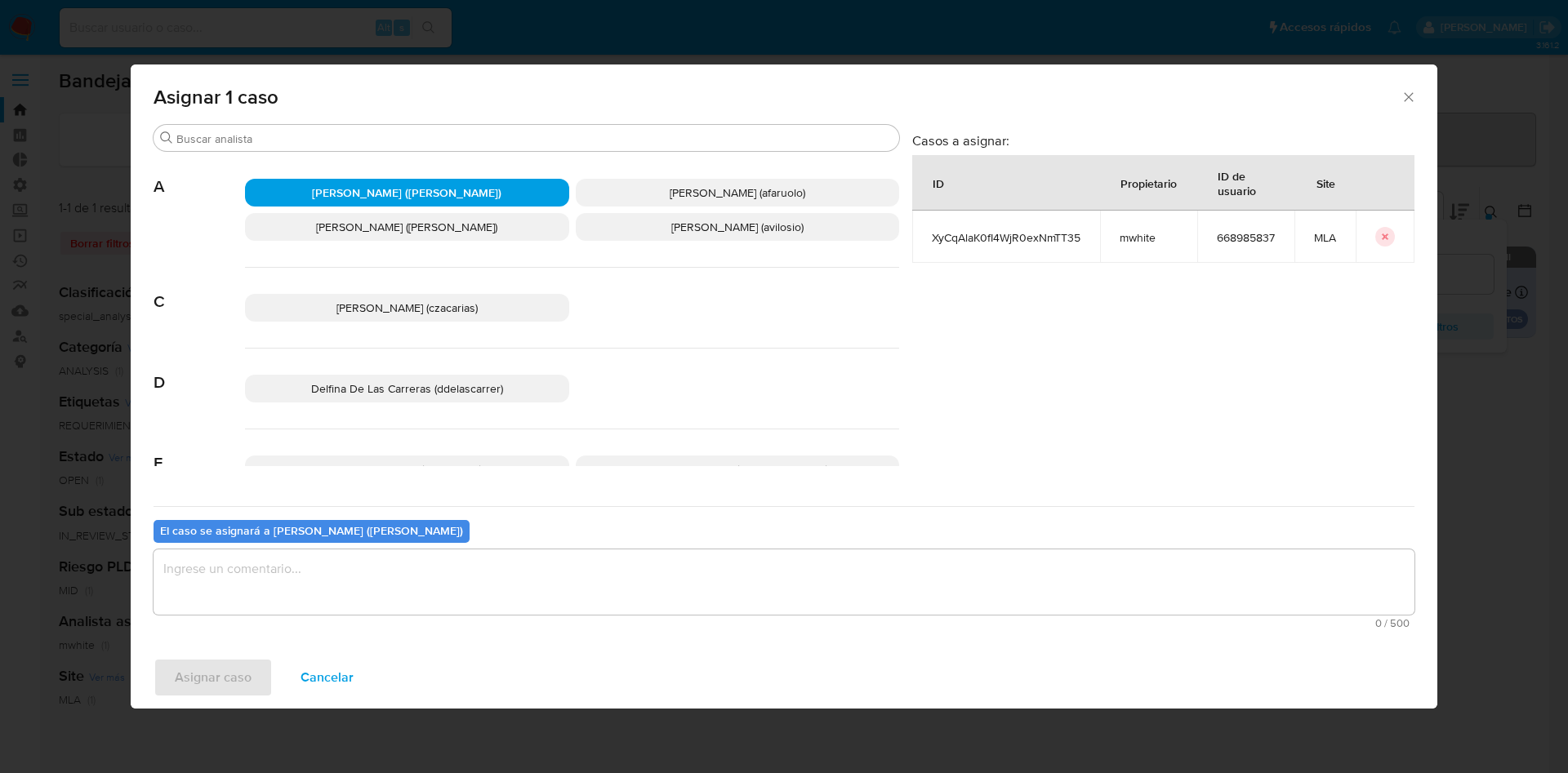
click at [374, 564] on textarea "assign-modal" at bounding box center [784, 583] width 1261 height 65
click at [169, 664] on button "Asignar caso" at bounding box center [212, 677] width 120 height 39
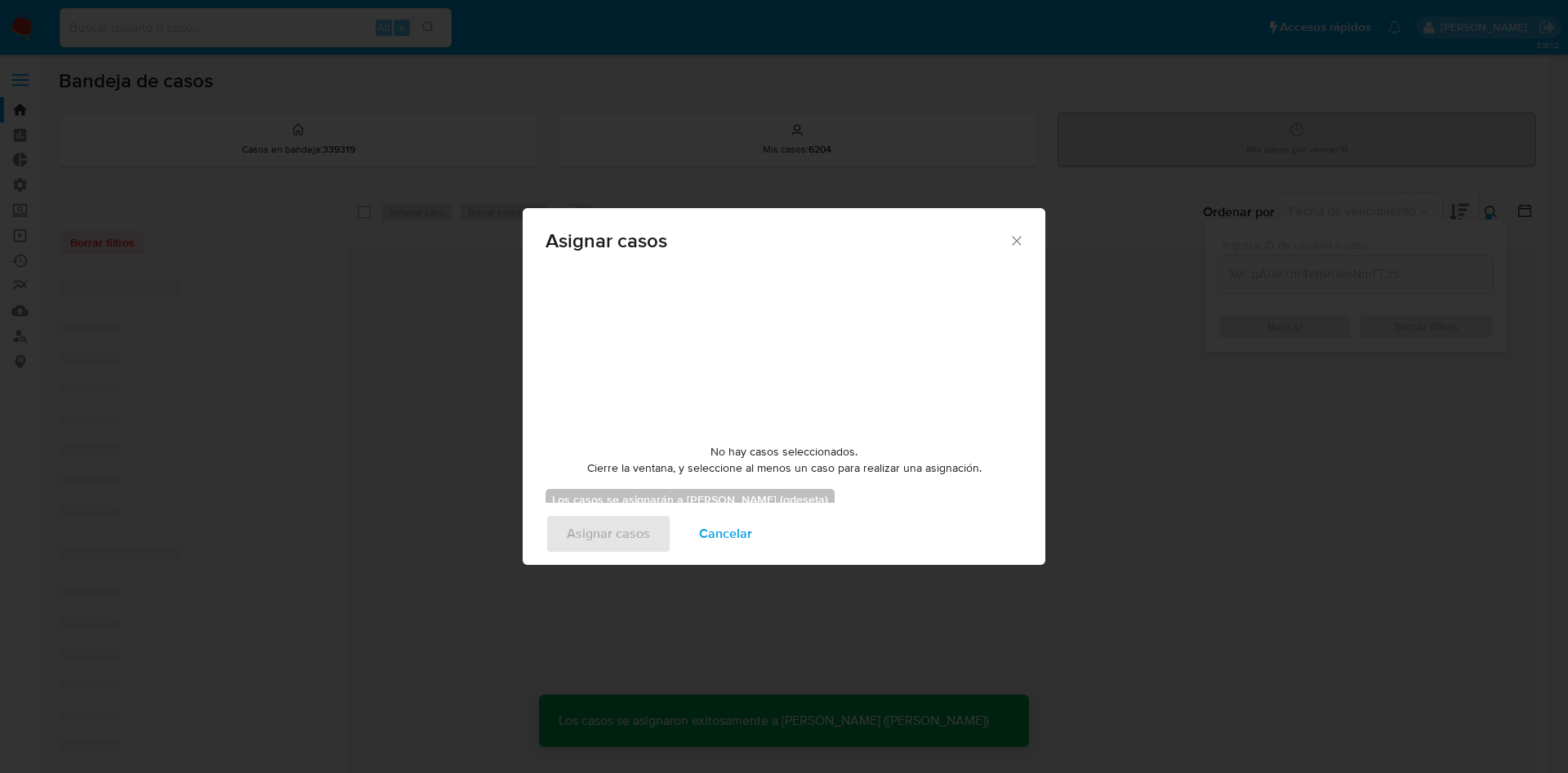
checkbox input "false"
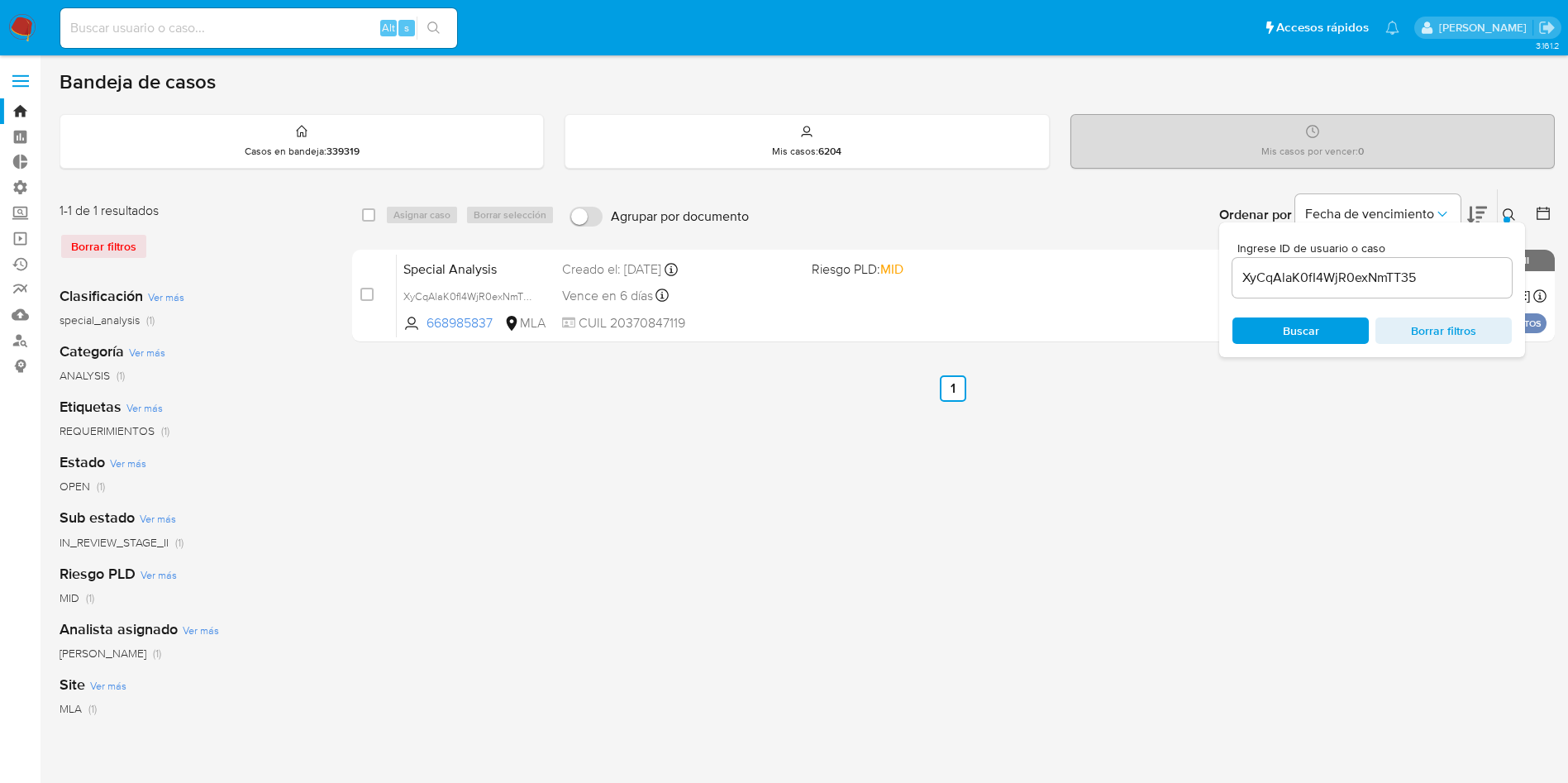
click at [240, 31] on input at bounding box center [259, 28] width 397 height 21
paste input "kbpDPtOYwNpe1UUAQo1notrx"
type input "kbpDPtOYwNpe1UUAQo1notrx"
click at [433, 21] on icon "search-icon" at bounding box center [434, 28] width 14 height 14
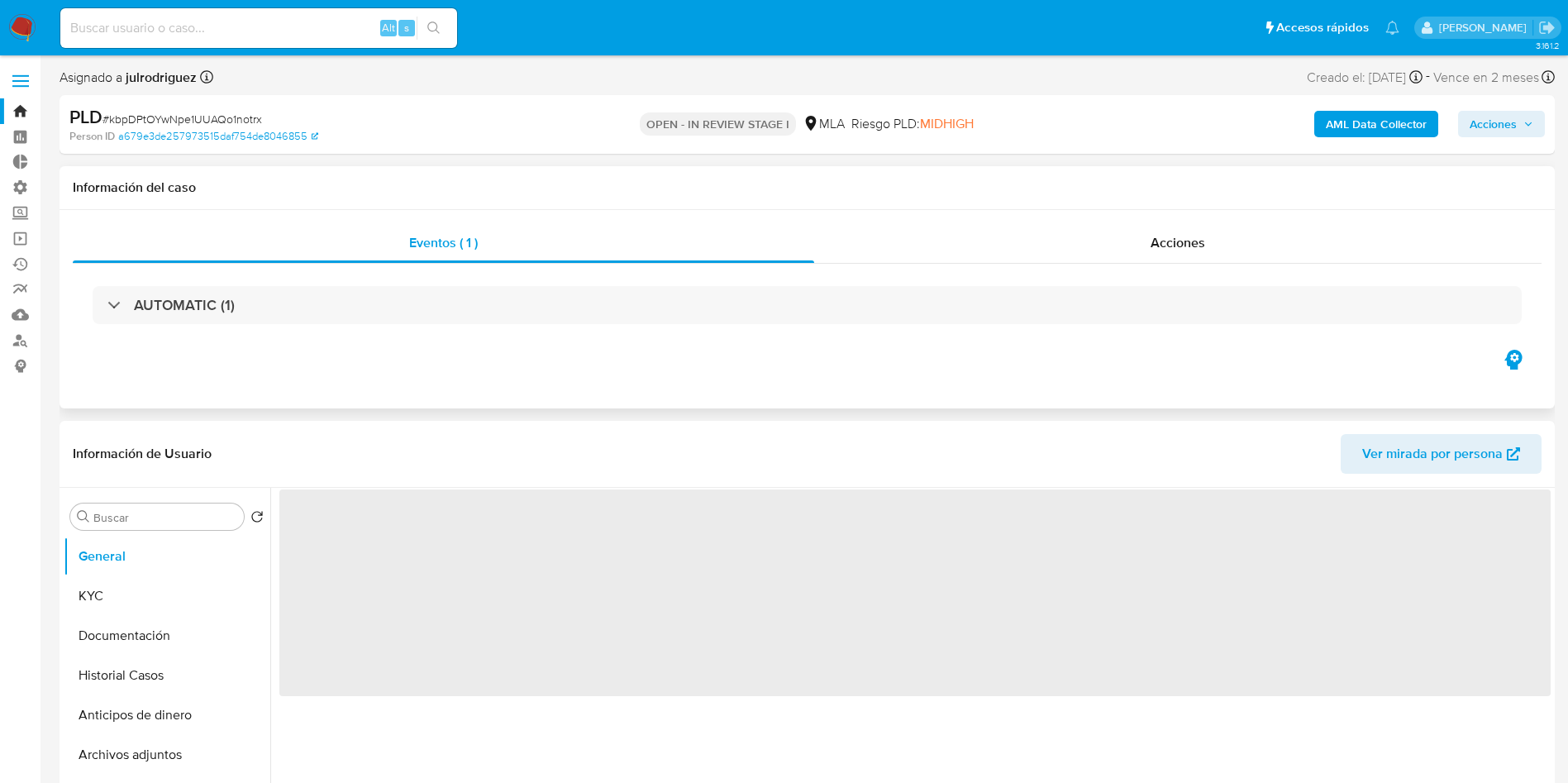
select select "10"
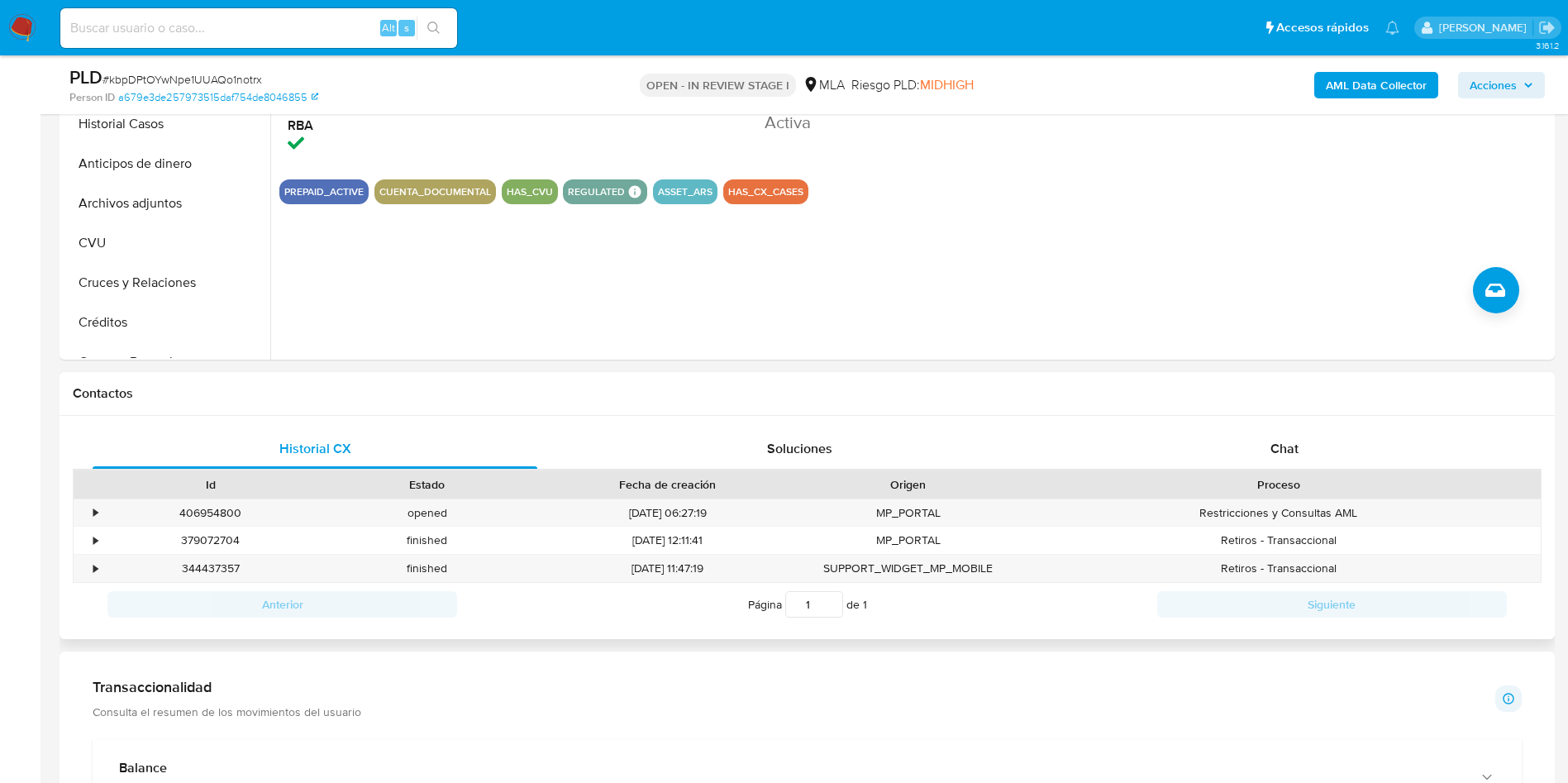
scroll to position [496, 0]
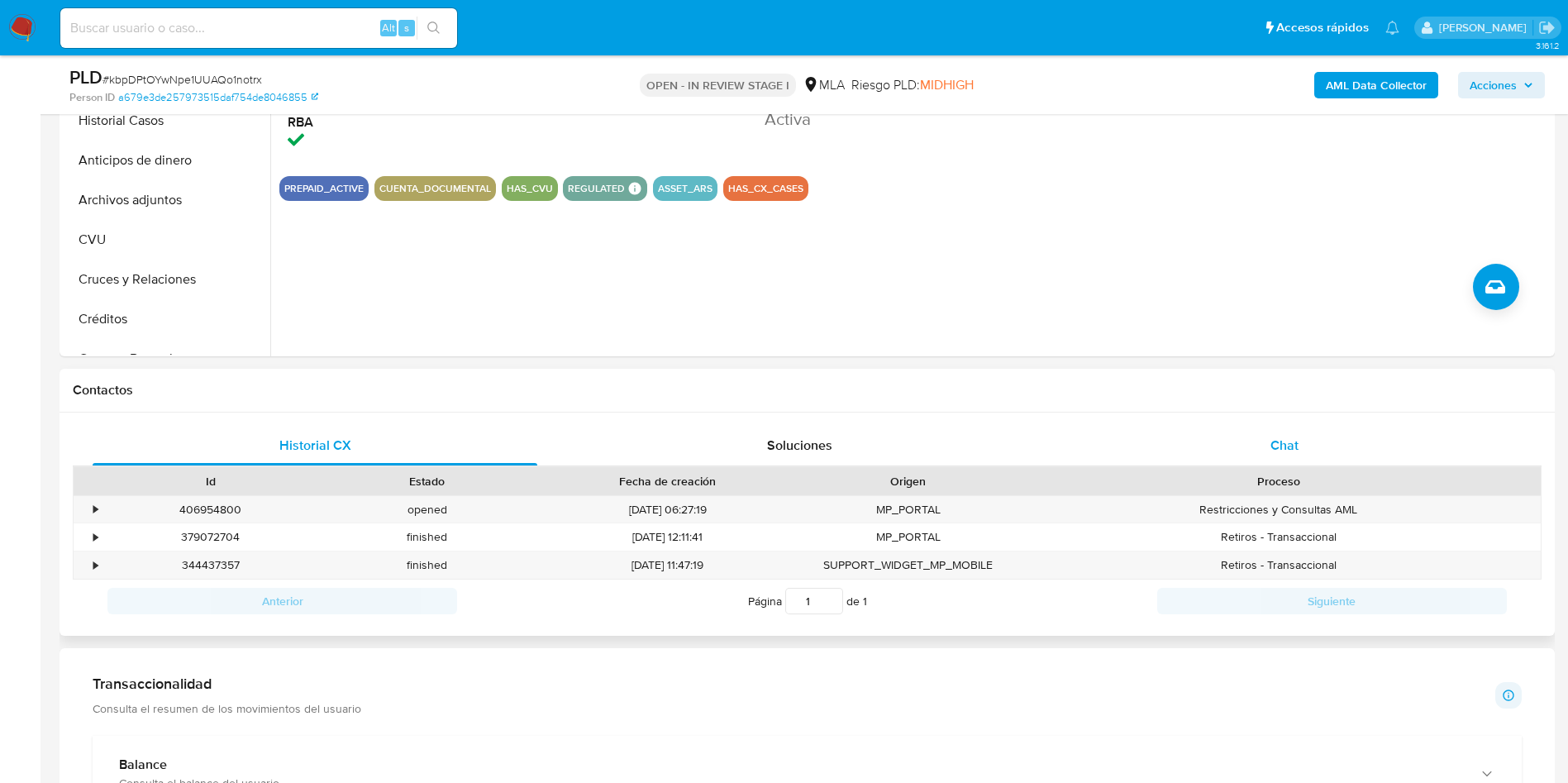
click at [1308, 445] on div "Chat" at bounding box center [1284, 446] width 445 height 40
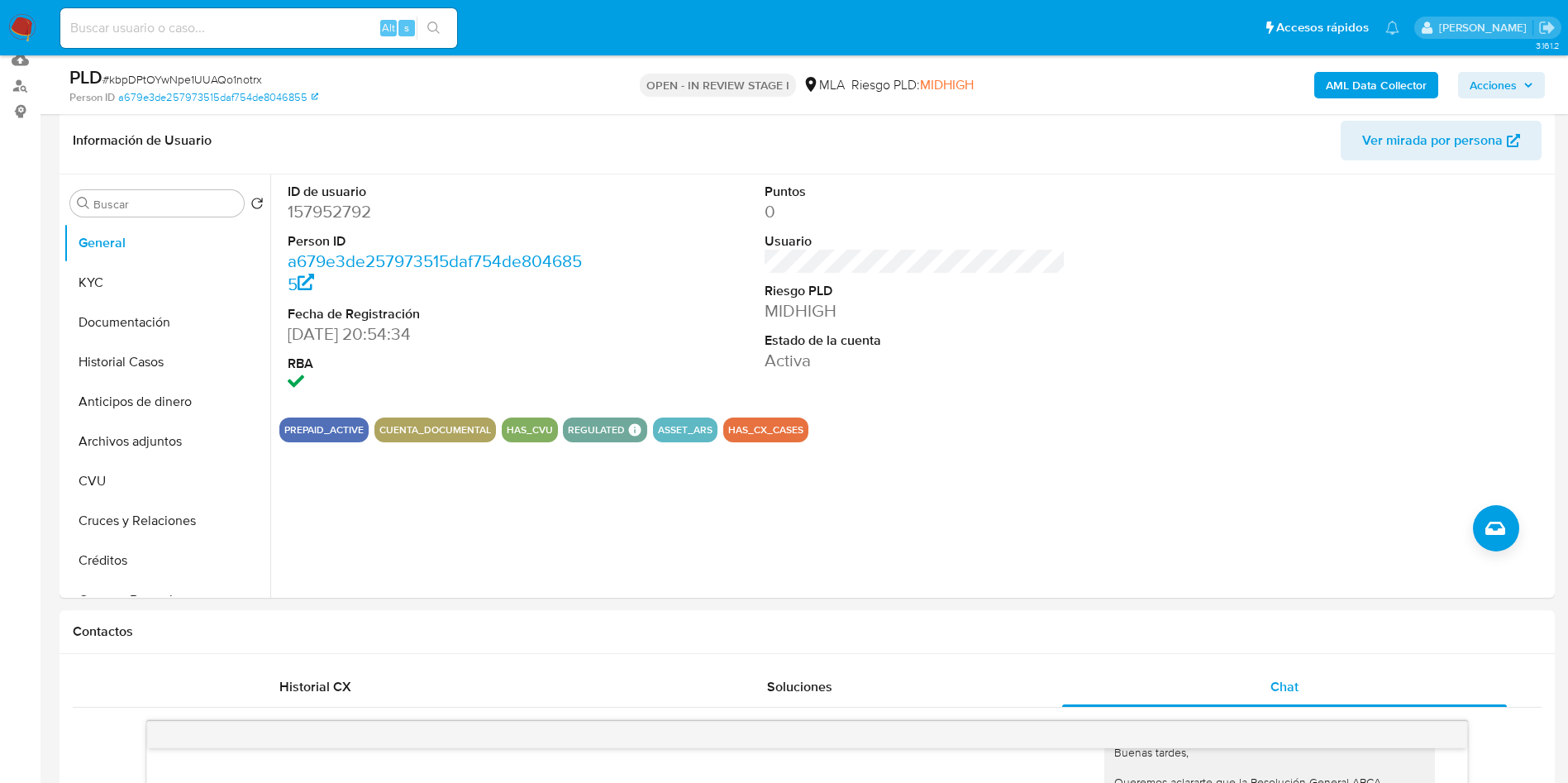
scroll to position [248, 0]
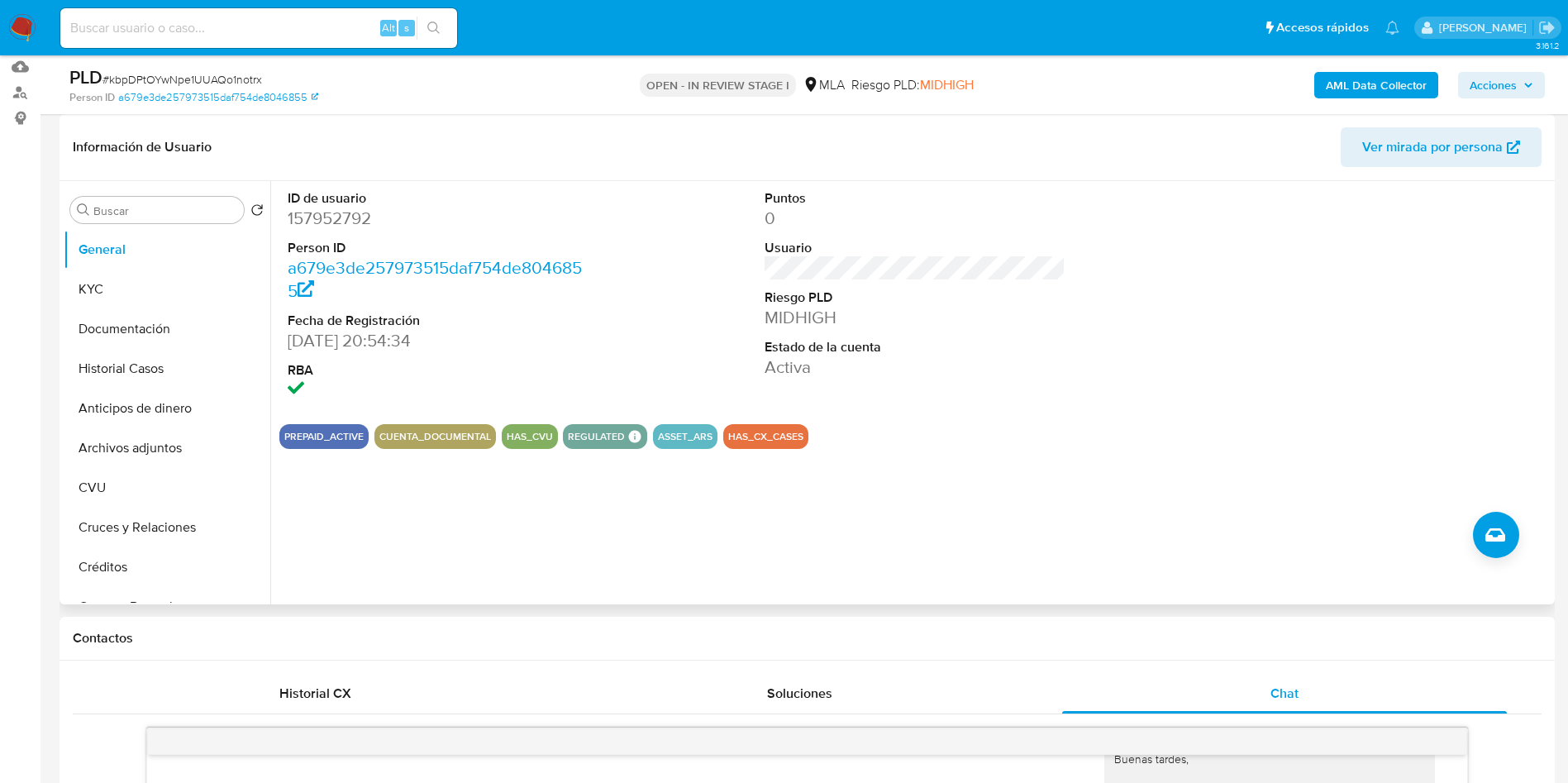
click at [326, 208] on dd "157952792" at bounding box center [439, 218] width 302 height 23
click at [326, 207] on dd "157952792" at bounding box center [439, 218] width 302 height 23
click at [325, 218] on dd "157952792" at bounding box center [439, 218] width 302 height 23
copy dd "157952792"
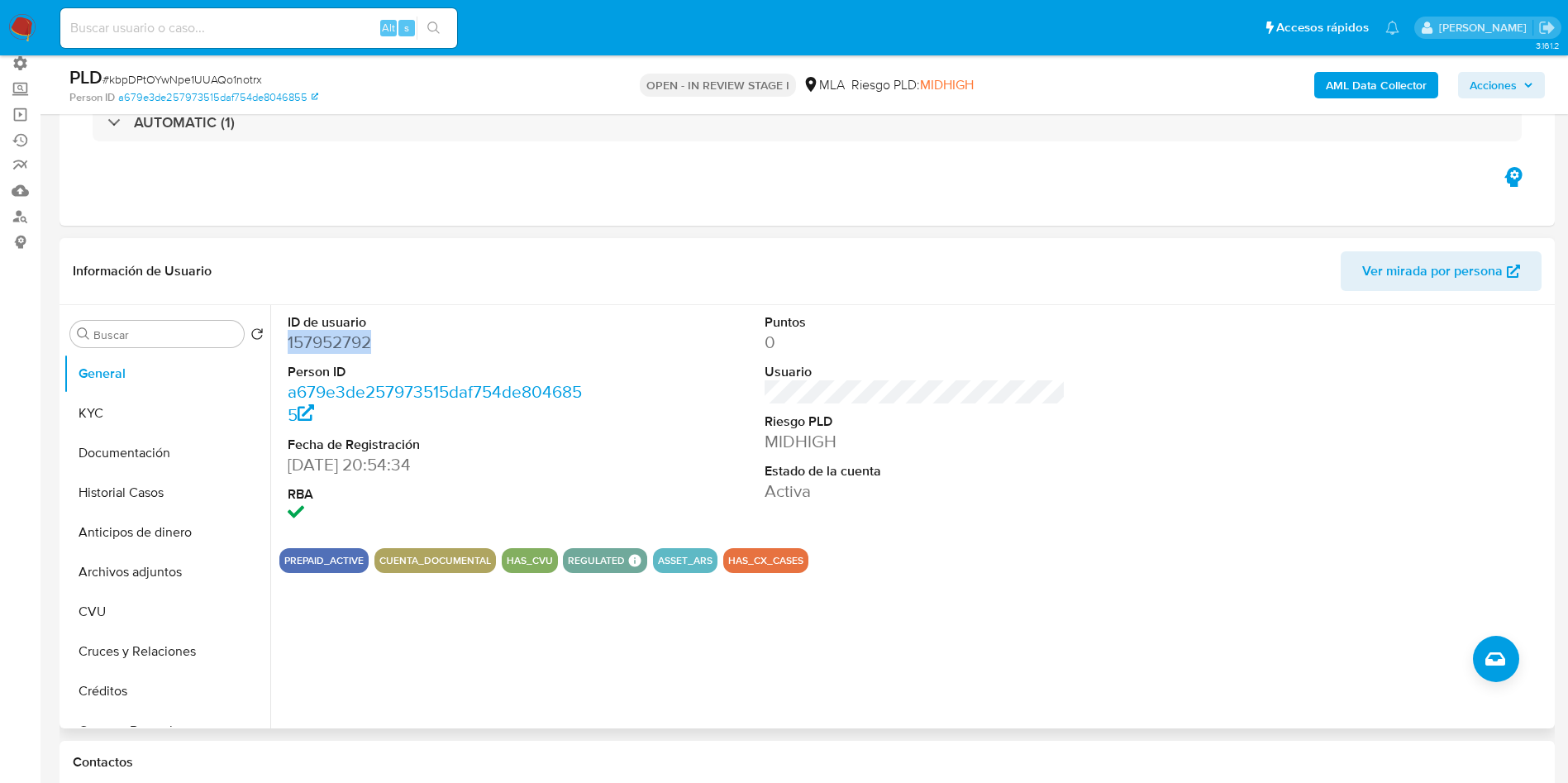
click at [464, 331] on dd "157952792" at bounding box center [439, 342] width 302 height 23
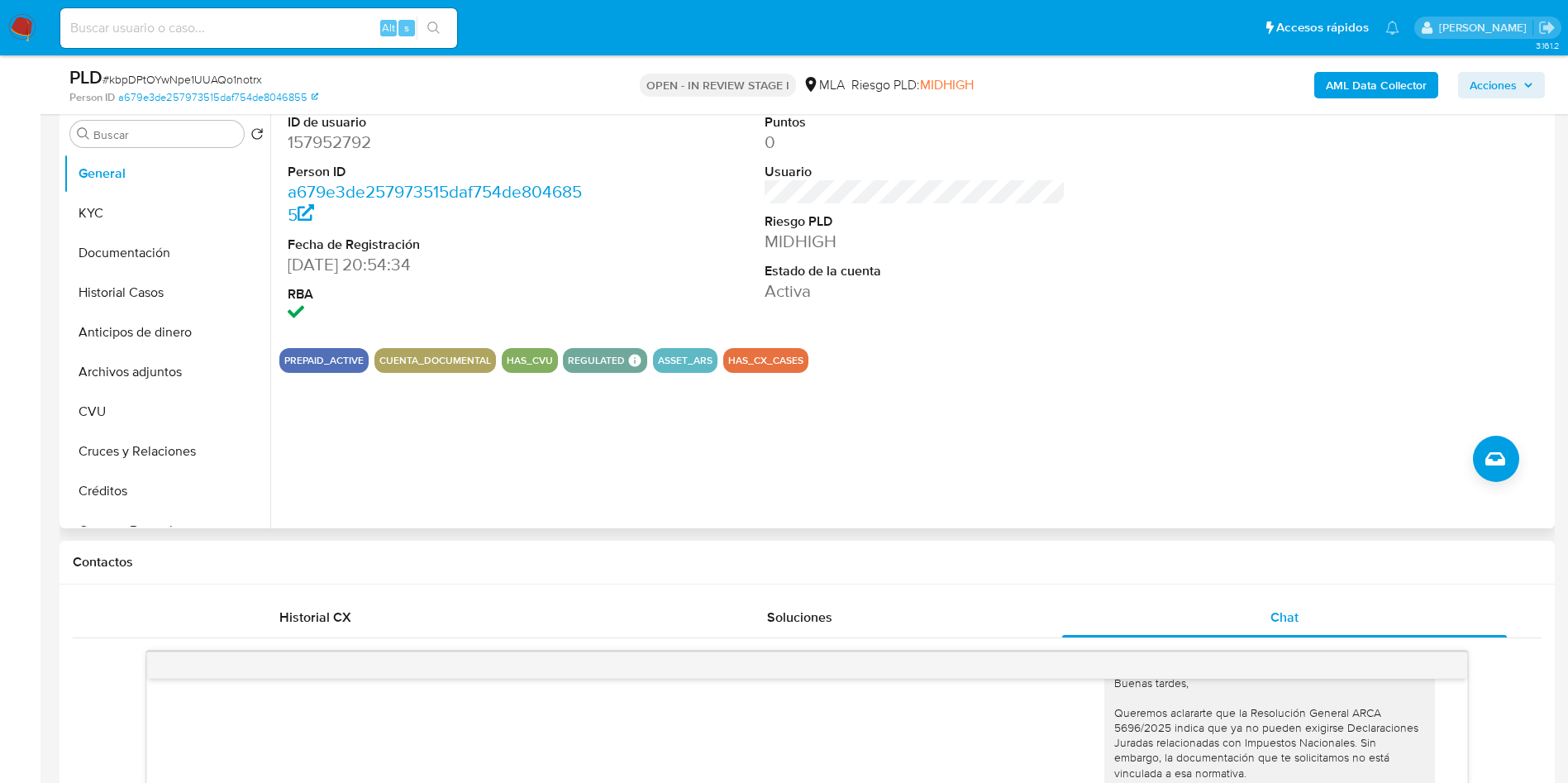
scroll to position [372, 0]
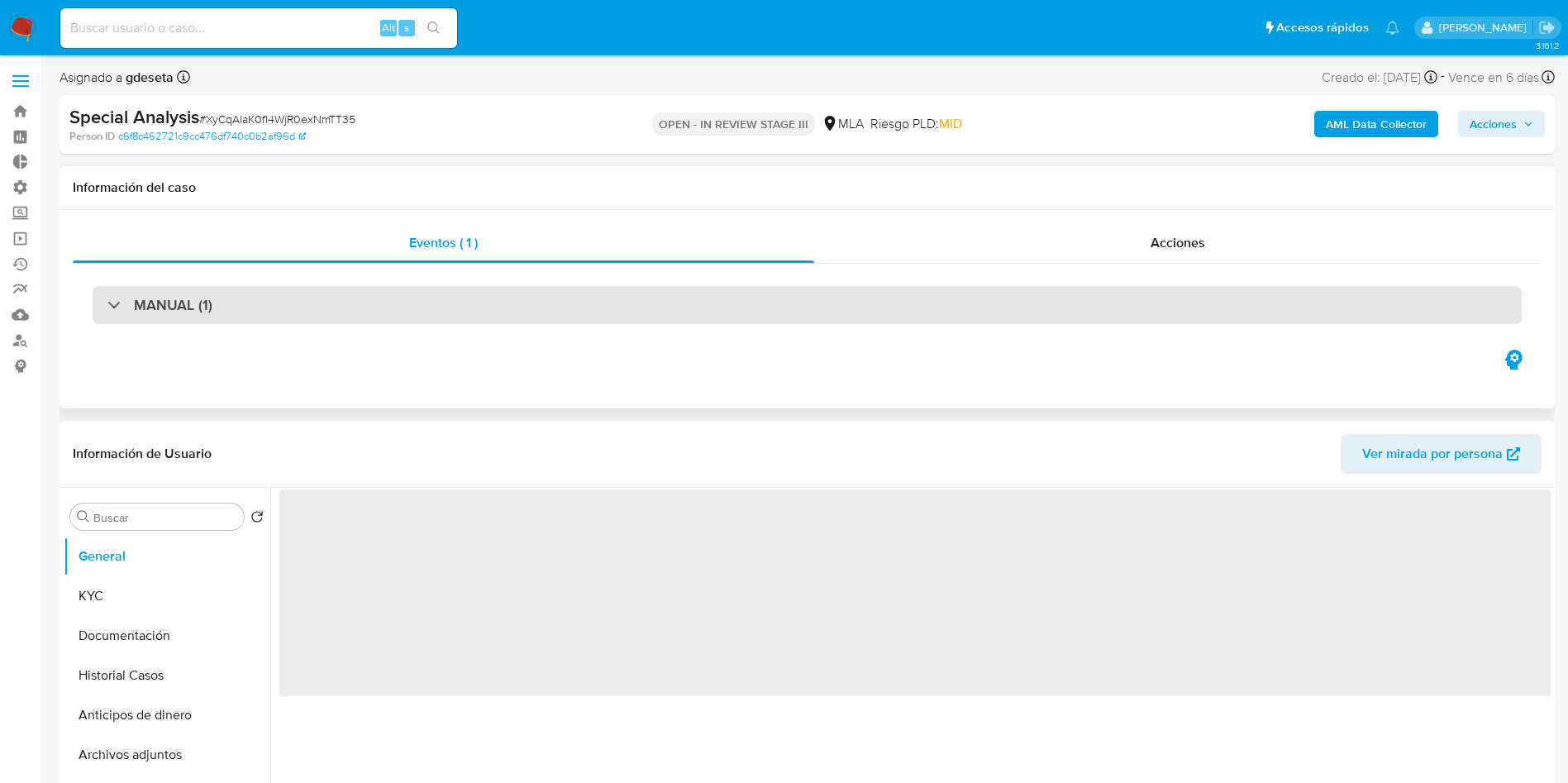
select select "10"
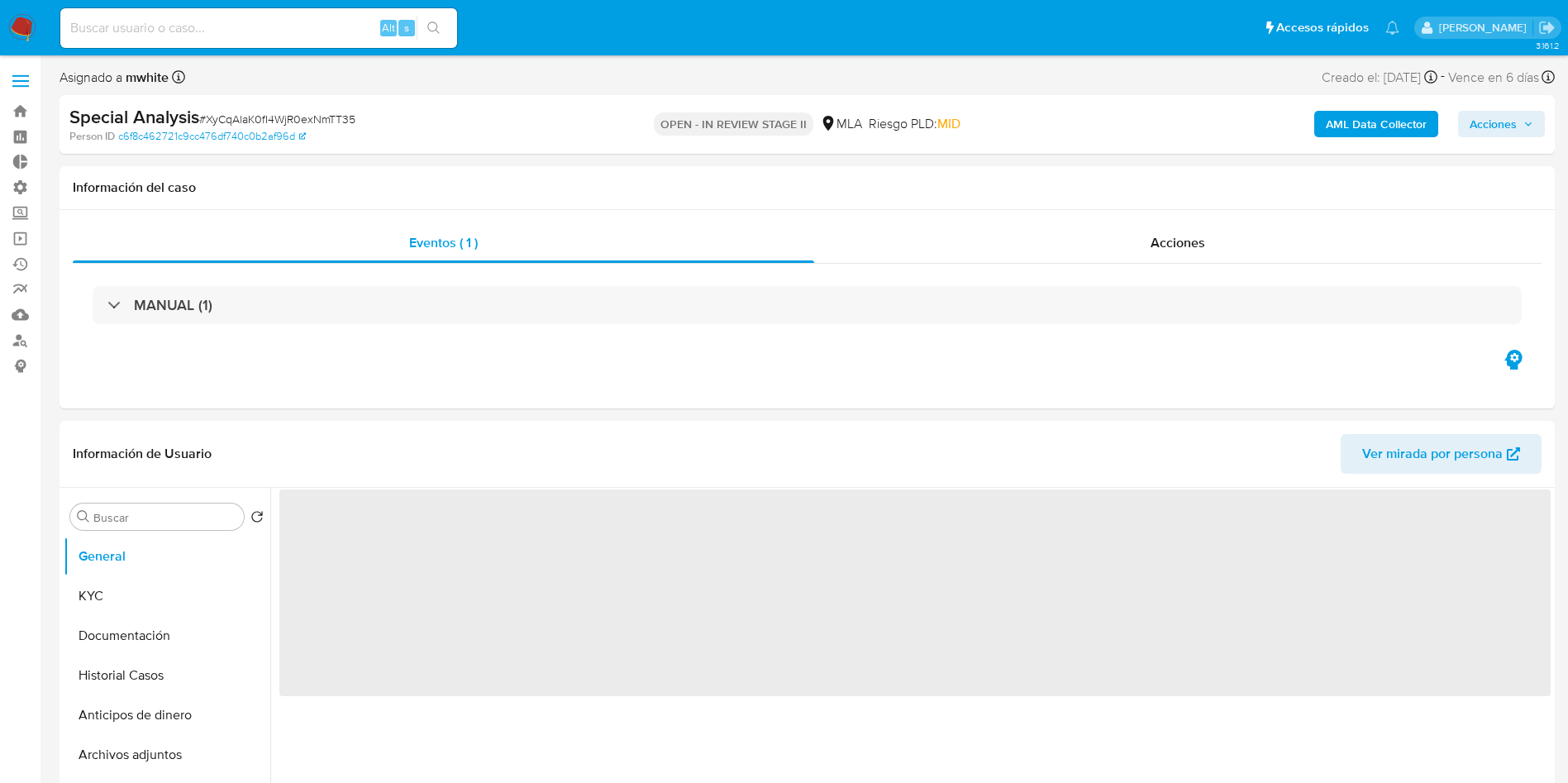
select select "10"
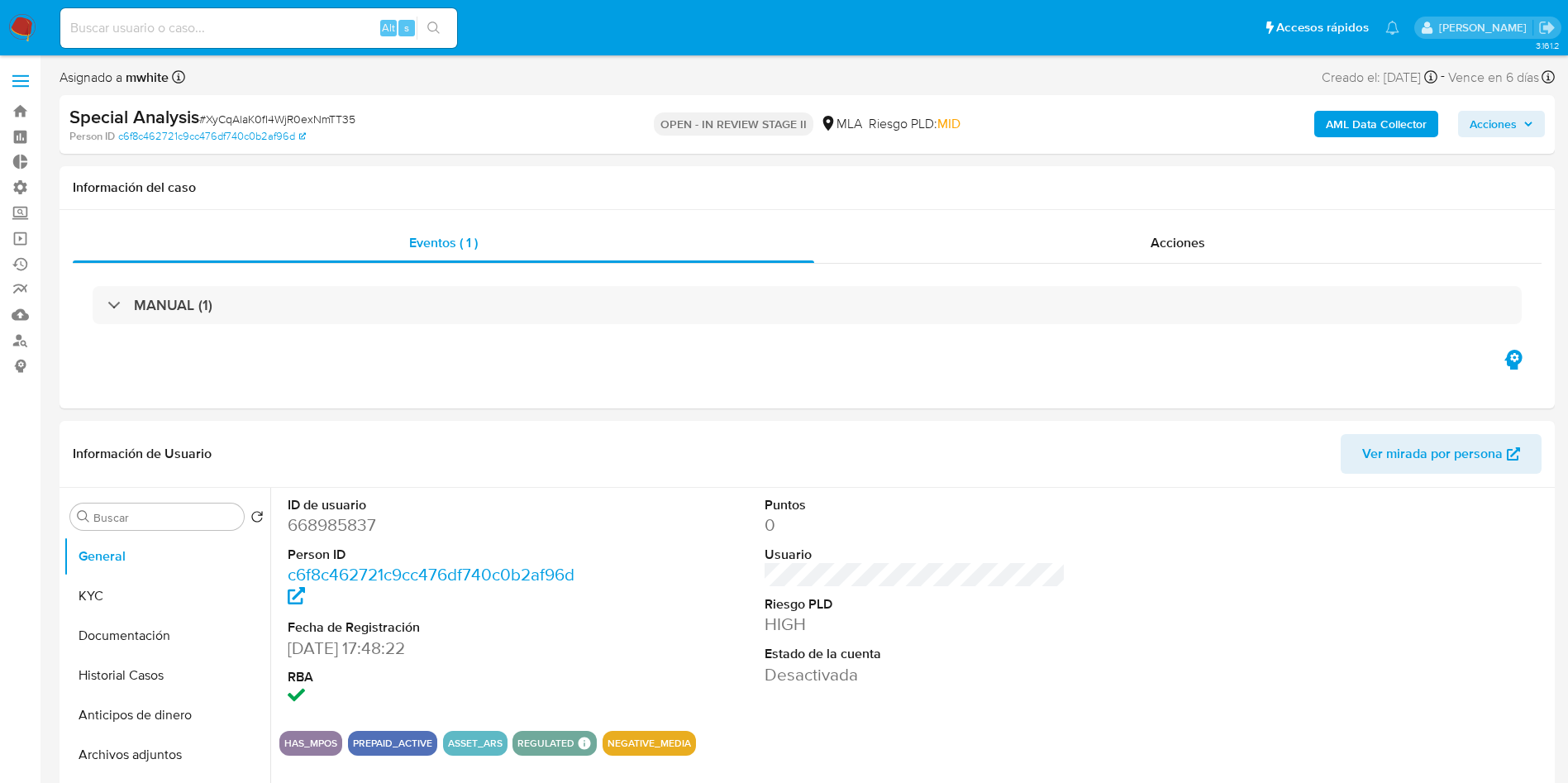
click at [260, 122] on span "# XyCqAlaK0fI4WjR0exNmTT35" at bounding box center [277, 118] width 156 height 16
copy span "XyCqAlaK0fI4WjR0exNmTT35"
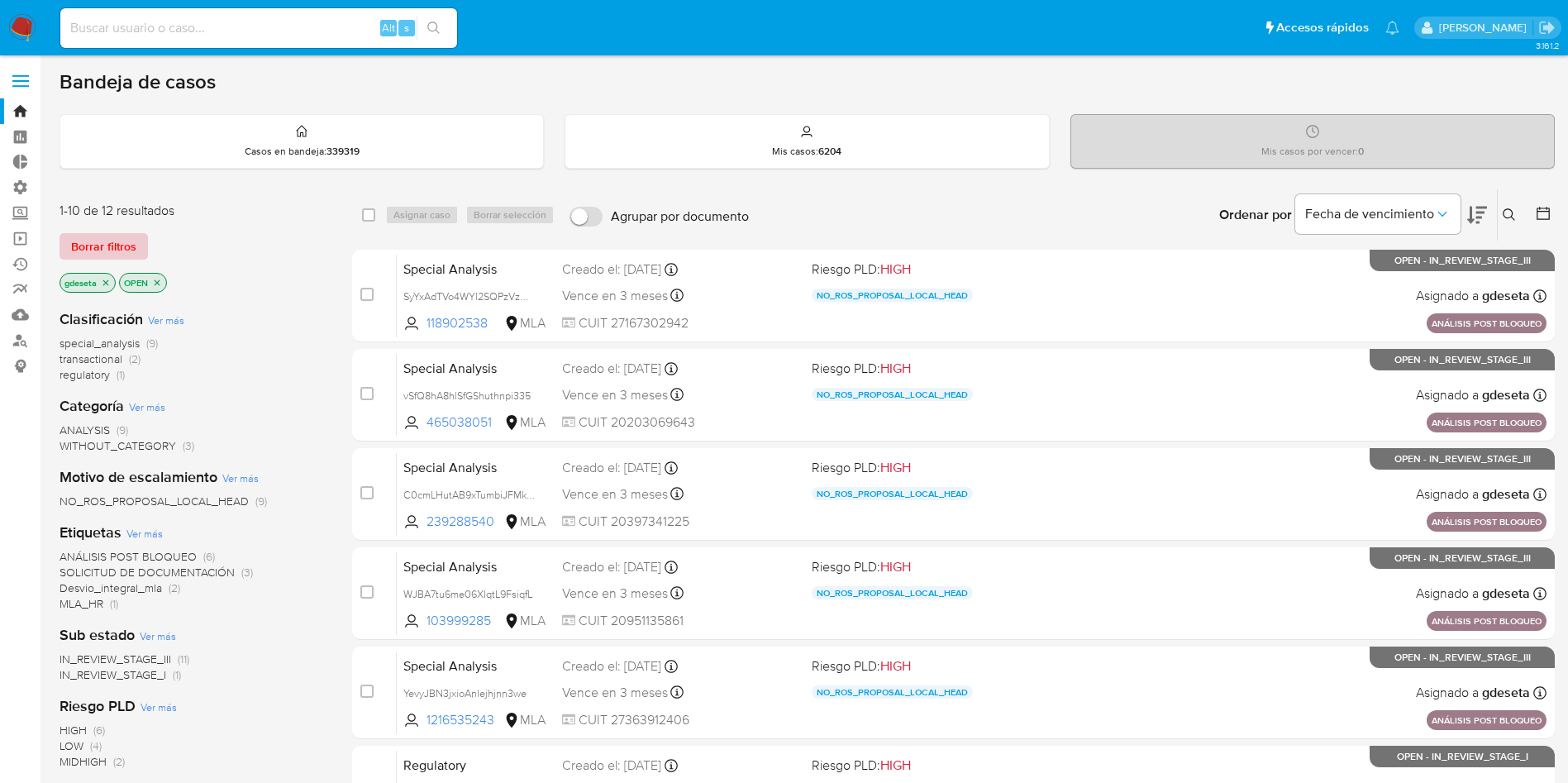
click at [107, 246] on span "Borrar filtros" at bounding box center [103, 246] width 65 height 23
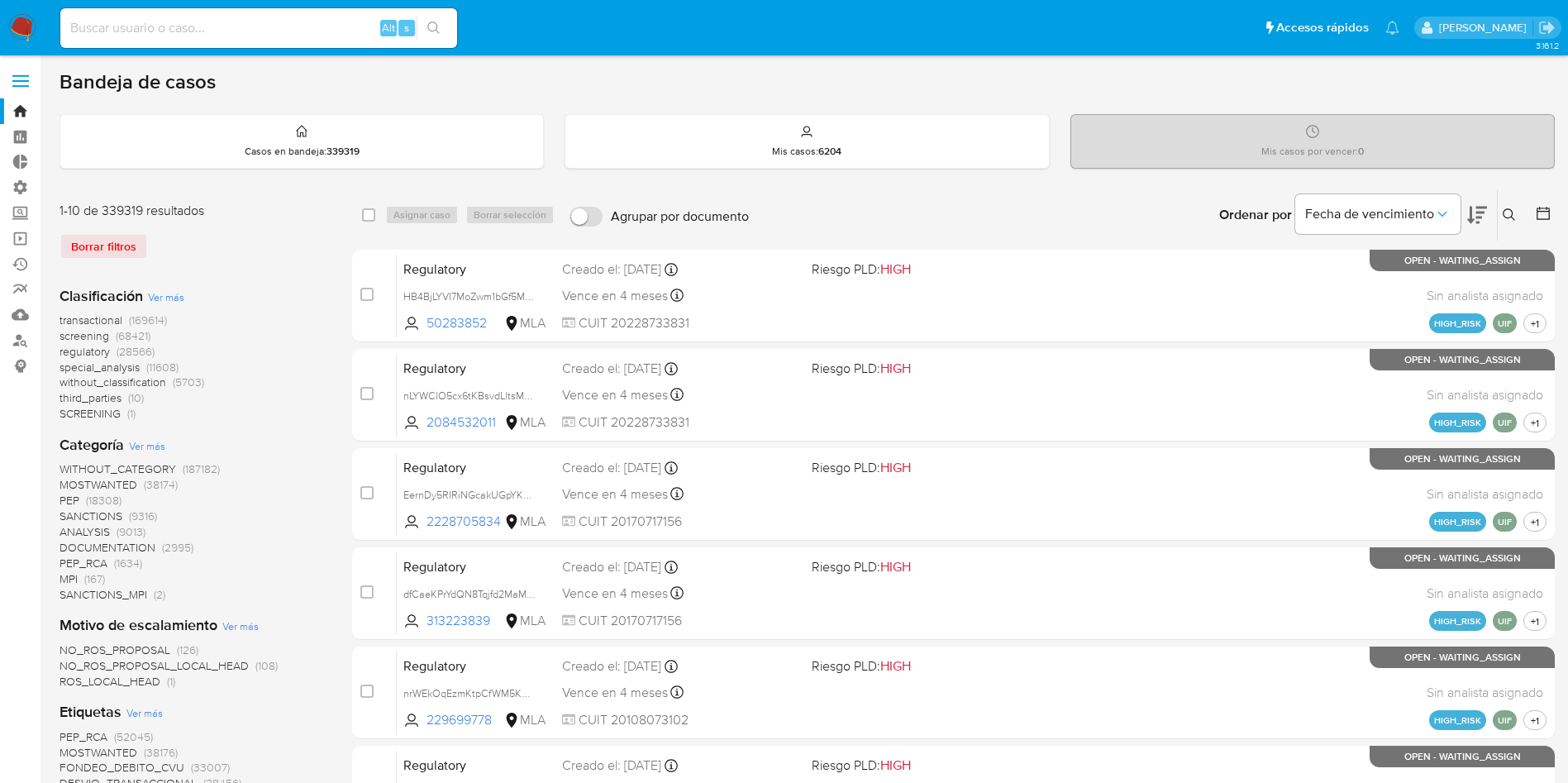
click at [1506, 212] on icon at bounding box center [1510, 215] width 14 height 14
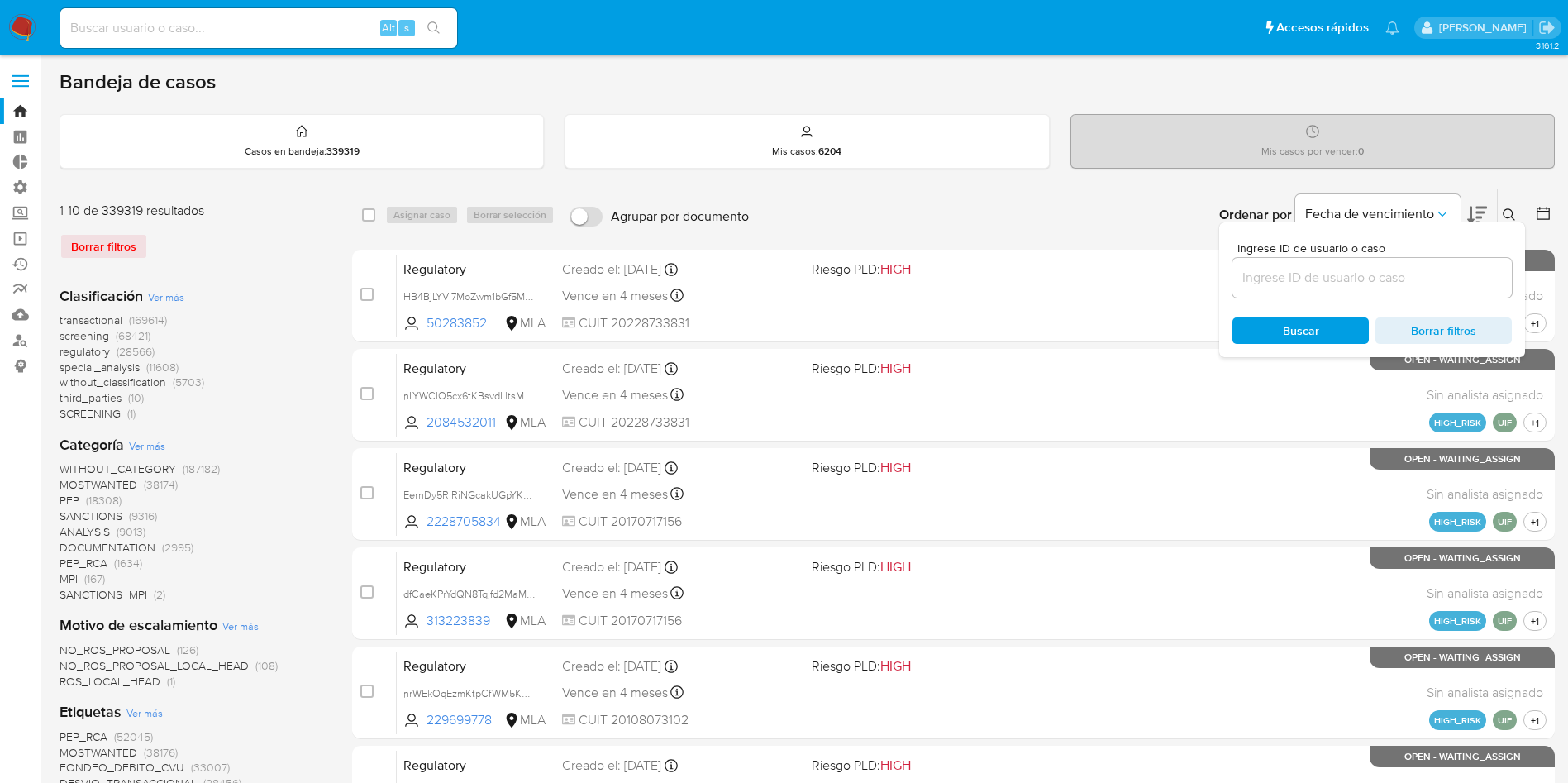
click at [1379, 278] on input at bounding box center [1372, 278] width 280 height 21
type input "XyCqAlaK0fI4WjR0exNmTT35"
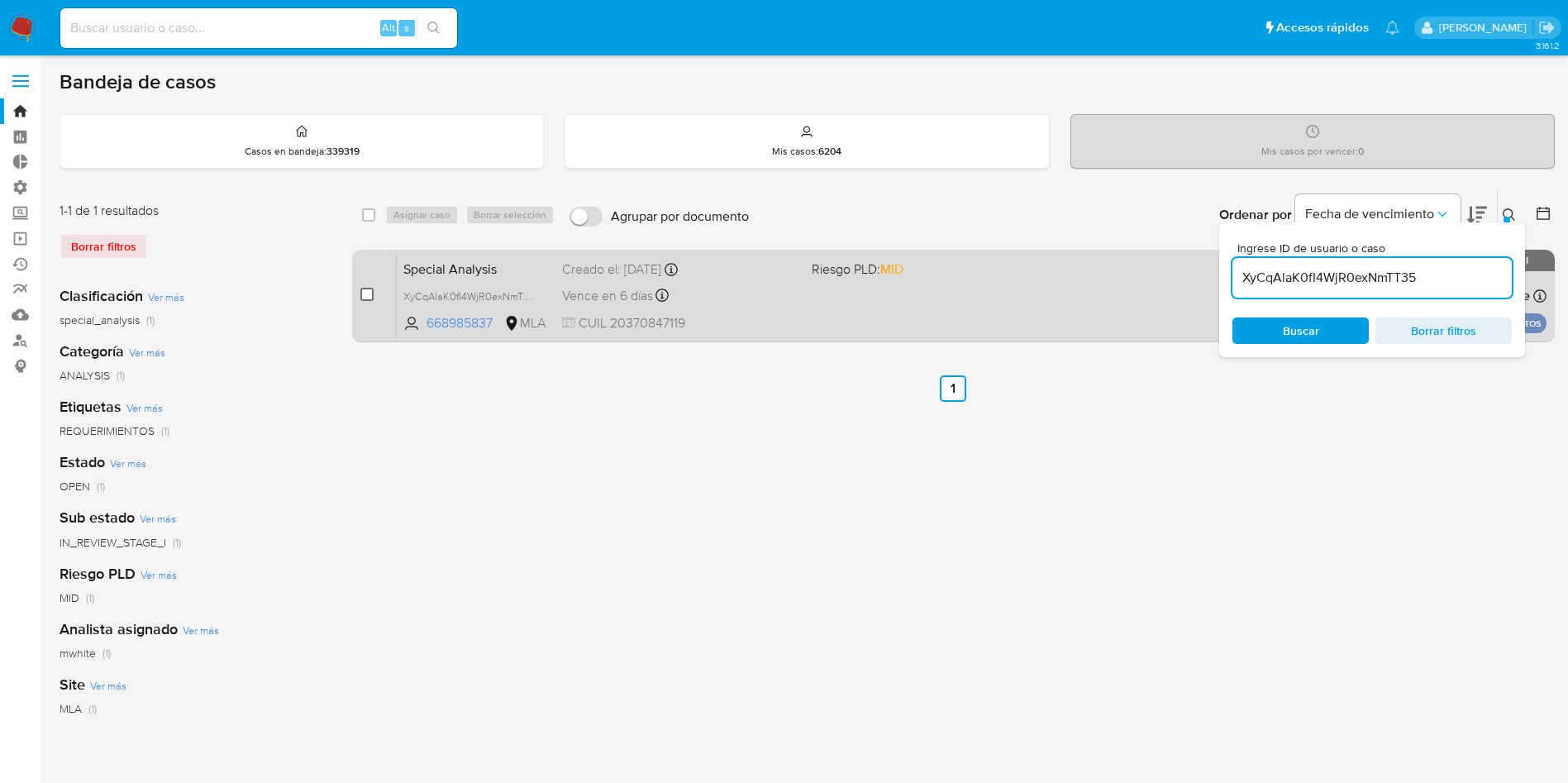
click at [367, 295] on input "checkbox" at bounding box center [367, 295] width 14 height 14
checkbox input "true"
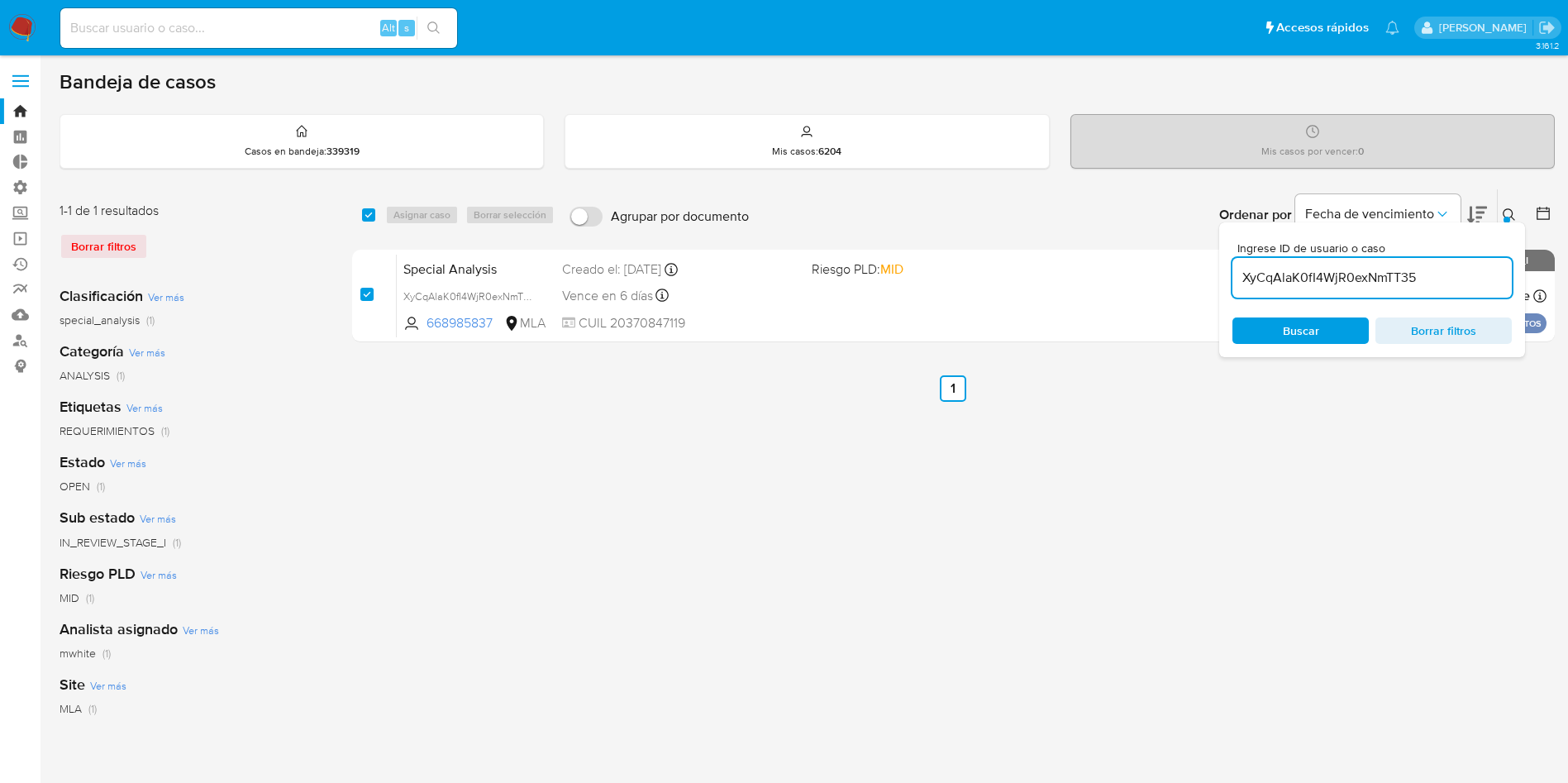
checkbox input "true"
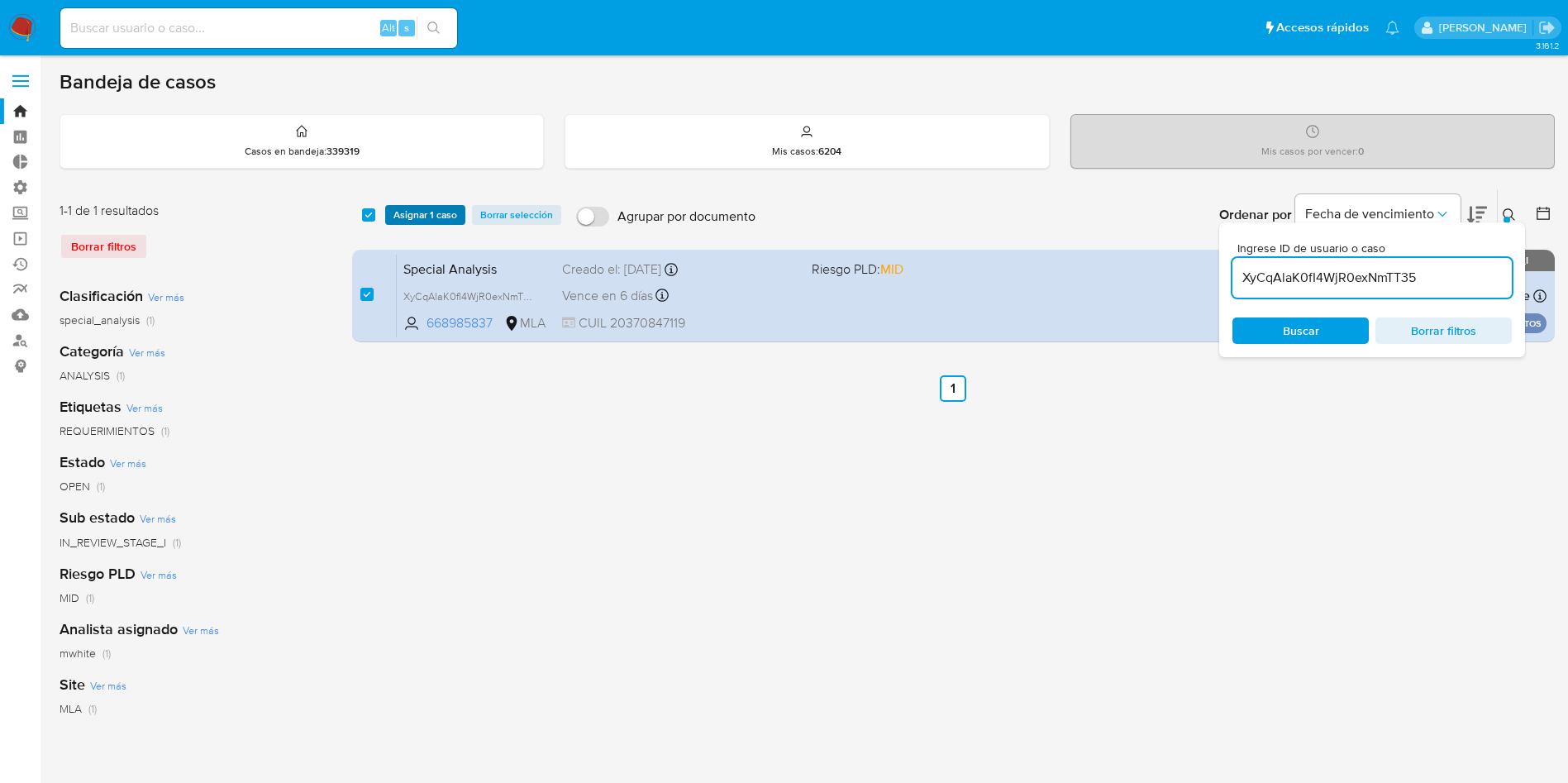
click at [442, 219] on span "Asignar 1 caso" at bounding box center [425, 214] width 64 height 16
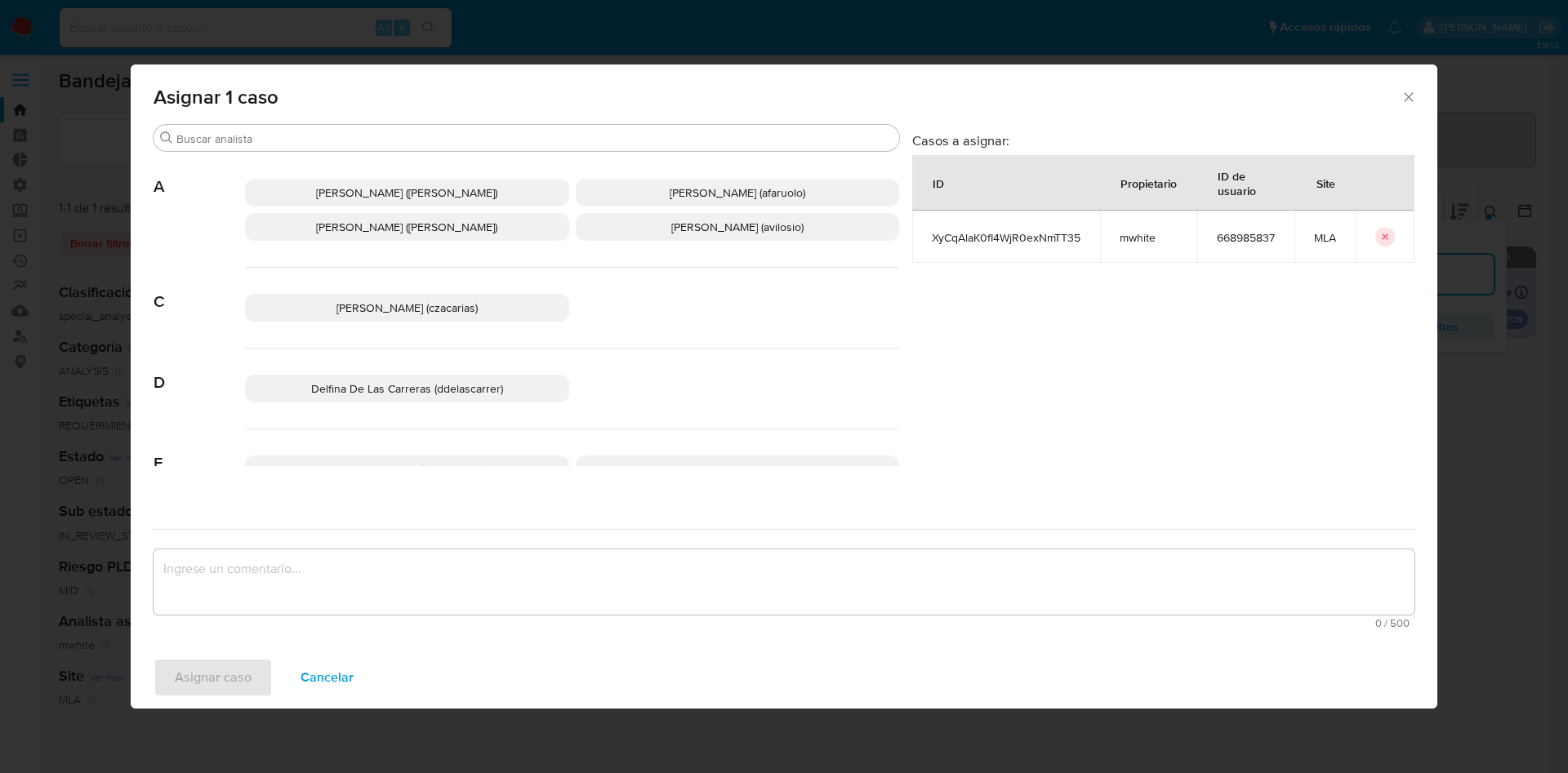
click at [367, 193] on span "[PERSON_NAME] ([PERSON_NAME])" at bounding box center [407, 192] width 182 height 16
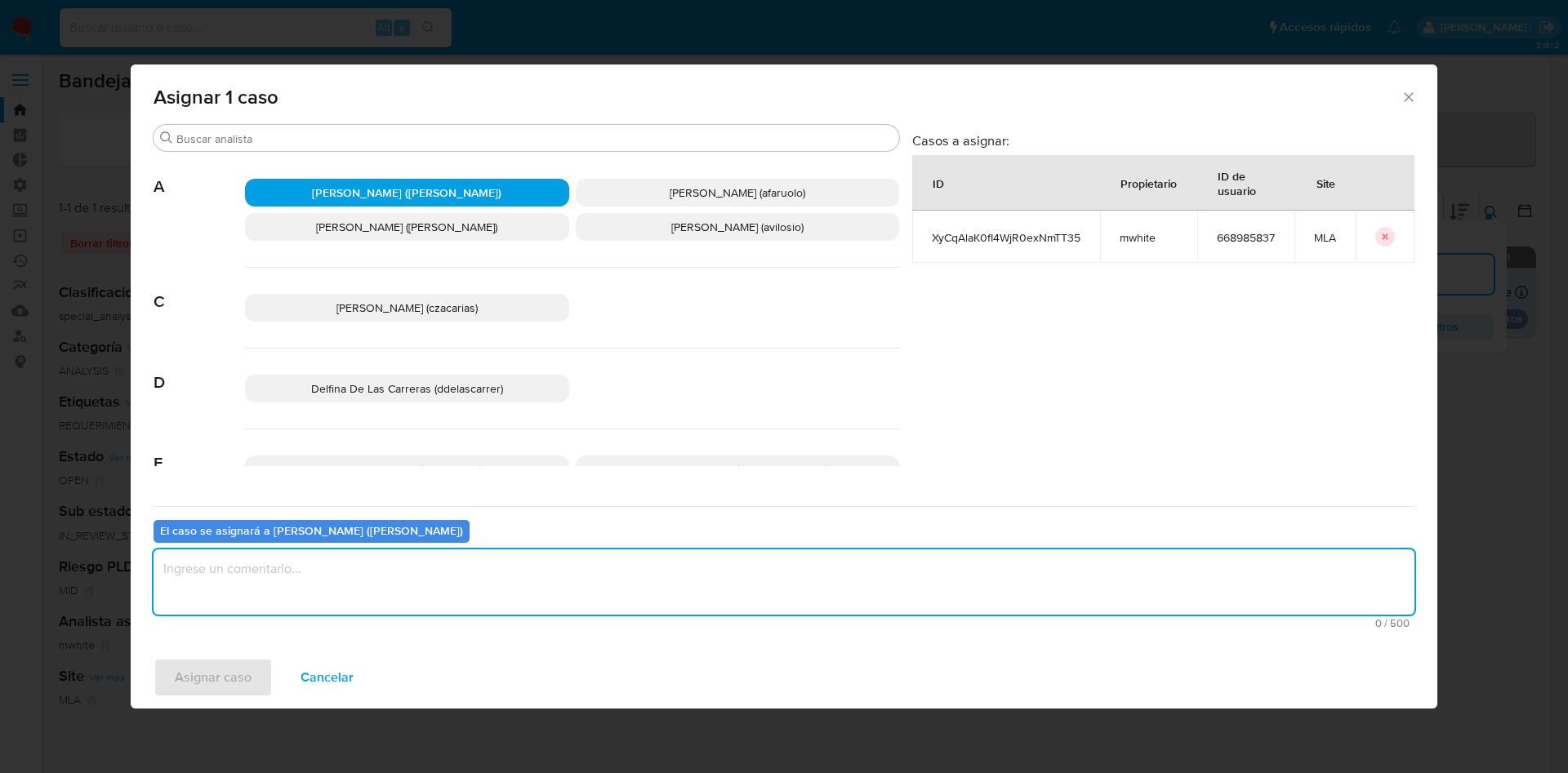
click at [411, 581] on textarea "assign-modal" at bounding box center [784, 583] width 1261 height 65
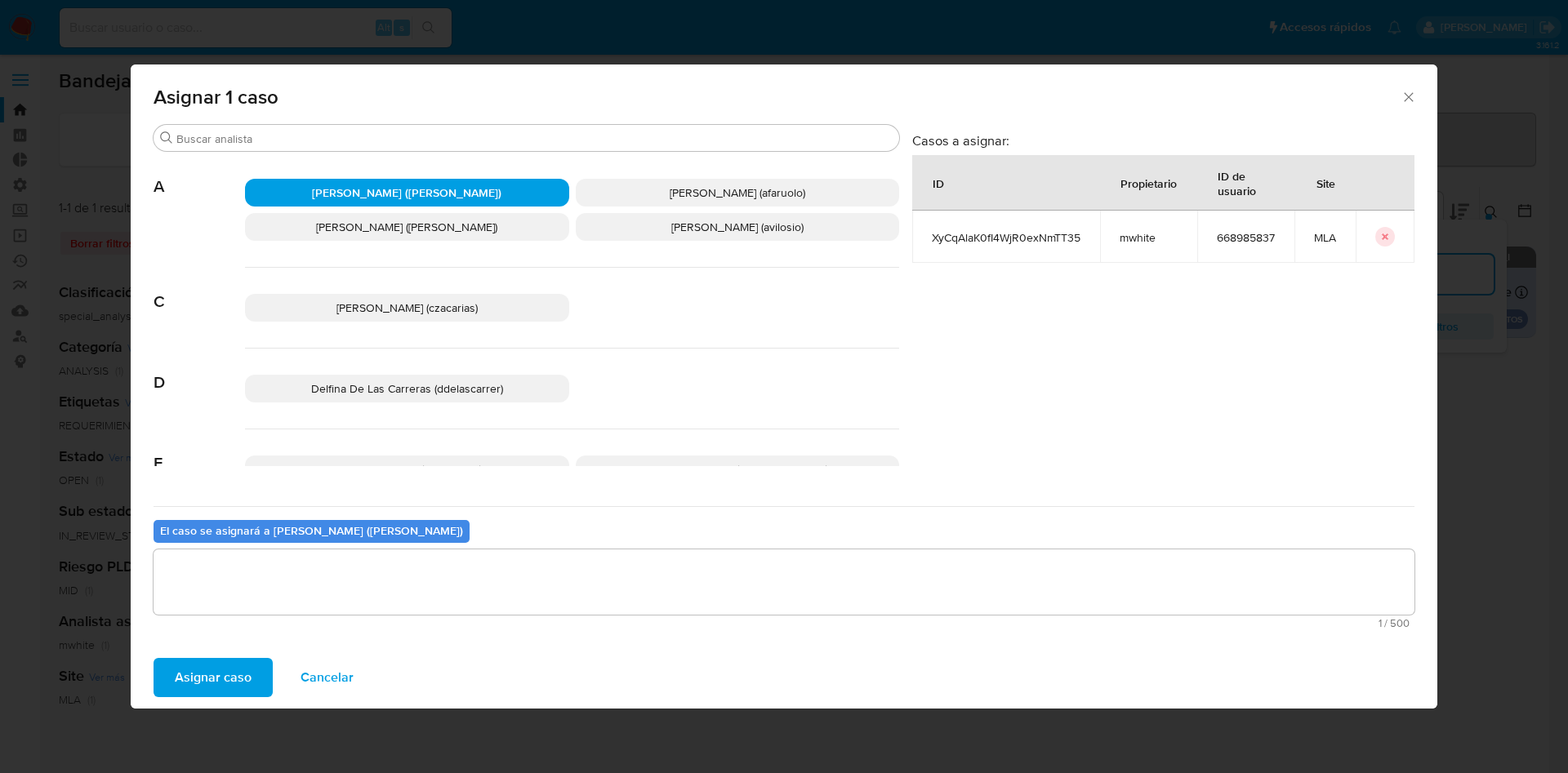
click at [188, 680] on span "Asignar caso" at bounding box center [213, 678] width 77 height 36
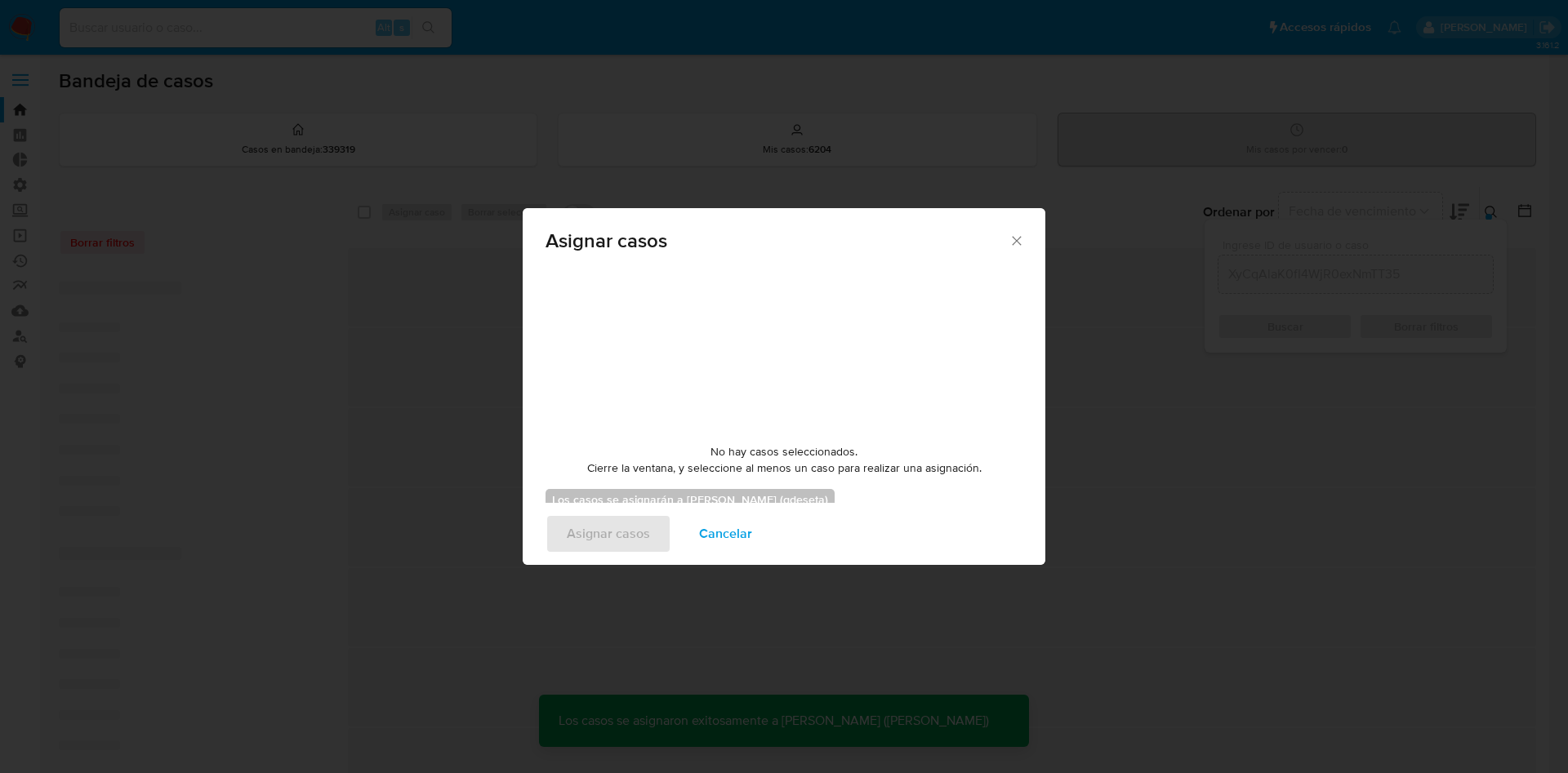
checkbox input "false"
